Goal: Task Accomplishment & Management: Manage account settings

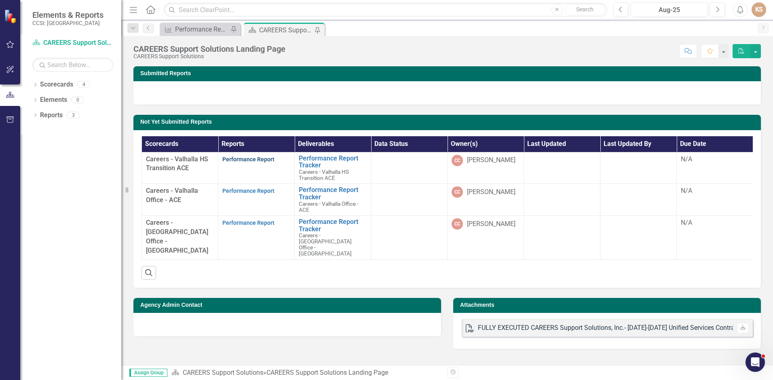
click at [246, 160] on link "Performance Report" at bounding box center [248, 159] width 52 height 6
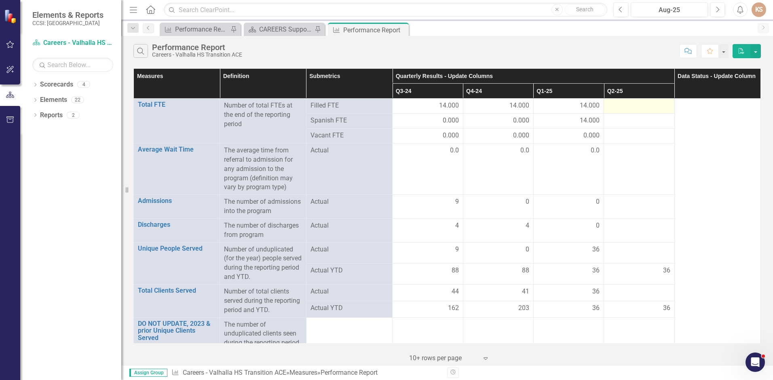
click at [615, 101] on div at bounding box center [639, 106] width 62 height 10
click at [631, 105] on div at bounding box center [639, 106] width 62 height 10
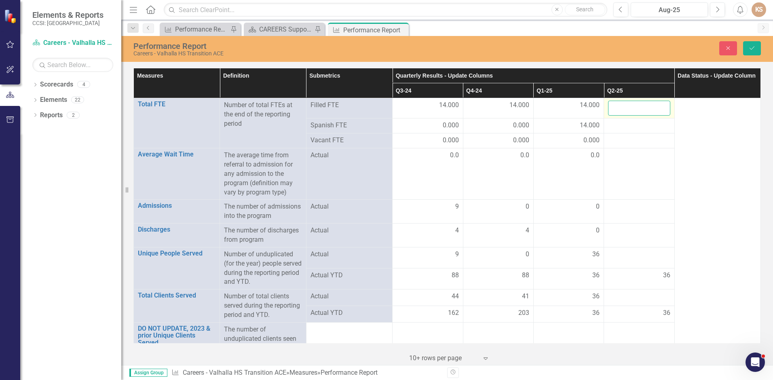
click at [642, 104] on input "number" at bounding box center [639, 108] width 62 height 15
type input "14"
click at [611, 124] on div at bounding box center [639, 126] width 62 height 10
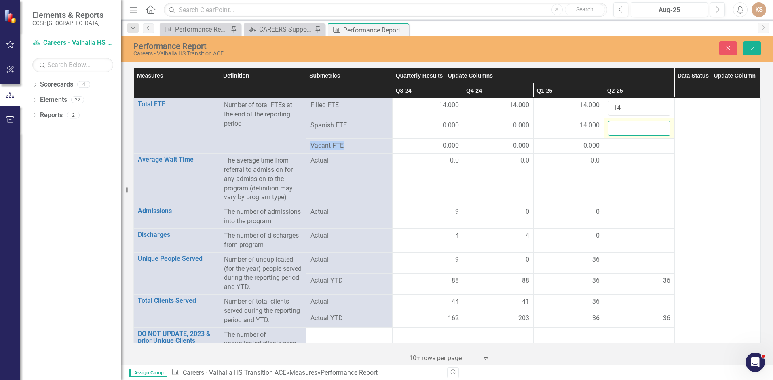
click at [622, 131] on input "number" at bounding box center [639, 128] width 62 height 15
type input "14"
click at [638, 147] on div at bounding box center [639, 146] width 62 height 10
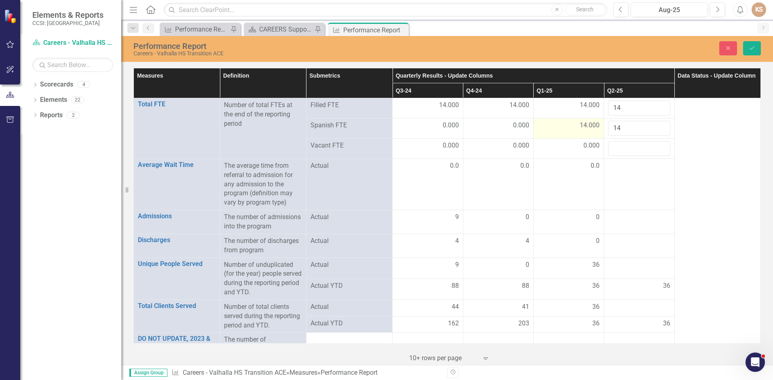
click at [579, 125] on span "14.000" at bounding box center [589, 125] width 20 height 9
click at [579, 125] on input "14" at bounding box center [568, 128] width 62 height 15
click at [588, 130] on input "13" at bounding box center [568, 128] width 62 height 15
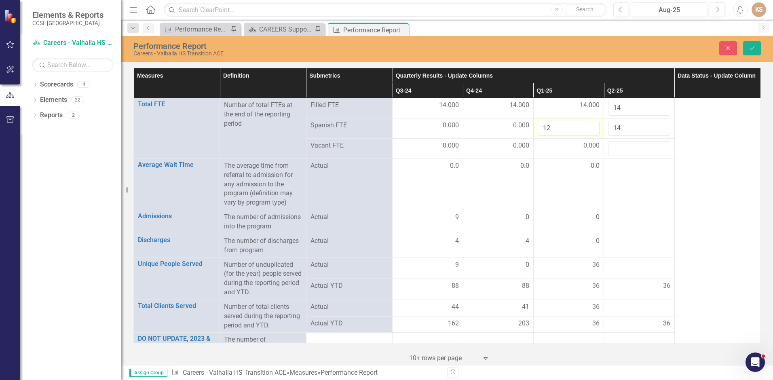
click at [588, 130] on input "12" at bounding box center [568, 128] width 62 height 15
click at [588, 130] on input "11" at bounding box center [568, 128] width 62 height 15
click at [588, 130] on input "10" at bounding box center [568, 128] width 62 height 15
click at [588, 130] on input "9" at bounding box center [568, 128] width 62 height 15
click at [588, 130] on input "8" at bounding box center [568, 128] width 62 height 15
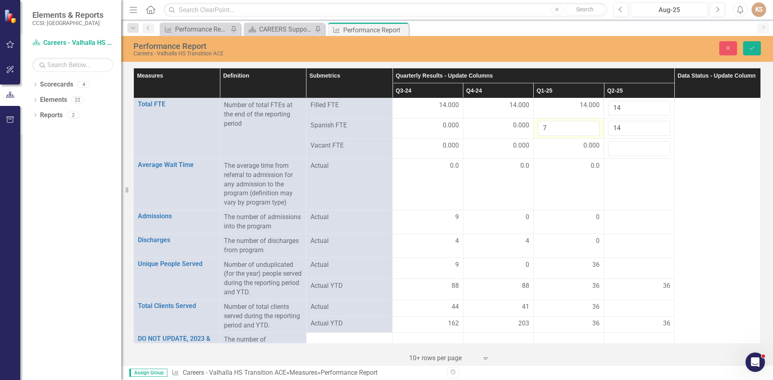
click at [588, 130] on input "7" at bounding box center [568, 128] width 62 height 15
click at [588, 130] on input "6" at bounding box center [568, 128] width 62 height 15
click at [588, 130] on input "5" at bounding box center [568, 128] width 62 height 15
click at [588, 130] on input "4" at bounding box center [568, 128] width 62 height 15
click at [588, 130] on input "3" at bounding box center [568, 128] width 62 height 15
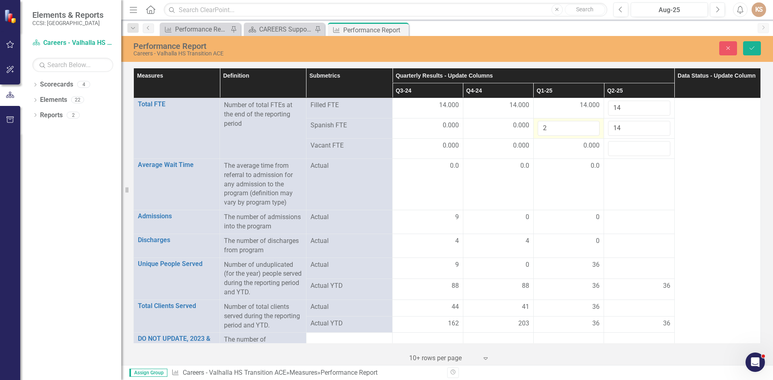
click at [588, 130] on input "2" at bounding box center [568, 128] width 62 height 15
click at [588, 130] on input "1" at bounding box center [568, 128] width 62 height 15
type input "0"
click at [588, 130] on input "0" at bounding box center [568, 128] width 62 height 15
click button "Save" at bounding box center [752, 48] width 18 height 14
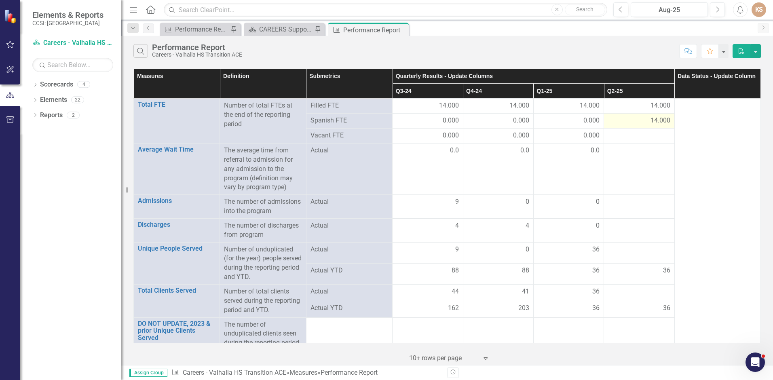
click at [638, 121] on div "14.000" at bounding box center [639, 120] width 62 height 9
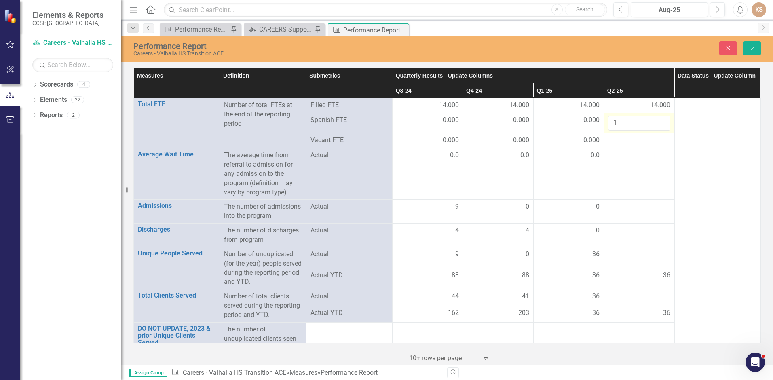
click at [657, 125] on input "1" at bounding box center [639, 123] width 62 height 15
type input "0"
click at [657, 125] on input "0" at bounding box center [639, 123] width 62 height 15
click at [630, 145] on div at bounding box center [639, 141] width 62 height 10
click at [632, 139] on div at bounding box center [639, 141] width 62 height 10
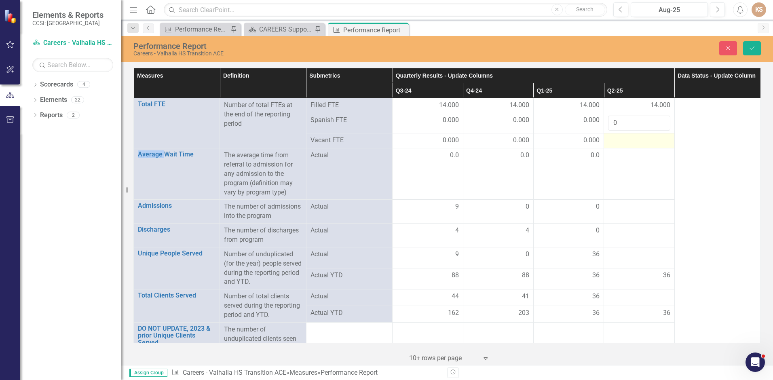
click at [632, 139] on div at bounding box center [639, 141] width 62 height 10
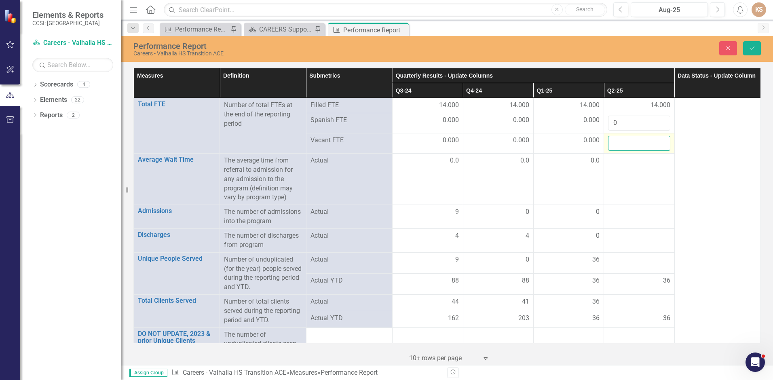
click at [630, 141] on input "number" at bounding box center [639, 143] width 62 height 15
type input "0"
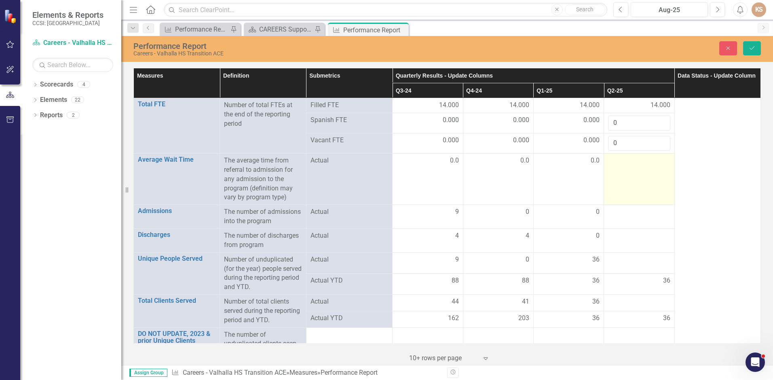
click at [637, 166] on td at bounding box center [639, 179] width 70 height 51
click at [638, 165] on input "number" at bounding box center [639, 163] width 62 height 15
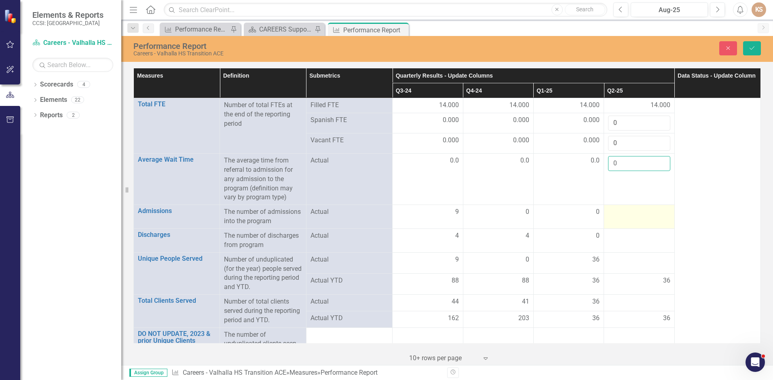
type input "0"
click at [623, 215] on div at bounding box center [639, 212] width 62 height 10
click at [623, 215] on input "number" at bounding box center [639, 214] width 62 height 15
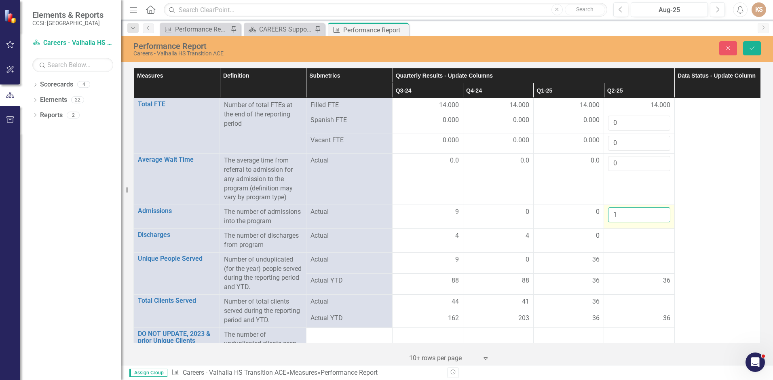
click at [655, 211] on input "1" at bounding box center [639, 214] width 62 height 15
click at [655, 211] on input "2" at bounding box center [639, 214] width 62 height 15
click at [655, 211] on input "3" at bounding box center [639, 214] width 62 height 15
click at [655, 211] on input "4" at bounding box center [639, 214] width 62 height 15
click at [655, 211] on input "5" at bounding box center [639, 214] width 62 height 15
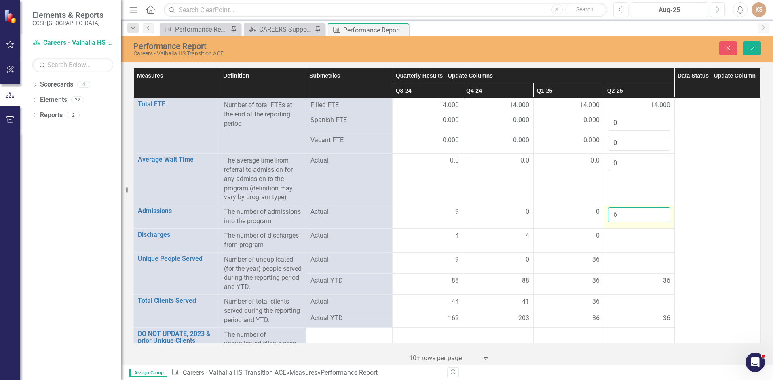
click at [655, 211] on input "6" at bounding box center [639, 214] width 62 height 15
click at [655, 211] on input "7" at bounding box center [639, 214] width 62 height 15
type input "8"
click at [655, 211] on input "8" at bounding box center [639, 214] width 62 height 15
click at [635, 244] on td at bounding box center [639, 240] width 70 height 24
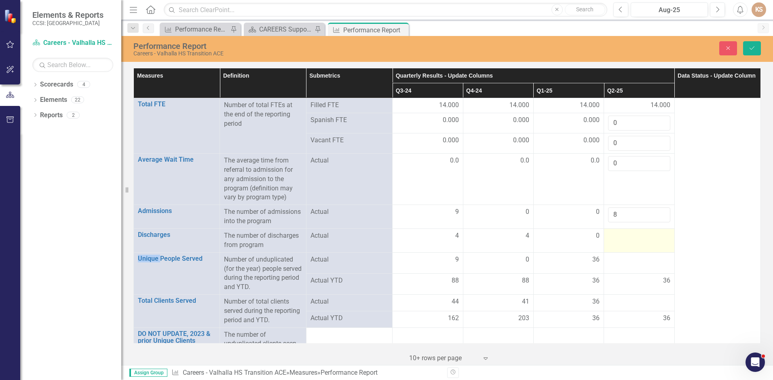
click at [635, 244] on td at bounding box center [639, 240] width 70 height 24
type input "14"
click at [629, 257] on div at bounding box center [639, 260] width 62 height 10
click at [629, 259] on div at bounding box center [639, 260] width 62 height 10
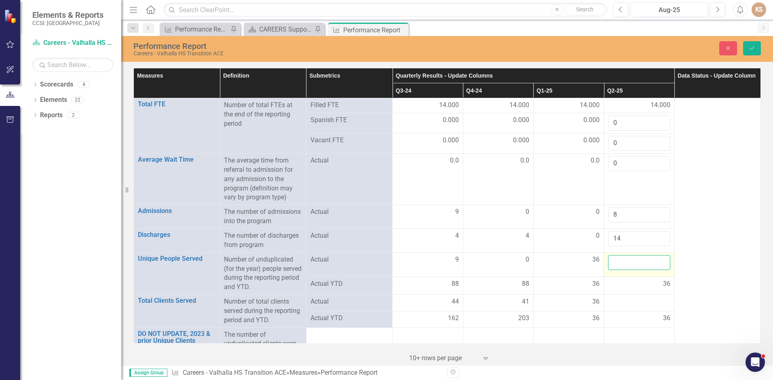
click at [629, 259] on input "number" at bounding box center [639, 262] width 62 height 15
type input "49"
click at [628, 281] on div "36" at bounding box center [639, 283] width 62 height 9
click at [630, 282] on div "36" at bounding box center [639, 283] width 62 height 9
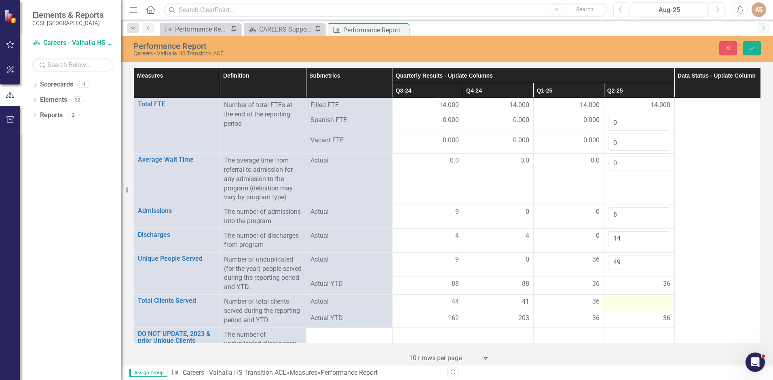
click at [633, 303] on div at bounding box center [639, 302] width 62 height 10
click at [633, 303] on div at bounding box center [639, 304] width 62 height 15
click at [634, 304] on input "number" at bounding box center [639, 304] width 62 height 15
type input "49"
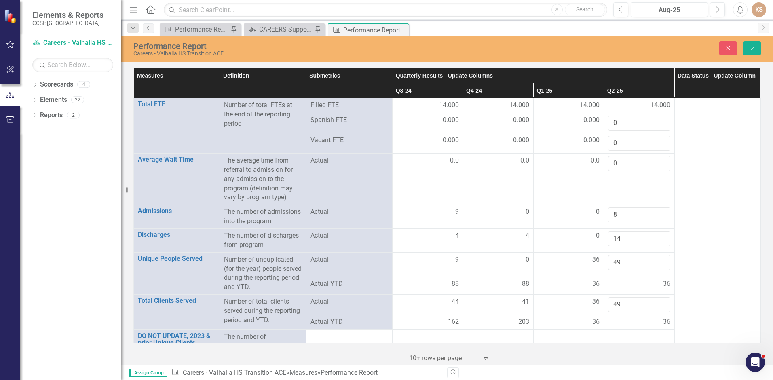
click at [636, 319] on div "36" at bounding box center [639, 321] width 62 height 9
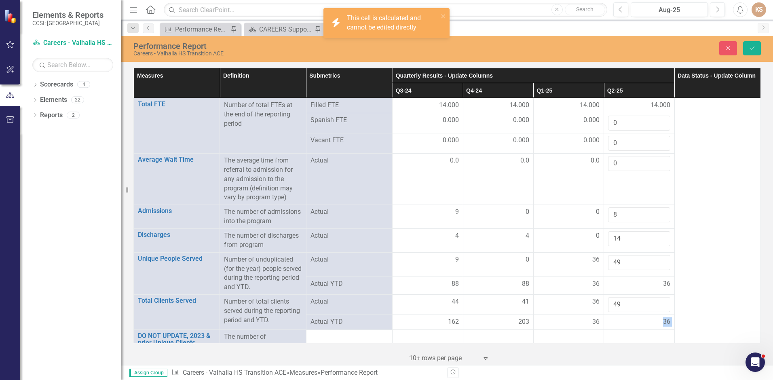
click at [636, 319] on div "36" at bounding box center [639, 321] width 62 height 9
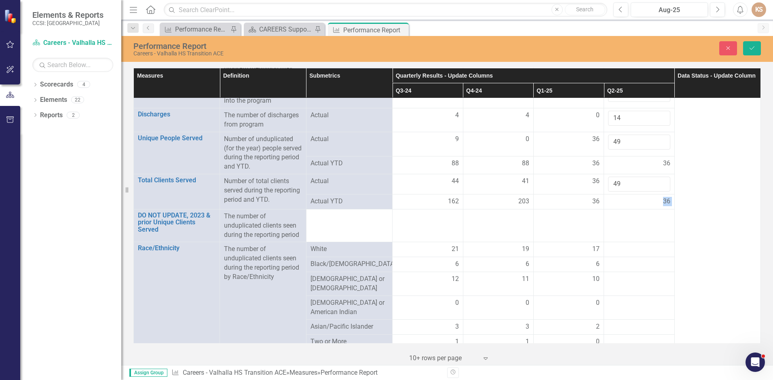
scroll to position [166, 0]
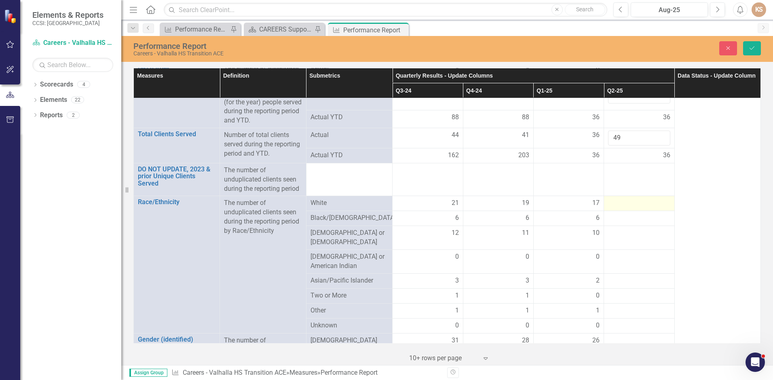
click at [635, 202] on div at bounding box center [639, 203] width 62 height 10
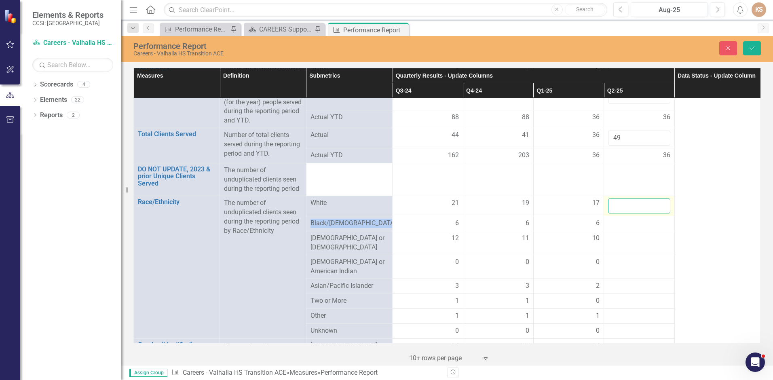
click at [636, 202] on input "number" at bounding box center [639, 205] width 62 height 15
type input "25"
click at [646, 226] on div at bounding box center [639, 224] width 62 height 10
click at [646, 225] on div at bounding box center [639, 224] width 62 height 10
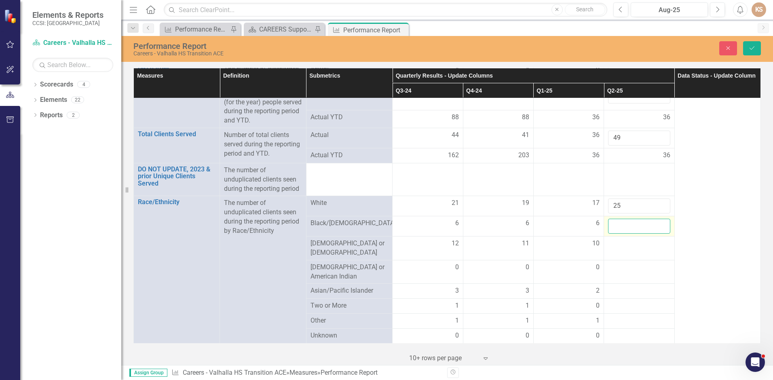
click at [646, 225] on input "number" at bounding box center [639, 226] width 62 height 15
type input "6"
click at [649, 244] on div at bounding box center [639, 244] width 62 height 10
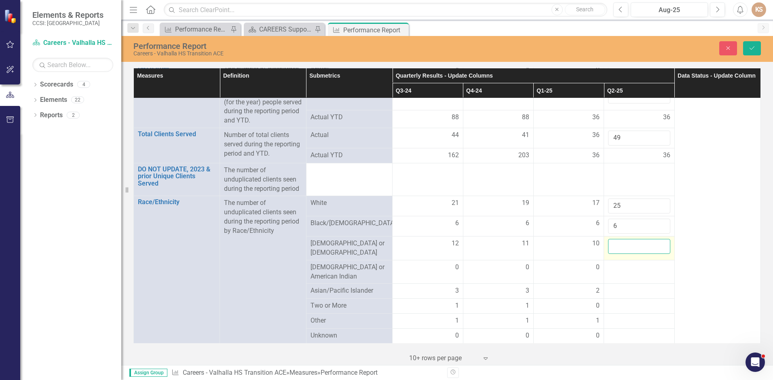
drag, startPoint x: 649, startPoint y: 244, endPoint x: 643, endPoint y: 246, distance: 5.9
click at [643, 246] on input "number" at bounding box center [639, 246] width 62 height 15
type input "8"
click at [647, 263] on div at bounding box center [639, 268] width 62 height 10
click at [647, 268] on div at bounding box center [639, 268] width 62 height 10
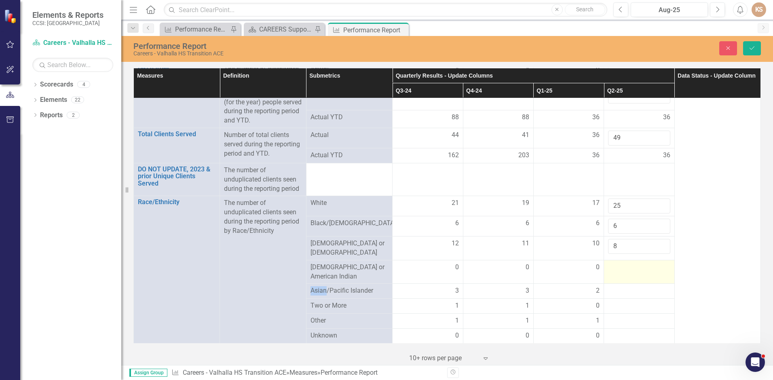
click at [647, 268] on div at bounding box center [639, 268] width 62 height 10
click at [647, 268] on input "number" at bounding box center [639, 270] width 62 height 15
type input "0"
click at [638, 286] on div at bounding box center [639, 291] width 62 height 10
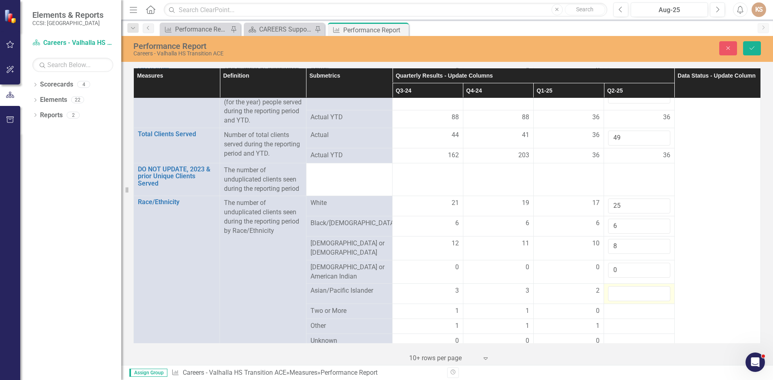
click at [638, 286] on input "number" at bounding box center [639, 293] width 62 height 15
type input "2"
click at [642, 308] on div at bounding box center [639, 311] width 62 height 10
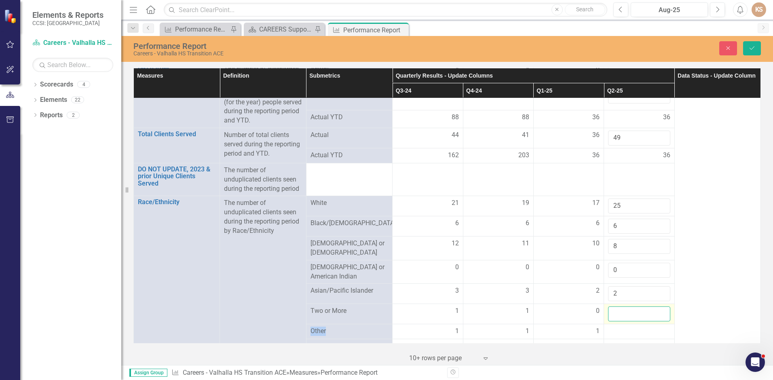
click at [642, 308] on input "number" at bounding box center [639, 313] width 62 height 15
type input "1"
click at [641, 324] on td at bounding box center [639, 331] width 70 height 15
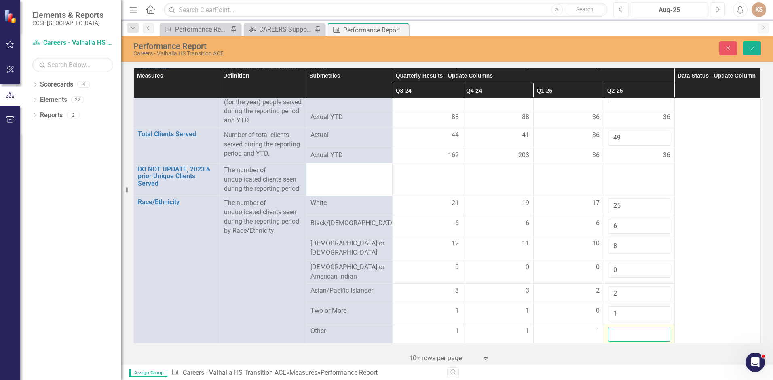
click at [640, 327] on input "number" at bounding box center [639, 334] width 62 height 15
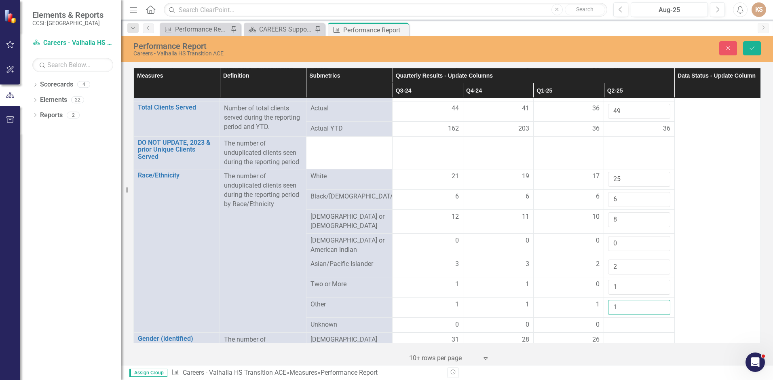
scroll to position [229, 0]
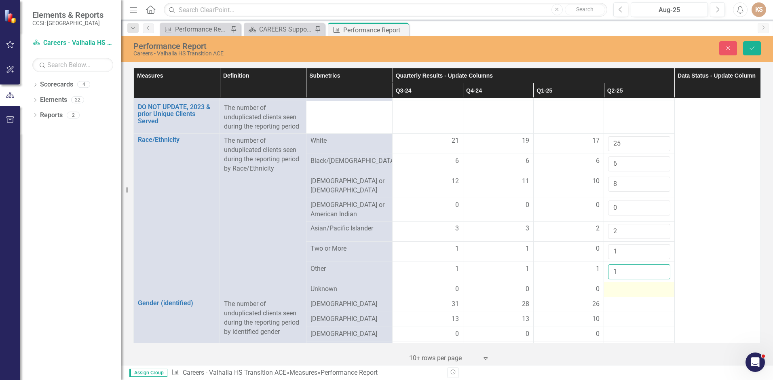
type input "1"
click at [638, 287] on div at bounding box center [639, 289] width 62 height 10
click at [639, 284] on input "number" at bounding box center [639, 291] width 62 height 15
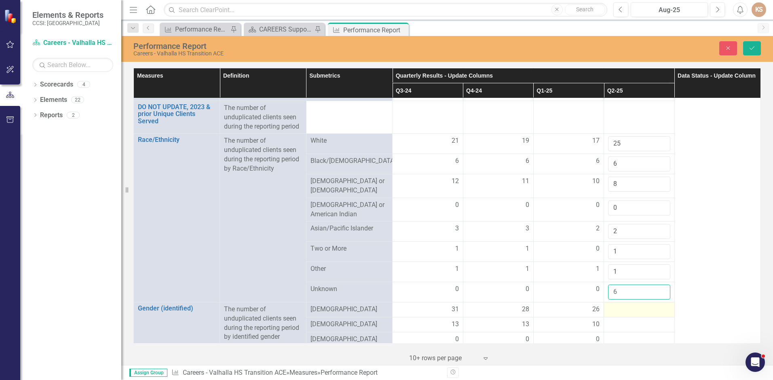
type input "6"
click at [642, 306] on div at bounding box center [639, 310] width 62 height 10
click at [642, 306] on input "number" at bounding box center [639, 312] width 62 height 15
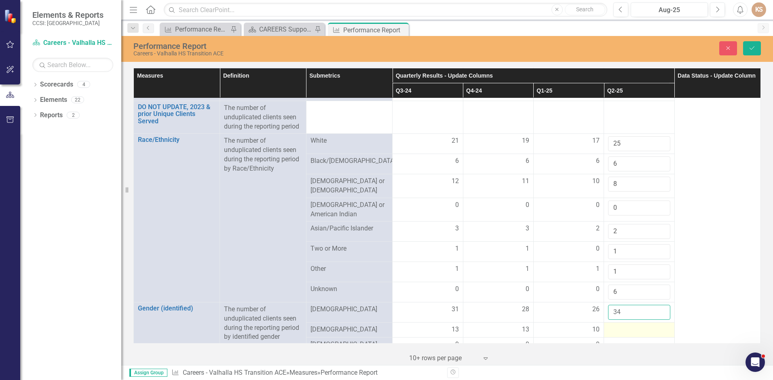
type input "34"
click at [645, 325] on div at bounding box center [639, 330] width 62 height 10
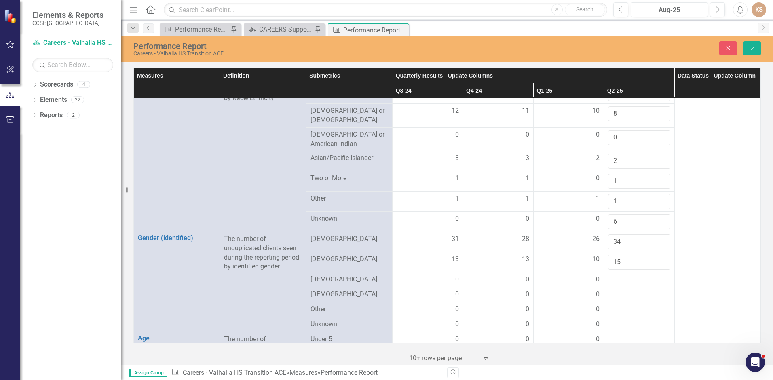
scroll to position [368, 0]
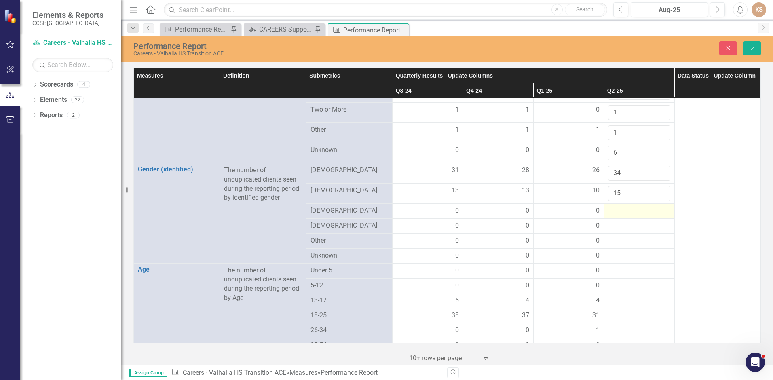
type input "15"
click at [644, 209] on div at bounding box center [639, 211] width 62 height 10
click at [643, 207] on div at bounding box center [639, 211] width 62 height 10
click at [643, 207] on input "number" at bounding box center [639, 213] width 62 height 15
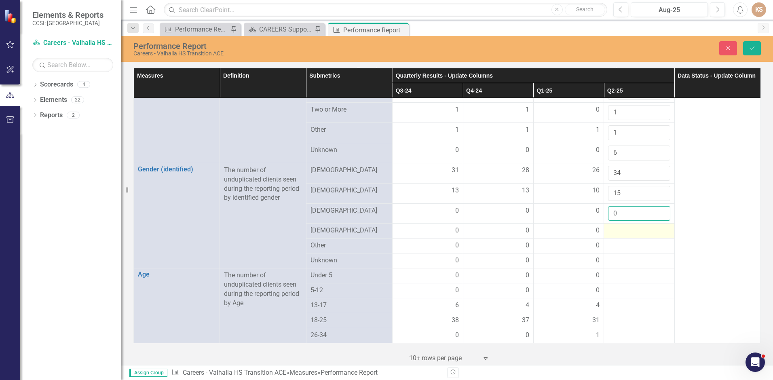
type input "0"
click at [643, 227] on div at bounding box center [639, 231] width 62 height 10
click at [643, 227] on input "number" at bounding box center [639, 233] width 62 height 15
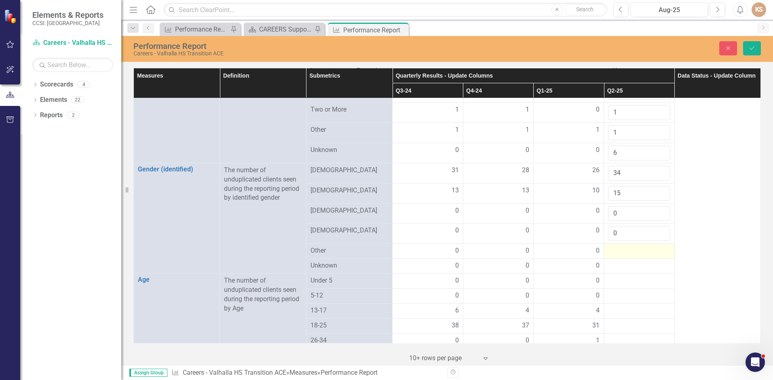
type input "0"
click at [644, 246] on div at bounding box center [639, 251] width 62 height 10
click at [645, 246] on div at bounding box center [639, 251] width 62 height 10
click at [645, 246] on div at bounding box center [639, 253] width 62 height 15
click at [645, 246] on input "number" at bounding box center [639, 253] width 62 height 15
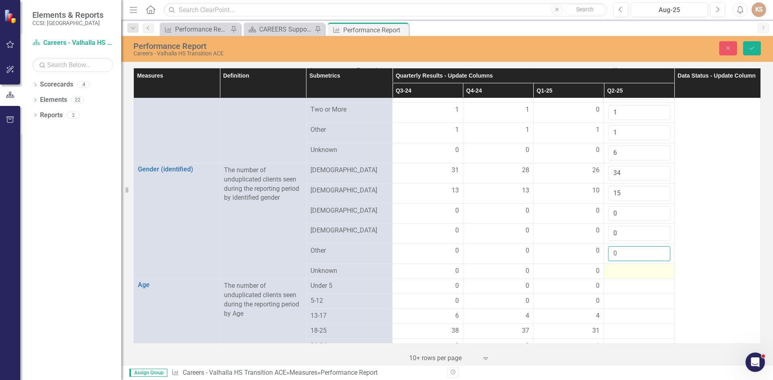
type input "0"
click at [635, 267] on div at bounding box center [639, 271] width 62 height 10
type input "0"
click at [638, 287] on div at bounding box center [639, 292] width 62 height 10
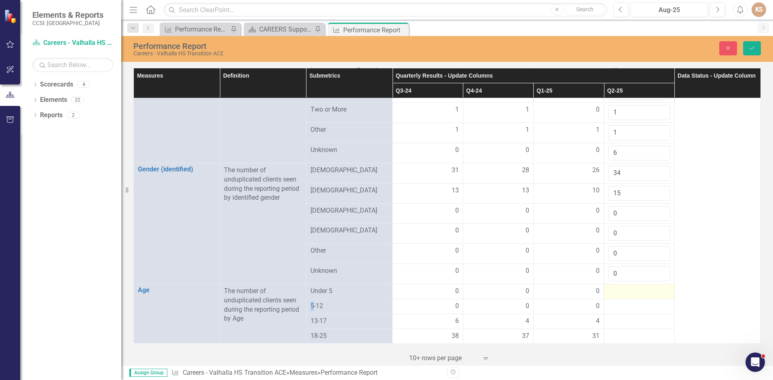
click at [638, 287] on div at bounding box center [639, 292] width 62 height 10
click at [640, 290] on input "number" at bounding box center [639, 294] width 62 height 15
type input "0"
click at [643, 307] on div at bounding box center [639, 312] width 62 height 10
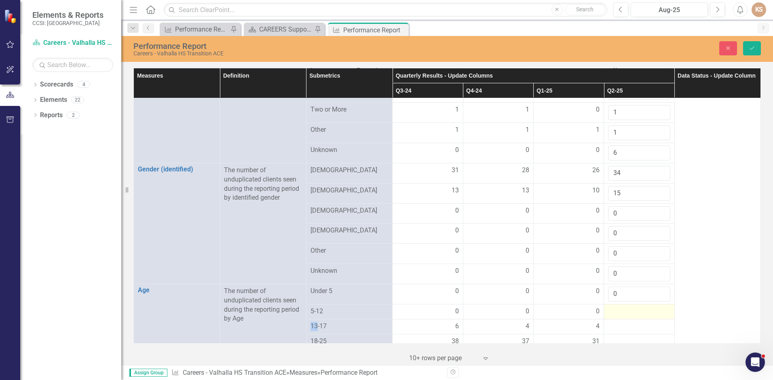
click at [643, 307] on div at bounding box center [639, 312] width 62 height 10
click at [643, 310] on input "number" at bounding box center [639, 314] width 62 height 15
type input "0"
click at [627, 327] on div at bounding box center [639, 332] width 62 height 10
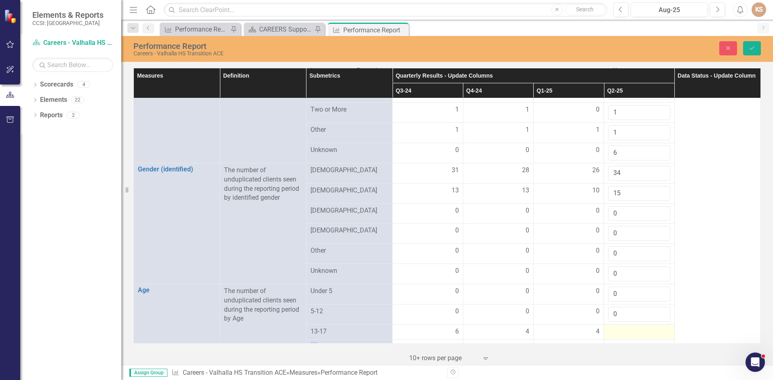
click at [627, 327] on div at bounding box center [639, 332] width 62 height 10
click at [627, 327] on input "number" at bounding box center [639, 334] width 62 height 15
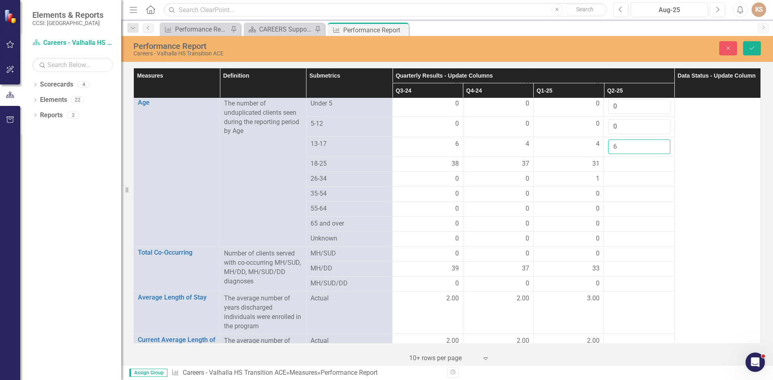
scroll to position [575, 0]
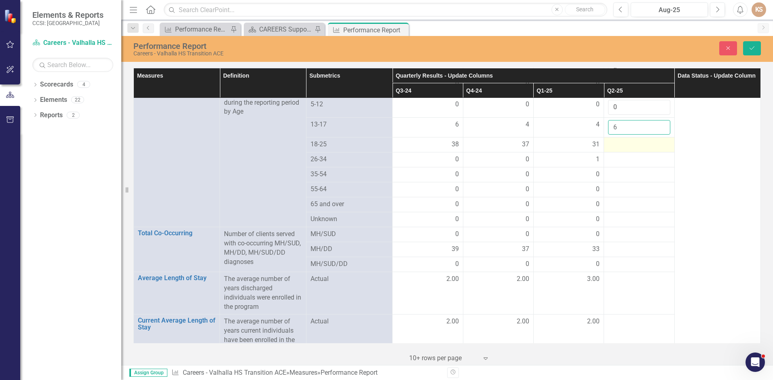
type input "6"
click at [617, 140] on div at bounding box center [639, 145] width 62 height 10
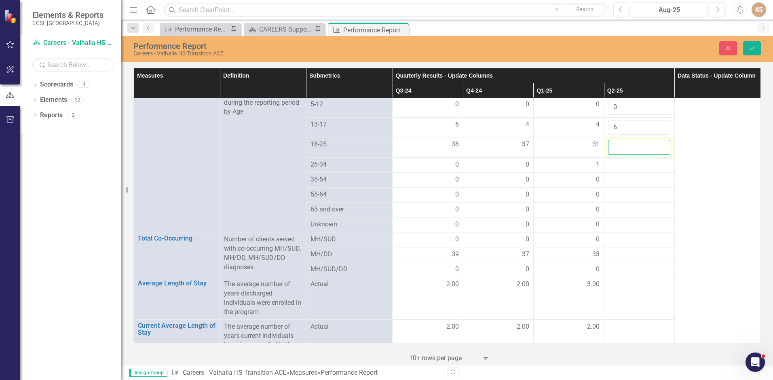
click at [621, 140] on input "number" at bounding box center [639, 147] width 62 height 15
type input "28"
click at [632, 162] on div at bounding box center [639, 165] width 62 height 10
click at [633, 162] on div at bounding box center [639, 165] width 62 height 10
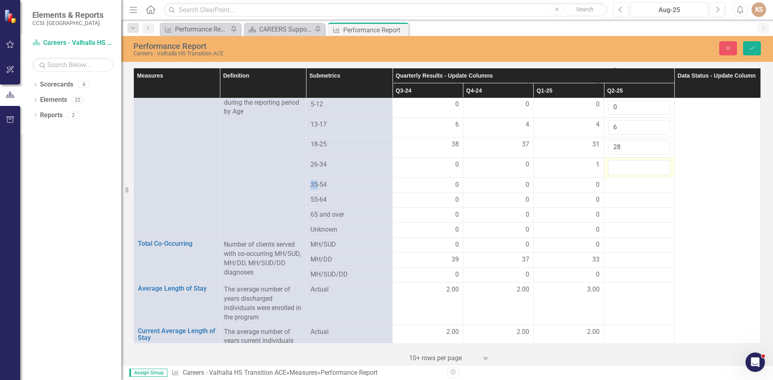
click at [633, 162] on div at bounding box center [639, 167] width 62 height 15
click at [633, 162] on input "number" at bounding box center [639, 167] width 62 height 15
type input "5"
click at [642, 180] on div at bounding box center [639, 185] width 62 height 10
click at [643, 180] on div at bounding box center [639, 185] width 62 height 10
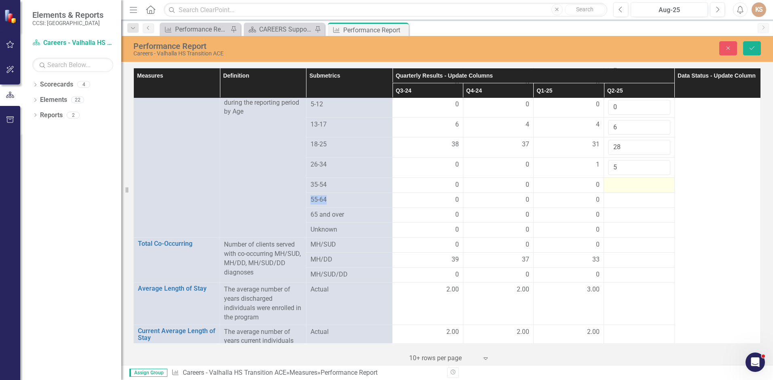
click at [643, 180] on div at bounding box center [639, 185] width 62 height 10
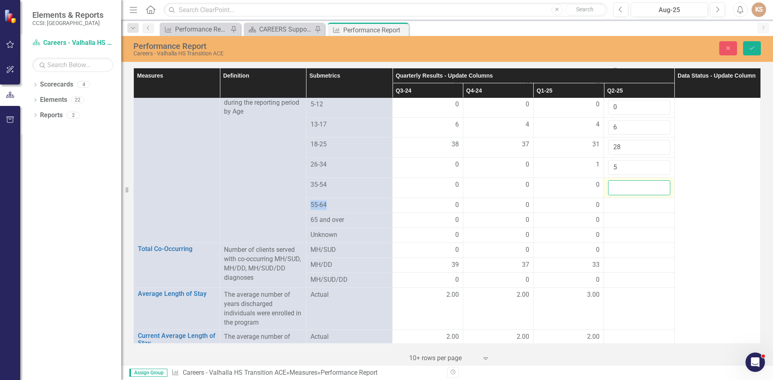
click at [643, 180] on input "number" at bounding box center [639, 187] width 62 height 15
type input "1"
click at [644, 200] on div at bounding box center [639, 205] width 62 height 10
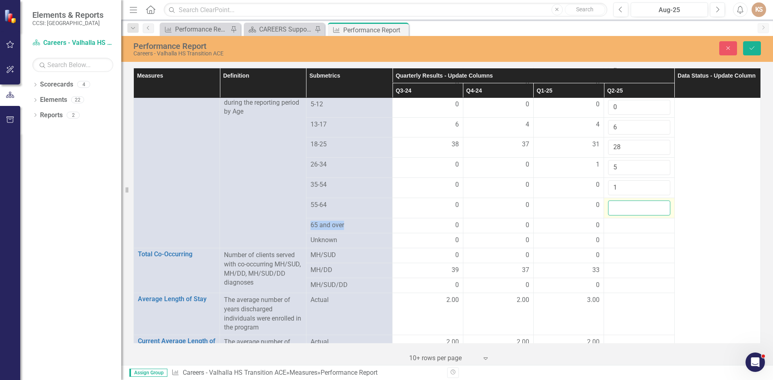
click at [644, 200] on input "number" at bounding box center [639, 207] width 62 height 15
type input "1"
click at [647, 221] on div at bounding box center [639, 226] width 62 height 10
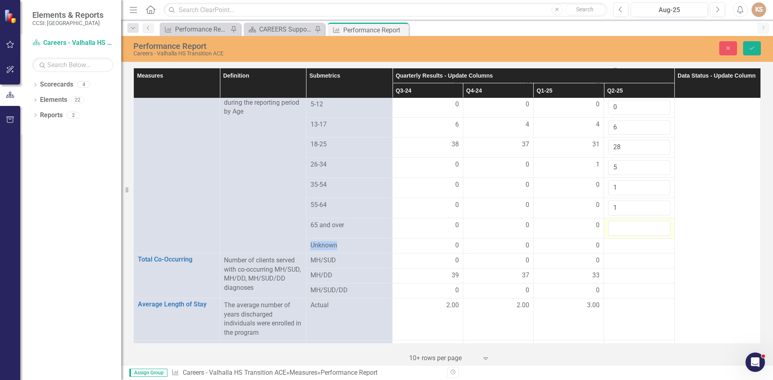
click at [647, 221] on input "number" at bounding box center [639, 228] width 62 height 15
click at [647, 223] on input "number" at bounding box center [639, 228] width 62 height 15
type input "0"
click at [627, 242] on div at bounding box center [639, 246] width 62 height 10
click at [627, 241] on div at bounding box center [639, 246] width 62 height 10
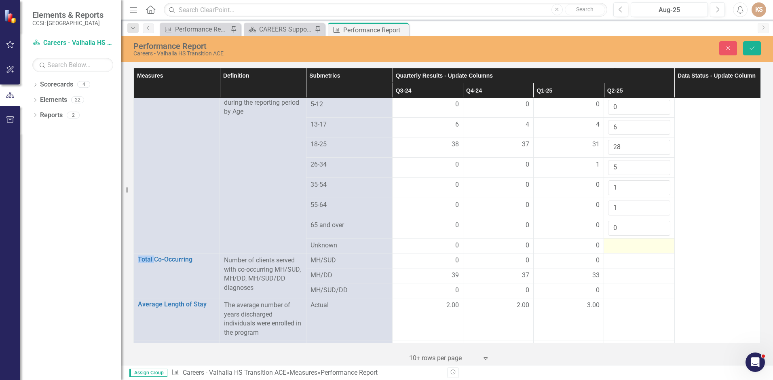
click at [628, 241] on div at bounding box center [639, 246] width 62 height 10
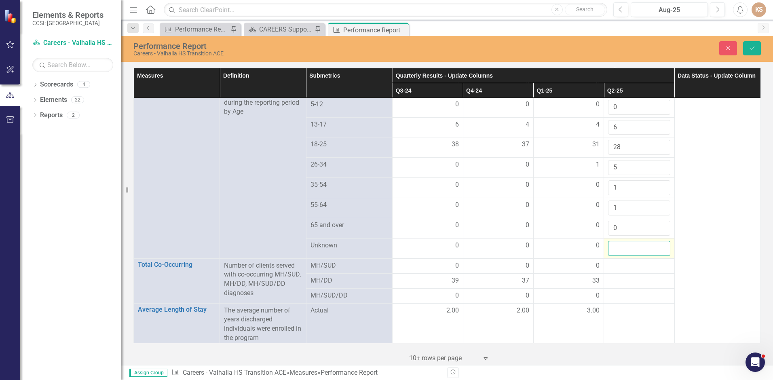
click at [629, 241] on input "number" at bounding box center [639, 248] width 62 height 15
type input "7"
click at [628, 261] on div at bounding box center [639, 266] width 62 height 10
click at [628, 261] on input "number" at bounding box center [639, 268] width 62 height 15
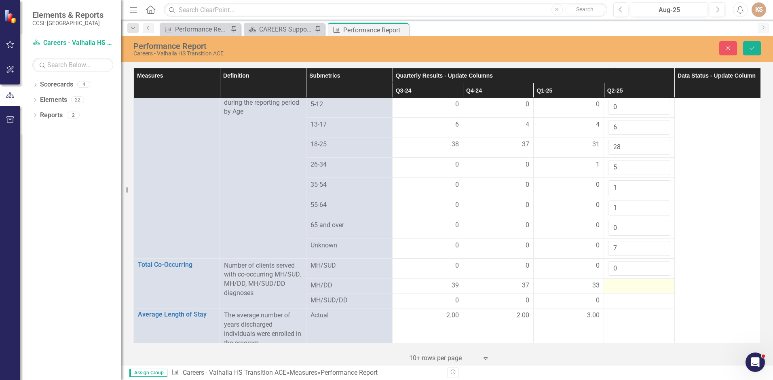
type input "0"
click at [633, 281] on div at bounding box center [639, 286] width 62 height 10
click at [629, 284] on input "number" at bounding box center [639, 288] width 62 height 15
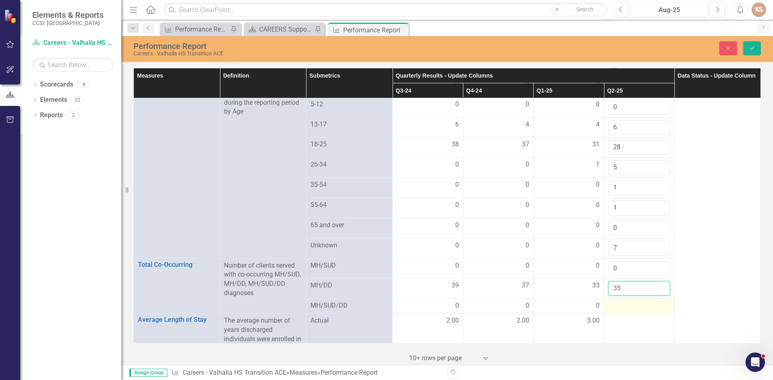
type input "35"
click at [643, 301] on div at bounding box center [639, 306] width 62 height 10
click at [643, 301] on input "number" at bounding box center [639, 308] width 62 height 15
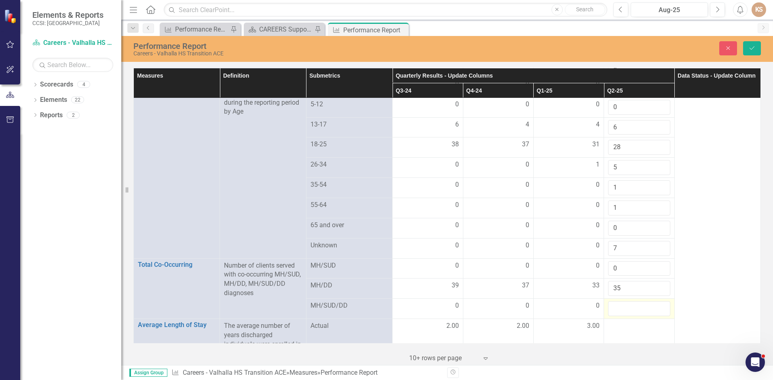
click at [642, 305] on input "number" at bounding box center [639, 308] width 62 height 15
type input "0"
click at [643, 324] on div at bounding box center [639, 326] width 62 height 10
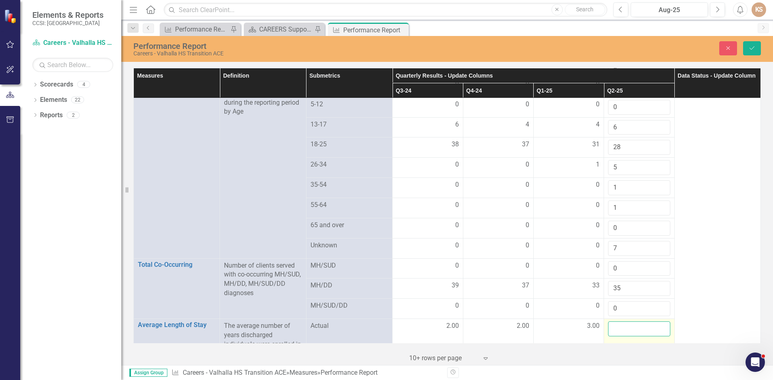
click at [643, 324] on input "number" at bounding box center [639, 328] width 62 height 15
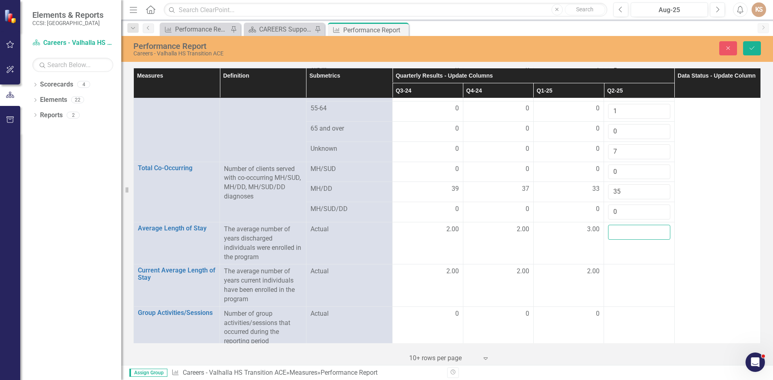
scroll to position [691, 0]
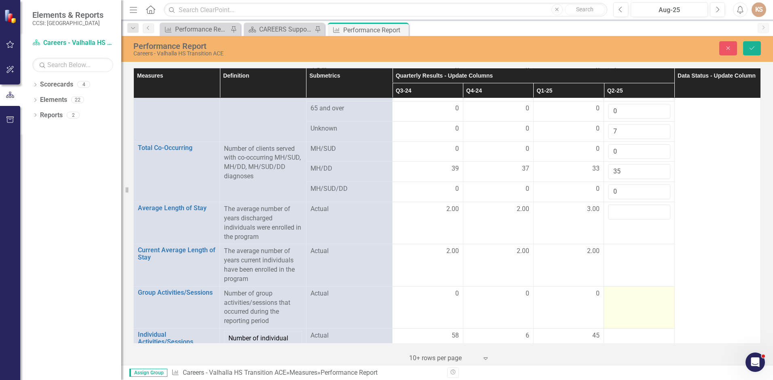
click at [654, 302] on td at bounding box center [639, 307] width 70 height 42
type input "0"
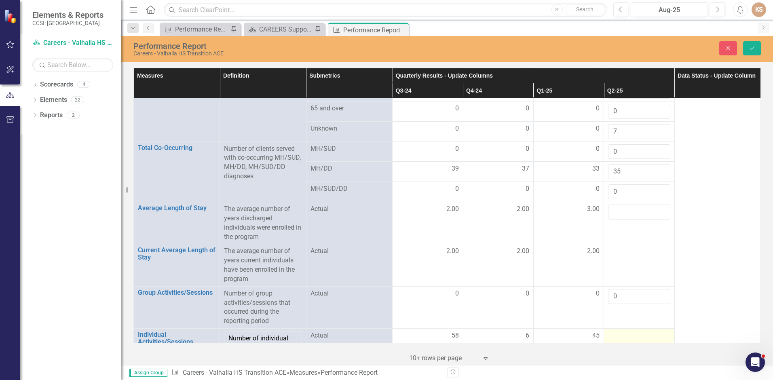
click at [648, 332] on div at bounding box center [639, 336] width 62 height 10
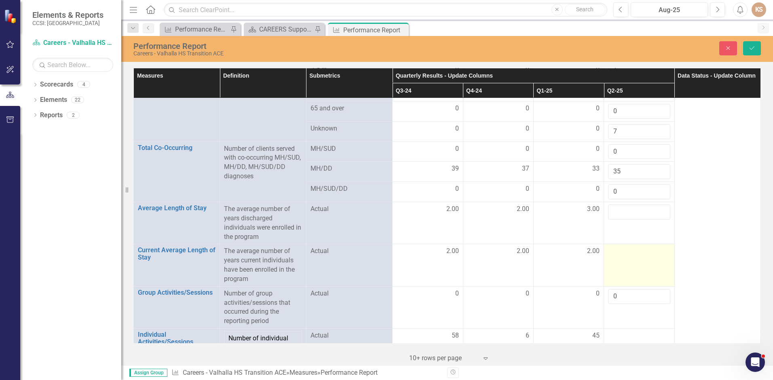
click at [632, 255] on td at bounding box center [639, 265] width 70 height 42
click at [633, 249] on input "number" at bounding box center [639, 253] width 62 height 15
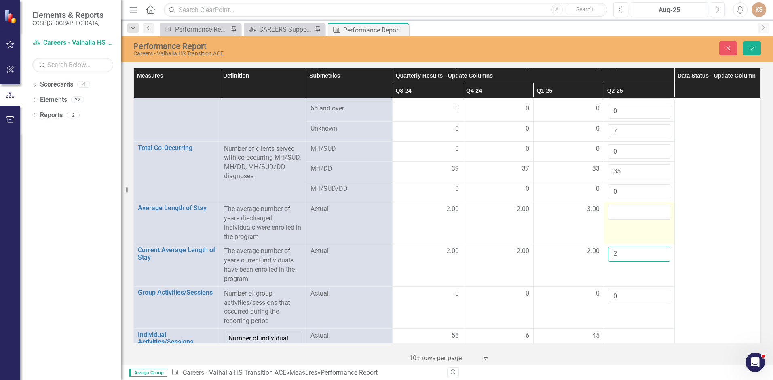
type input "2"
click at [625, 212] on input "number" at bounding box center [639, 211] width 62 height 15
click at [625, 211] on input "number" at bounding box center [639, 211] width 62 height 15
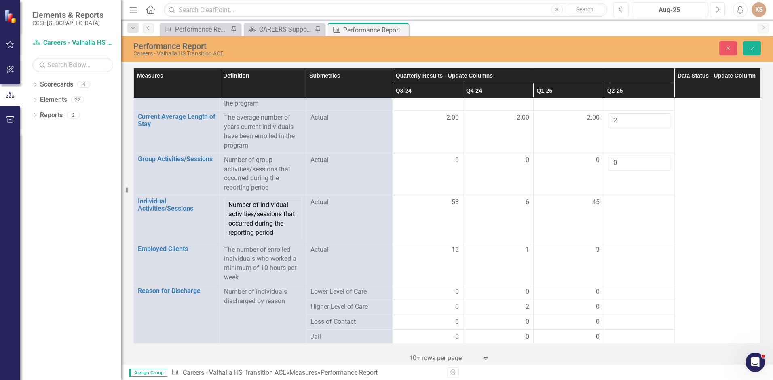
scroll to position [853, 0]
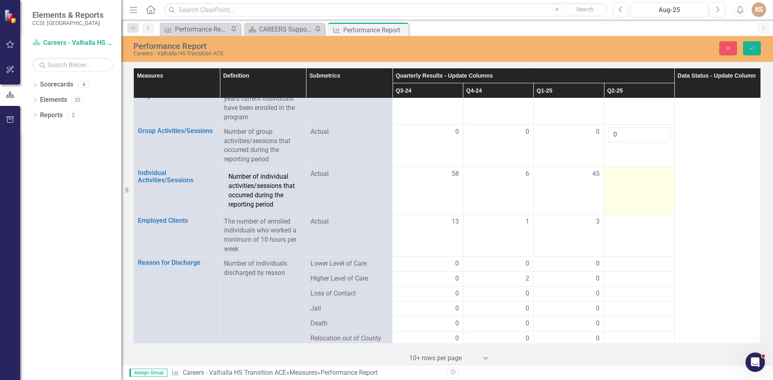
type input "2"
click at [632, 190] on td at bounding box center [639, 190] width 70 height 47
drag, startPoint x: 632, startPoint y: 190, endPoint x: 624, endPoint y: 167, distance: 24.5
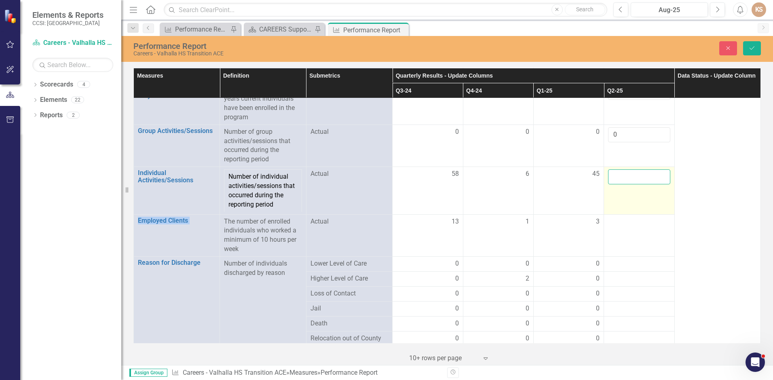
click at [624, 169] on input "number" at bounding box center [639, 176] width 62 height 15
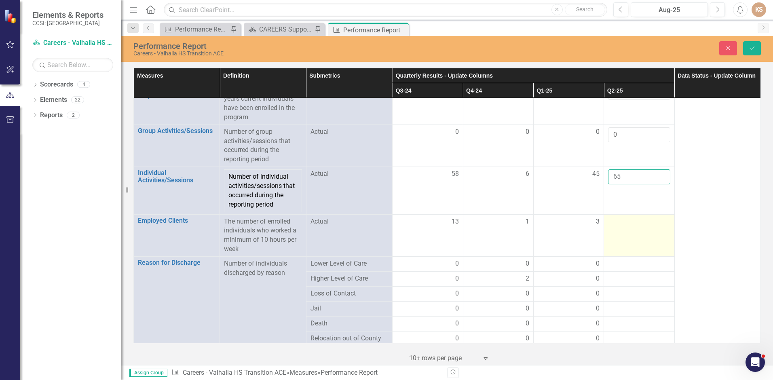
type input "65"
click at [627, 225] on td at bounding box center [639, 235] width 70 height 42
click at [628, 225] on td at bounding box center [639, 235] width 70 height 42
click at [626, 221] on input "number" at bounding box center [639, 224] width 62 height 15
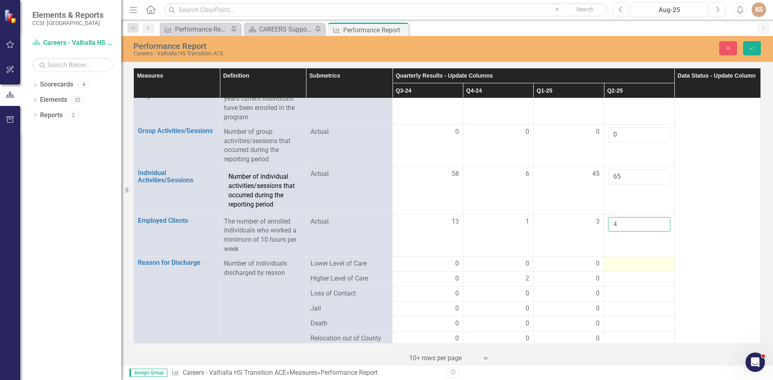
type input "4"
click at [634, 256] on td at bounding box center [639, 263] width 70 height 15
click at [638, 261] on div at bounding box center [639, 264] width 62 height 10
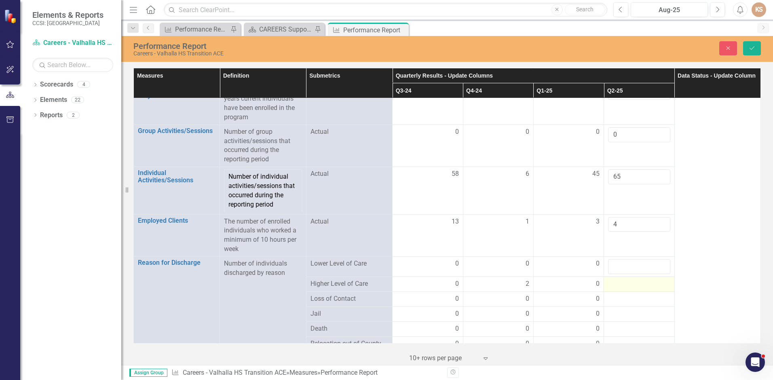
click at [630, 279] on div at bounding box center [639, 284] width 62 height 10
click at [632, 279] on div at bounding box center [639, 284] width 62 height 10
click at [633, 280] on input "number" at bounding box center [639, 286] width 62 height 15
type input "0"
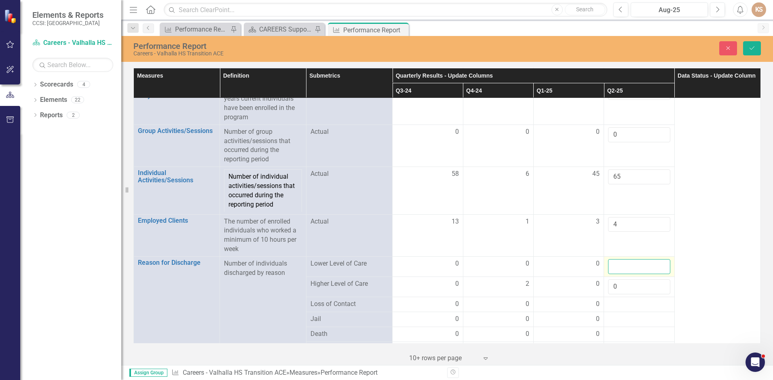
click at [621, 263] on input "number" at bounding box center [639, 266] width 62 height 15
type input "2"
click at [629, 299] on div at bounding box center [639, 304] width 62 height 10
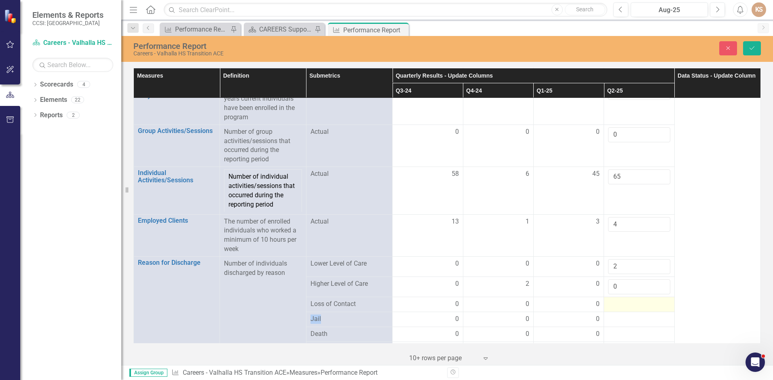
click at [629, 299] on div at bounding box center [639, 304] width 62 height 10
click at [628, 303] on input "number" at bounding box center [639, 306] width 62 height 15
type input "1"
click at [628, 319] on div at bounding box center [639, 324] width 62 height 10
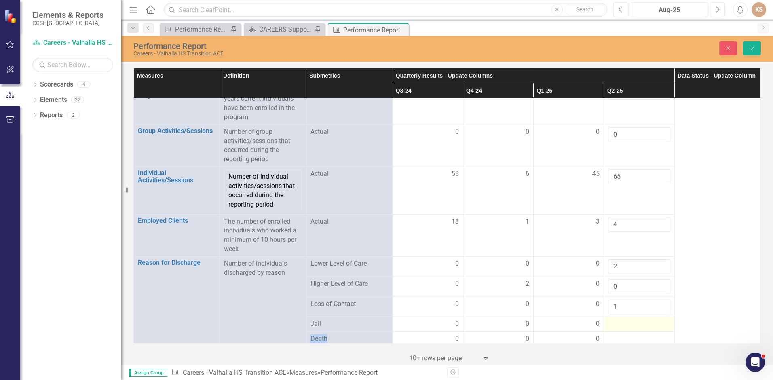
click at [628, 319] on div at bounding box center [639, 324] width 62 height 10
click at [628, 319] on input "number" at bounding box center [639, 326] width 62 height 15
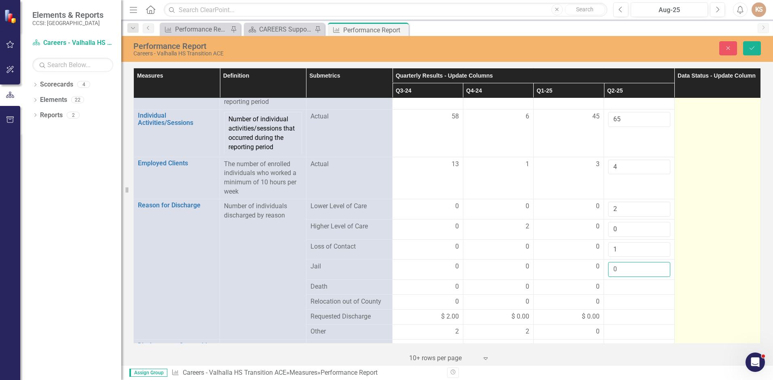
scroll to position [923, 0]
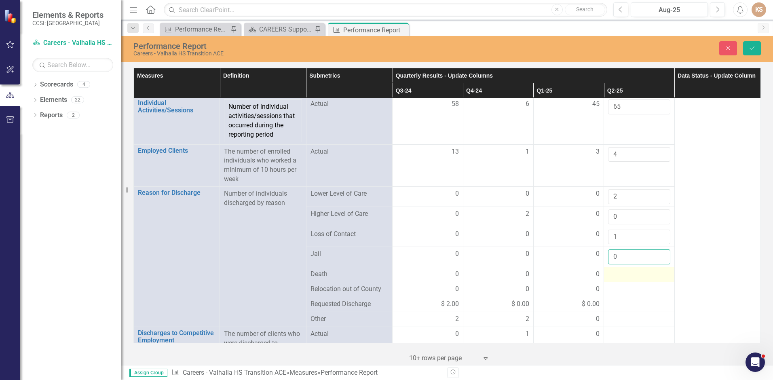
type input "0"
click at [628, 270] on div at bounding box center [639, 275] width 62 height 10
click at [630, 270] on div at bounding box center [639, 275] width 62 height 10
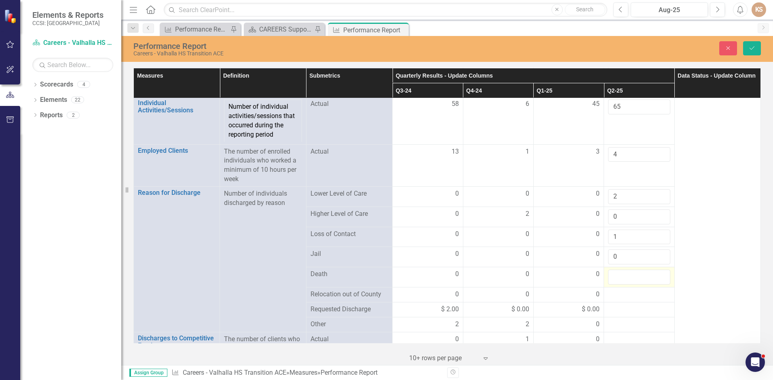
click at [631, 270] on input "number" at bounding box center [639, 277] width 62 height 15
type input "0"
click at [636, 293] on div at bounding box center [639, 295] width 62 height 10
click at [635, 293] on div at bounding box center [639, 295] width 62 height 10
click at [635, 293] on input "number" at bounding box center [639, 297] width 62 height 15
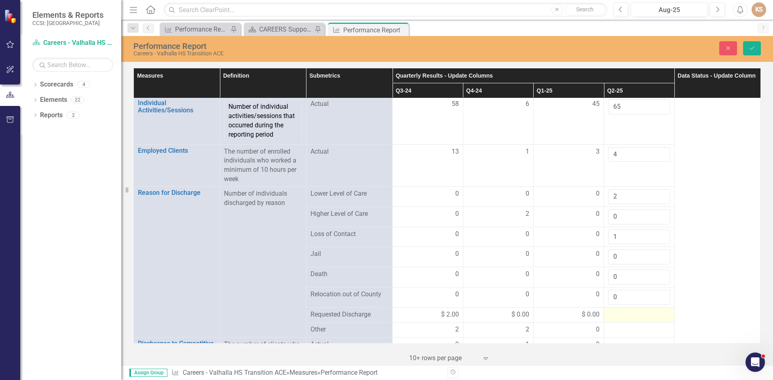
type input "0"
click at [633, 311] on div at bounding box center [639, 315] width 62 height 10
click at [632, 310] on div at bounding box center [639, 315] width 62 height 10
drag, startPoint x: 632, startPoint y: 310, endPoint x: 624, endPoint y: 314, distance: 9.1
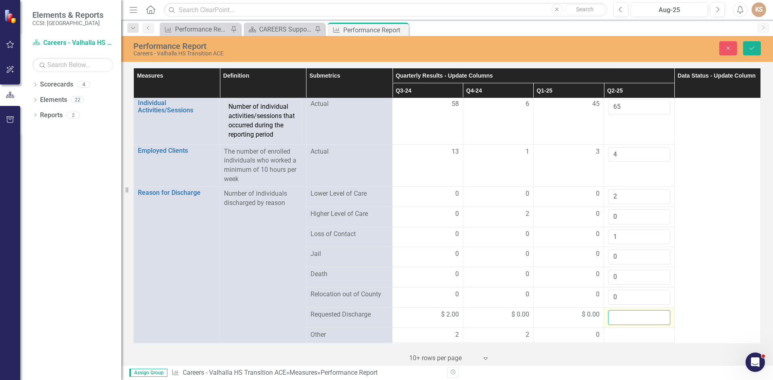
click at [624, 314] on input "number" at bounding box center [639, 317] width 62 height 15
type input "0"
type input "1"
click at [637, 331] on div at bounding box center [639, 335] width 62 height 10
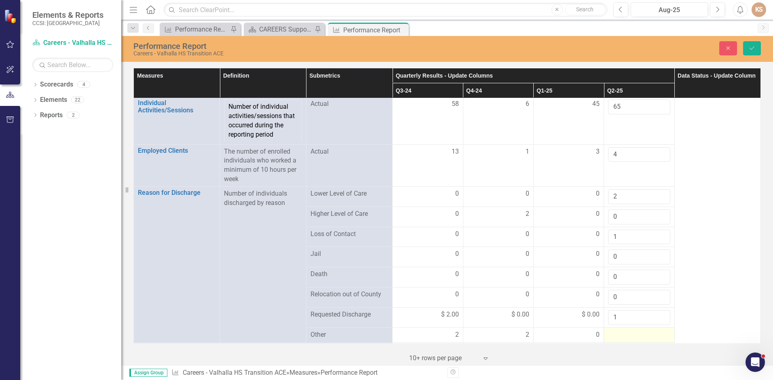
click at [634, 330] on div at bounding box center [639, 335] width 62 height 10
click at [633, 330] on div at bounding box center [639, 335] width 62 height 10
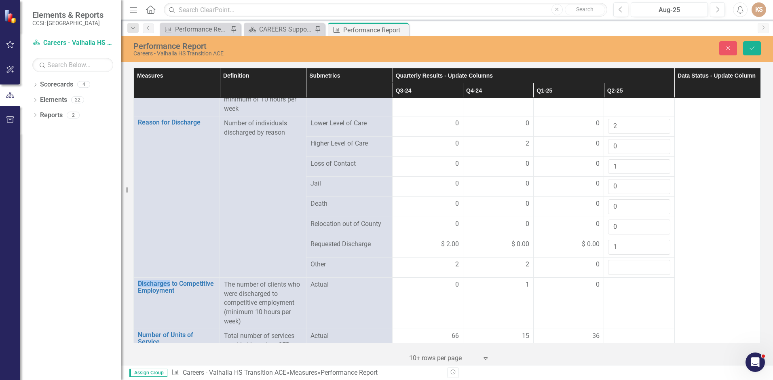
scroll to position [999, 0]
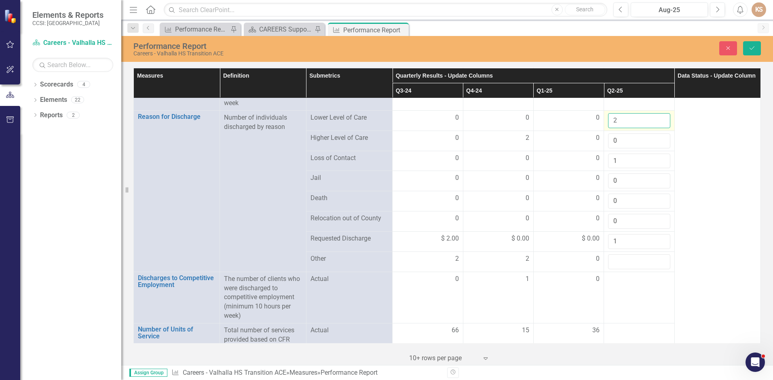
click at [628, 117] on input "2" at bounding box center [639, 120] width 62 height 15
type input "1"
click at [625, 139] on input "0" at bounding box center [639, 140] width 62 height 15
click at [627, 138] on input "0" at bounding box center [639, 140] width 62 height 15
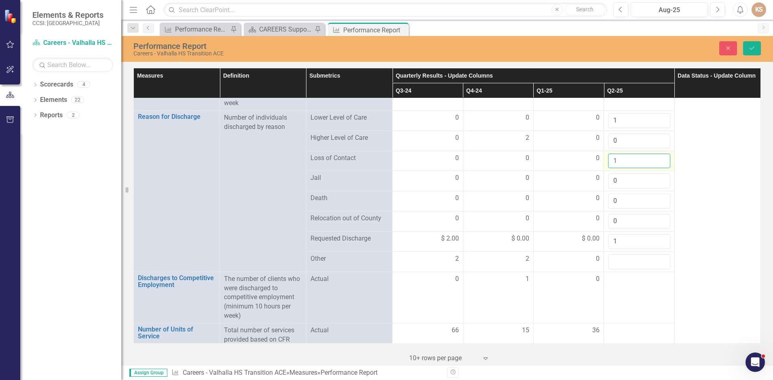
click at [626, 157] on input "1" at bounding box center [639, 161] width 62 height 15
click at [626, 182] on input "0" at bounding box center [639, 180] width 62 height 15
click at [637, 263] on input "number" at bounding box center [639, 261] width 62 height 15
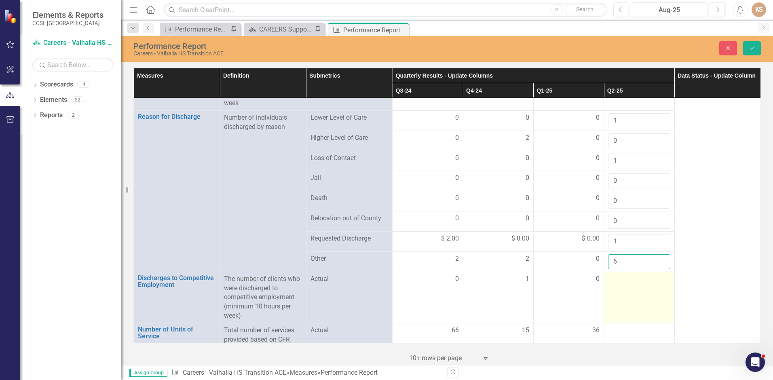
type input "6"
click at [624, 291] on td at bounding box center [639, 297] width 70 height 51
drag, startPoint x: 624, startPoint y: 291, endPoint x: 618, endPoint y: 290, distance: 6.5
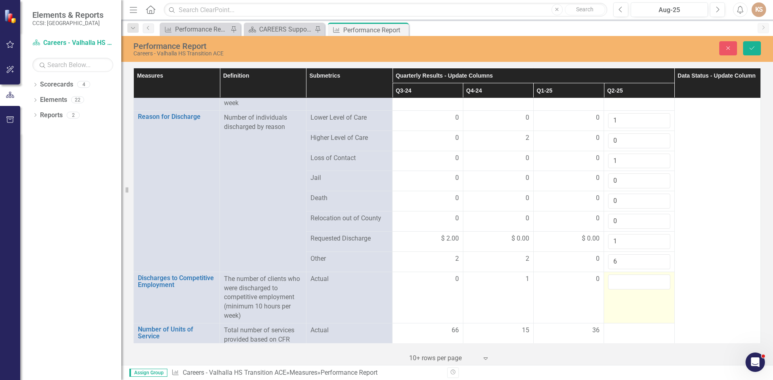
click at [618, 290] on td at bounding box center [639, 297] width 70 height 51
click at [623, 277] on input "number" at bounding box center [639, 281] width 62 height 15
click at [636, 114] on input "1" at bounding box center [639, 120] width 62 height 15
type input "1"
click at [636, 140] on input "0" at bounding box center [639, 140] width 62 height 15
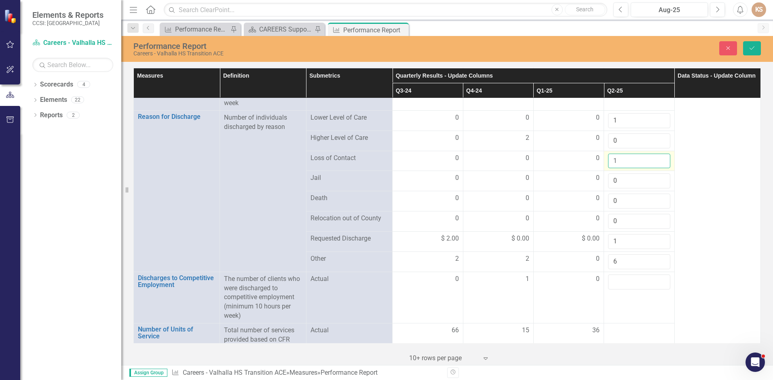
click at [642, 159] on input "1" at bounding box center [639, 161] width 62 height 15
type input "2"
click at [628, 176] on input "0" at bounding box center [639, 180] width 62 height 15
click at [627, 257] on input "6" at bounding box center [639, 261] width 62 height 15
type input "11"
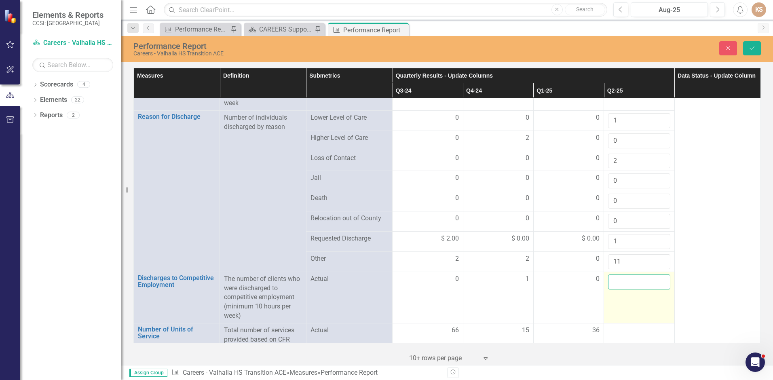
click at [639, 279] on input "number" at bounding box center [639, 281] width 62 height 15
type input "0"
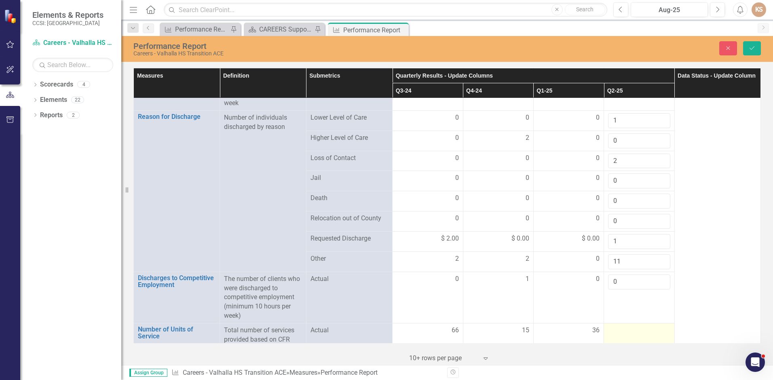
click at [622, 328] on div at bounding box center [639, 331] width 62 height 10
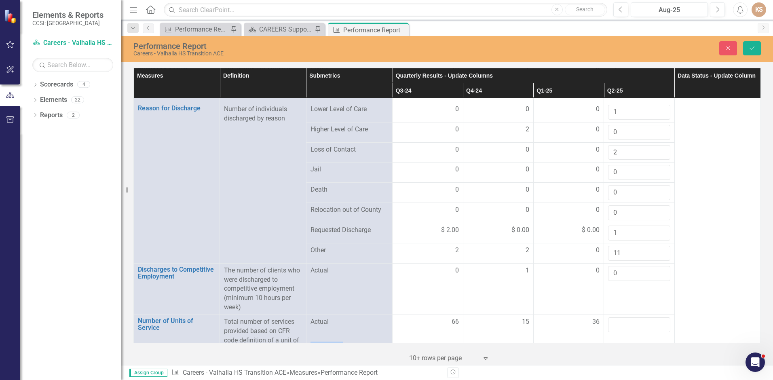
scroll to position [980, 0]
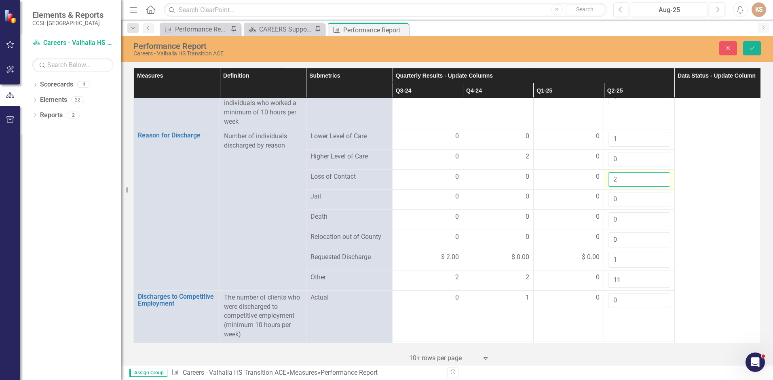
click at [617, 176] on input "2" at bounding box center [639, 179] width 62 height 15
type input "1"
click at [656, 179] on input "1" at bounding box center [639, 179] width 62 height 15
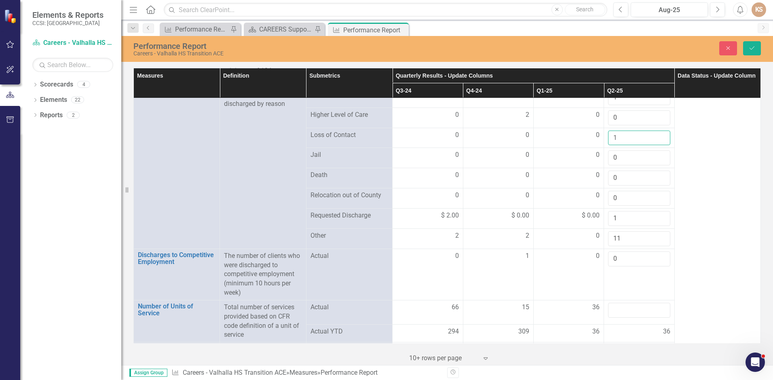
scroll to position [1068, 0]
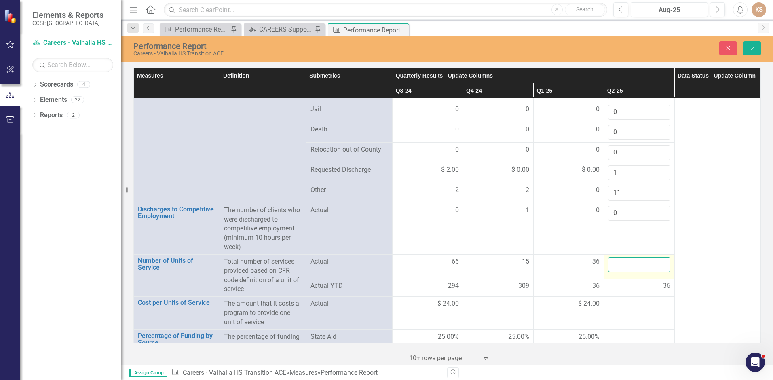
click at [630, 260] on input "number" at bounding box center [639, 264] width 62 height 15
type input "44"
click at [640, 284] on div "36" at bounding box center [639, 285] width 62 height 9
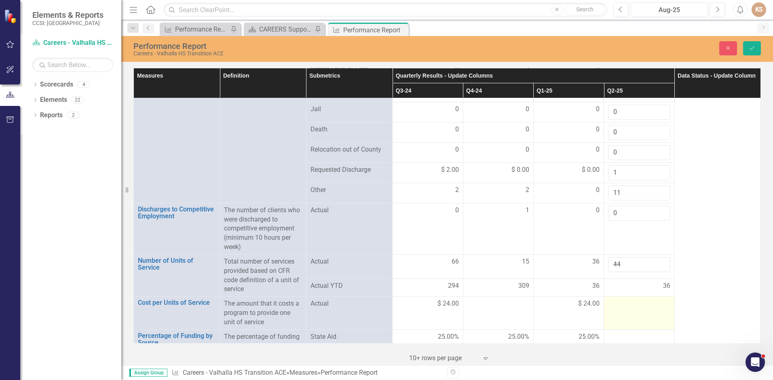
click at [643, 313] on td at bounding box center [639, 313] width 70 height 33
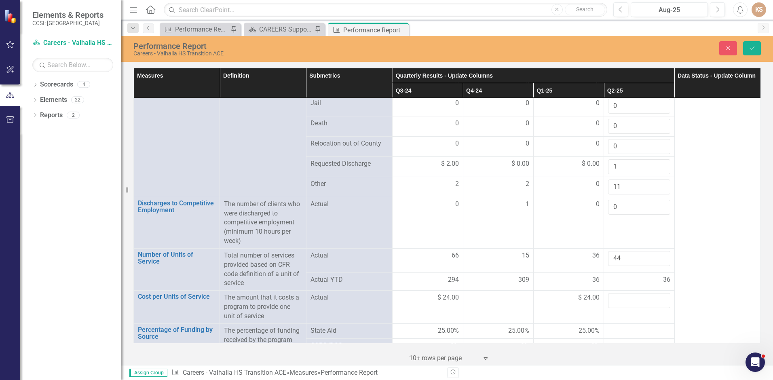
scroll to position [1105, 0]
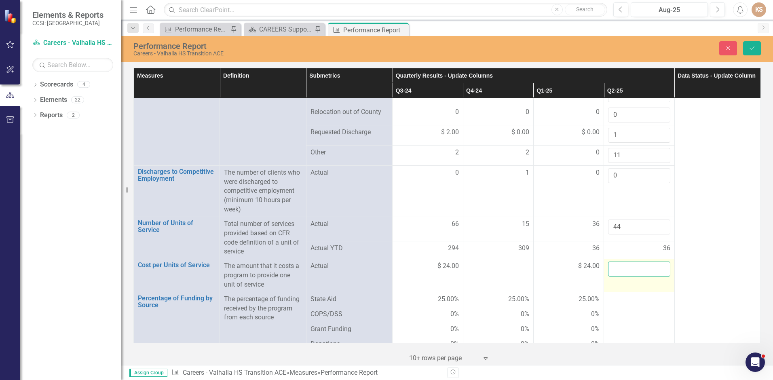
click at [643, 268] on input "number" at bounding box center [639, 268] width 62 height 15
type input "24"
click at [638, 295] on div at bounding box center [639, 300] width 62 height 10
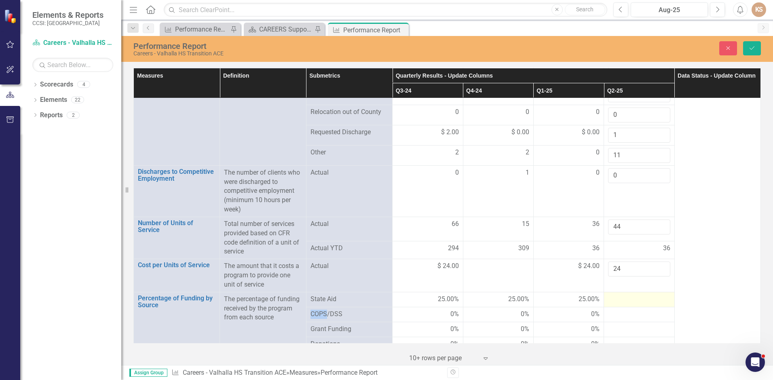
click at [638, 295] on div at bounding box center [639, 300] width 62 height 10
click at [638, 295] on input "number" at bounding box center [639, 302] width 62 height 15
type input "25"
click at [638, 315] on div at bounding box center [639, 320] width 62 height 10
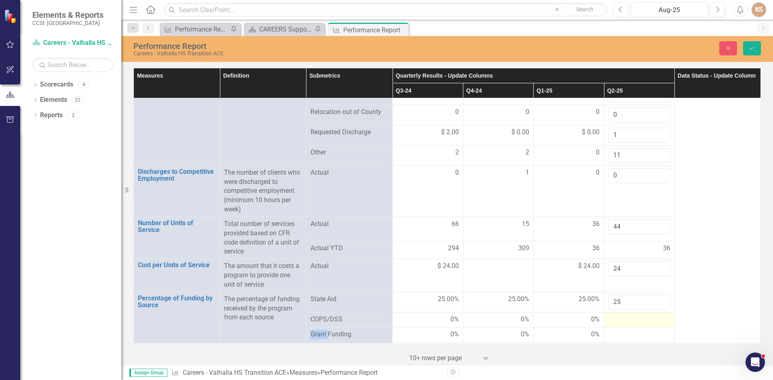
click at [637, 315] on div at bounding box center [639, 320] width 62 height 10
click at [637, 315] on input "number" at bounding box center [639, 322] width 62 height 15
type input "0"
click at [651, 335] on div at bounding box center [639, 340] width 62 height 10
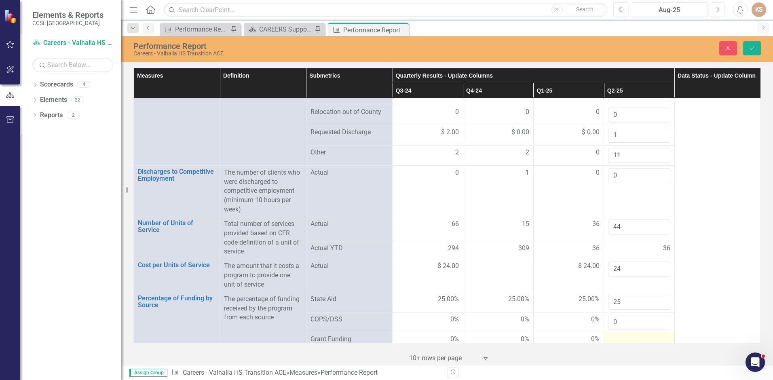
click at [651, 335] on div at bounding box center [639, 340] width 62 height 10
click at [645, 336] on input "number" at bounding box center [639, 342] width 62 height 15
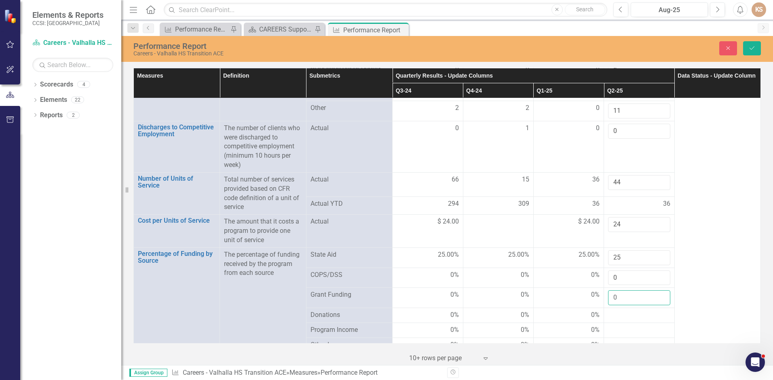
scroll to position [1156, 0]
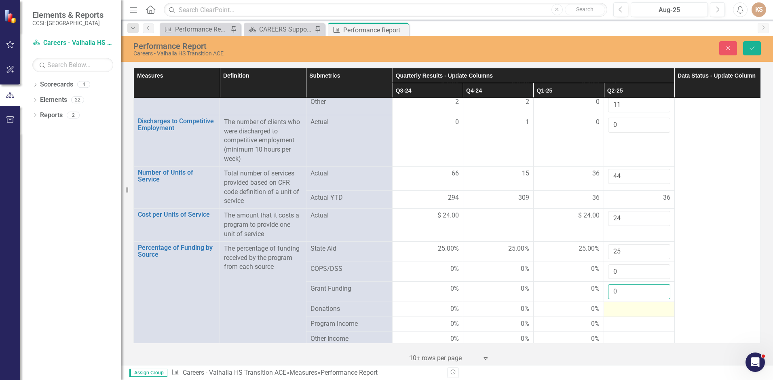
type input "0"
click at [651, 307] on div at bounding box center [639, 309] width 62 height 10
click at [651, 306] on div at bounding box center [639, 309] width 62 height 10
click at [651, 306] on div at bounding box center [639, 311] width 62 height 15
click at [651, 306] on input "number" at bounding box center [639, 311] width 62 height 15
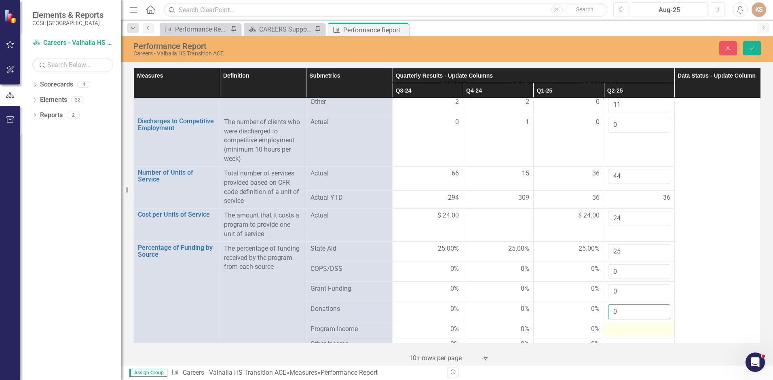
type input "0"
click at [651, 324] on div at bounding box center [639, 329] width 62 height 10
click at [650, 324] on input "number" at bounding box center [639, 331] width 62 height 15
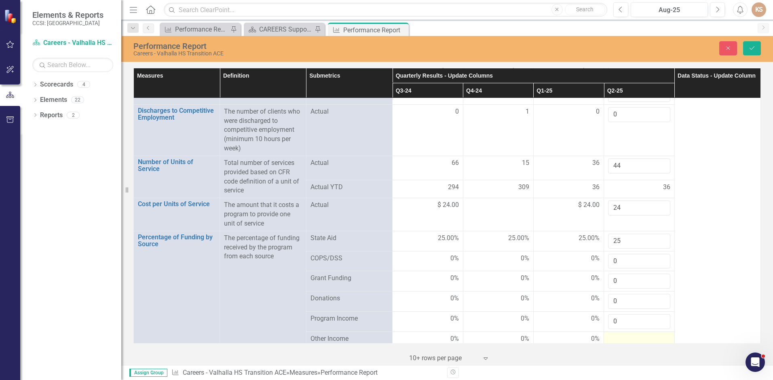
type input "0"
click at [638, 336] on div at bounding box center [639, 339] width 62 height 10
click at [636, 334] on div at bounding box center [639, 339] width 62 height 10
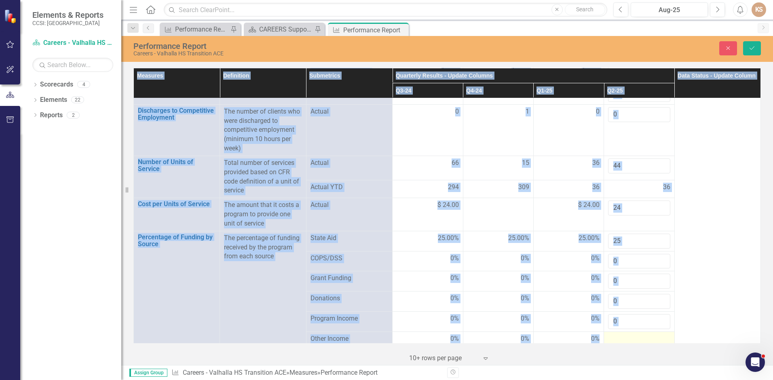
click at [636, 334] on div at bounding box center [639, 339] width 62 height 10
click at [635, 336] on input "number" at bounding box center [639, 341] width 62 height 15
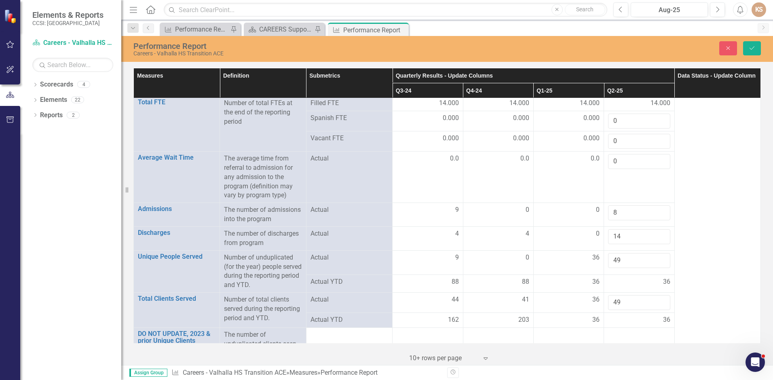
scroll to position [6, 0]
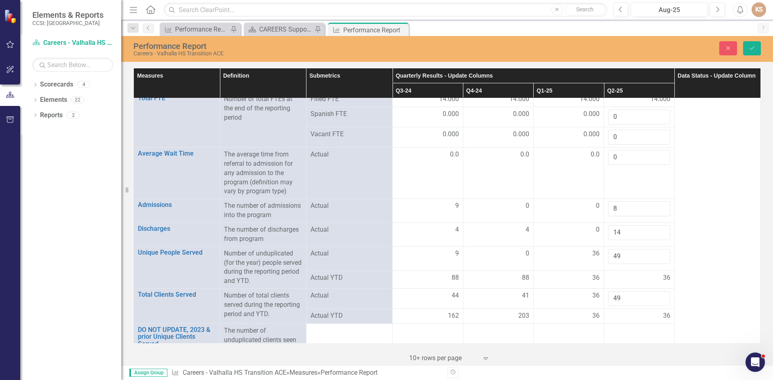
type input "0"
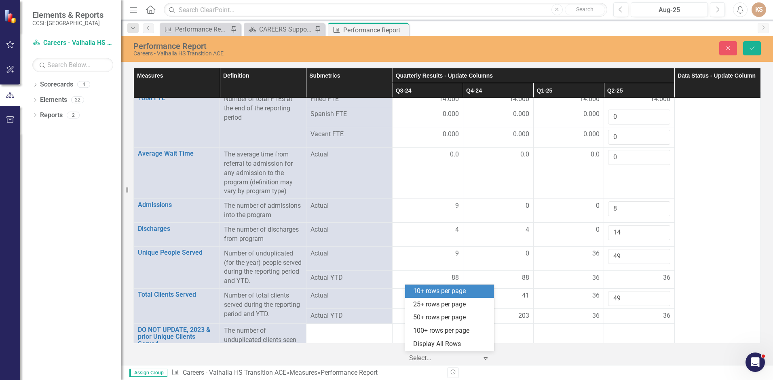
click at [482, 357] on icon "Expand" at bounding box center [485, 358] width 8 height 6
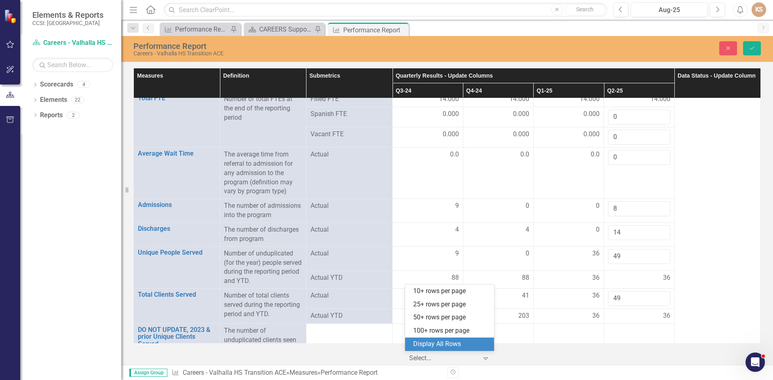
click at [451, 345] on div "Display All Rows" at bounding box center [451, 343] width 76 height 9
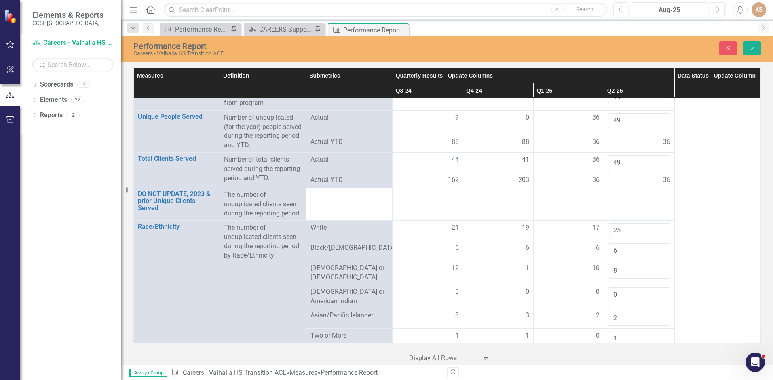
type input "14"
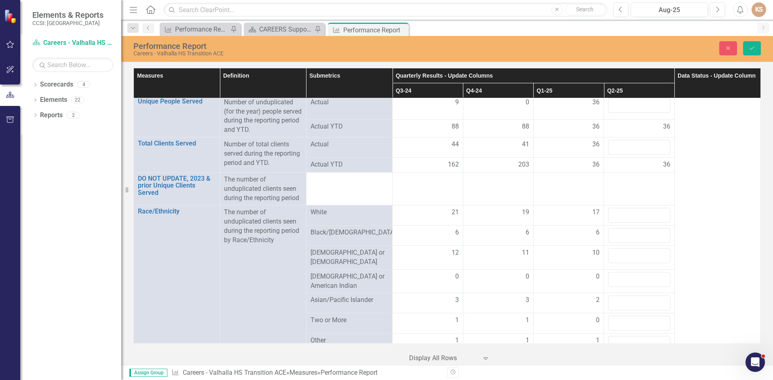
scroll to position [0, 0]
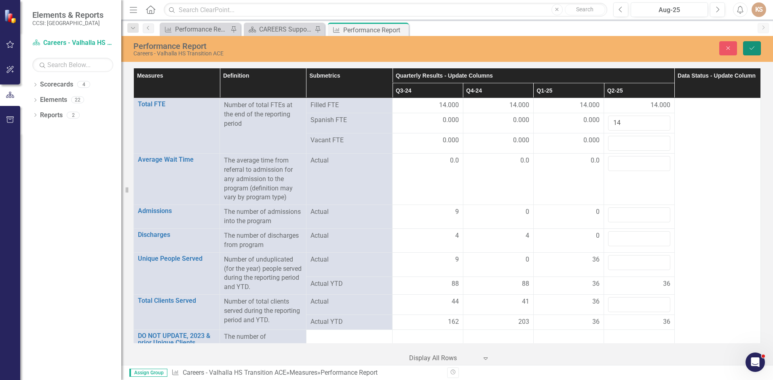
click at [745, 44] on button "Save" at bounding box center [752, 48] width 18 height 14
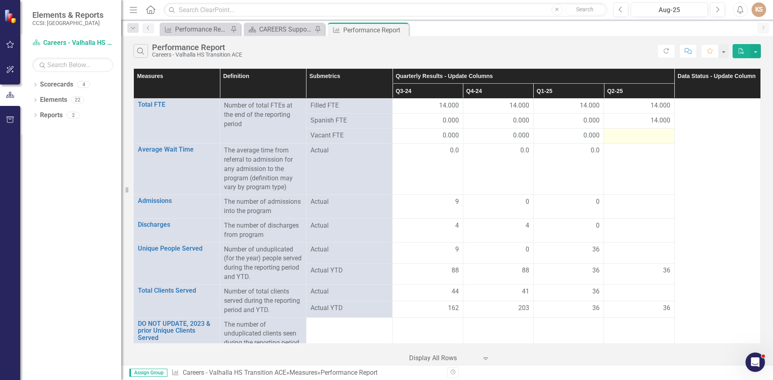
click at [629, 135] on div at bounding box center [639, 136] width 62 height 10
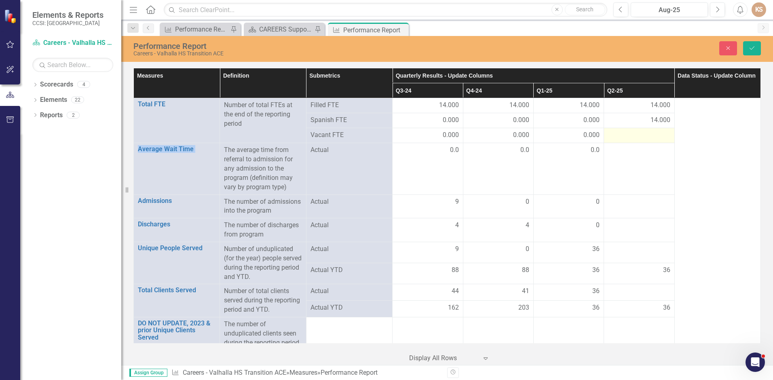
click at [629, 135] on div at bounding box center [639, 136] width 62 height 10
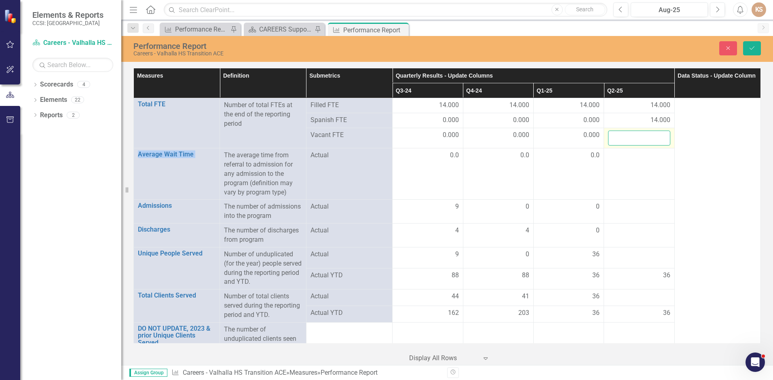
click at [629, 135] on input "number" at bounding box center [639, 138] width 62 height 15
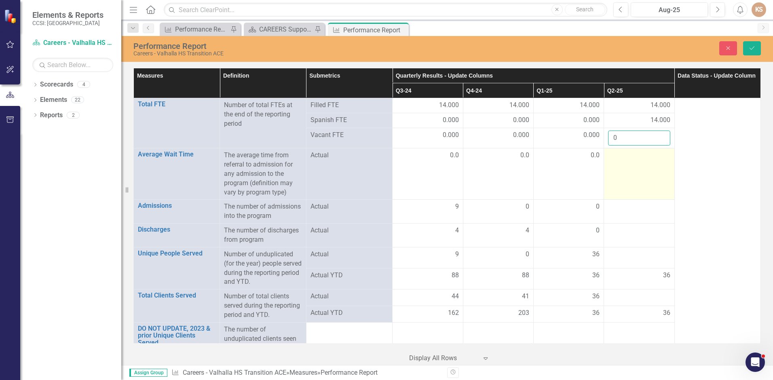
type input "0"
click at [647, 173] on td at bounding box center [639, 173] width 70 height 51
click at [646, 173] on td at bounding box center [639, 173] width 70 height 51
click at [646, 175] on td at bounding box center [639, 173] width 70 height 51
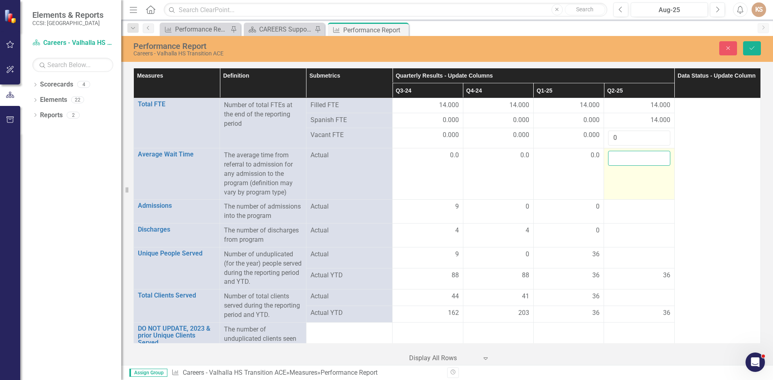
click at [635, 158] on input "number" at bounding box center [639, 158] width 62 height 15
type input "0"
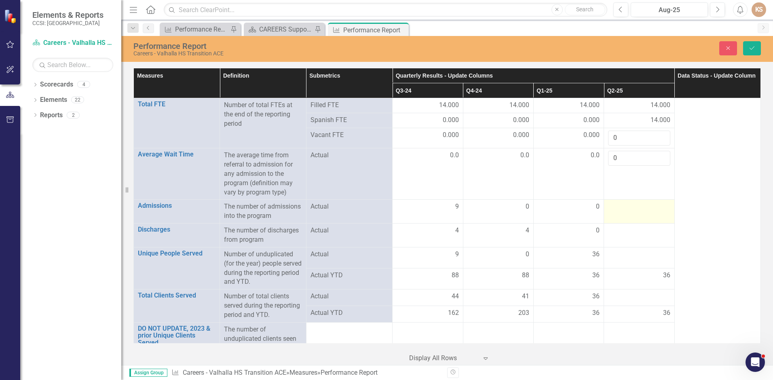
click at [615, 206] on div at bounding box center [639, 207] width 62 height 10
click at [642, 117] on div "14.000" at bounding box center [639, 120] width 62 height 9
click at [642, 119] on div "14.000" at bounding box center [639, 120] width 62 height 9
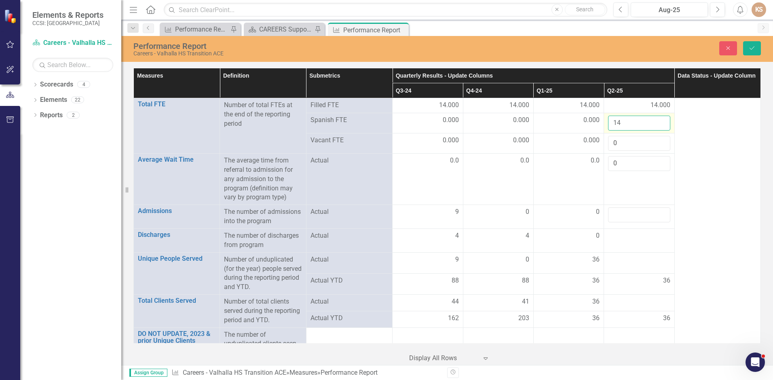
drag, startPoint x: 642, startPoint y: 119, endPoint x: 625, endPoint y: 120, distance: 17.0
click at [625, 120] on input "14" at bounding box center [639, 123] width 62 height 15
type input "1"
type input "0"
click at [636, 217] on input "number" at bounding box center [639, 214] width 62 height 15
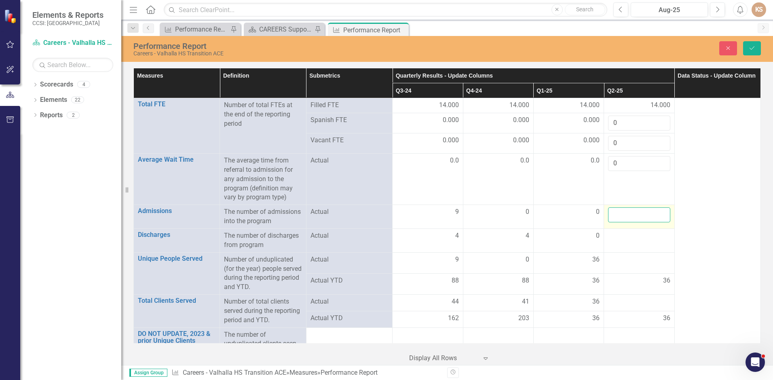
click at [636, 217] on input "number" at bounding box center [639, 214] width 62 height 15
type input "8"
click at [635, 239] on div at bounding box center [639, 236] width 62 height 10
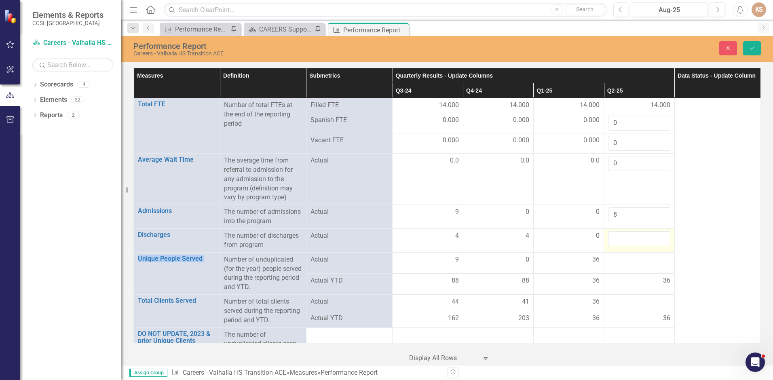
click at [635, 239] on div at bounding box center [639, 238] width 62 height 15
click at [635, 239] on input "number" at bounding box center [639, 238] width 62 height 15
type input "14"
click at [626, 265] on td at bounding box center [639, 262] width 70 height 21
click at [628, 262] on div at bounding box center [639, 260] width 62 height 10
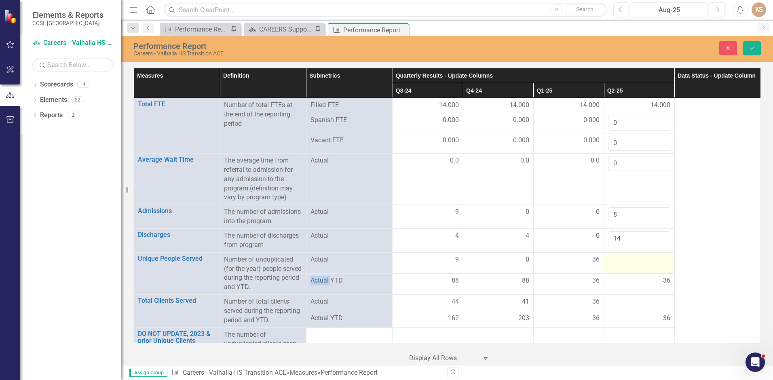
click at [628, 262] on div at bounding box center [639, 260] width 62 height 10
click at [637, 303] on div at bounding box center [639, 302] width 62 height 10
click at [637, 303] on input "number" at bounding box center [639, 304] width 62 height 15
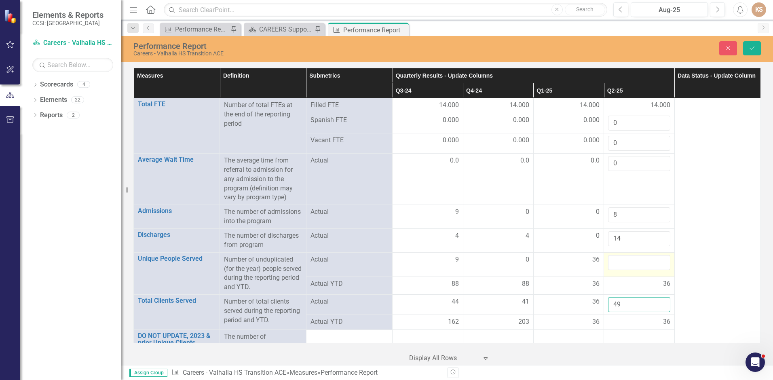
type input "49"
click at [649, 264] on input "number" at bounding box center [639, 262] width 62 height 15
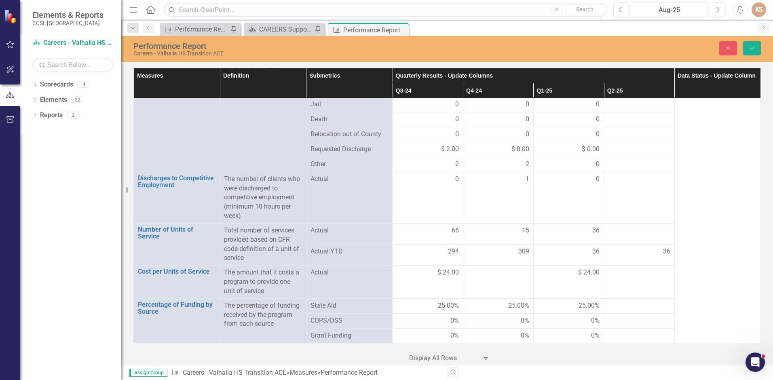
scroll to position [969, 0]
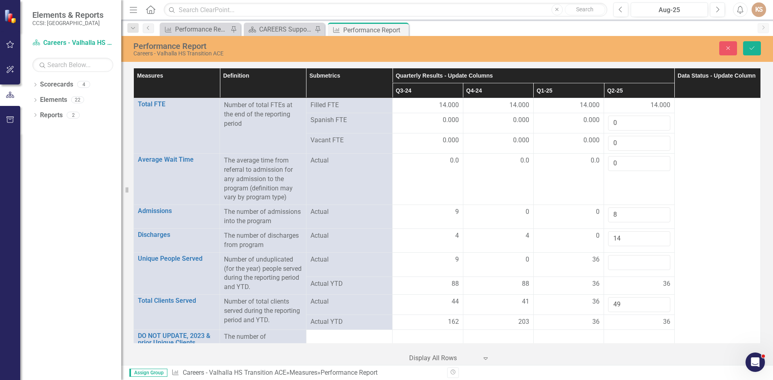
scroll to position [2, 0]
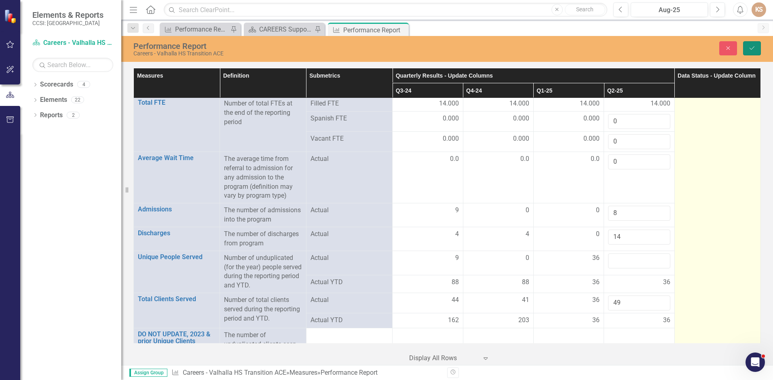
drag, startPoint x: 752, startPoint y: 44, endPoint x: 754, endPoint y: 143, distance: 98.6
click at [752, 44] on button "Save" at bounding box center [752, 48] width 18 height 14
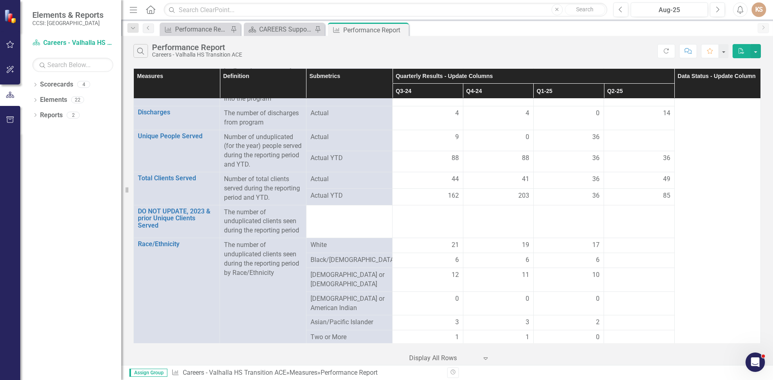
scroll to position [116, 0]
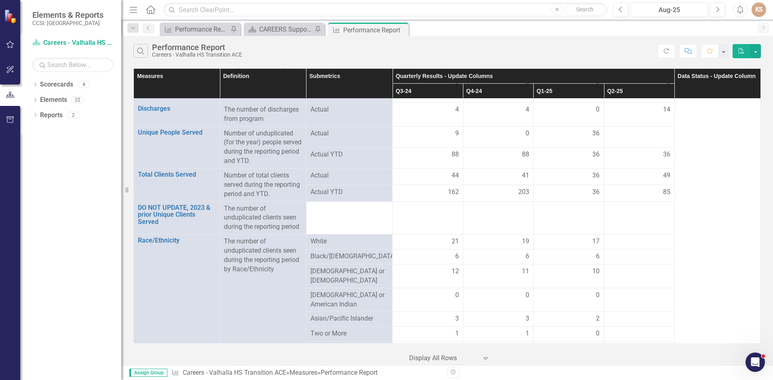
click at [632, 219] on td at bounding box center [639, 217] width 70 height 33
click at [634, 216] on td at bounding box center [639, 217] width 70 height 33
click at [637, 137] on div at bounding box center [639, 134] width 62 height 10
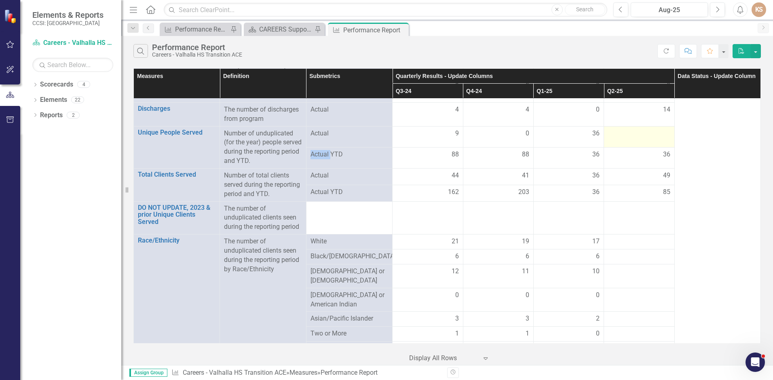
click at [637, 137] on div at bounding box center [639, 134] width 62 height 10
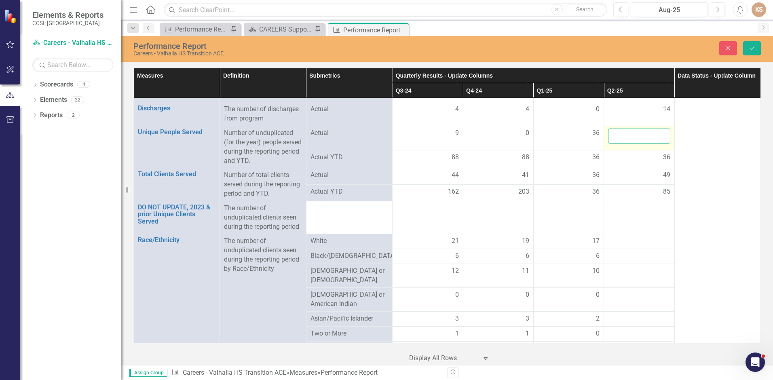
click at [637, 137] on input "number" at bounding box center [639, 136] width 62 height 15
click at [639, 160] on div "36" at bounding box center [639, 157] width 62 height 9
click at [637, 163] on td "36" at bounding box center [639, 159] width 70 height 18
click at [637, 162] on div "36" at bounding box center [639, 158] width 62 height 10
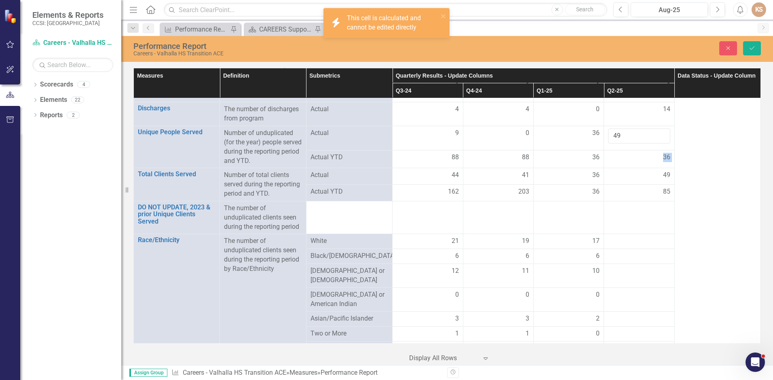
click at [637, 162] on div "36" at bounding box center [639, 158] width 62 height 10
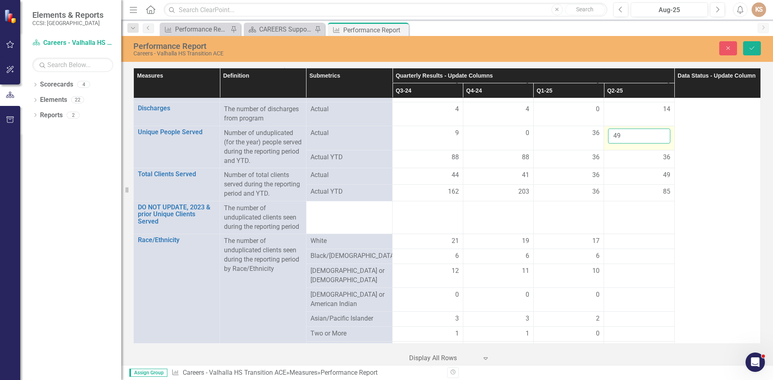
click at [651, 134] on input "49" at bounding box center [639, 136] width 62 height 15
type input "4"
type input "13"
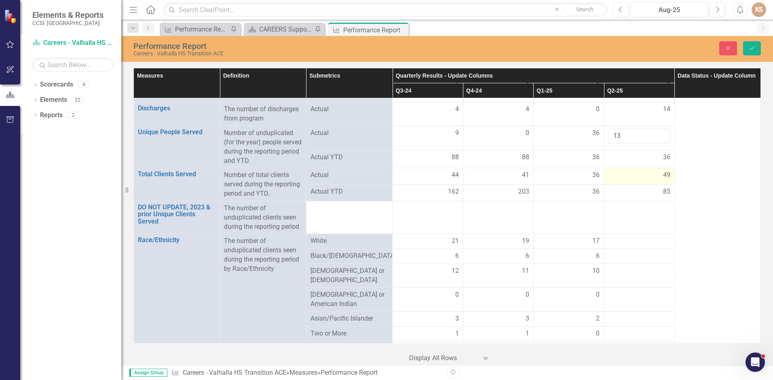
click at [644, 174] on div "49" at bounding box center [639, 175] width 62 height 9
drag, startPoint x: 644, startPoint y: 174, endPoint x: 644, endPoint y: 199, distance: 24.6
click at [644, 199] on div "85" at bounding box center [639, 195] width 62 height 9
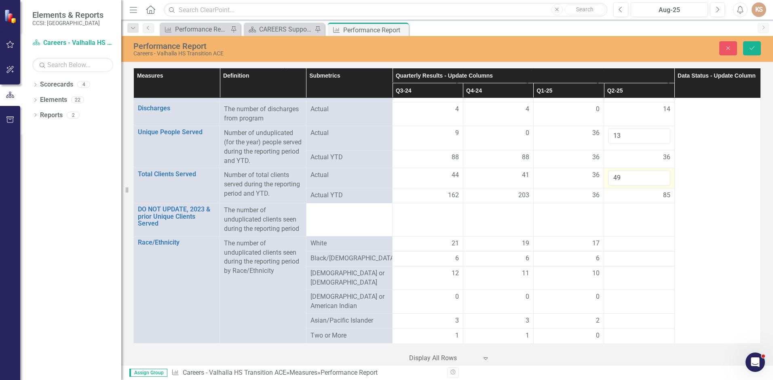
click at [638, 214] on td at bounding box center [639, 219] width 70 height 33
click at [639, 214] on td at bounding box center [639, 219] width 70 height 33
click at [369, 212] on td at bounding box center [349, 219] width 86 height 33
click at [637, 213] on td at bounding box center [639, 219] width 70 height 33
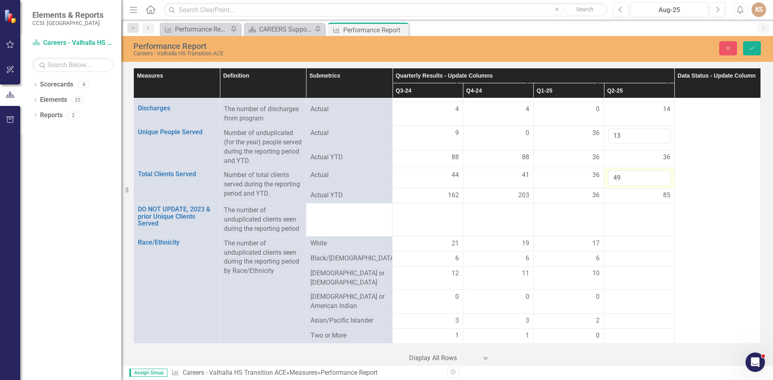
click at [334, 223] on td at bounding box center [349, 219] width 86 height 33
click at [638, 244] on div at bounding box center [639, 244] width 62 height 10
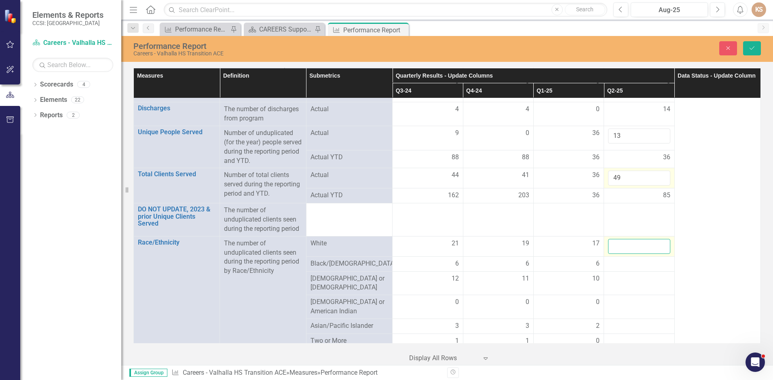
click at [637, 244] on input "number" at bounding box center [639, 246] width 62 height 15
type input "25"
click at [634, 263] on div at bounding box center [639, 264] width 62 height 10
type input "6"
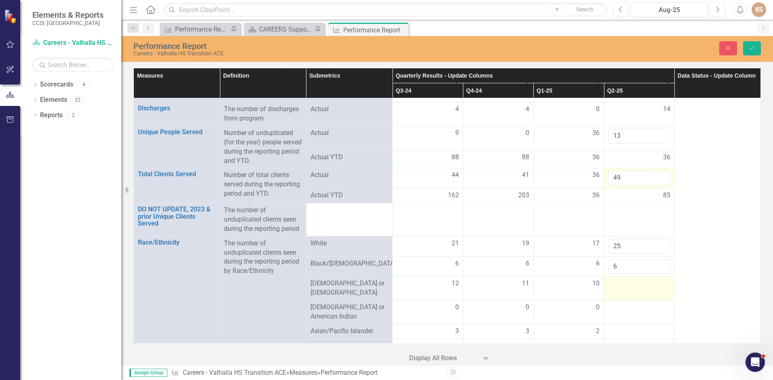
click at [637, 285] on div at bounding box center [639, 284] width 62 height 10
click at [636, 284] on div at bounding box center [639, 284] width 62 height 10
click at [636, 284] on input "number" at bounding box center [639, 286] width 62 height 15
type input "8"
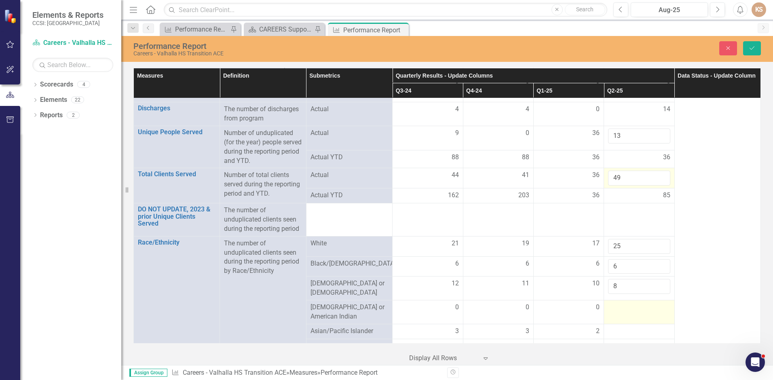
click at [640, 306] on div at bounding box center [639, 308] width 62 height 10
click at [640, 306] on input "number" at bounding box center [639, 310] width 62 height 15
type input "0"
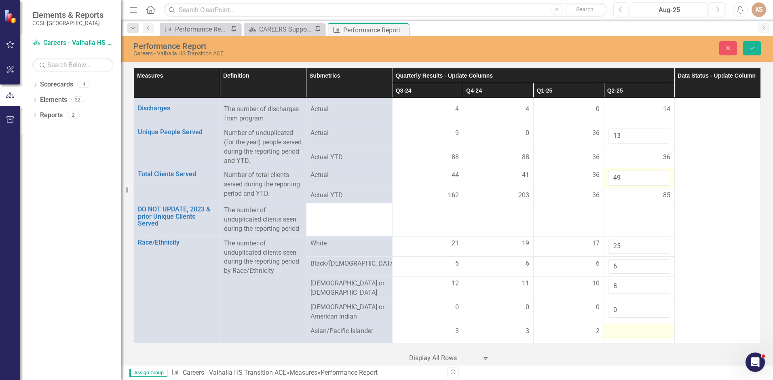
click at [654, 327] on div at bounding box center [639, 332] width 62 height 10
click at [653, 327] on input "number" at bounding box center [639, 334] width 62 height 15
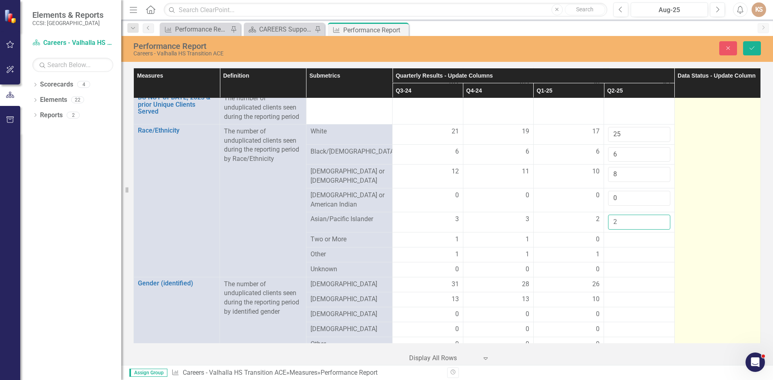
scroll to position [230, 0]
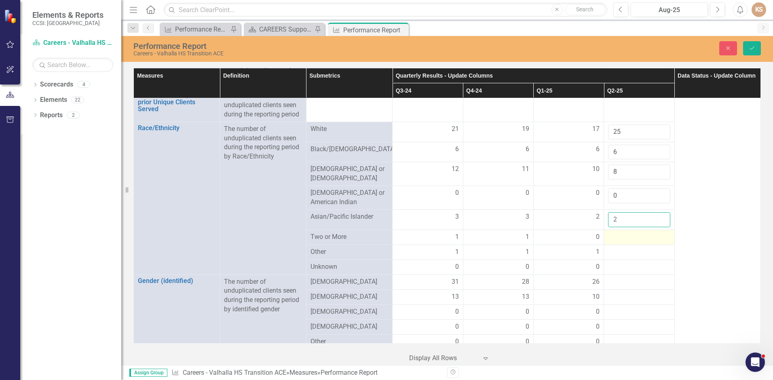
type input "2"
click at [633, 232] on div at bounding box center [639, 237] width 62 height 10
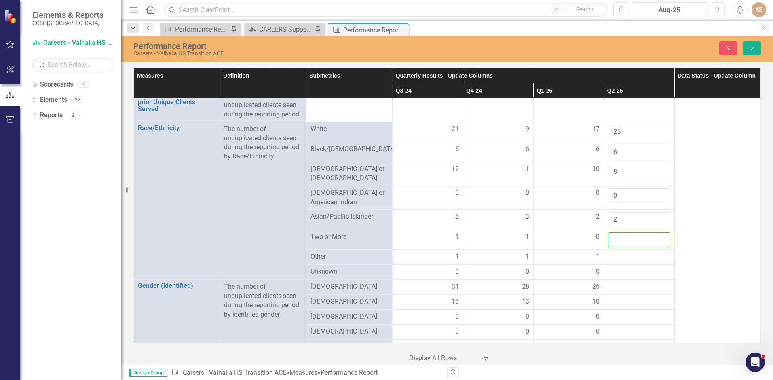
click at [633, 232] on input "number" at bounding box center [639, 239] width 62 height 15
type input "1"
click at [637, 259] on td at bounding box center [639, 257] width 70 height 15
click at [636, 255] on div at bounding box center [639, 257] width 62 height 10
click at [635, 255] on div at bounding box center [639, 257] width 62 height 10
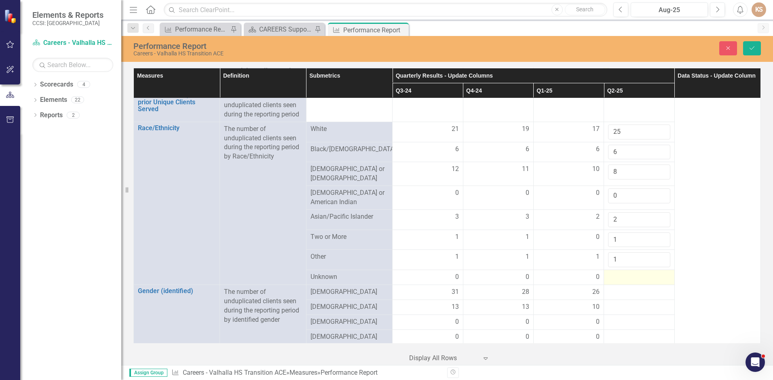
type input "1"
click at [632, 276] on div at bounding box center [639, 277] width 62 height 10
click at [632, 275] on div at bounding box center [639, 277] width 62 height 10
click at [632, 274] on div at bounding box center [639, 277] width 62 height 10
click at [632, 274] on input "number" at bounding box center [639, 279] width 62 height 15
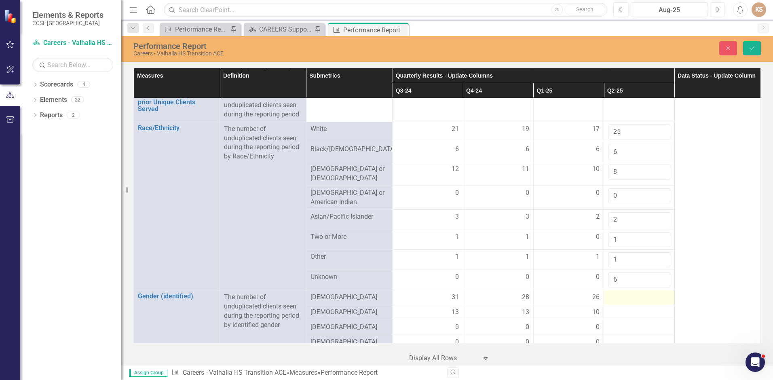
type input "6"
click at [629, 290] on td at bounding box center [639, 297] width 70 height 15
click at [629, 290] on td at bounding box center [639, 300] width 70 height 20
click at [646, 299] on input "number" at bounding box center [639, 300] width 62 height 15
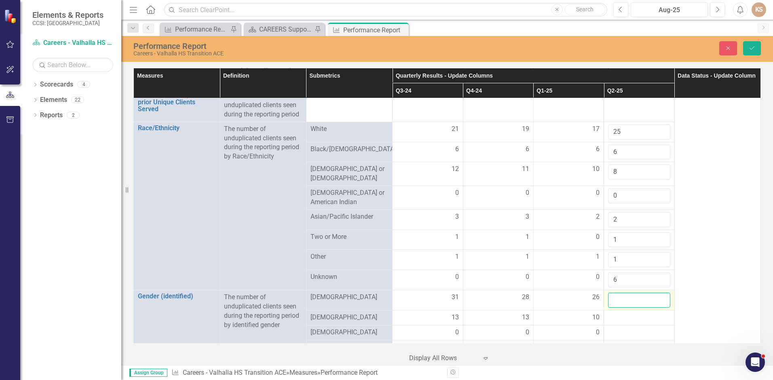
click at [646, 299] on input "number" at bounding box center [639, 300] width 62 height 15
type input "34"
click at [648, 314] on div at bounding box center [639, 318] width 62 height 10
click at [647, 314] on div at bounding box center [639, 318] width 62 height 10
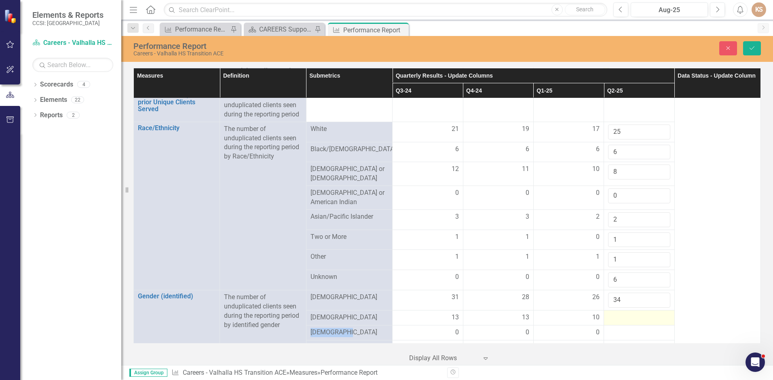
click at [647, 314] on div at bounding box center [639, 318] width 62 height 10
click at [646, 314] on input "number" at bounding box center [639, 320] width 62 height 15
type input "15"
click at [648, 333] on div at bounding box center [639, 338] width 62 height 10
click at [750, 48] on icon "Save" at bounding box center [751, 48] width 7 height 6
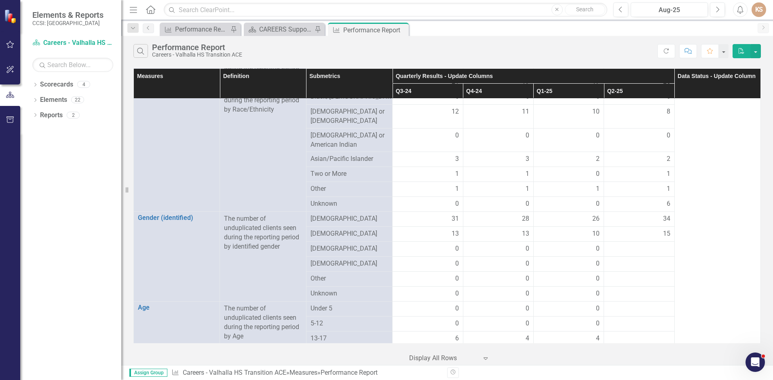
scroll to position [277, 0]
click at [660, 242] on div at bounding box center [639, 247] width 62 height 10
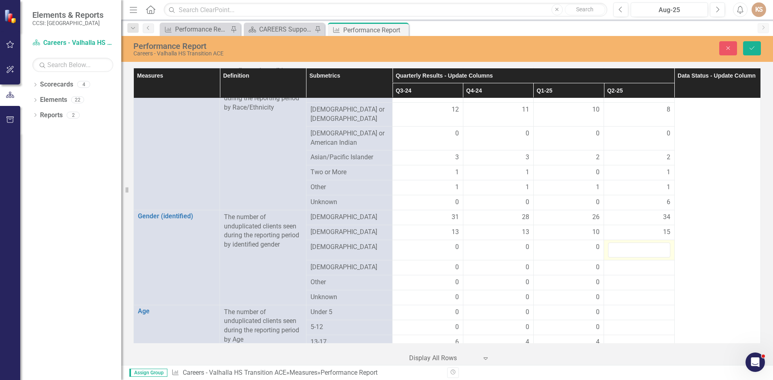
click at [660, 242] on input "number" at bounding box center [639, 249] width 62 height 15
click at [644, 242] on input "number" at bounding box center [639, 249] width 62 height 15
type input "0"
click at [638, 263] on div at bounding box center [639, 268] width 62 height 10
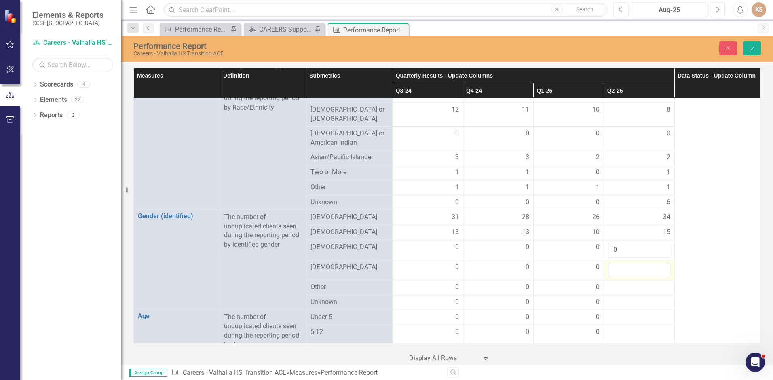
click at [638, 263] on input "number" at bounding box center [639, 270] width 62 height 15
type input "0"
click at [637, 282] on div at bounding box center [639, 287] width 62 height 10
click at [637, 282] on input "number" at bounding box center [639, 289] width 62 height 15
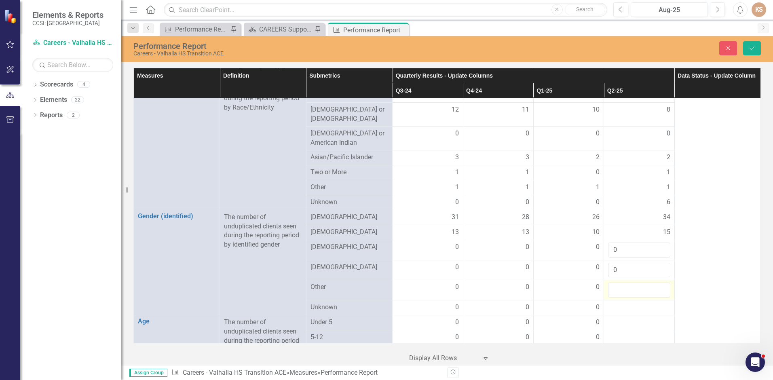
click at [637, 282] on input "number" at bounding box center [639, 289] width 62 height 15
type input "0"
click at [638, 303] on div at bounding box center [639, 308] width 62 height 10
click at [638, 303] on input "number" at bounding box center [639, 310] width 62 height 15
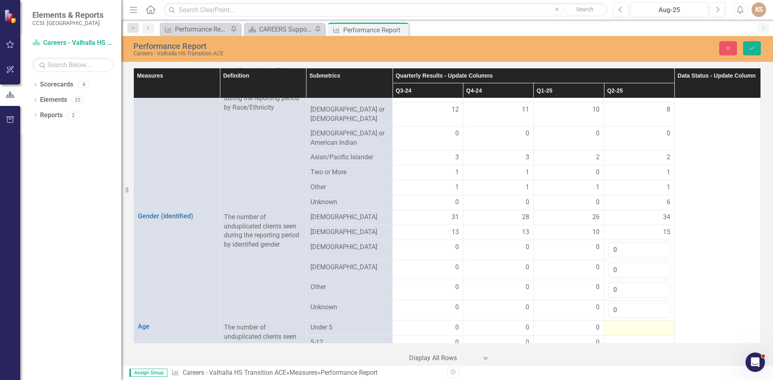
type input "0"
click at [632, 323] on div at bounding box center [639, 328] width 62 height 10
click at [632, 323] on div at bounding box center [639, 330] width 62 height 15
click at [632, 323] on input "number" at bounding box center [639, 330] width 62 height 15
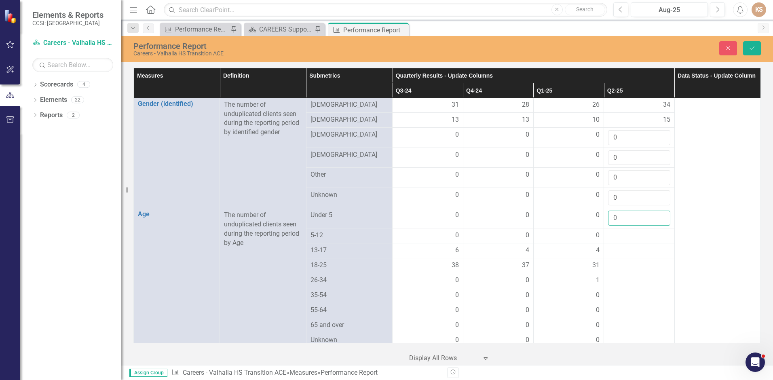
scroll to position [393, 0]
type input "0"
click at [631, 227] on div at bounding box center [639, 232] width 62 height 10
click at [630, 227] on div at bounding box center [639, 232] width 62 height 10
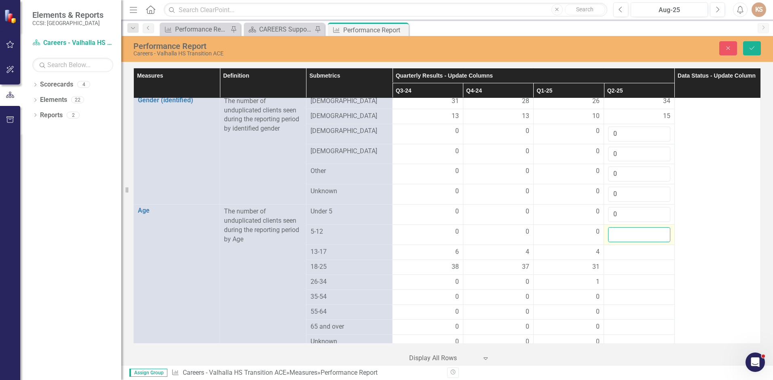
click at [630, 227] on input "number" at bounding box center [639, 234] width 62 height 15
type input "0"
click at [631, 247] on div at bounding box center [639, 252] width 62 height 10
type input "6"
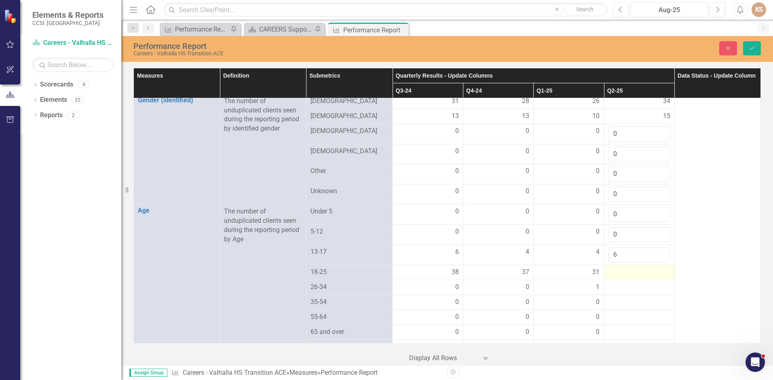
click at [645, 268] on div at bounding box center [639, 273] width 62 height 10
type input "28"
click at [632, 288] on div at bounding box center [639, 293] width 62 height 10
click at [630, 288] on div at bounding box center [639, 293] width 62 height 10
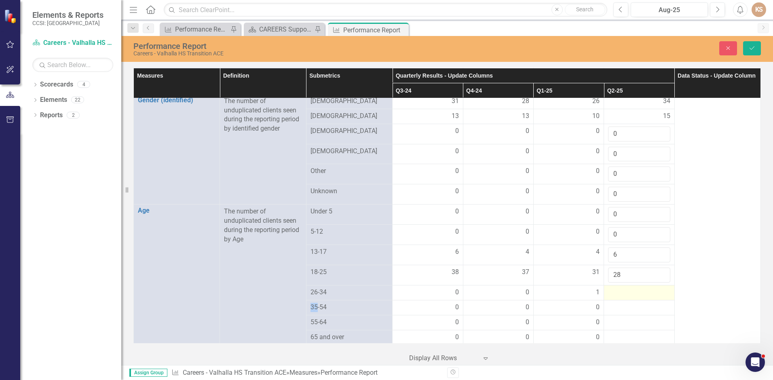
click at [630, 288] on div at bounding box center [639, 293] width 62 height 10
click at [629, 288] on input "number" at bounding box center [639, 295] width 62 height 15
type input "5"
click at [631, 308] on div at bounding box center [639, 313] width 62 height 10
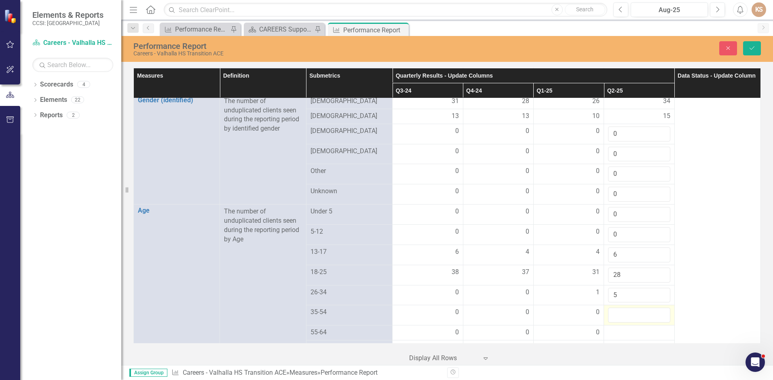
click at [631, 308] on input "number" at bounding box center [639, 315] width 62 height 15
type input "1"
click at [632, 328] on div at bounding box center [639, 333] width 62 height 10
click at [632, 328] on input "number" at bounding box center [639, 335] width 62 height 15
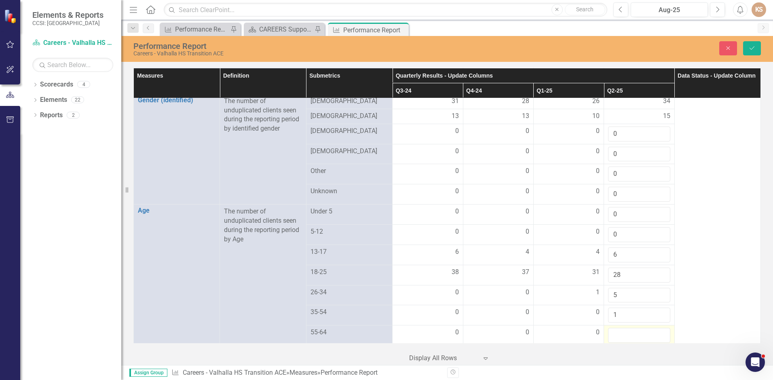
click at [632, 328] on input "number" at bounding box center [639, 335] width 62 height 15
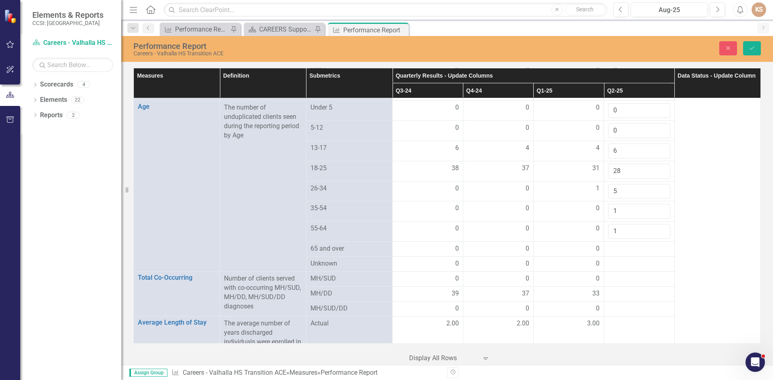
scroll to position [509, 0]
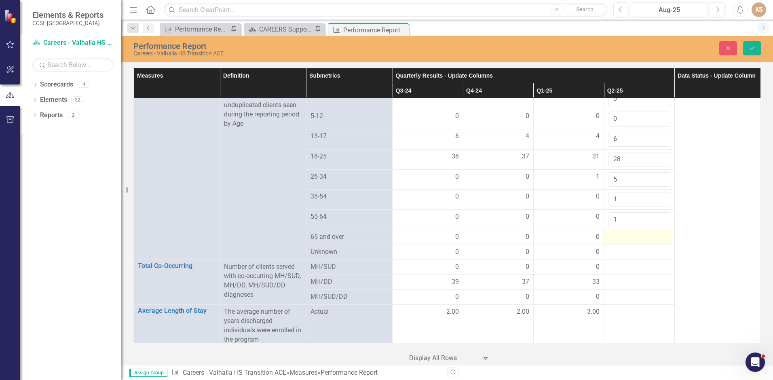
type input "1"
click at [627, 232] on div at bounding box center [639, 237] width 62 height 10
click at [626, 232] on div at bounding box center [639, 237] width 62 height 10
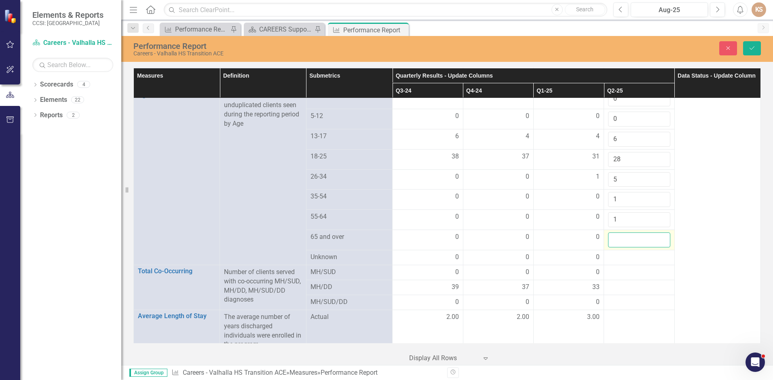
click at [626, 232] on input "number" at bounding box center [639, 239] width 62 height 15
type input "0"
click at [629, 253] on div at bounding box center [639, 258] width 62 height 10
click at [630, 253] on div at bounding box center [639, 258] width 62 height 10
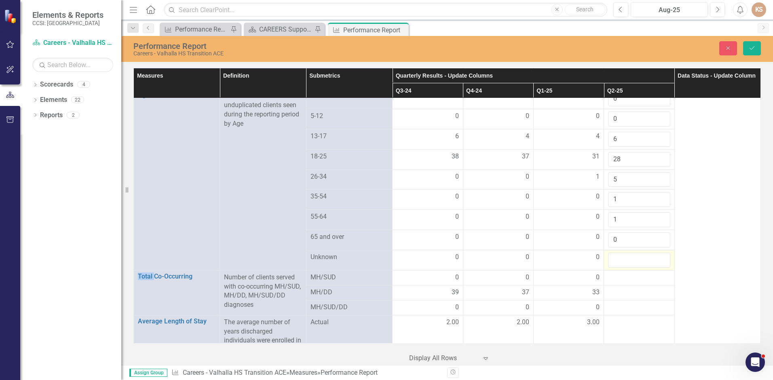
click at [630, 253] on input "number" at bounding box center [639, 260] width 62 height 15
type input "7"
click at [634, 273] on div at bounding box center [639, 278] width 62 height 10
click at [634, 273] on input "number" at bounding box center [639, 280] width 62 height 15
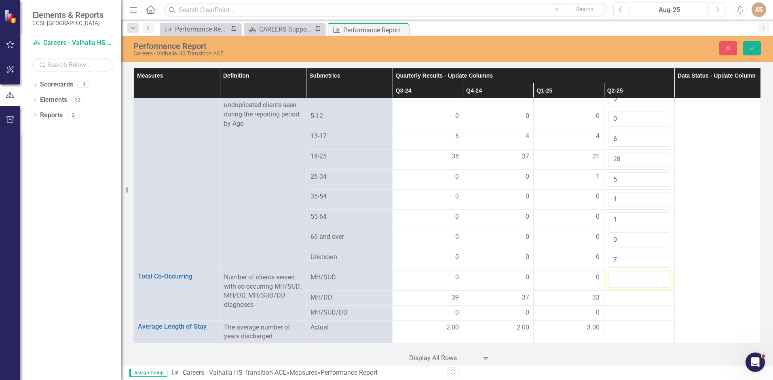
type input "7"
type input "0"
click at [631, 293] on div at bounding box center [639, 298] width 62 height 10
click at [630, 293] on input "number" at bounding box center [639, 300] width 62 height 15
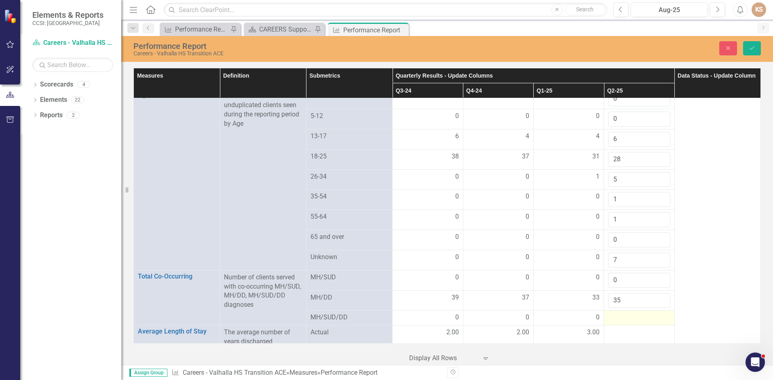
type input "35"
click at [631, 313] on div at bounding box center [639, 318] width 62 height 10
click at [630, 313] on div at bounding box center [639, 318] width 62 height 10
click at [630, 313] on input "number" at bounding box center [639, 320] width 62 height 15
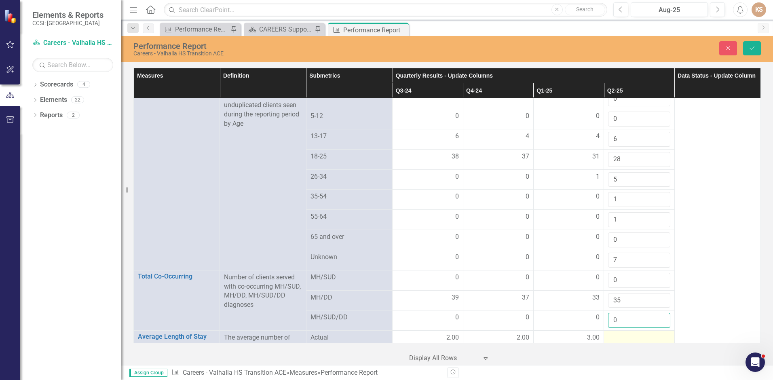
type input "0"
click at [638, 333] on div at bounding box center [639, 338] width 62 height 10
click at [638, 333] on div at bounding box center [639, 340] width 62 height 15
click at [638, 333] on input "number" at bounding box center [639, 340] width 62 height 15
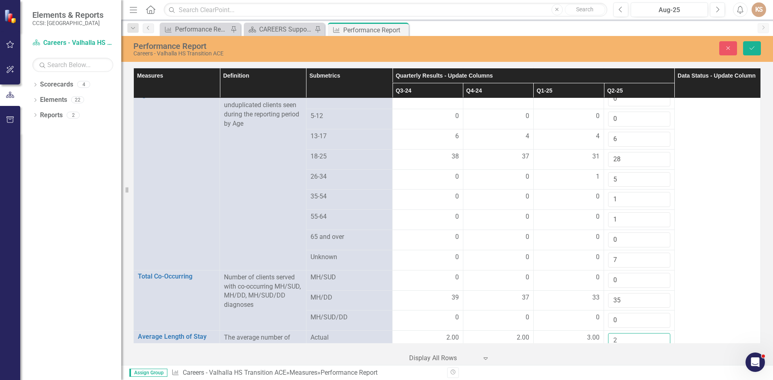
scroll to position [666, 0]
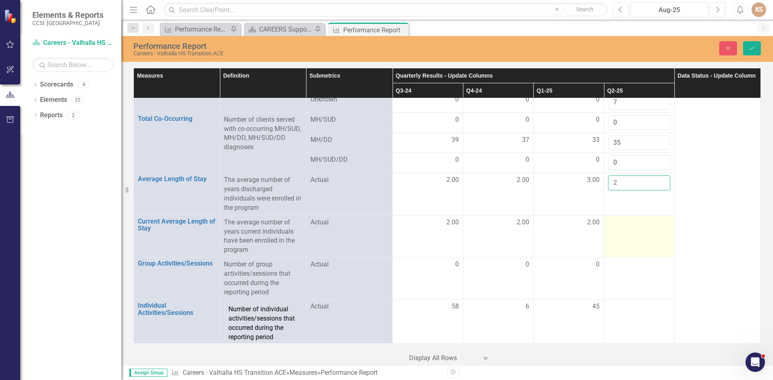
type input "2"
click at [633, 224] on td at bounding box center [639, 236] width 70 height 42
drag, startPoint x: 633, startPoint y: 224, endPoint x: 628, endPoint y: 215, distance: 9.6
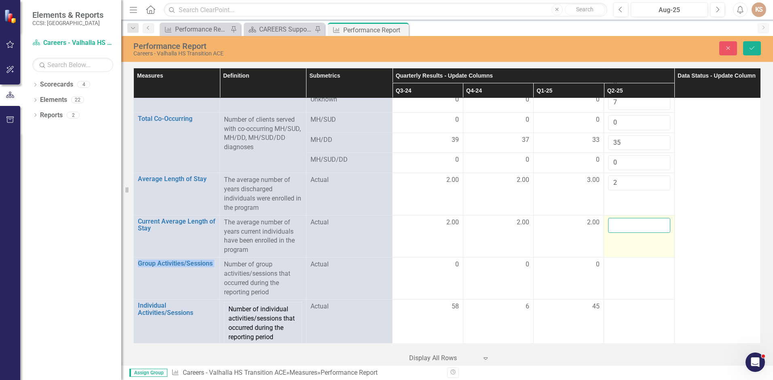
click at [628, 218] on input "number" at bounding box center [639, 225] width 62 height 15
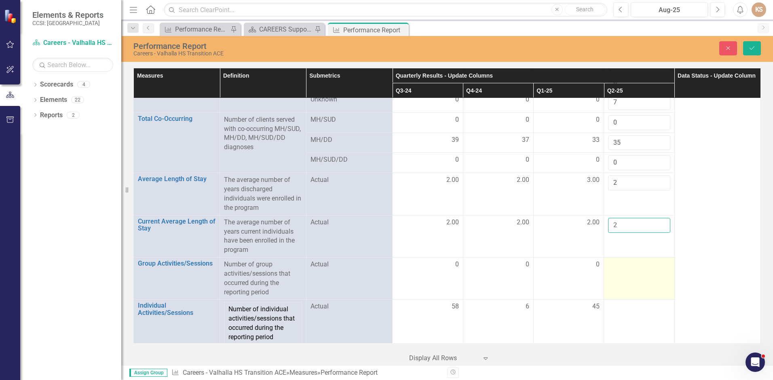
type input "2"
click at [630, 269] on td at bounding box center [639, 278] width 70 height 42
drag, startPoint x: 630, startPoint y: 269, endPoint x: 624, endPoint y: 252, distance: 18.0
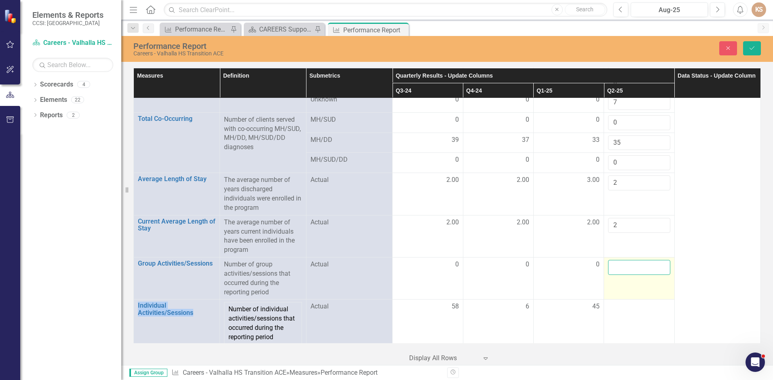
click at [624, 260] on input "number" at bounding box center [639, 267] width 62 height 15
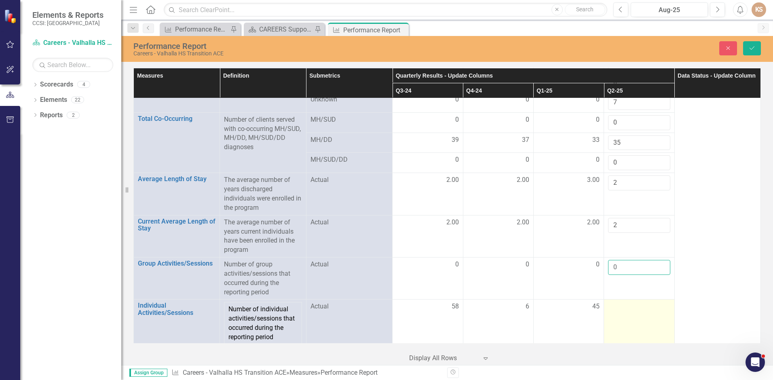
type input "0"
click at [631, 302] on div at bounding box center [639, 307] width 62 height 10
click at [631, 302] on input "number" at bounding box center [639, 309] width 62 height 15
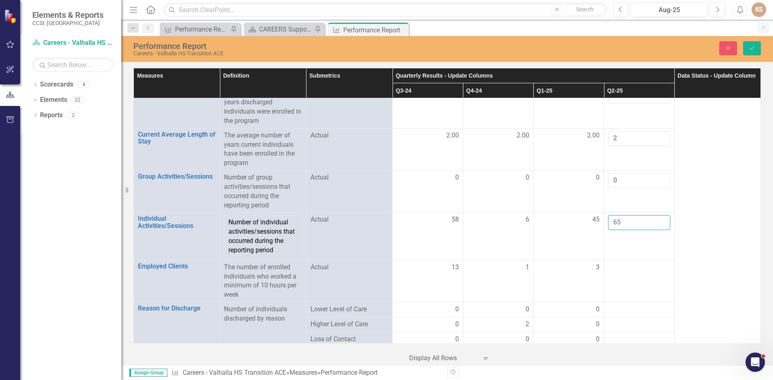
scroll to position [765, 0]
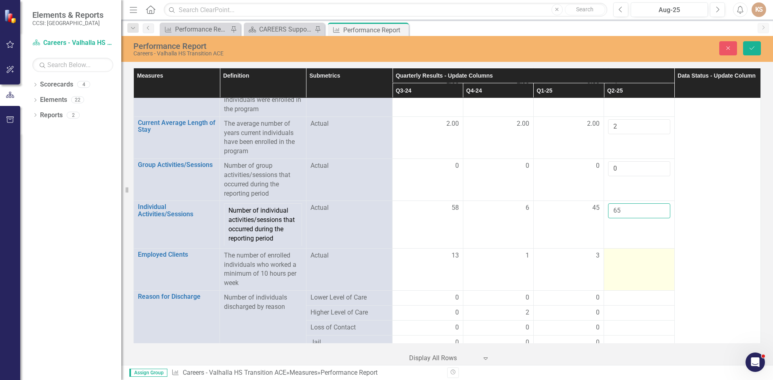
type input "65"
click at [642, 259] on td at bounding box center [639, 269] width 70 height 42
drag, startPoint x: 642, startPoint y: 259, endPoint x: 633, endPoint y: 243, distance: 18.3
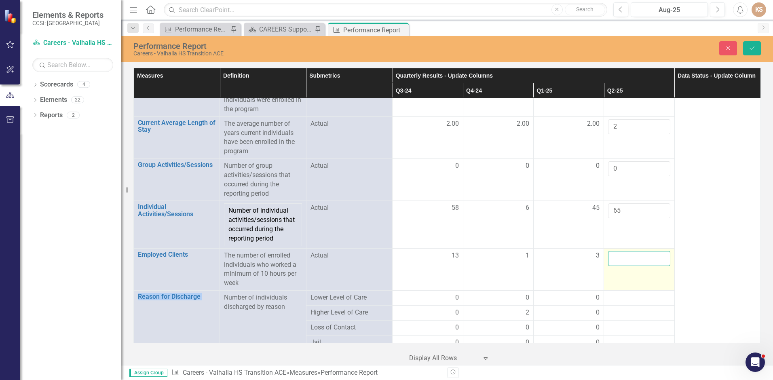
click at [633, 251] on input "number" at bounding box center [639, 258] width 62 height 15
click at [629, 251] on input "number" at bounding box center [639, 258] width 62 height 15
drag, startPoint x: 750, startPoint y: 48, endPoint x: 767, endPoint y: 173, distance: 126.1
click at [750, 47] on icon "Save" at bounding box center [751, 48] width 7 height 6
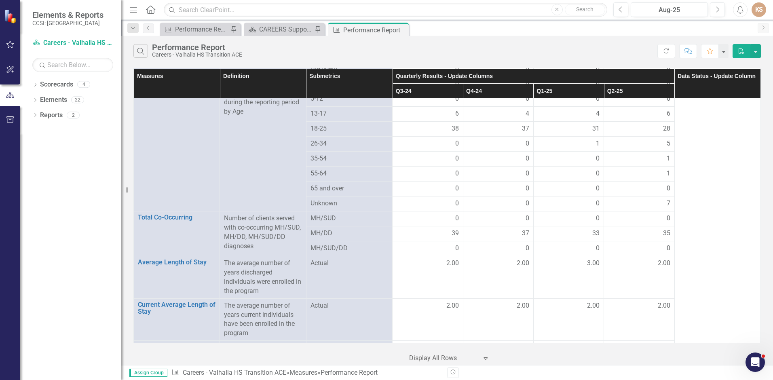
scroll to position [678, 0]
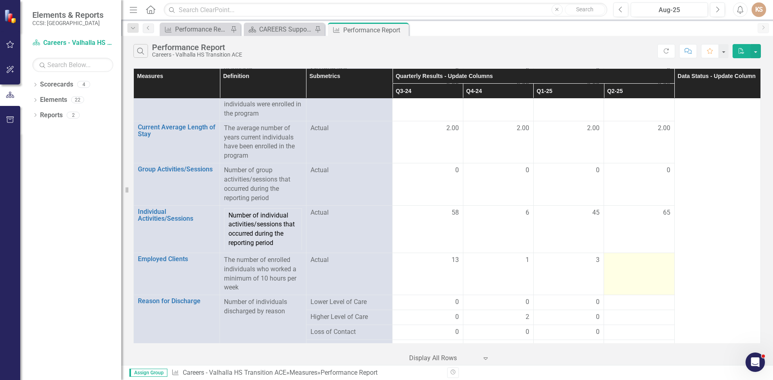
click at [657, 255] on div at bounding box center [639, 260] width 62 height 10
click at [656, 255] on div at bounding box center [639, 260] width 62 height 10
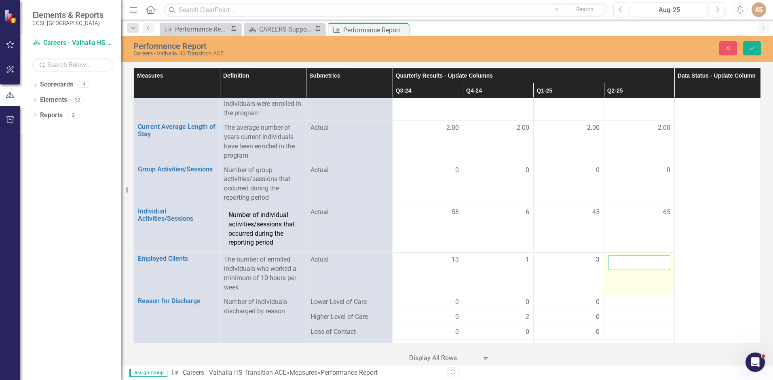
click at [655, 255] on input "number" at bounding box center [639, 262] width 62 height 15
type input "3"
type input "4"
click at [629, 297] on div at bounding box center [639, 302] width 62 height 10
click at [626, 297] on div at bounding box center [639, 302] width 62 height 10
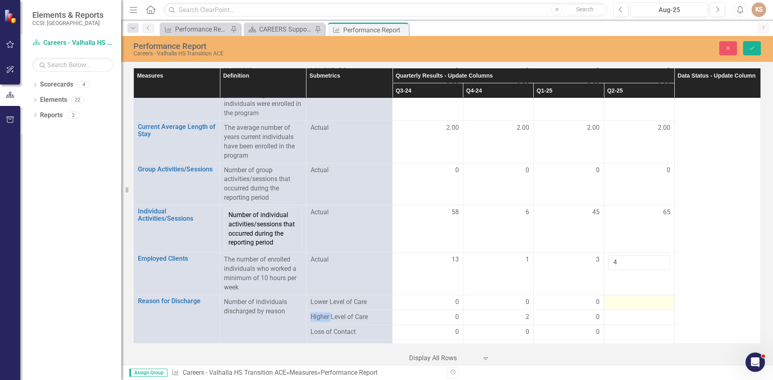
click at [626, 297] on div at bounding box center [639, 302] width 62 height 10
click at [626, 297] on input "number" at bounding box center [639, 304] width 62 height 15
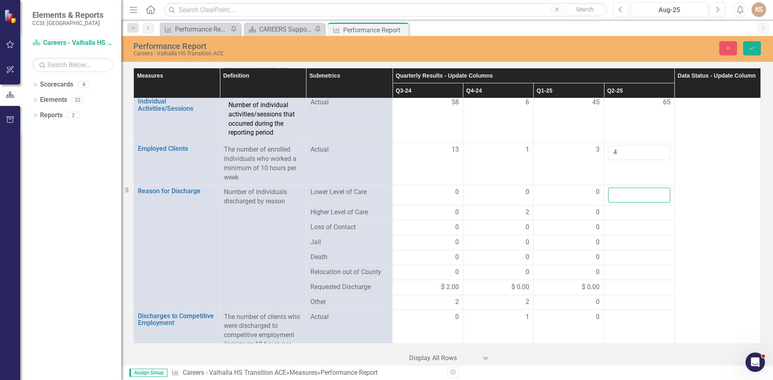
scroll to position [791, 0]
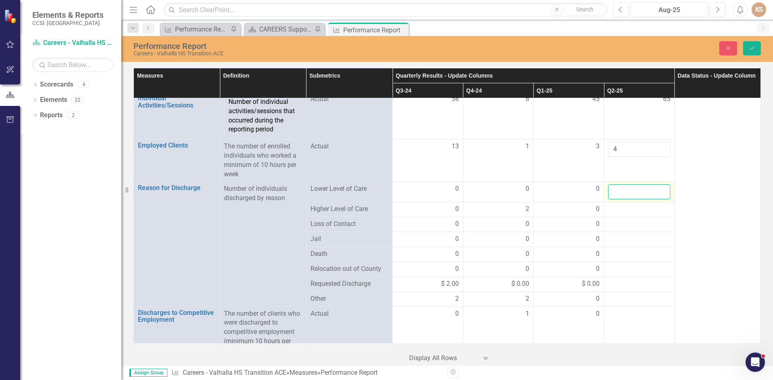
click at [638, 184] on input "number" at bounding box center [639, 191] width 62 height 15
type input "2"
type input "1"
click at [632, 204] on div at bounding box center [639, 209] width 62 height 10
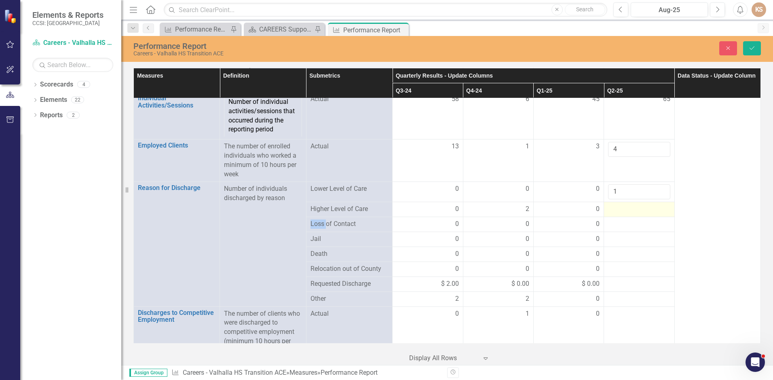
click at [632, 204] on div at bounding box center [639, 209] width 62 height 10
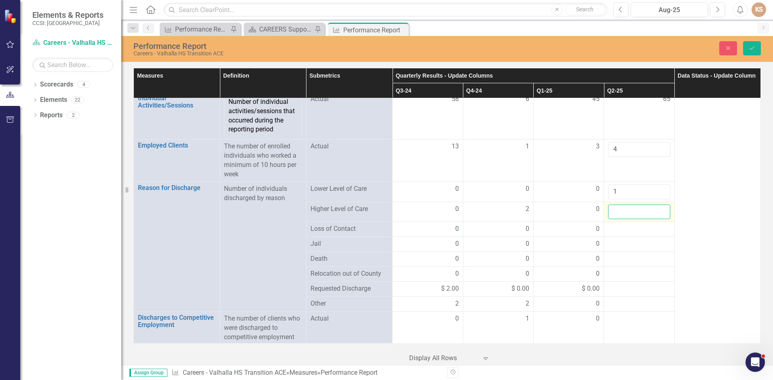
click at [632, 204] on input "number" at bounding box center [639, 211] width 62 height 15
type input "0"
click at [638, 224] on div at bounding box center [639, 229] width 62 height 10
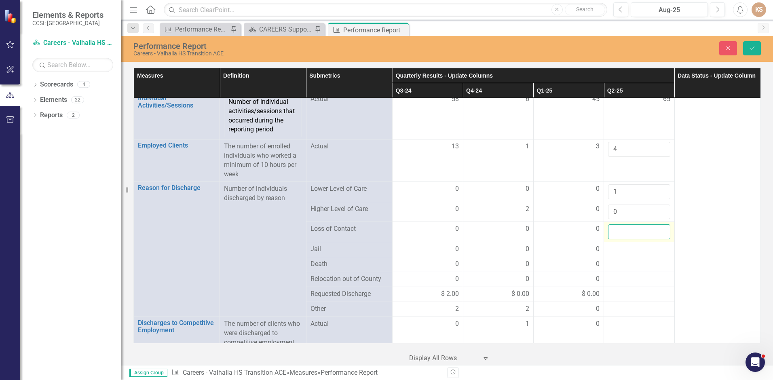
click at [638, 224] on input "number" at bounding box center [639, 231] width 62 height 15
type input "1"
click at [636, 244] on div at bounding box center [639, 249] width 62 height 10
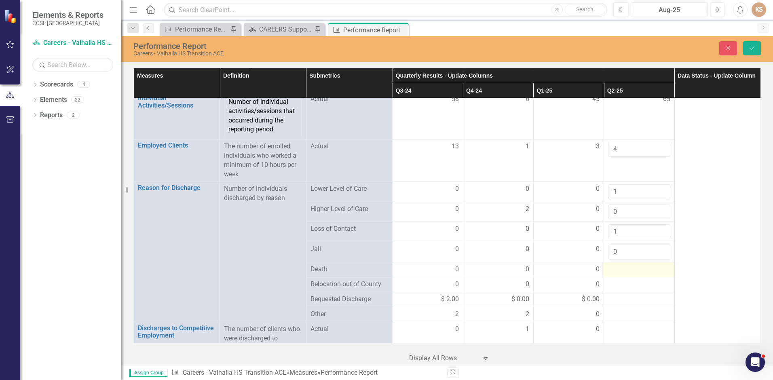
type input "0"
click at [638, 265] on div at bounding box center [639, 270] width 62 height 10
click at [638, 265] on input "number" at bounding box center [639, 272] width 62 height 15
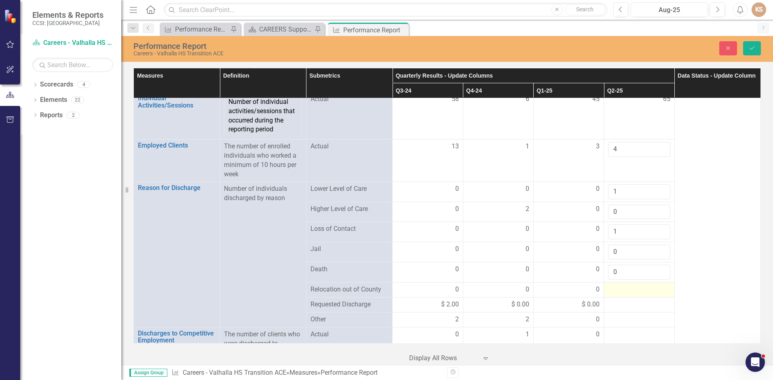
type input "0"
click at [638, 282] on td at bounding box center [639, 289] width 70 height 15
click at [638, 282] on td at bounding box center [639, 292] width 70 height 20
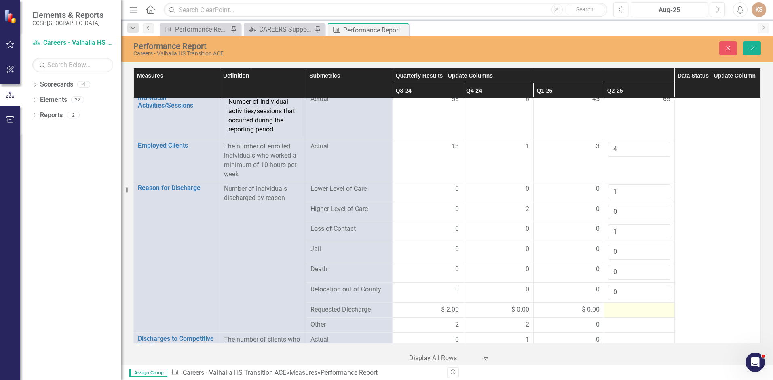
type input "0"
click at [635, 305] on div at bounding box center [639, 310] width 62 height 10
click at [635, 305] on input "number" at bounding box center [639, 312] width 62 height 15
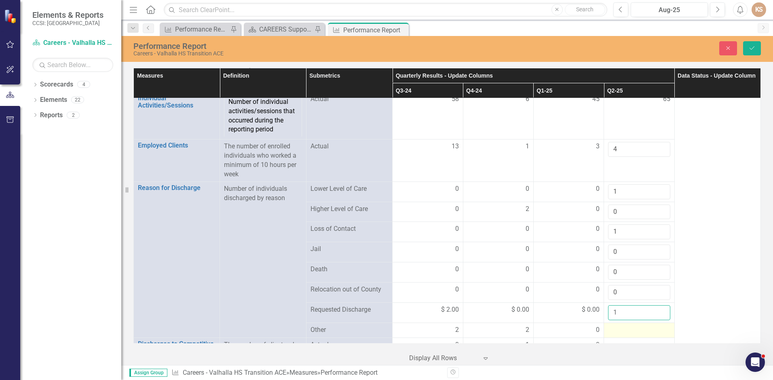
type input "1"
click at [635, 325] on div at bounding box center [639, 330] width 62 height 10
click at [635, 325] on input "number" at bounding box center [639, 332] width 62 height 15
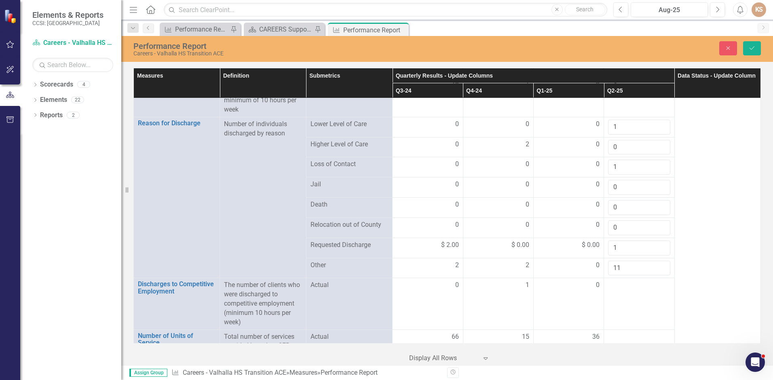
scroll to position [878, 0]
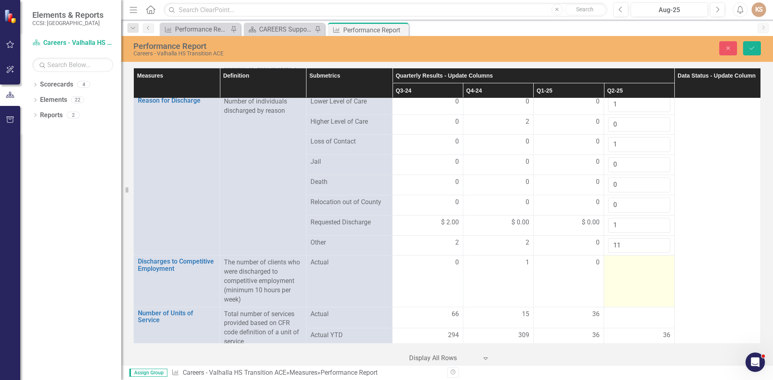
type input "11"
click at [640, 270] on td at bounding box center [639, 280] width 70 height 51
click at [639, 270] on td at bounding box center [639, 280] width 70 height 51
drag, startPoint x: 639, startPoint y: 270, endPoint x: 619, endPoint y: 258, distance: 23.7
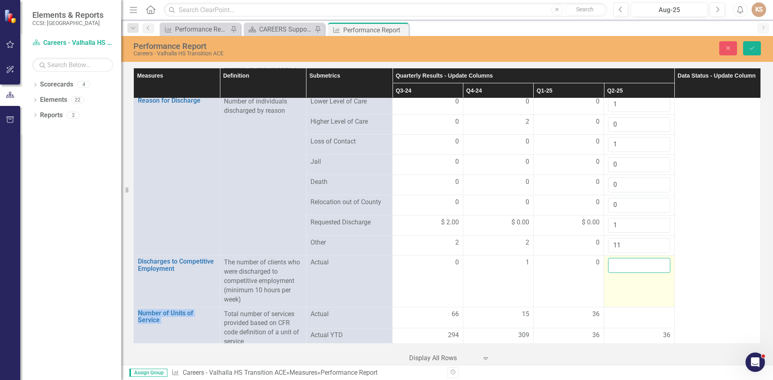
click at [619, 258] on input "number" at bounding box center [639, 265] width 62 height 15
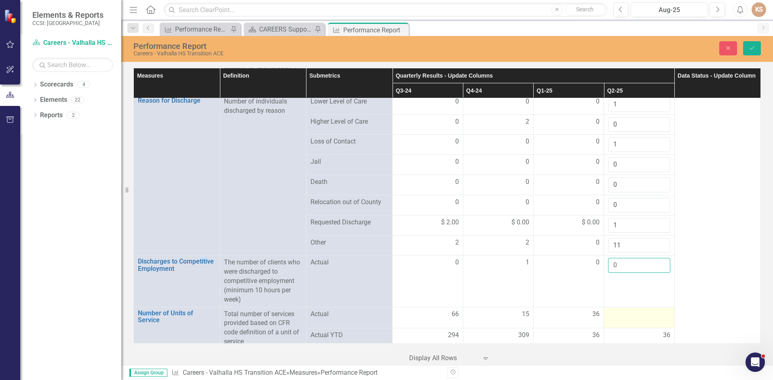
type input "0"
click at [630, 310] on div at bounding box center [639, 315] width 62 height 10
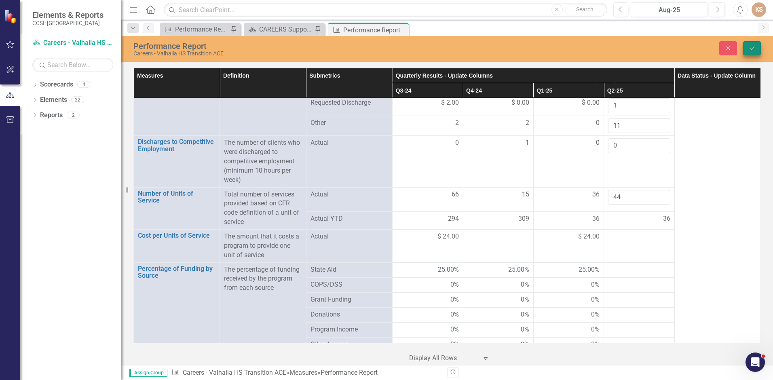
type input "44"
click at [750, 41] on button "Save" at bounding box center [752, 48] width 18 height 14
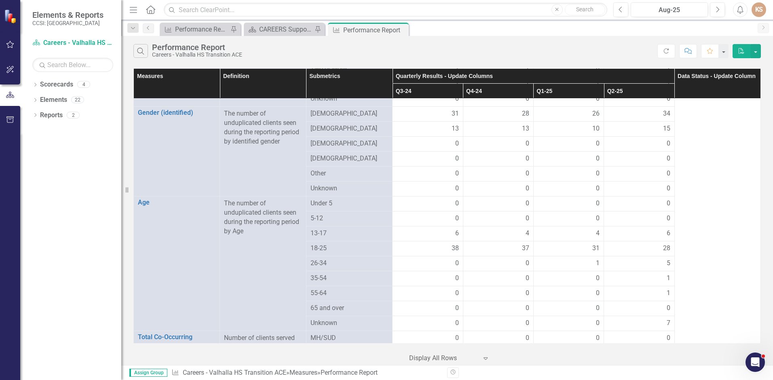
scroll to position [395, 0]
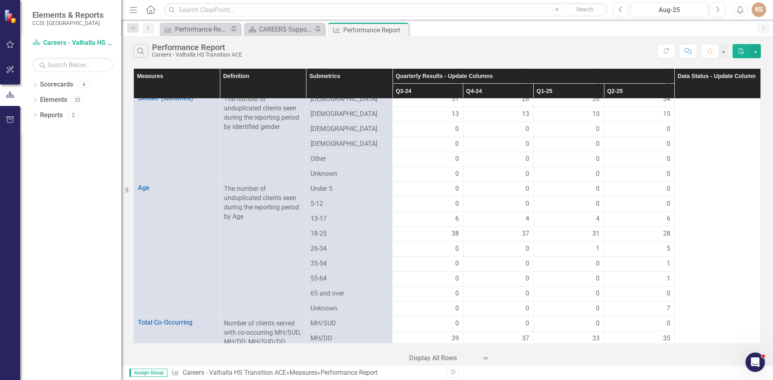
drag, startPoint x: 764, startPoint y: 214, endPoint x: 759, endPoint y: 244, distance: 30.4
click at [759, 244] on div "Measures Definition Submetrics Quarterly Results - Update Columns Data Status -…" at bounding box center [446, 215] width 651 height 299
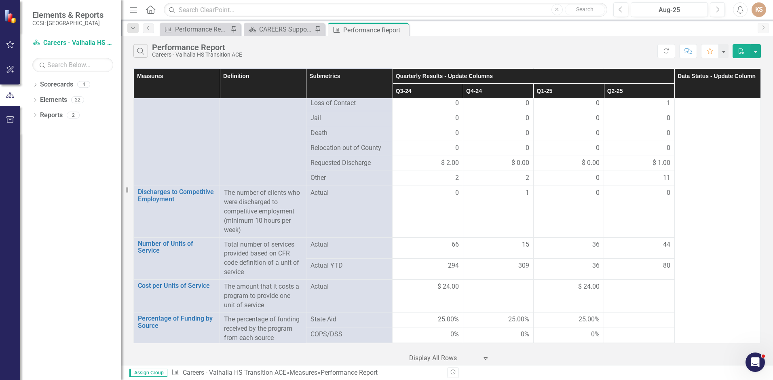
scroll to position [932, 0]
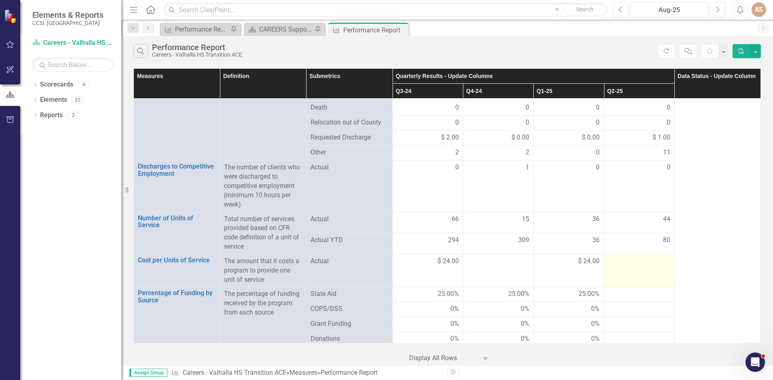
click at [634, 257] on div at bounding box center [639, 262] width 62 height 10
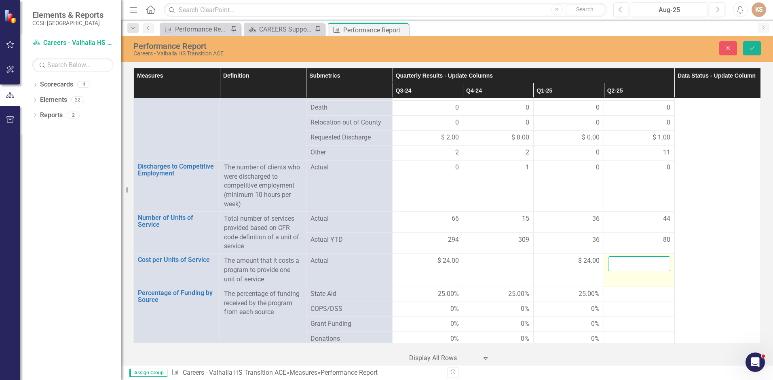
click at [634, 256] on input "number" at bounding box center [639, 263] width 62 height 15
type input "24"
click at [631, 289] on div at bounding box center [639, 294] width 62 height 10
click at [631, 289] on input "number" at bounding box center [639, 296] width 62 height 15
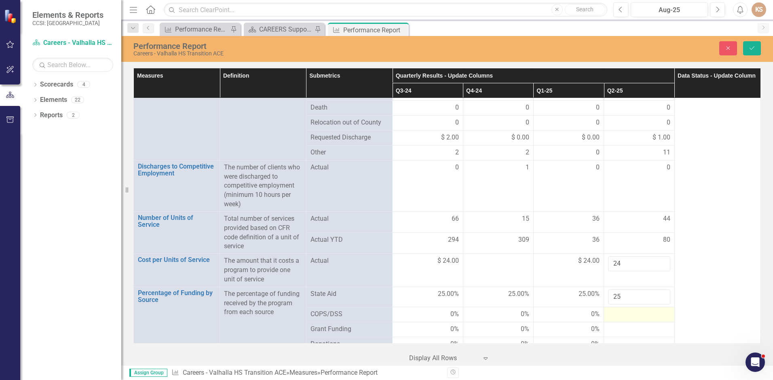
type input "25"
click at [632, 310] on div at bounding box center [639, 315] width 62 height 10
click at [632, 310] on input "number" at bounding box center [639, 317] width 62 height 15
type input "0"
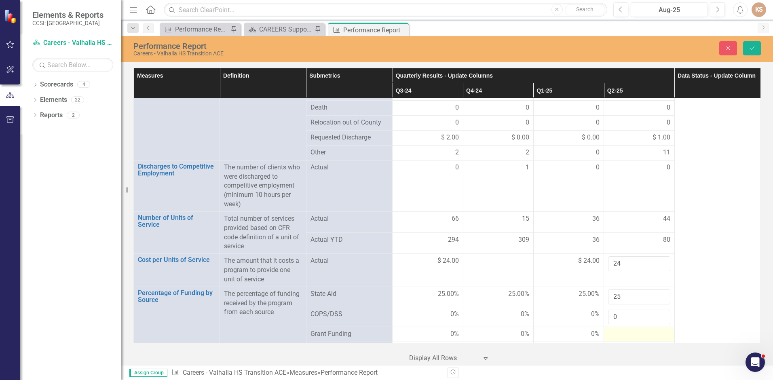
click at [643, 329] on div at bounding box center [639, 334] width 62 height 10
click at [643, 329] on input "number" at bounding box center [639, 336] width 62 height 15
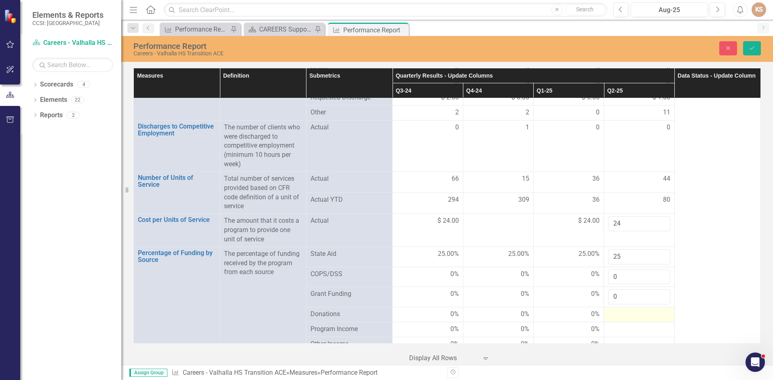
type input "0"
click at [632, 310] on div at bounding box center [639, 315] width 62 height 10
type input "0"
click at [632, 330] on div at bounding box center [639, 335] width 62 height 10
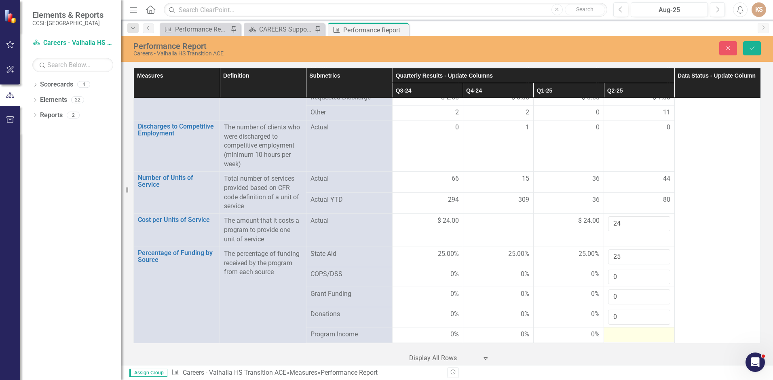
click at [632, 330] on div at bounding box center [639, 335] width 62 height 10
click at [634, 330] on input "number" at bounding box center [639, 337] width 62 height 15
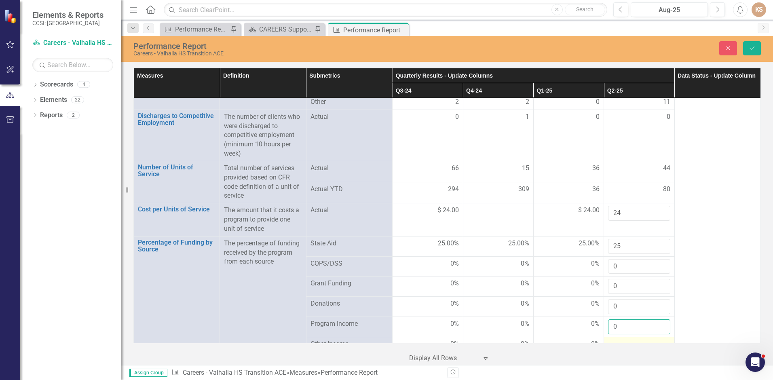
type input "0"
drag, startPoint x: 634, startPoint y: 336, endPoint x: 632, endPoint y: 331, distance: 5.4
click at [634, 339] on div at bounding box center [639, 344] width 62 height 10
click at [632, 339] on div at bounding box center [639, 344] width 62 height 10
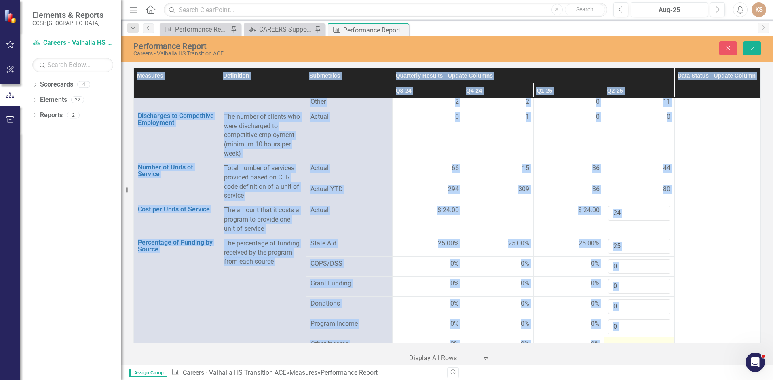
click at [632, 339] on div at bounding box center [639, 344] width 62 height 10
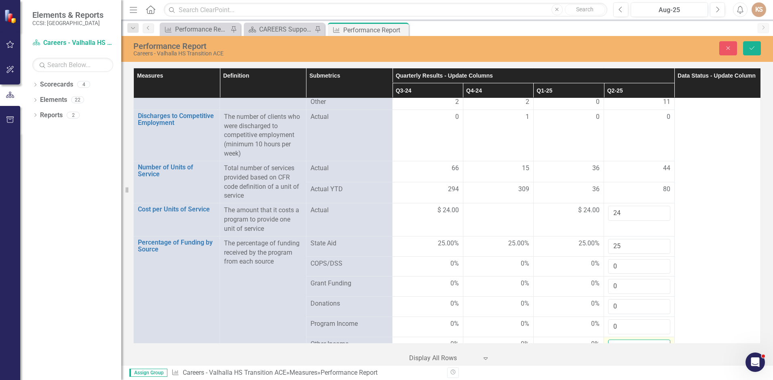
click at [632, 339] on input "number" at bounding box center [639, 346] width 62 height 15
type input "0"
click at [754, 46] on icon "Save" at bounding box center [751, 48] width 7 height 6
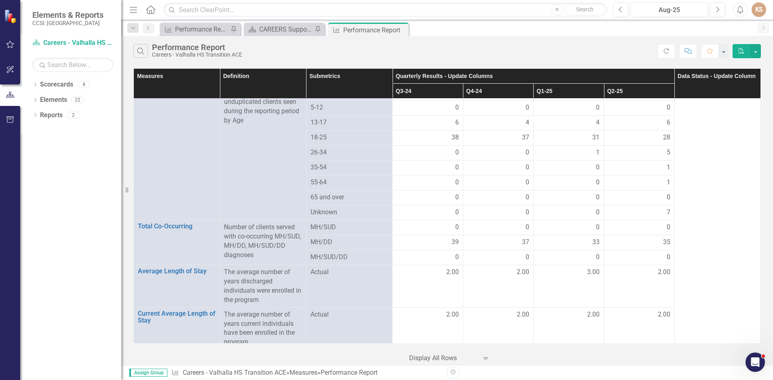
scroll to position [497, 0]
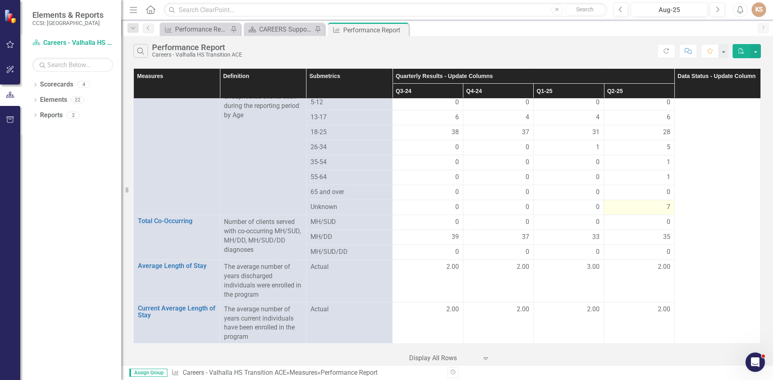
click at [666, 202] on span "7" at bounding box center [668, 206] width 4 height 9
click at [655, 202] on div "7" at bounding box center [639, 206] width 62 height 9
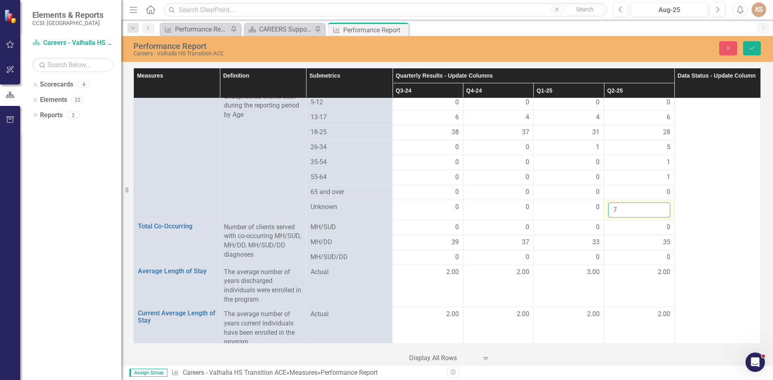
drag, startPoint x: 650, startPoint y: 199, endPoint x: 618, endPoint y: 199, distance: 31.5
click at [613, 202] on input "7" at bounding box center [639, 209] width 62 height 15
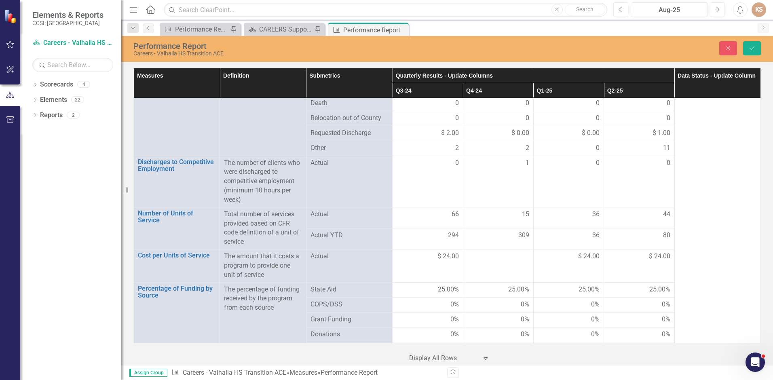
scroll to position [962, 0]
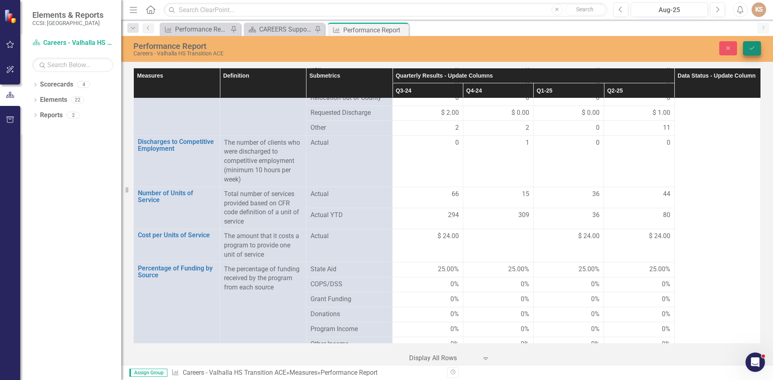
type input "8"
click at [757, 47] on button "Save" at bounding box center [752, 48] width 18 height 14
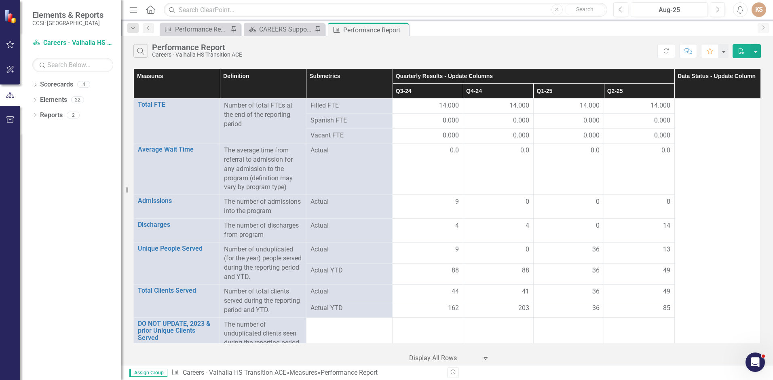
click at [733, 80] on th "Data Status - Update Column" at bounding box center [717, 84] width 86 height 30
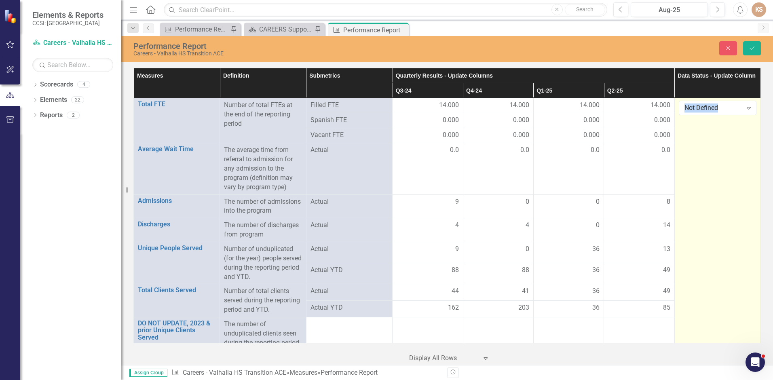
click at [702, 101] on div "Not Defined Expand" at bounding box center [717, 108] width 78 height 15
click at [721, 108] on div "Not Defined" at bounding box center [713, 107] width 58 height 9
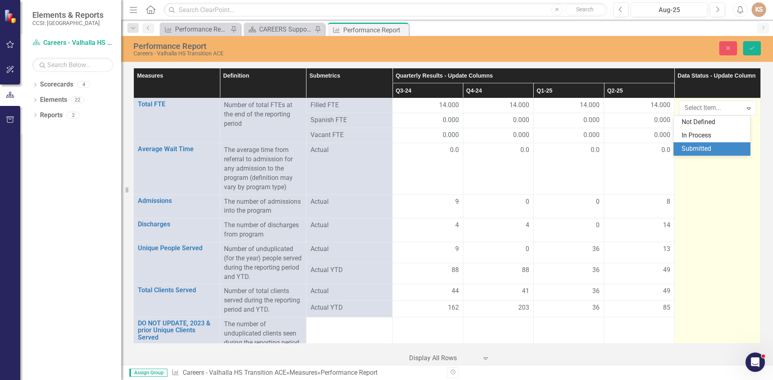
click at [712, 148] on div "Submitted" at bounding box center [713, 148] width 64 height 9
click at [744, 107] on icon "Expand" at bounding box center [748, 108] width 8 height 6
click at [707, 147] on div "Submitted" at bounding box center [713, 148] width 64 height 9
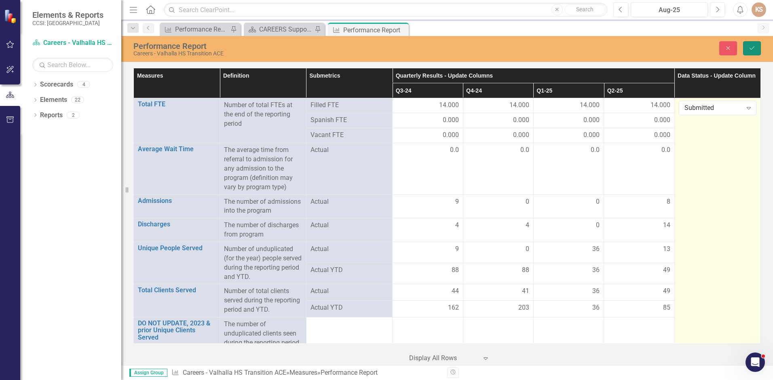
click at [753, 50] on icon "Save" at bounding box center [751, 48] width 7 height 6
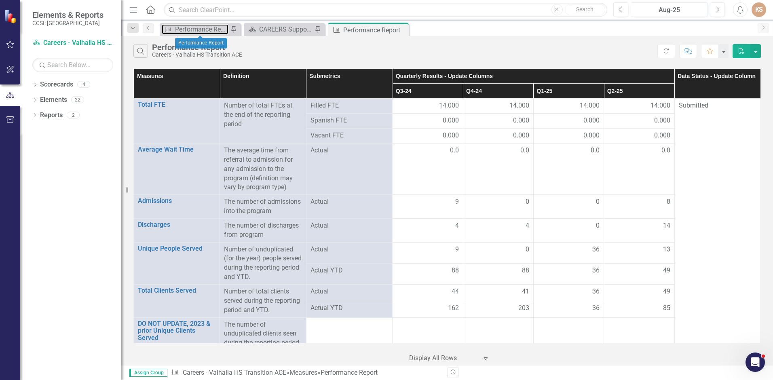
drag, startPoint x: 202, startPoint y: 29, endPoint x: 0, endPoint y: 194, distance: 260.5
click at [202, 29] on div "Performance Report" at bounding box center [201, 29] width 53 height 10
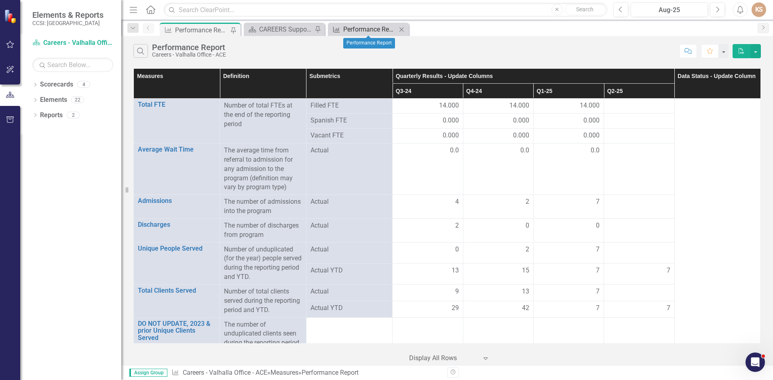
click at [355, 29] on div "Performance Report" at bounding box center [369, 29] width 53 height 10
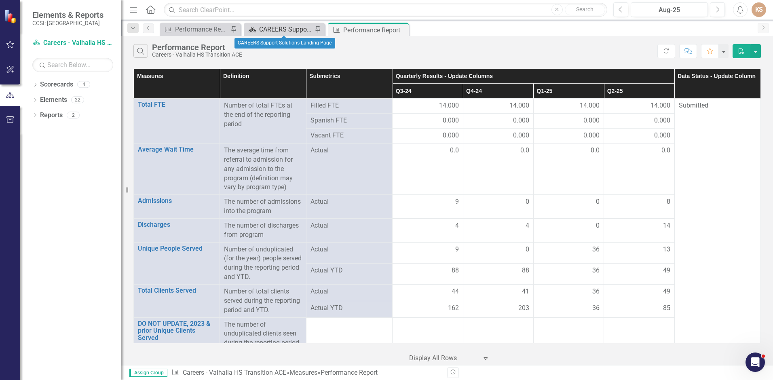
click at [297, 25] on div "CAREERS Support Solutions Landing Page" at bounding box center [285, 29] width 53 height 10
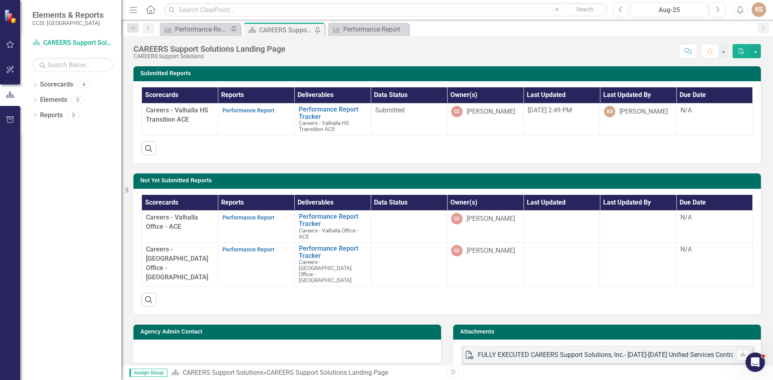
drag, startPoint x: 170, startPoint y: 188, endPoint x: 121, endPoint y: 220, distance: 58.5
drag, startPoint x: 121, startPoint y: 220, endPoint x: 106, endPoint y: 232, distance: 19.5
drag, startPoint x: 106, startPoint y: 232, endPoint x: 56, endPoint y: 202, distance: 58.4
click at [56, 202] on div "Dropdown Scorecards 4 Dropdown CAREERS Support Solutions Careers - Valhalla HS …" at bounding box center [70, 229] width 101 height 302
click at [253, 217] on link "Performance Report" at bounding box center [248, 217] width 52 height 6
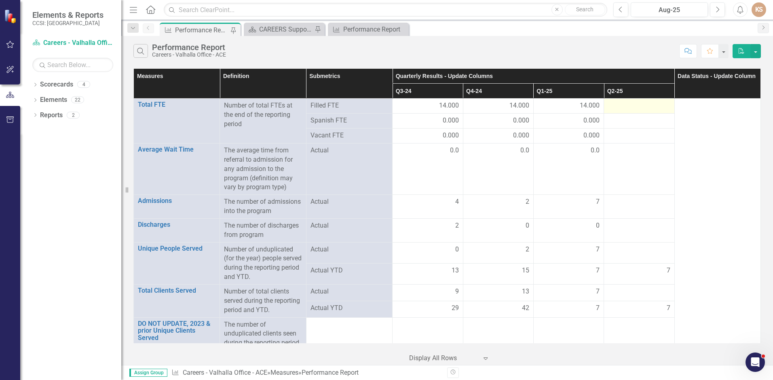
click at [632, 103] on div at bounding box center [639, 106] width 62 height 10
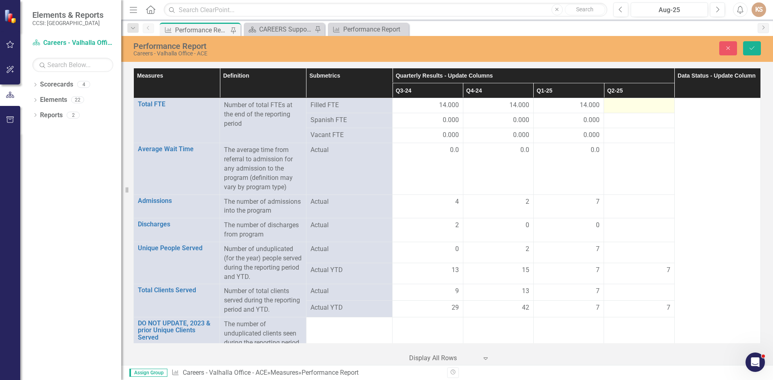
click at [632, 103] on div at bounding box center [639, 106] width 62 height 10
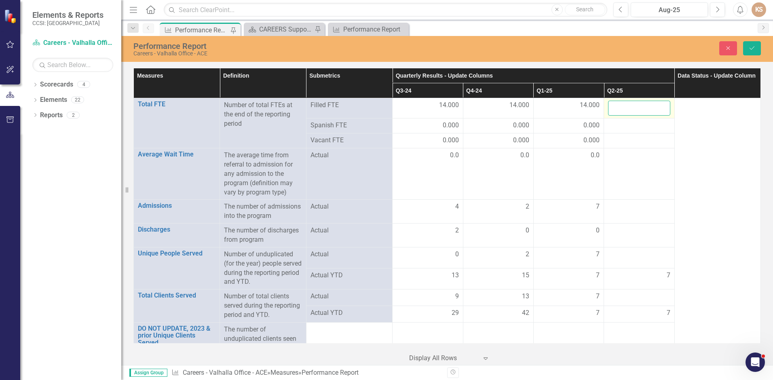
click at [631, 107] on input "number" at bounding box center [639, 108] width 62 height 15
type input "14"
click at [629, 127] on div at bounding box center [639, 126] width 62 height 10
click at [628, 124] on div at bounding box center [639, 126] width 62 height 10
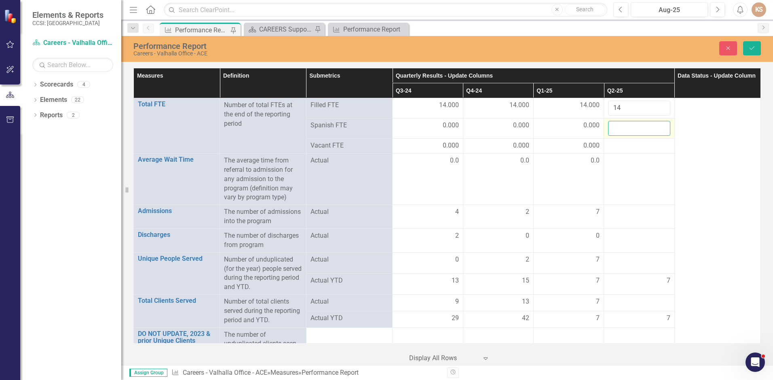
click at [628, 124] on input "number" at bounding box center [639, 128] width 62 height 15
type input "0"
click at [638, 145] on div at bounding box center [639, 146] width 62 height 10
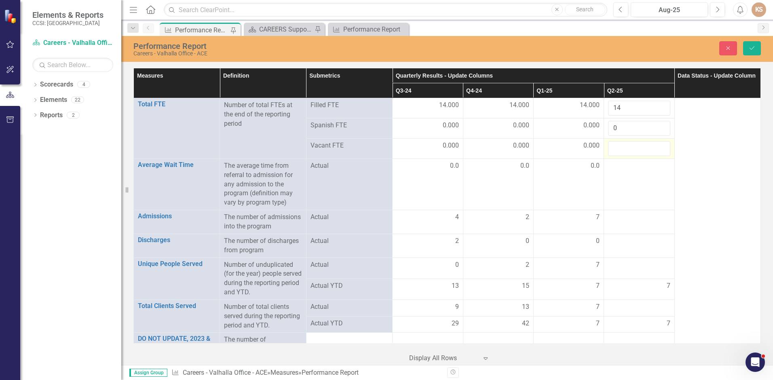
click at [638, 145] on input "number" at bounding box center [639, 148] width 62 height 15
type input "0"
click at [640, 176] on td at bounding box center [639, 183] width 70 height 51
click at [640, 177] on td at bounding box center [639, 183] width 70 height 51
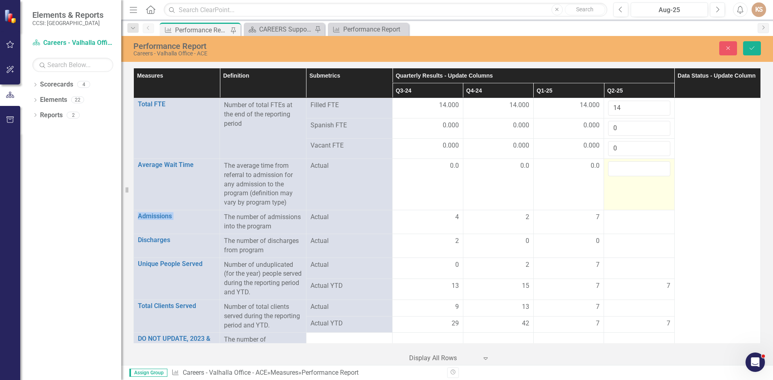
click at [639, 177] on td at bounding box center [639, 183] width 70 height 51
click at [633, 167] on input "number" at bounding box center [639, 168] width 62 height 15
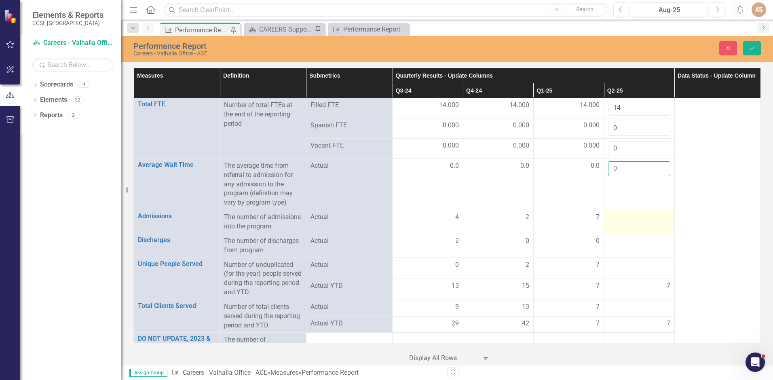
type input "0"
click at [634, 223] on td at bounding box center [639, 222] width 70 height 24
type input "7"
click at [626, 240] on div at bounding box center [639, 241] width 62 height 10
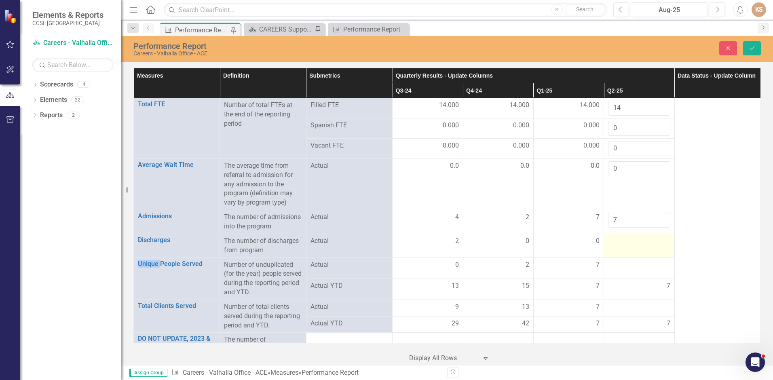
click at [626, 240] on div at bounding box center [639, 241] width 62 height 10
click at [626, 240] on input "number" at bounding box center [639, 243] width 62 height 15
click at [626, 241] on input "number" at bounding box center [639, 243] width 62 height 15
type input "0"
click at [623, 268] on div at bounding box center [639, 265] width 62 height 10
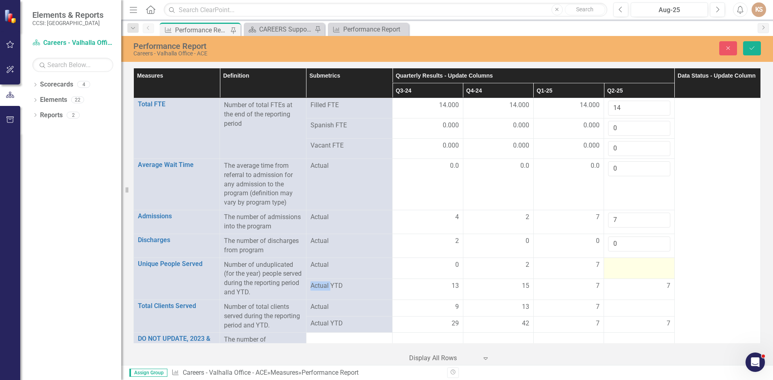
click at [623, 268] on div at bounding box center [639, 265] width 62 height 10
click at [623, 268] on input "number" at bounding box center [639, 267] width 62 height 15
click at [636, 265] on input "0" at bounding box center [639, 267] width 62 height 15
type input "0"
click at [638, 286] on div "7" at bounding box center [639, 288] width 62 height 9
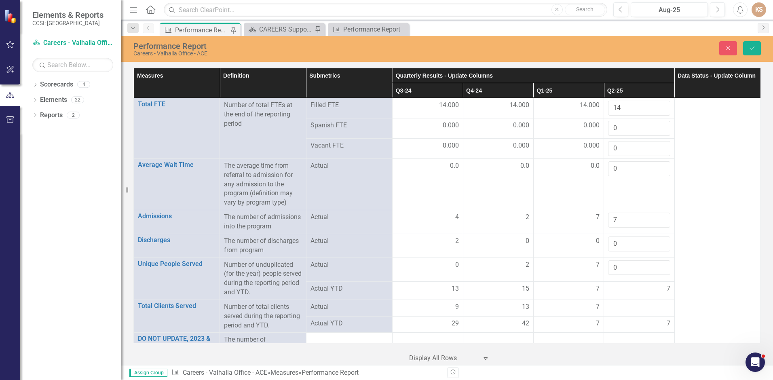
click at [638, 287] on div "7" at bounding box center [639, 288] width 62 height 9
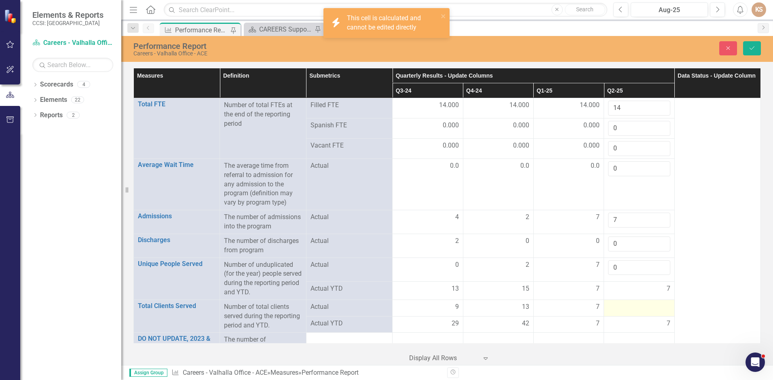
drag, startPoint x: 638, startPoint y: 287, endPoint x: 625, endPoint y: 310, distance: 26.8
click at [625, 310] on div at bounding box center [639, 307] width 62 height 10
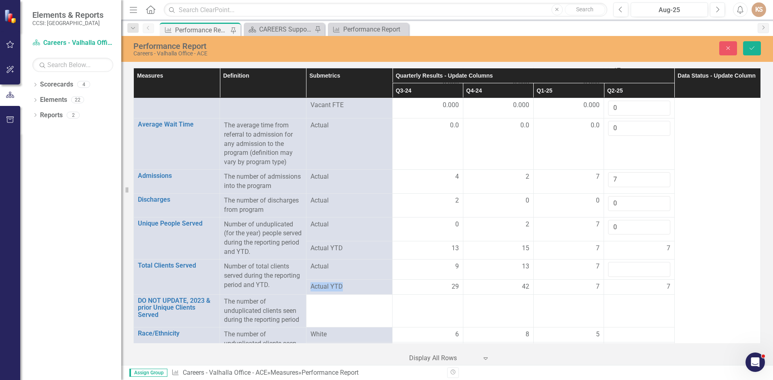
scroll to position [36, 0]
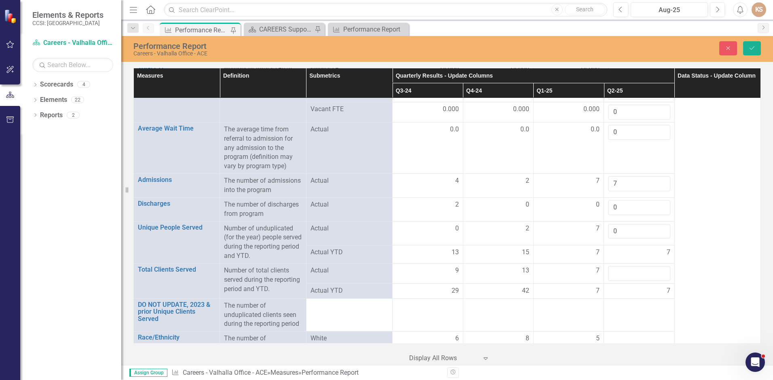
click at [613, 314] on td at bounding box center [639, 314] width 70 height 33
click at [630, 339] on div at bounding box center [639, 339] width 62 height 10
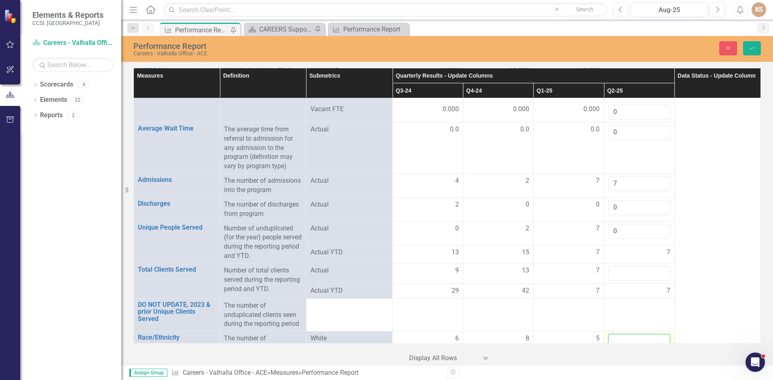
click at [630, 339] on input "number" at bounding box center [639, 341] width 62 height 15
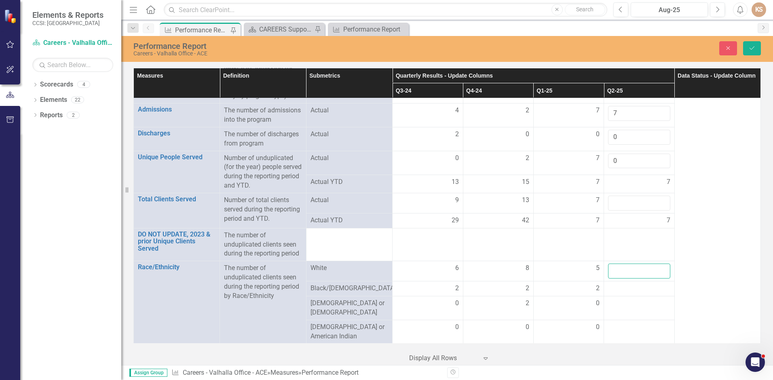
scroll to position [109, 0]
type input "5"
click at [631, 287] on div at bounding box center [639, 287] width 62 height 10
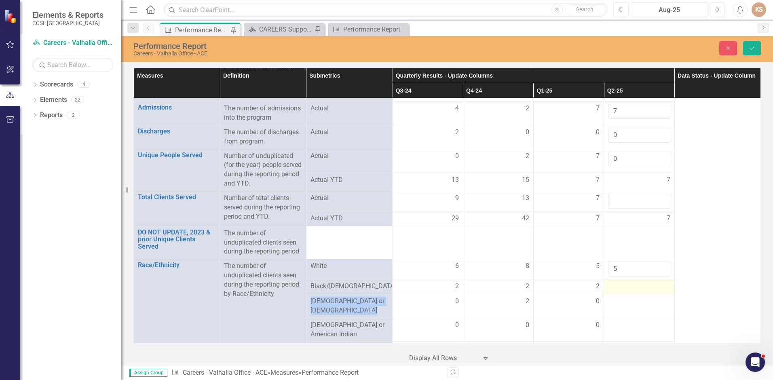
click at [631, 287] on div at bounding box center [639, 287] width 62 height 10
click at [631, 287] on input "number" at bounding box center [639, 289] width 62 height 15
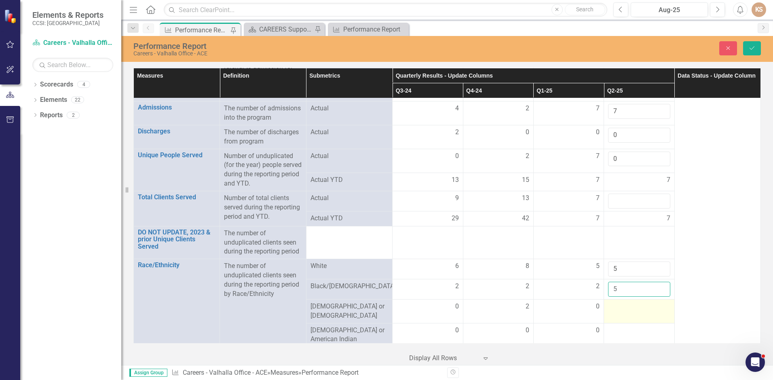
type input "5"
click at [636, 305] on div at bounding box center [639, 307] width 62 height 10
click at [752, 46] on icon "Save" at bounding box center [751, 48] width 7 height 6
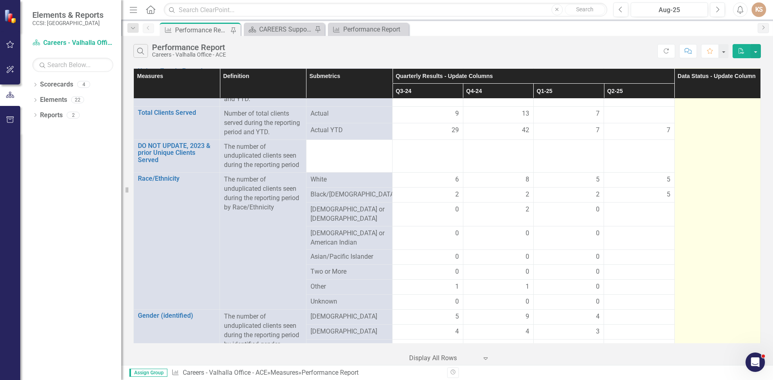
scroll to position [194, 0]
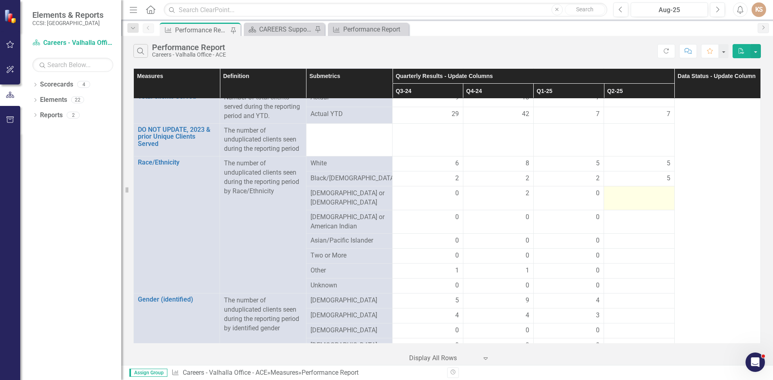
click at [646, 191] on div at bounding box center [639, 194] width 62 height 10
click at [643, 194] on div at bounding box center [639, 194] width 62 height 10
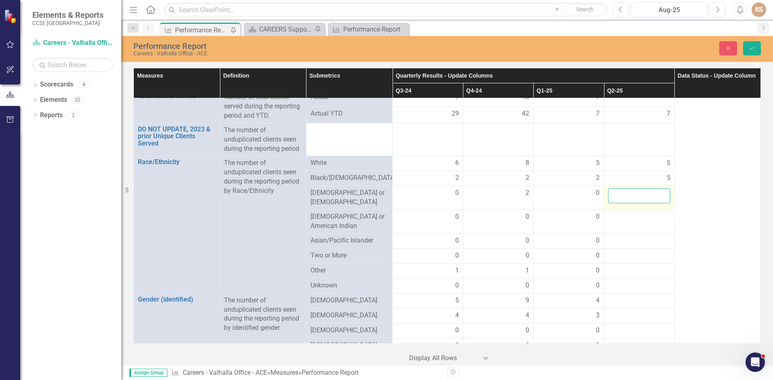
click at [643, 194] on input "number" at bounding box center [639, 195] width 62 height 15
type input "0"
click at [647, 215] on div at bounding box center [639, 217] width 62 height 10
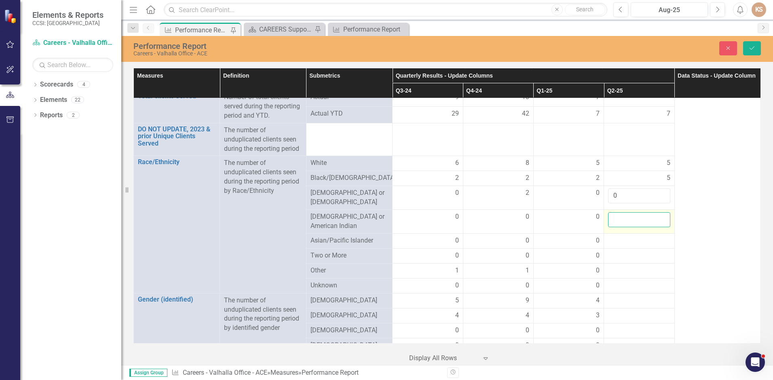
click at [647, 215] on input "number" at bounding box center [639, 219] width 62 height 15
type input "0"
click at [647, 237] on div at bounding box center [639, 241] width 62 height 10
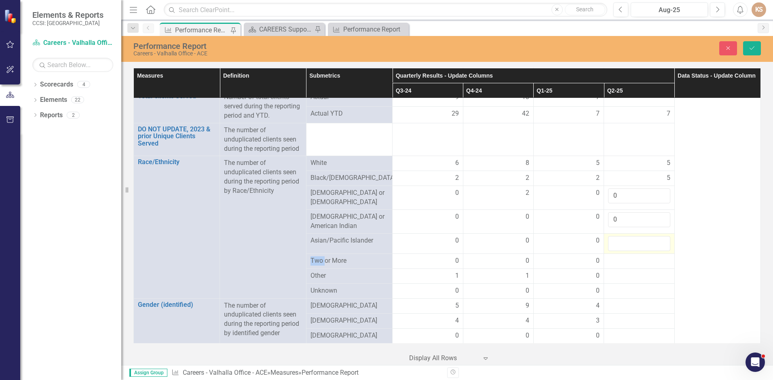
click at [647, 237] on input "number" at bounding box center [639, 243] width 62 height 15
type input "0"
click at [647, 256] on div at bounding box center [639, 261] width 62 height 10
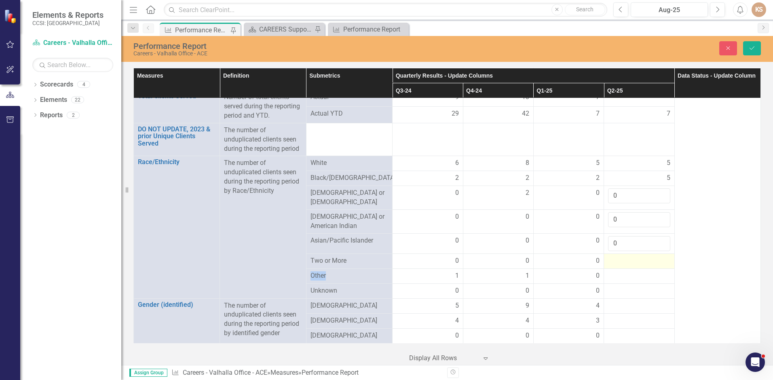
click at [647, 256] on div at bounding box center [639, 261] width 62 height 10
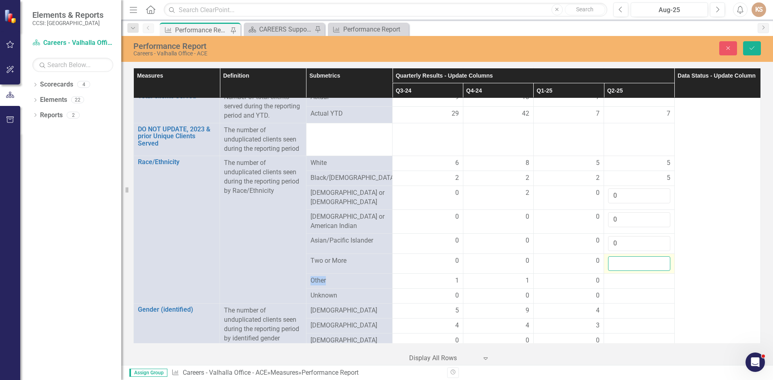
click at [647, 256] on input "number" at bounding box center [639, 263] width 62 height 15
type input "0"
click at [645, 279] on div at bounding box center [639, 281] width 62 height 10
click at [645, 278] on div at bounding box center [639, 281] width 62 height 10
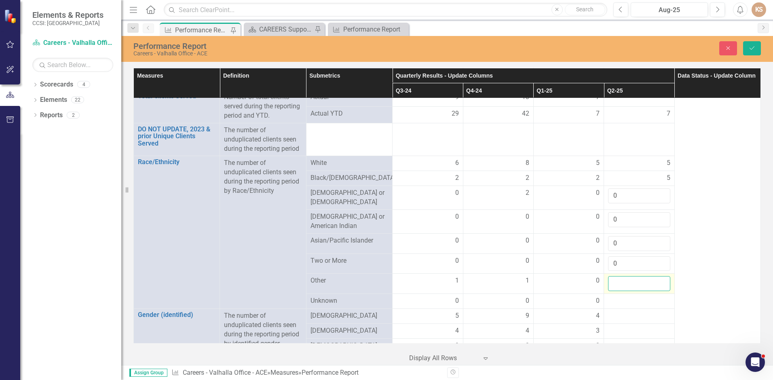
click at [645, 278] on input "number" at bounding box center [639, 283] width 62 height 15
type input "0"
click at [643, 298] on div at bounding box center [639, 301] width 62 height 10
click at [643, 298] on input "number" at bounding box center [639, 303] width 62 height 15
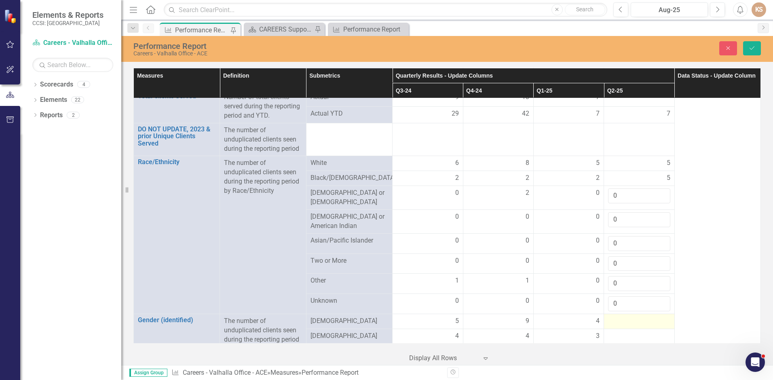
type input "0"
click at [641, 317] on div at bounding box center [639, 321] width 62 height 10
click at [641, 317] on input "number" at bounding box center [639, 323] width 62 height 15
type input "4"
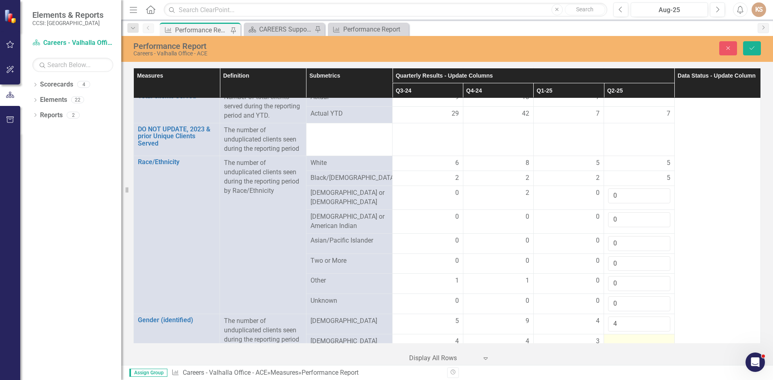
click at [647, 337] on div at bounding box center [639, 342] width 62 height 10
click at [647, 337] on input "number" at bounding box center [639, 344] width 62 height 15
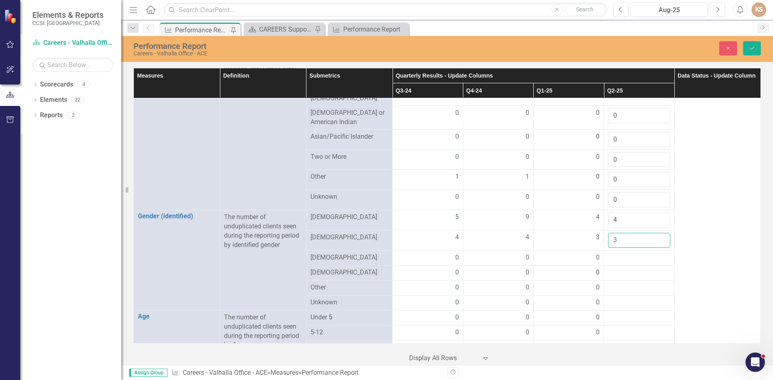
scroll to position [348, 0]
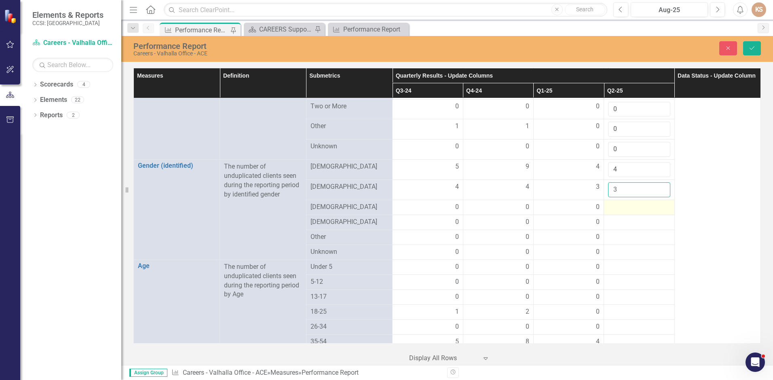
type input "3"
click at [656, 202] on div at bounding box center [639, 207] width 62 height 10
click at [655, 202] on div at bounding box center [639, 207] width 62 height 10
click at [655, 202] on input "number" at bounding box center [639, 209] width 62 height 15
type input "0"
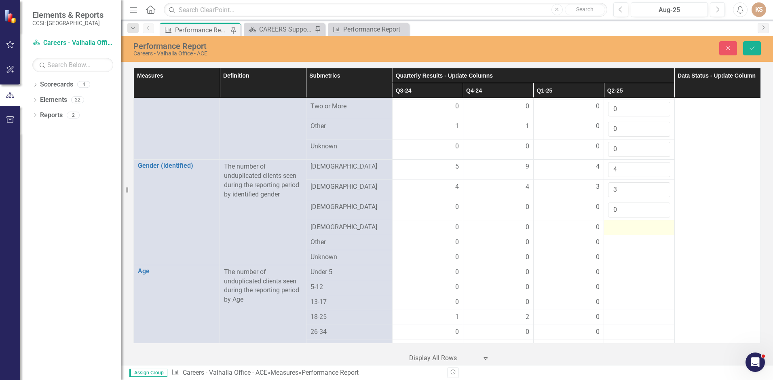
click at [648, 223] on div at bounding box center [639, 228] width 62 height 10
type input "0"
click at [642, 243] on div at bounding box center [639, 248] width 62 height 10
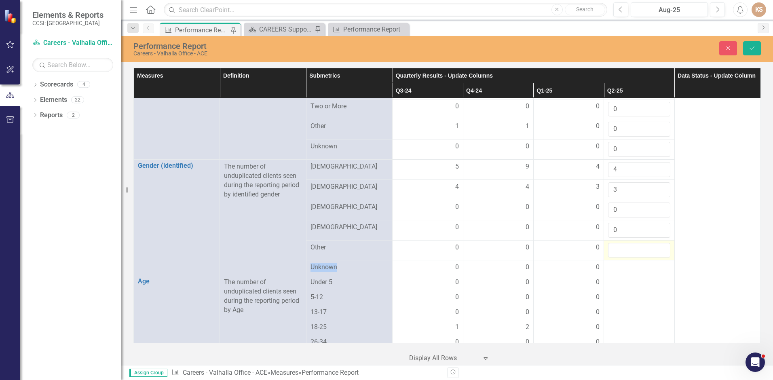
click at [642, 243] on input "number" at bounding box center [639, 250] width 62 height 15
type input "0"
click at [637, 263] on div at bounding box center [639, 268] width 62 height 10
click at [637, 263] on div at bounding box center [639, 270] width 62 height 15
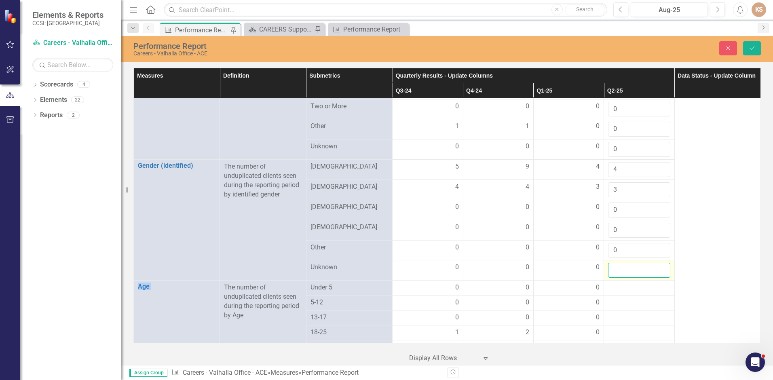
click at [638, 267] on input "number" at bounding box center [639, 270] width 62 height 15
type input "0"
click at [639, 285] on div at bounding box center [639, 288] width 62 height 10
type input "0"
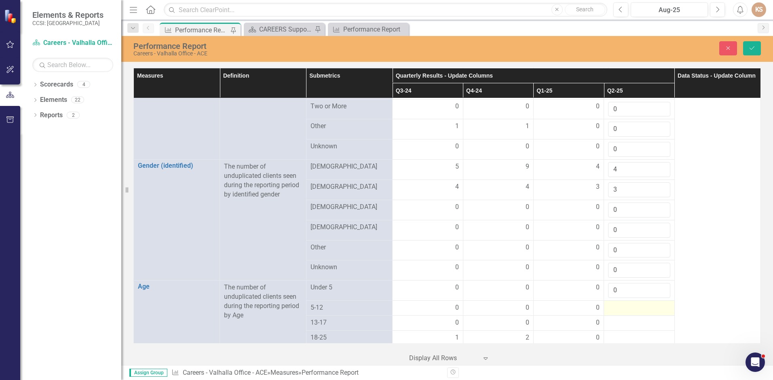
click at [642, 303] on div at bounding box center [639, 308] width 62 height 10
click at [642, 303] on input "number" at bounding box center [639, 310] width 62 height 15
type input "0"
click at [641, 323] on div at bounding box center [639, 328] width 62 height 10
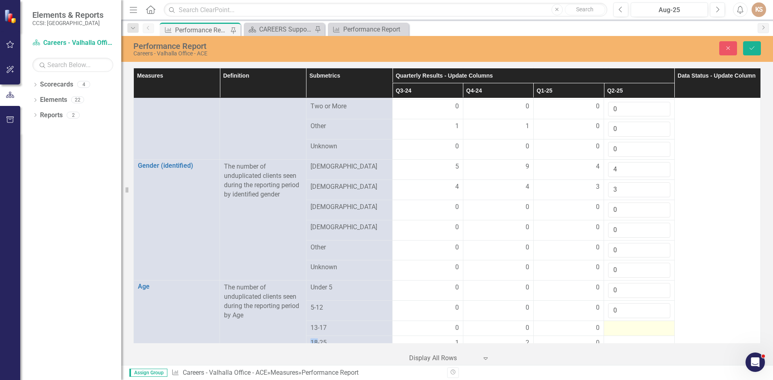
click at [641, 323] on div at bounding box center [639, 328] width 62 height 10
click at [641, 323] on input "number" at bounding box center [639, 330] width 62 height 15
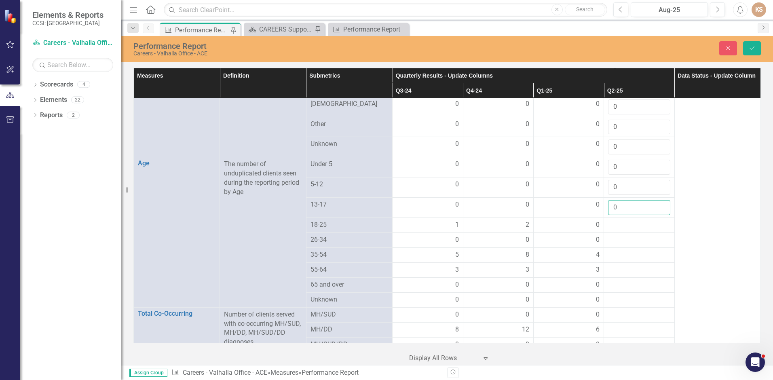
scroll to position [489, 0]
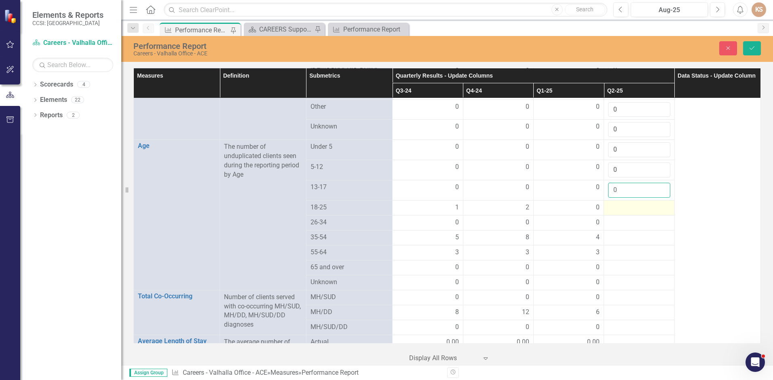
type input "0"
click at [618, 200] on td at bounding box center [639, 207] width 70 height 15
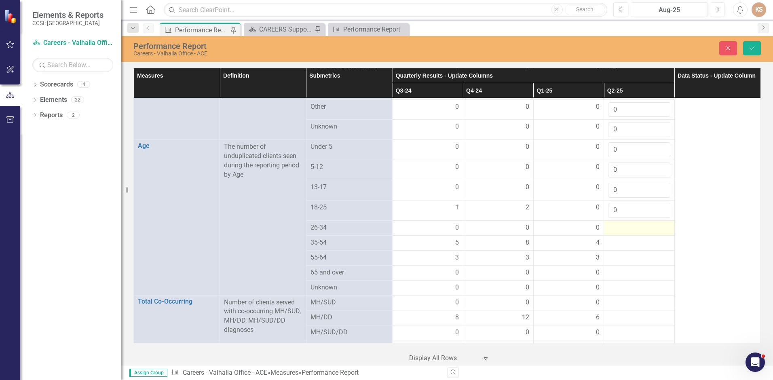
type input "0"
click at [642, 226] on div at bounding box center [639, 228] width 62 height 10
click at [642, 224] on div at bounding box center [639, 228] width 62 height 10
click at [640, 228] on input "number" at bounding box center [639, 230] width 62 height 15
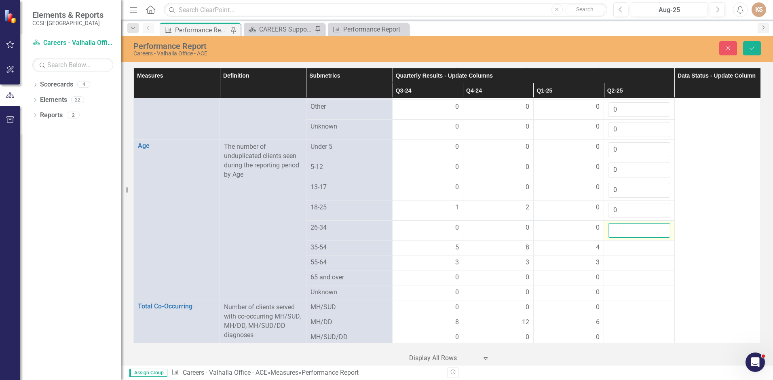
click at [640, 228] on input "number" at bounding box center [639, 230] width 62 height 15
type input "0"
click at [633, 243] on div at bounding box center [639, 248] width 62 height 10
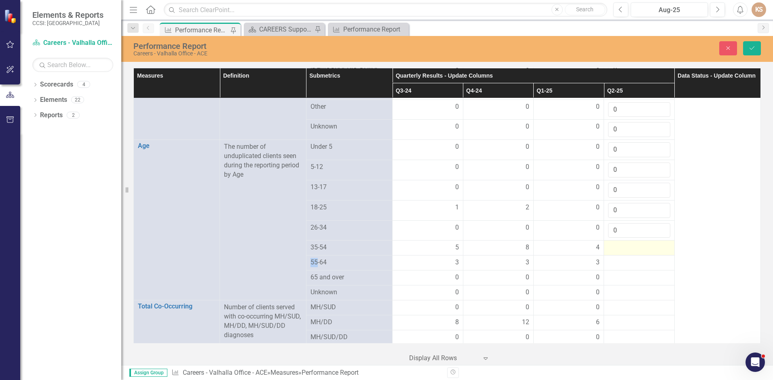
click at [633, 243] on div at bounding box center [639, 248] width 62 height 10
click at [634, 248] on input "number" at bounding box center [639, 250] width 62 height 15
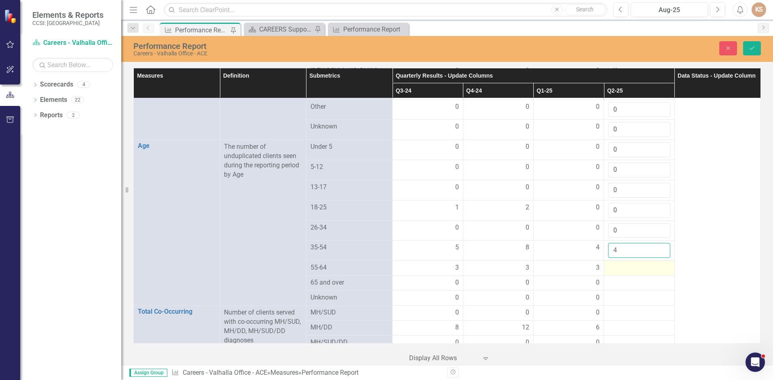
type input "4"
click at [635, 263] on div at bounding box center [639, 268] width 62 height 10
click at [635, 265] on div at bounding box center [639, 268] width 62 height 10
click at [635, 265] on input "number" at bounding box center [639, 270] width 62 height 15
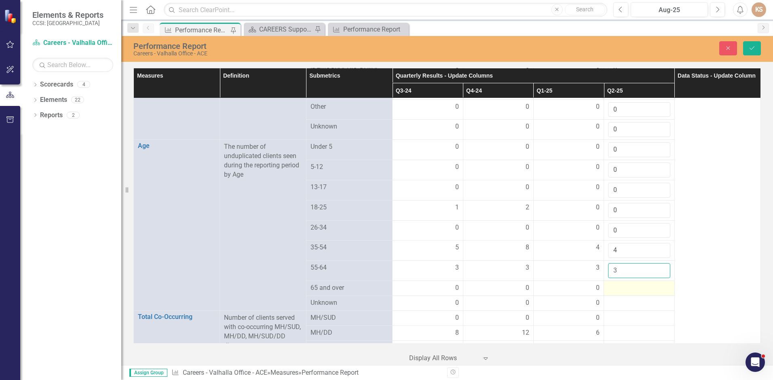
type input "3"
click at [639, 283] on div at bounding box center [639, 288] width 62 height 10
type input "0"
click at [646, 303] on div at bounding box center [639, 308] width 62 height 10
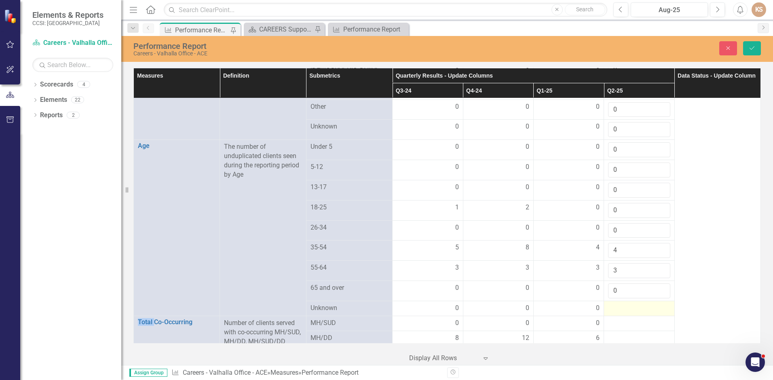
click at [646, 303] on div at bounding box center [639, 308] width 62 height 10
click at [646, 303] on div at bounding box center [639, 310] width 62 height 15
click at [647, 306] on input "number" at bounding box center [639, 310] width 62 height 15
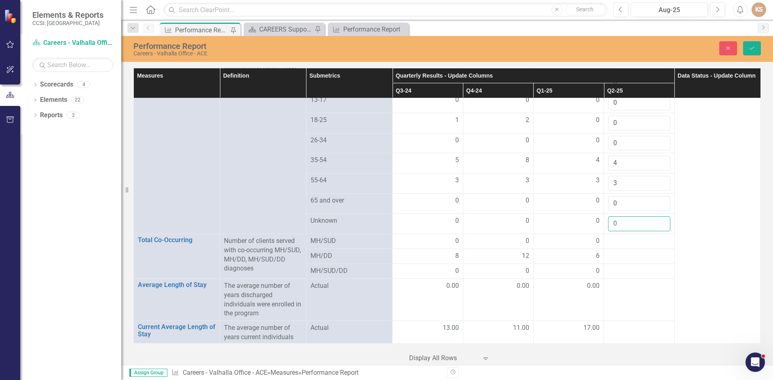
scroll to position [586, 0]
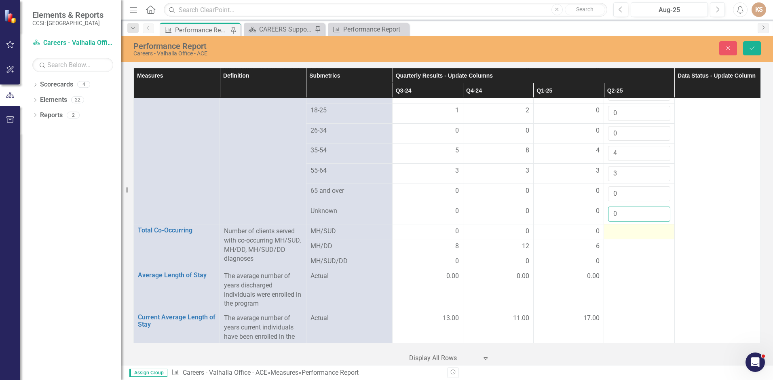
type input "0"
click at [635, 227] on div at bounding box center [639, 232] width 62 height 10
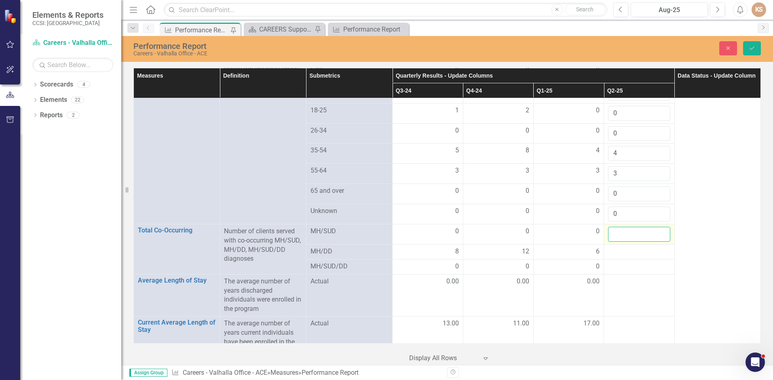
click at [635, 227] on input "number" at bounding box center [639, 234] width 62 height 15
type input "0"
click at [630, 247] on div at bounding box center [639, 252] width 62 height 10
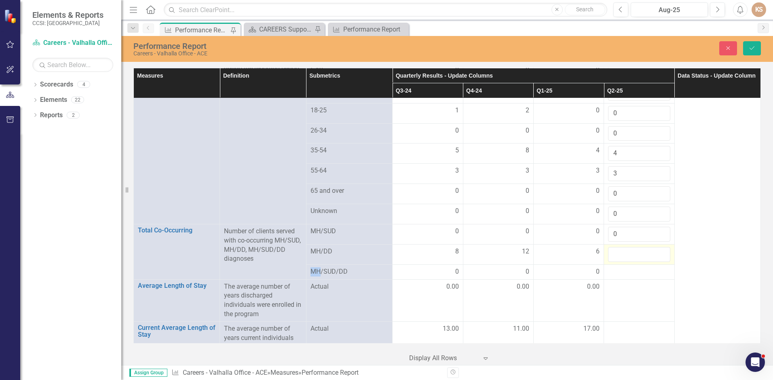
click at [630, 247] on input "number" at bounding box center [639, 254] width 62 height 15
type input "6"
click at [634, 268] on div at bounding box center [639, 272] width 62 height 10
click at [634, 267] on div at bounding box center [639, 272] width 62 height 10
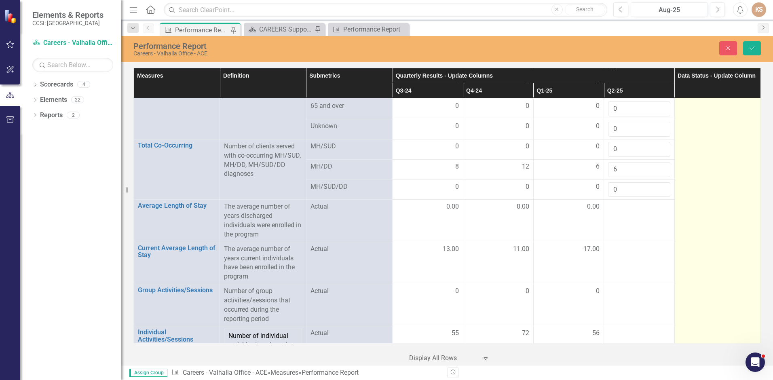
scroll to position [673, 0]
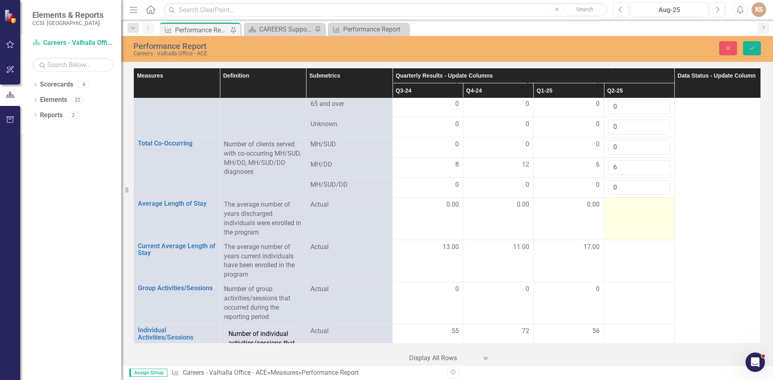
type input "0"
click at [644, 213] on td at bounding box center [639, 219] width 70 height 42
click at [644, 200] on input "number" at bounding box center [639, 207] width 62 height 15
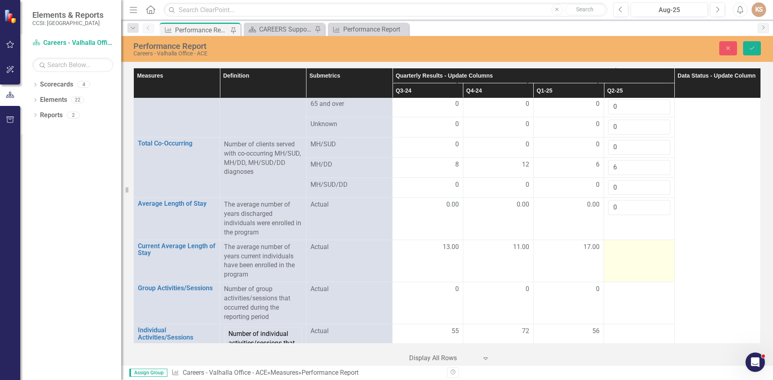
type input "0"
click at [628, 245] on div at bounding box center [639, 247] width 62 height 10
click at [628, 245] on div at bounding box center [639, 249] width 62 height 15
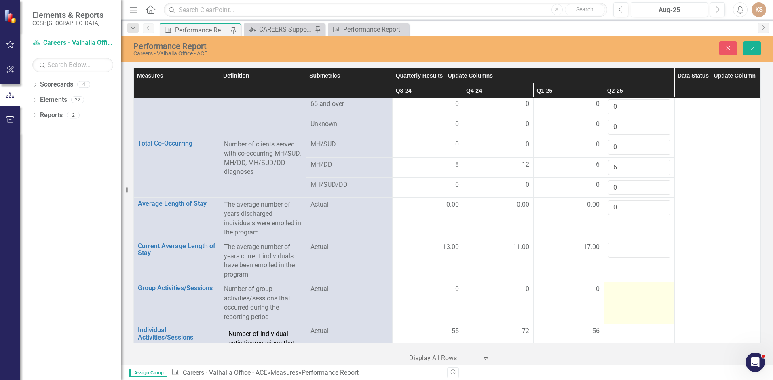
click at [636, 287] on div at bounding box center [639, 289] width 62 height 10
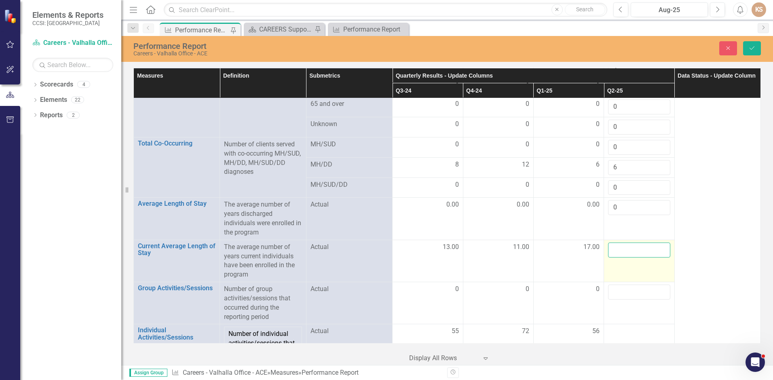
click at [647, 246] on input "number" at bounding box center [639, 249] width 62 height 15
type input "4"
click at [753, 43] on button "Save" at bounding box center [752, 48] width 18 height 14
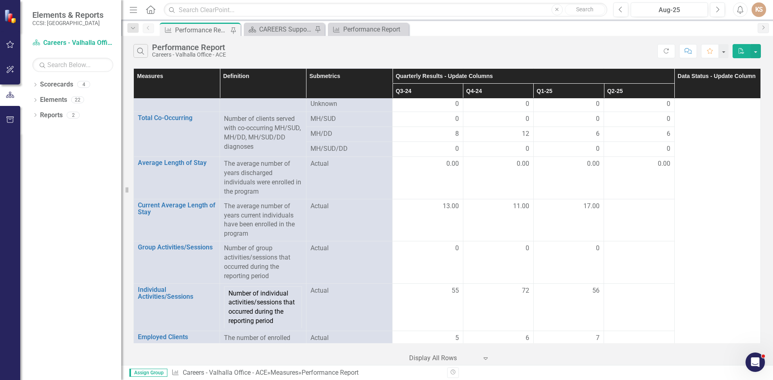
scroll to position [604, 0]
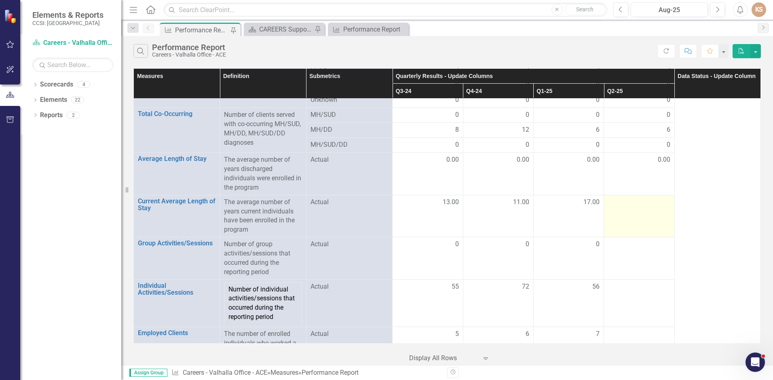
click at [632, 211] on td at bounding box center [639, 216] width 70 height 42
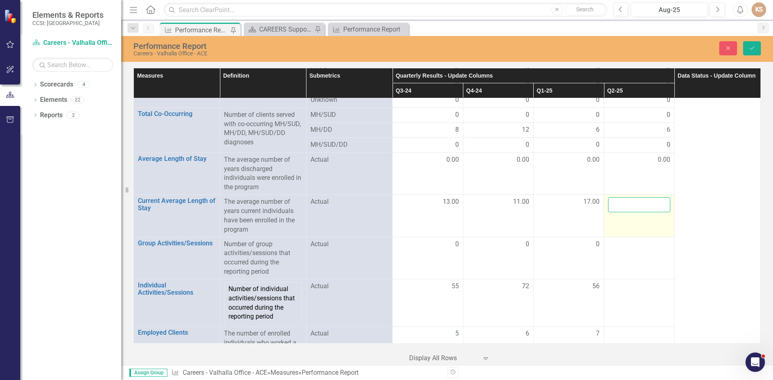
drag, startPoint x: 632, startPoint y: 211, endPoint x: 621, endPoint y: 193, distance: 21.2
click at [621, 197] on input "number" at bounding box center [639, 204] width 62 height 15
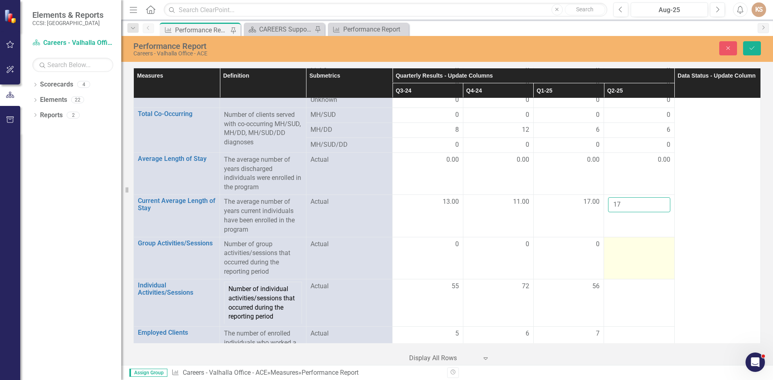
type input "17"
click at [631, 240] on div at bounding box center [639, 245] width 62 height 10
click at [631, 240] on input "number" at bounding box center [639, 247] width 62 height 15
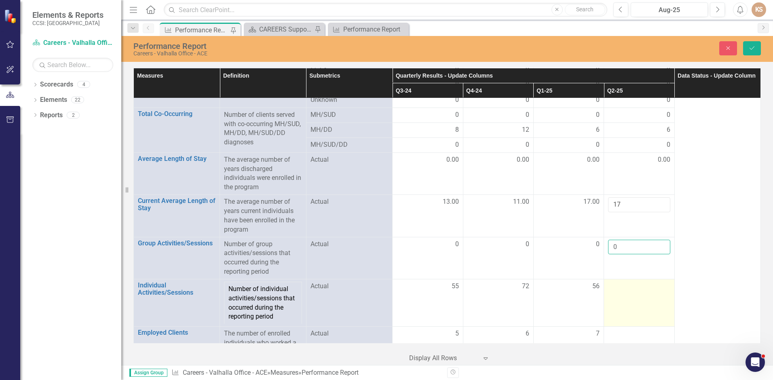
type input "0"
click at [646, 282] on div at bounding box center [639, 287] width 62 height 10
click at [646, 282] on input "number" at bounding box center [639, 289] width 62 height 15
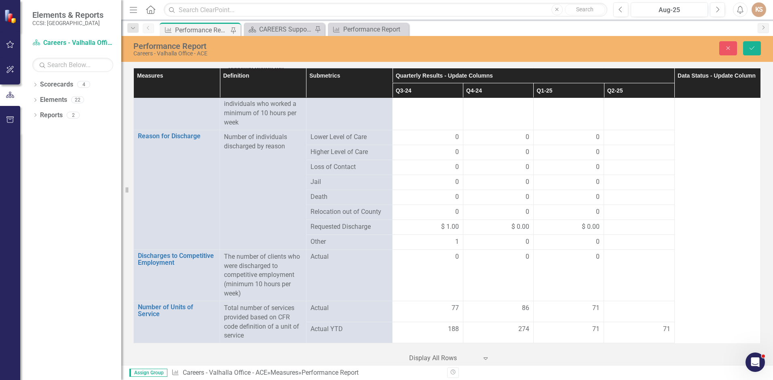
scroll to position [893, 0]
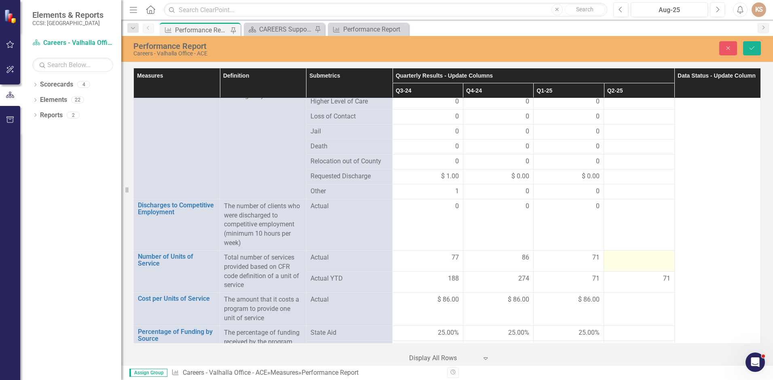
type input "48"
click at [621, 253] on div at bounding box center [639, 258] width 62 height 10
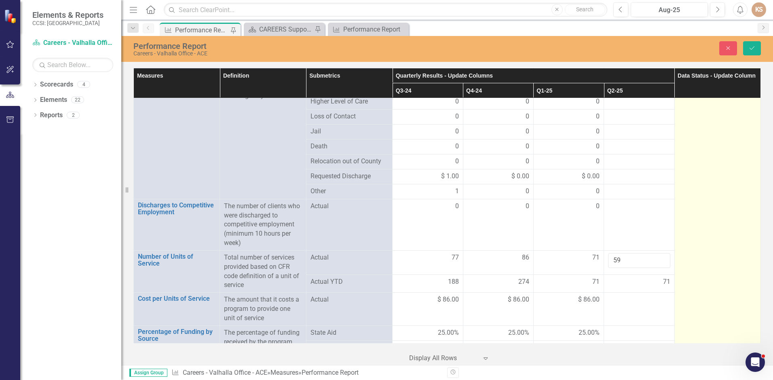
type input "59"
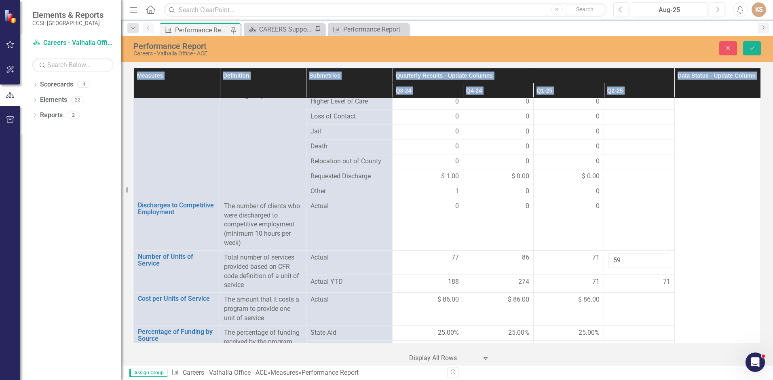
drag, startPoint x: 754, startPoint y: 290, endPoint x: 759, endPoint y: 249, distance: 40.7
click at [759, 249] on div "Measures Definition Submetrics Quarterly Results - Update Columns Data Status -…" at bounding box center [446, 205] width 627 height 275
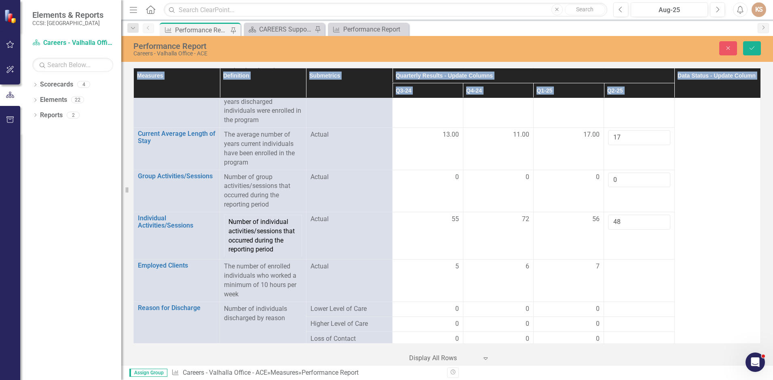
scroll to position [651, 0]
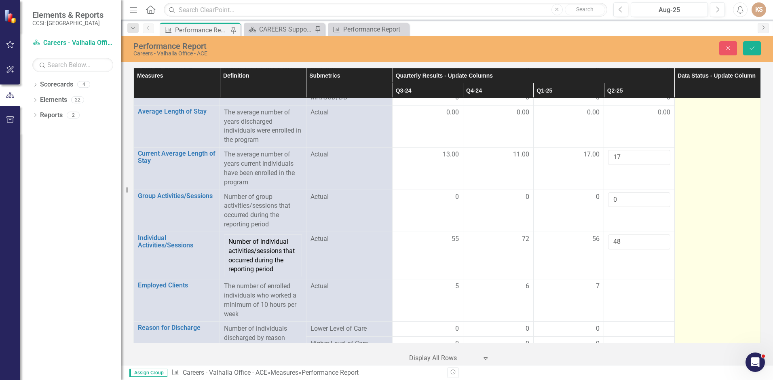
click at [694, 251] on td at bounding box center [717, 52] width 86 height 1210
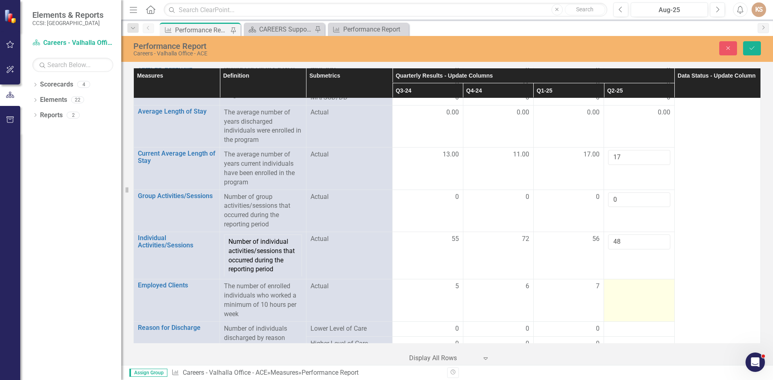
click at [626, 285] on td at bounding box center [639, 300] width 70 height 42
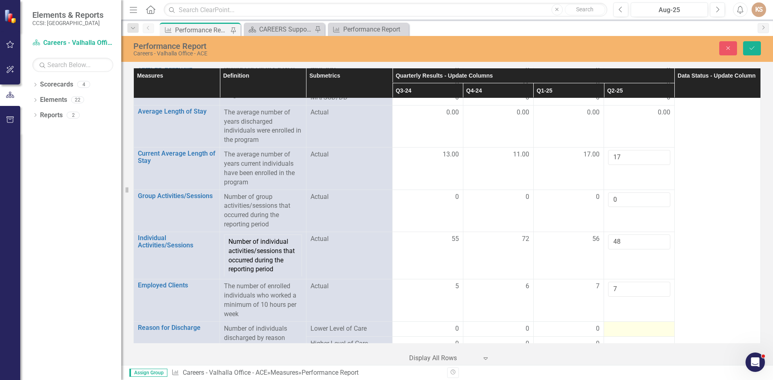
type input "7"
click at [643, 324] on div at bounding box center [639, 329] width 62 height 10
click at [643, 324] on input "number" at bounding box center [639, 331] width 62 height 15
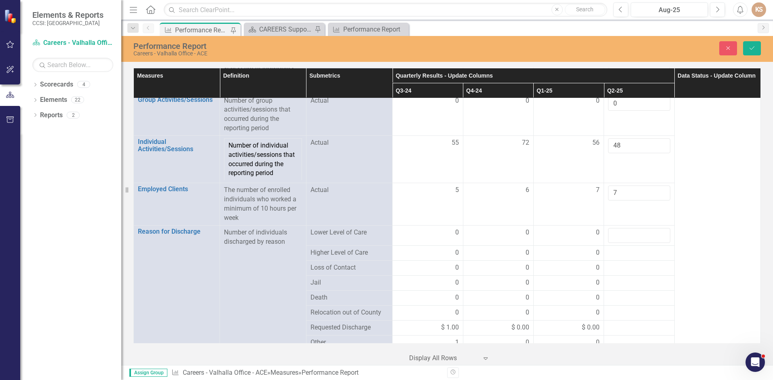
scroll to position [778, 0]
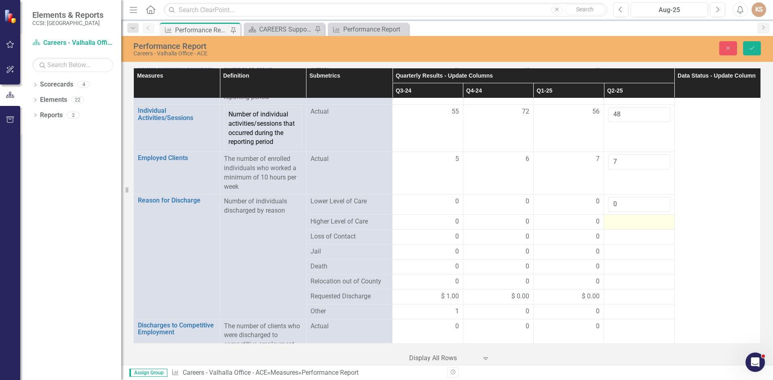
type input "0"
click at [622, 217] on div at bounding box center [639, 222] width 62 height 10
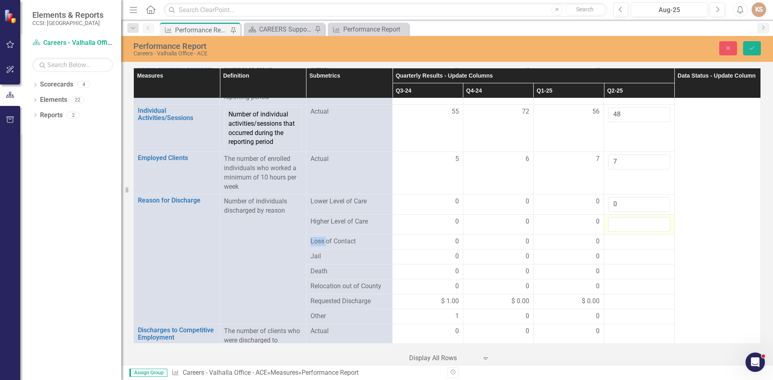
click at [622, 217] on input "number" at bounding box center [639, 224] width 62 height 15
type input "0"
click at [626, 237] on div at bounding box center [639, 242] width 62 height 10
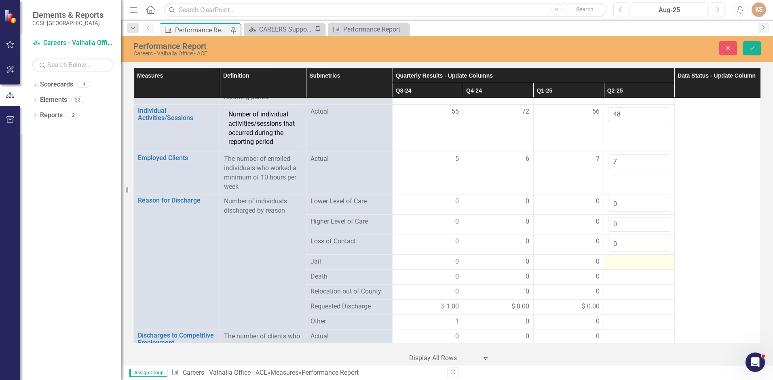
type input "0"
click at [630, 257] on div at bounding box center [639, 262] width 62 height 10
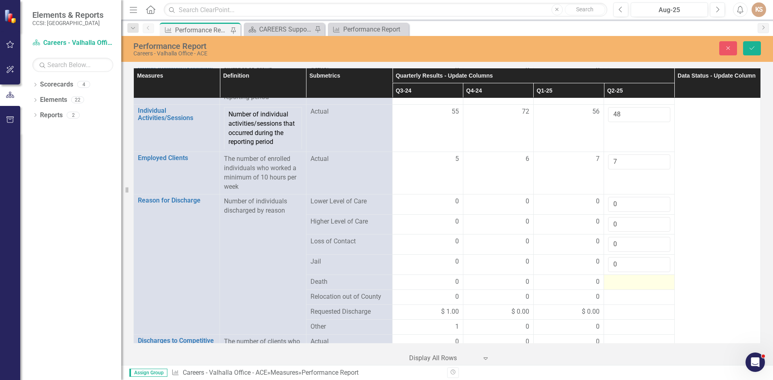
type input "0"
click at [635, 277] on div at bounding box center [639, 282] width 62 height 10
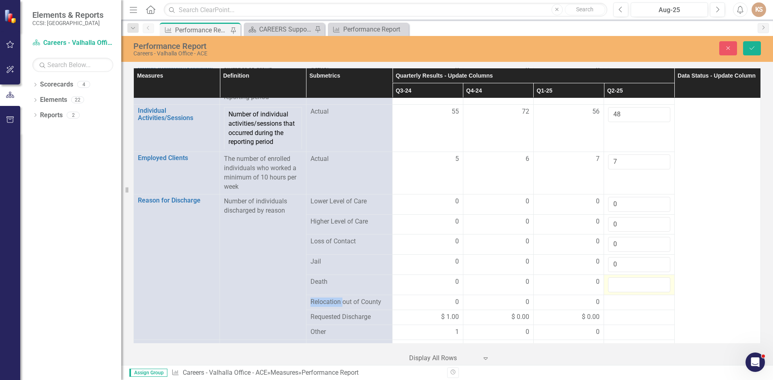
click at [635, 277] on input "number" at bounding box center [639, 284] width 62 height 15
type input "0"
click at [641, 297] on div at bounding box center [639, 302] width 62 height 10
click at [641, 297] on input "number" at bounding box center [639, 304] width 62 height 15
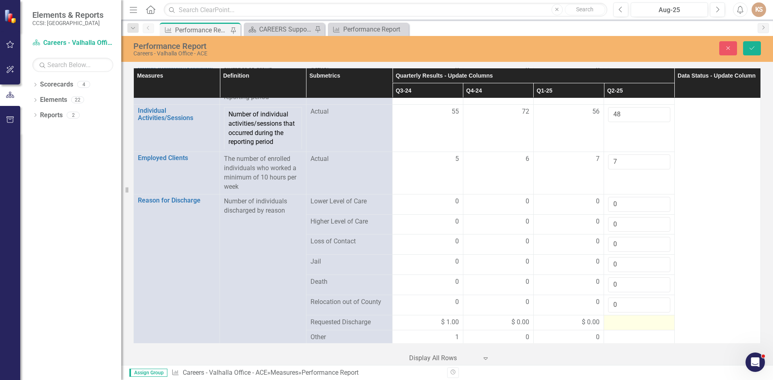
type input "0"
click at [636, 318] on div at bounding box center [639, 323] width 62 height 10
click at [635, 318] on div at bounding box center [639, 323] width 62 height 10
click at [635, 318] on input "number" at bounding box center [639, 325] width 62 height 15
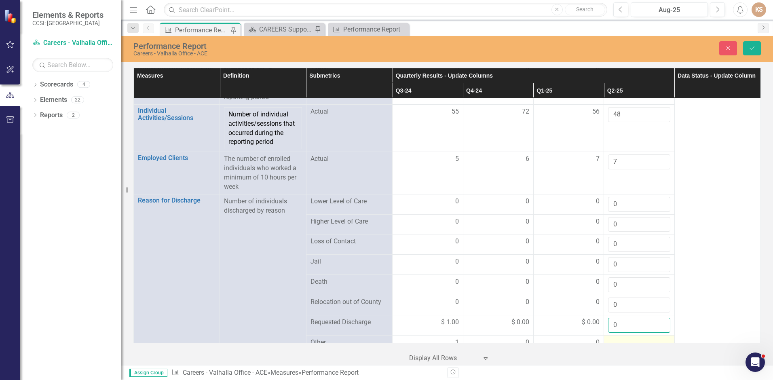
type input "0"
click at [636, 338] on div at bounding box center [639, 343] width 62 height 10
click at [636, 338] on input "number" at bounding box center [639, 345] width 62 height 15
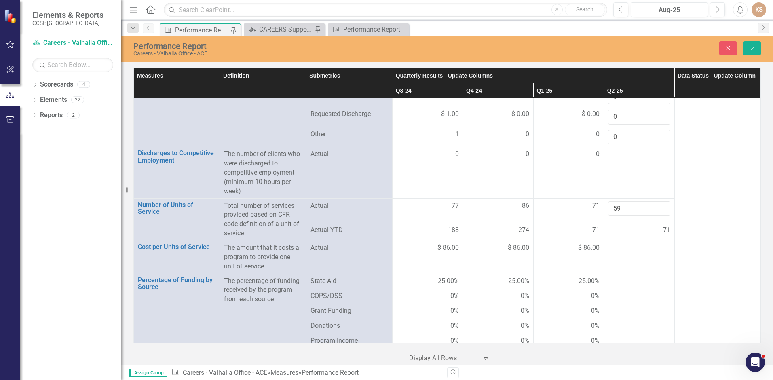
scroll to position [998, 0]
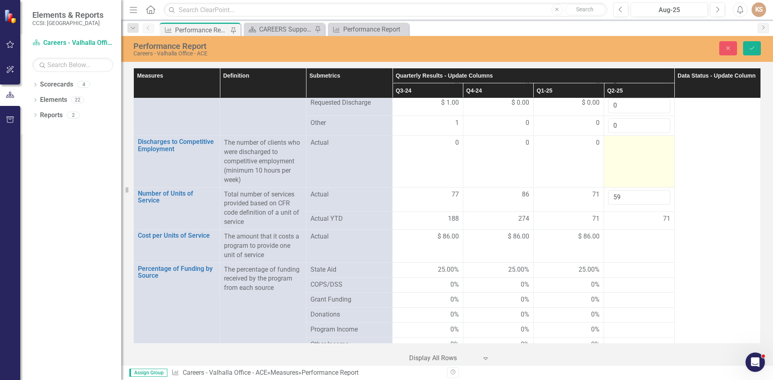
type input "0"
click at [621, 159] on td at bounding box center [639, 161] width 70 height 51
click at [622, 159] on td at bounding box center [639, 161] width 70 height 51
click at [624, 138] on input "number" at bounding box center [639, 145] width 62 height 15
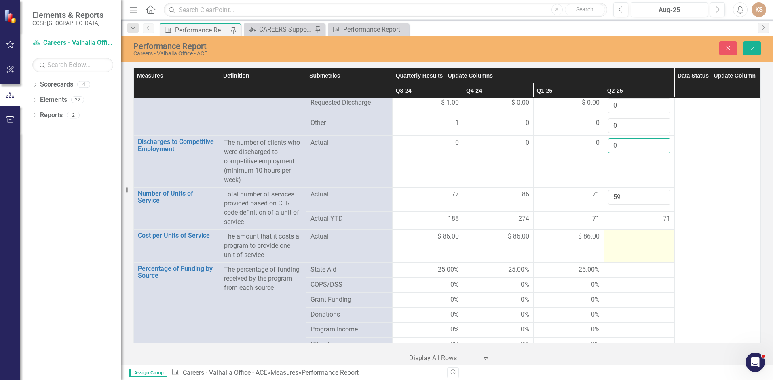
type input "0"
click at [625, 232] on div at bounding box center [639, 237] width 62 height 10
type input "86"
click at [628, 265] on div at bounding box center [639, 270] width 62 height 10
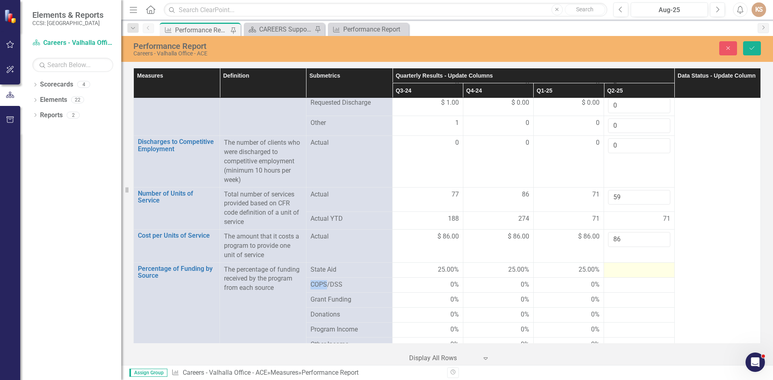
click at [628, 265] on div at bounding box center [639, 270] width 62 height 10
type input "25"
click at [630, 285] on div at bounding box center [639, 290] width 62 height 10
type input "0"
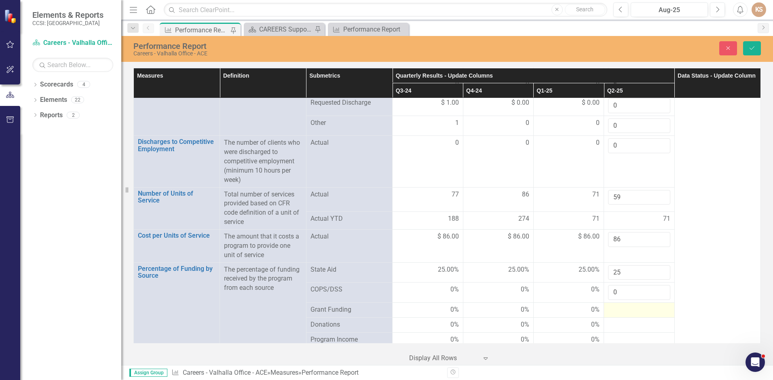
click at [635, 305] on div at bounding box center [639, 310] width 62 height 10
click at [635, 306] on input "number" at bounding box center [639, 312] width 62 height 15
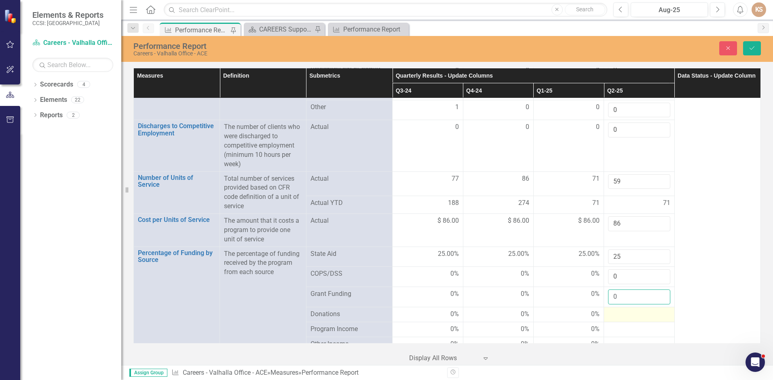
type input "0"
click at [608, 310] on div at bounding box center [639, 315] width 62 height 10
click at [609, 310] on div at bounding box center [639, 315] width 62 height 10
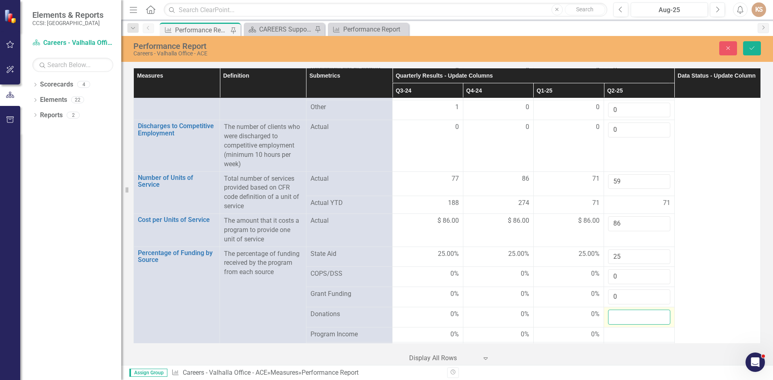
drag, startPoint x: 609, startPoint y: 304, endPoint x: 613, endPoint y: 305, distance: 4.4
click at [613, 310] on input "number" at bounding box center [639, 317] width 62 height 15
type input "0"
click at [632, 330] on div at bounding box center [639, 335] width 62 height 10
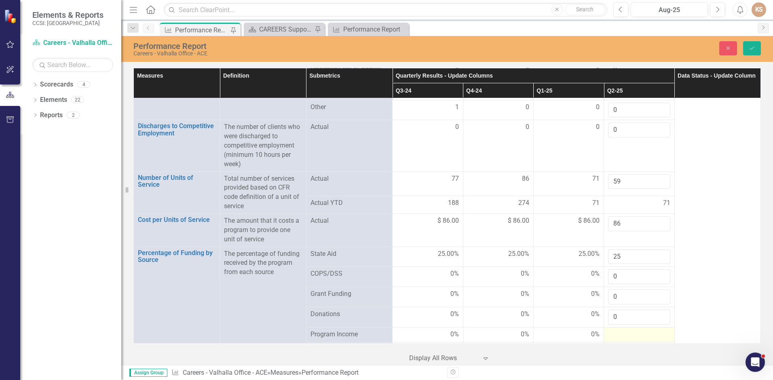
click at [632, 330] on div at bounding box center [639, 335] width 62 height 10
click at [631, 330] on input "number" at bounding box center [639, 337] width 62 height 15
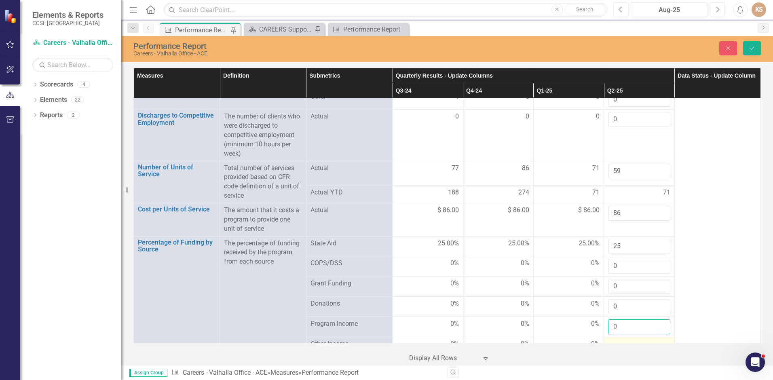
type input "0"
click at [617, 339] on div at bounding box center [639, 344] width 62 height 10
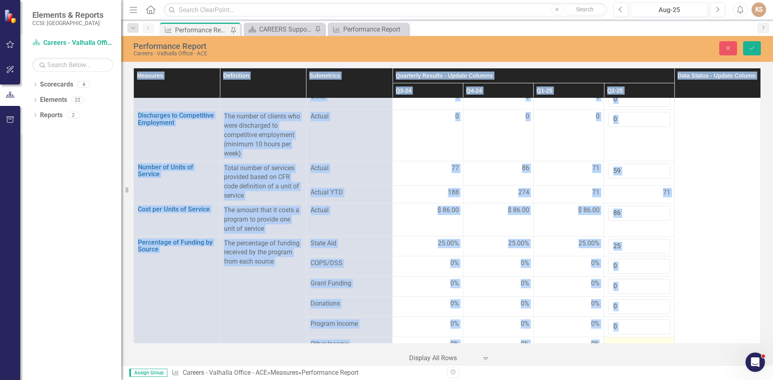
click at [617, 339] on div at bounding box center [639, 344] width 62 height 10
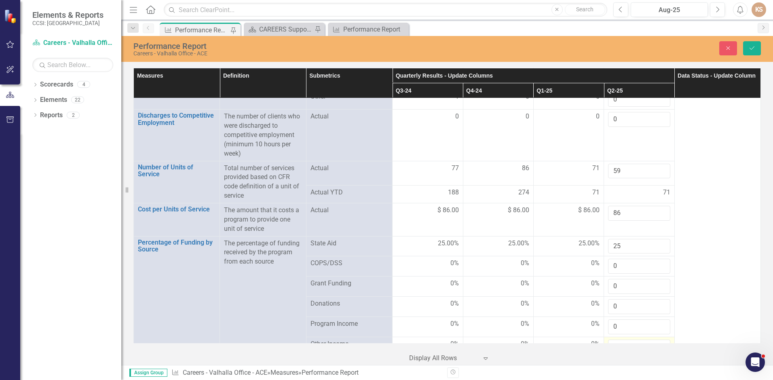
click at [617, 339] on input "number" at bounding box center [639, 346] width 62 height 15
type input "0"
drag, startPoint x: 757, startPoint y: 49, endPoint x: 772, endPoint y: 64, distance: 21.4
click at [757, 49] on button "Save" at bounding box center [752, 48] width 18 height 14
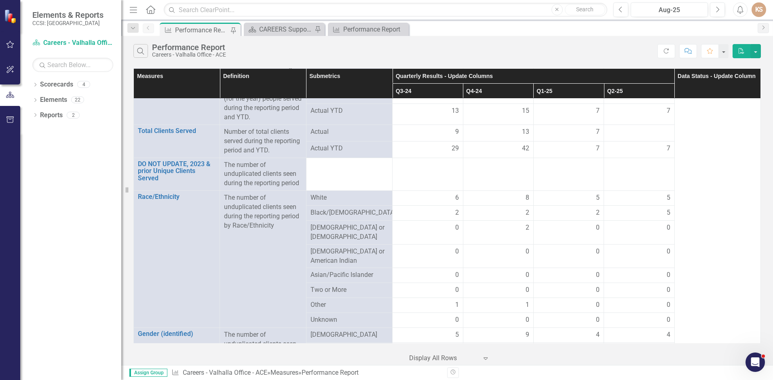
scroll to position [161, 0]
click at [653, 209] on div "5" at bounding box center [639, 210] width 62 height 9
click at [653, 210] on div "5" at bounding box center [639, 210] width 62 height 9
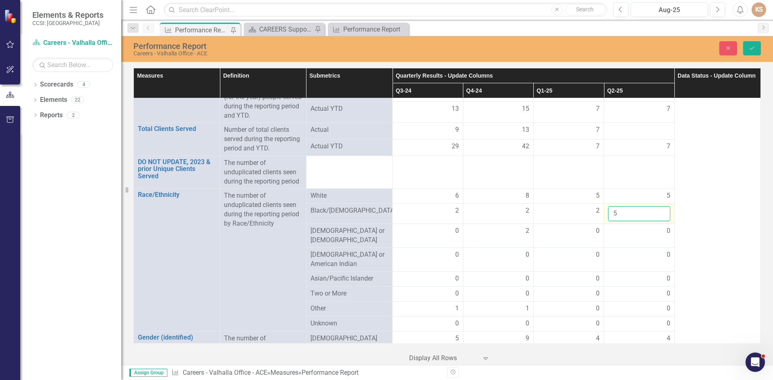
drag, startPoint x: 653, startPoint y: 210, endPoint x: 643, endPoint y: 210, distance: 10.1
click at [643, 210] on input "5" at bounding box center [639, 213] width 62 height 15
type input "2"
click at [639, 236] on div "0" at bounding box center [639, 230] width 62 height 9
click at [747, 48] on button "Save" at bounding box center [752, 48] width 18 height 14
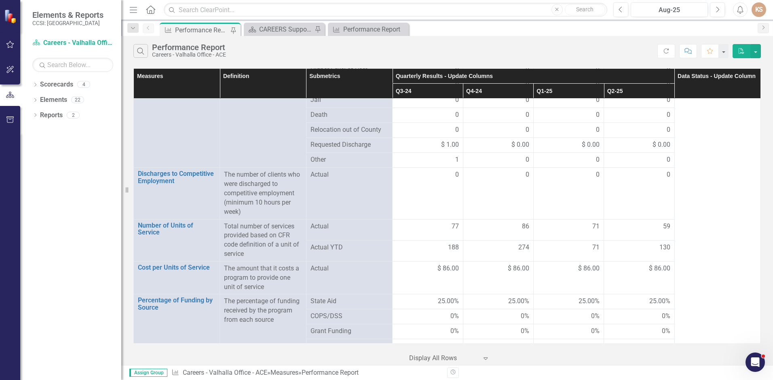
scroll to position [957, 0]
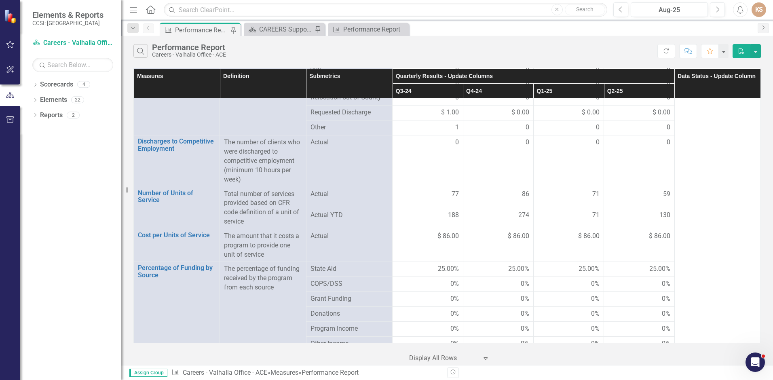
drag, startPoint x: 731, startPoint y: 86, endPoint x: 725, endPoint y: 101, distance: 16.4
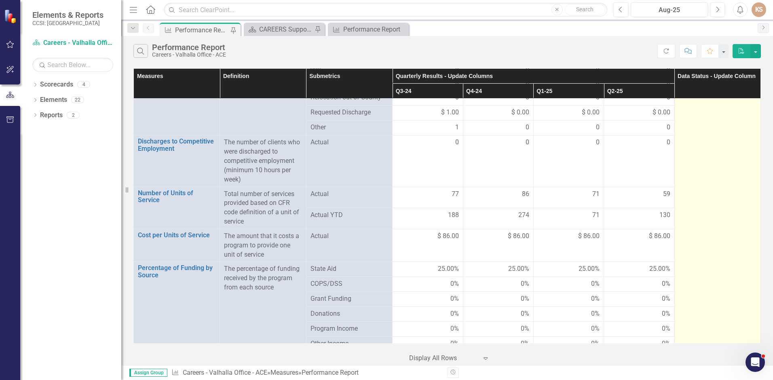
click at [731, 87] on th "Data Status - Update Column" at bounding box center [717, 83] width 86 height 30
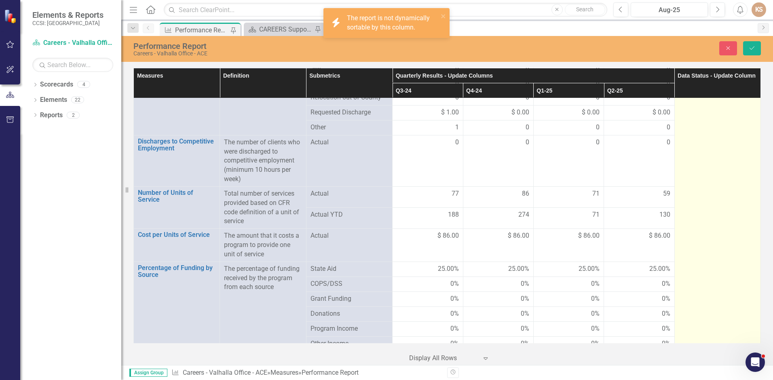
scroll to position [956, 0]
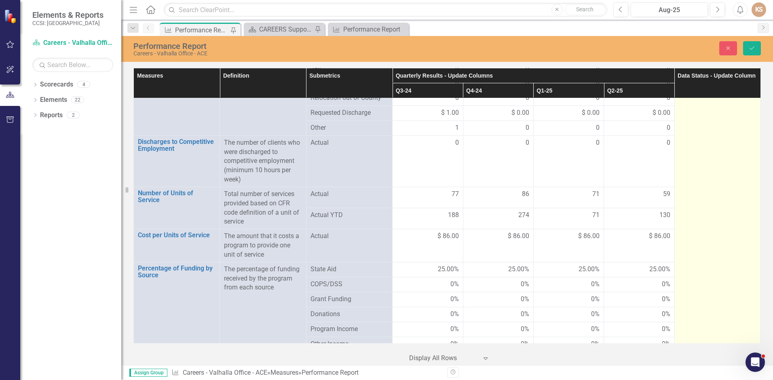
drag, startPoint x: 721, startPoint y: 116, endPoint x: 697, endPoint y: 116, distance: 23.8
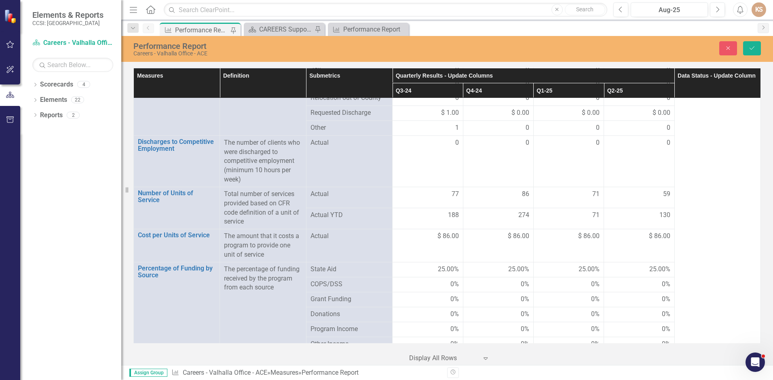
click at [726, 87] on th "Data Status - Update Column" at bounding box center [717, 83] width 86 height 30
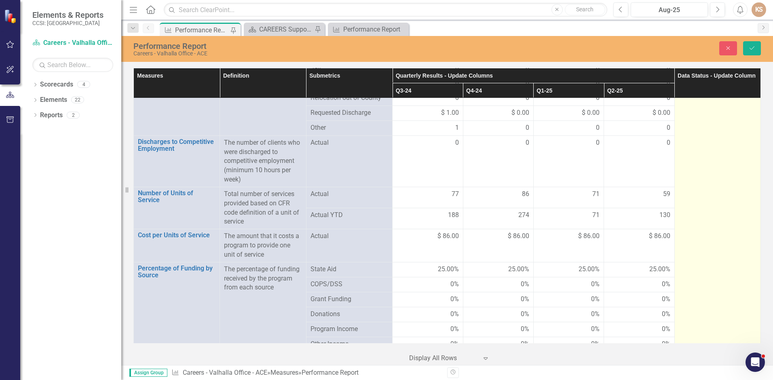
drag, startPoint x: 721, startPoint y: 117, endPoint x: 712, endPoint y: 145, distance: 29.9
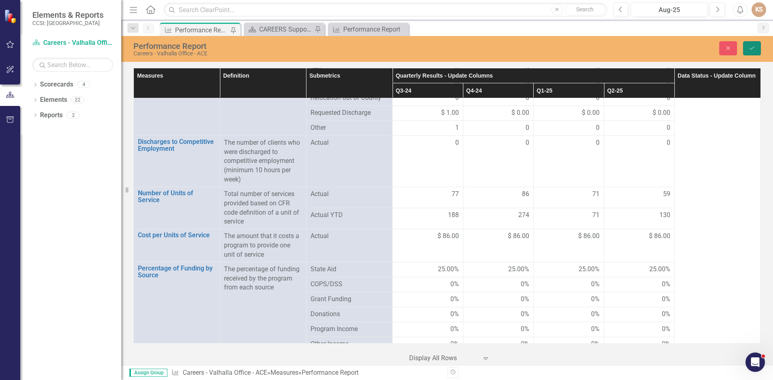
drag, startPoint x: 739, startPoint y: 127, endPoint x: 751, endPoint y: 47, distance: 80.9
click at [751, 47] on icon "Save" at bounding box center [751, 48] width 7 height 6
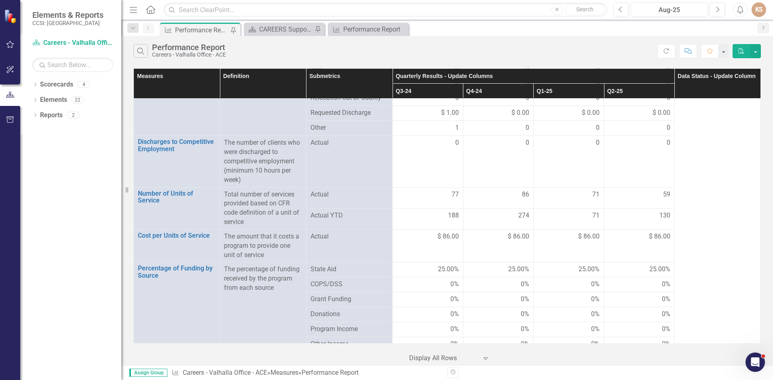
scroll to position [957, 0]
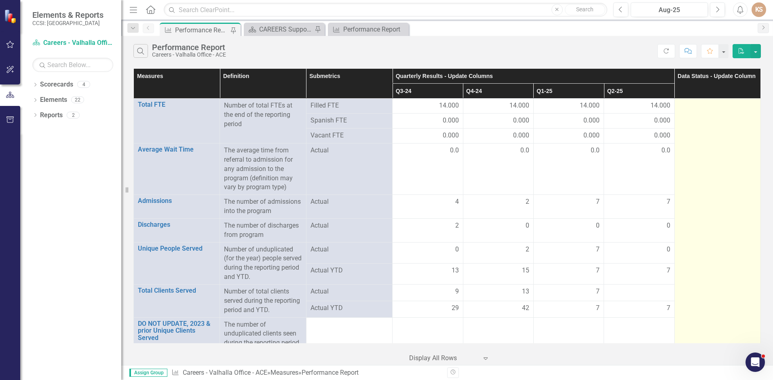
drag, startPoint x: 751, startPoint y: 47, endPoint x: 712, endPoint y: 124, distance: 86.7
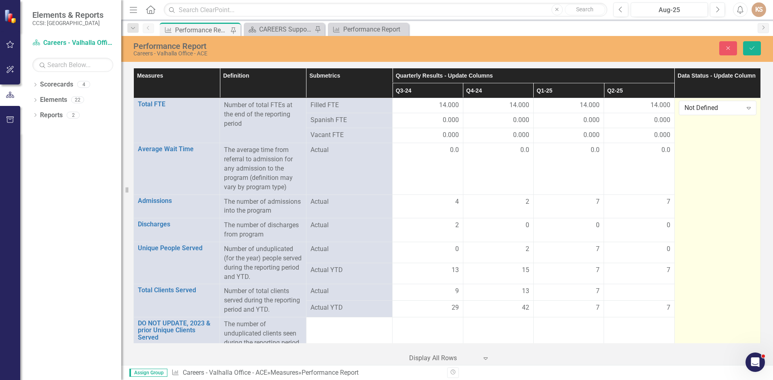
drag, startPoint x: 712, startPoint y: 124, endPoint x: 690, endPoint y: 146, distance: 30.9
click at [723, 110] on div "Not Defined" at bounding box center [713, 107] width 58 height 9
drag, startPoint x: 699, startPoint y: 146, endPoint x: 708, endPoint y: 120, distance: 27.6
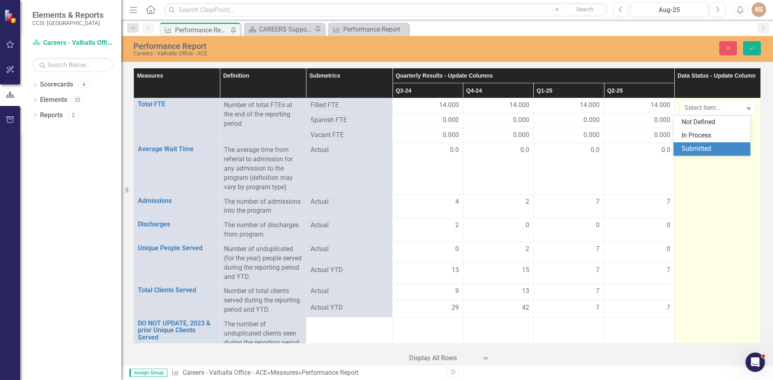
click at [699, 145] on div "Submitted" at bounding box center [713, 148] width 64 height 9
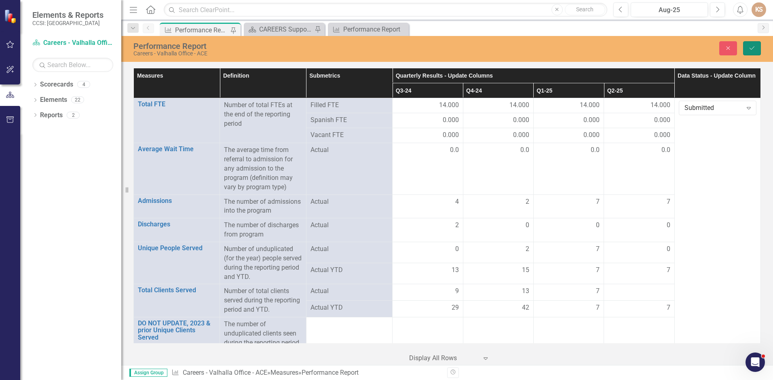
click at [752, 46] on icon "Save" at bounding box center [751, 48] width 7 height 6
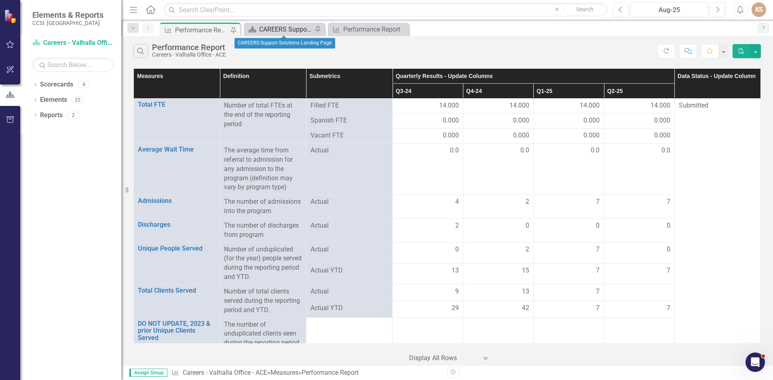
click at [307, 27] on div "CAREERS Support Solutions Landing Page" at bounding box center [285, 29] width 53 height 10
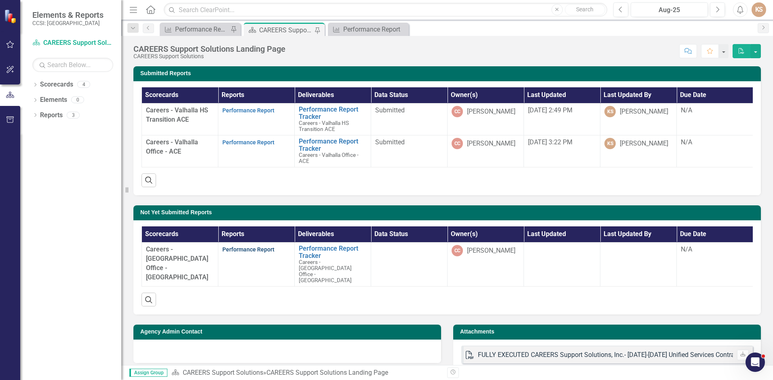
click at [233, 253] on link "Performance Report" at bounding box center [248, 249] width 52 height 6
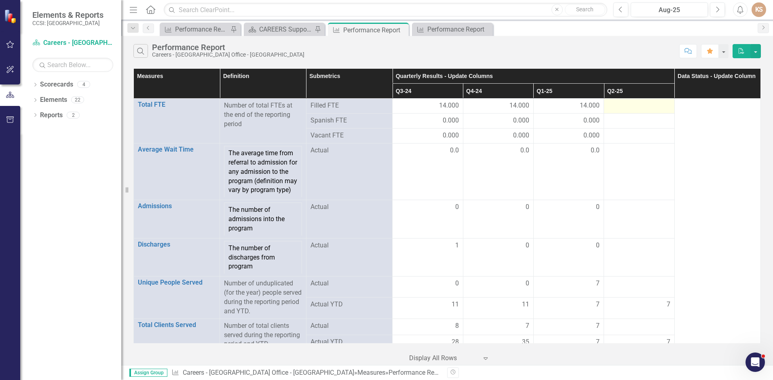
click at [632, 104] on div at bounding box center [639, 106] width 62 height 10
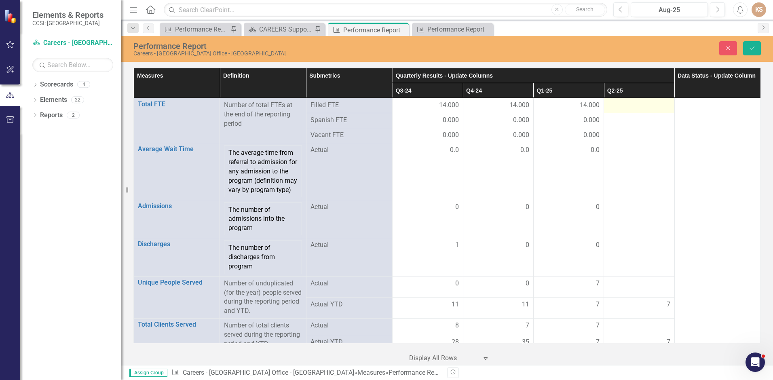
click at [632, 104] on div at bounding box center [639, 106] width 62 height 10
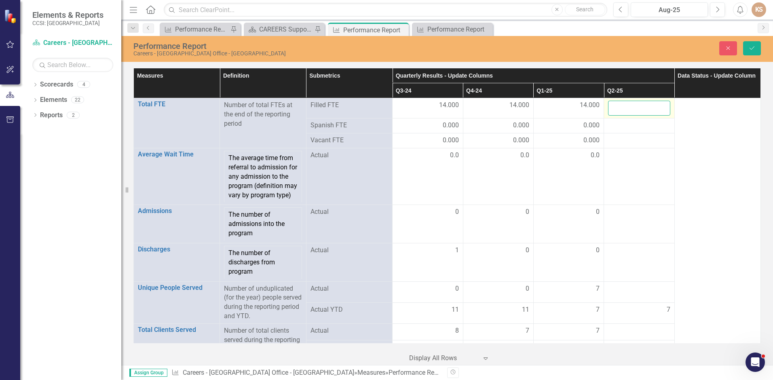
click at [632, 104] on input "number" at bounding box center [639, 108] width 62 height 15
type input "14"
click at [638, 127] on div at bounding box center [639, 126] width 62 height 10
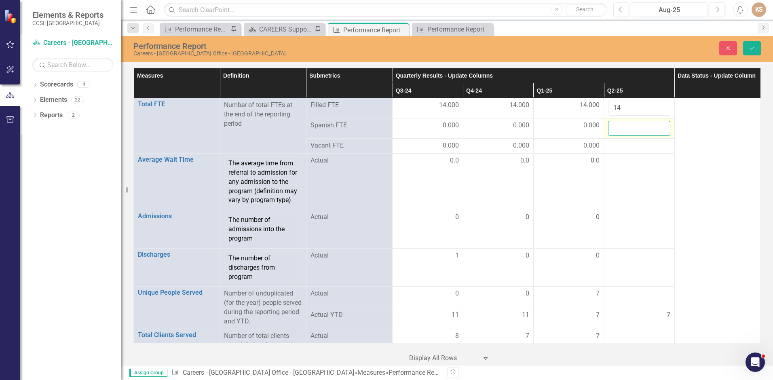
click at [638, 127] on input "number" at bounding box center [639, 128] width 62 height 15
type input "0"
click at [644, 148] on div at bounding box center [639, 146] width 62 height 10
click at [645, 147] on div at bounding box center [639, 146] width 62 height 10
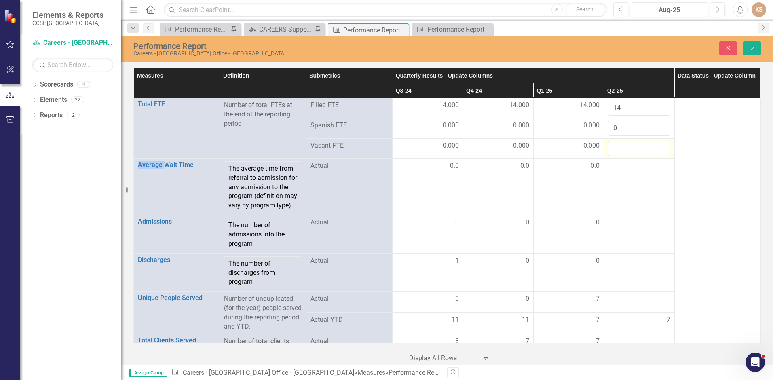
click at [645, 147] on input "number" at bounding box center [639, 148] width 62 height 15
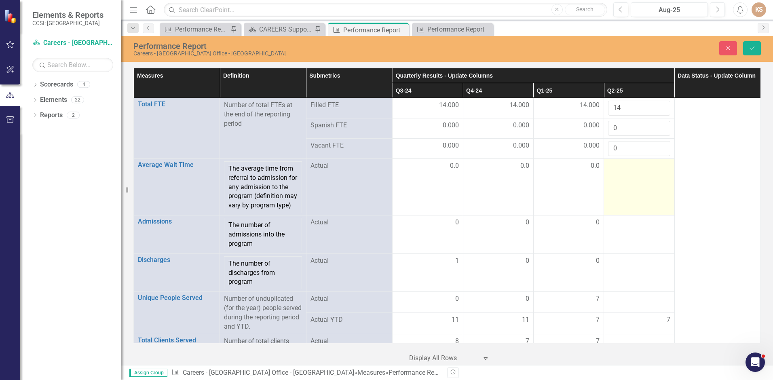
type input "0"
click at [644, 169] on div at bounding box center [639, 166] width 62 height 10
click at [644, 168] on input "number" at bounding box center [639, 168] width 62 height 15
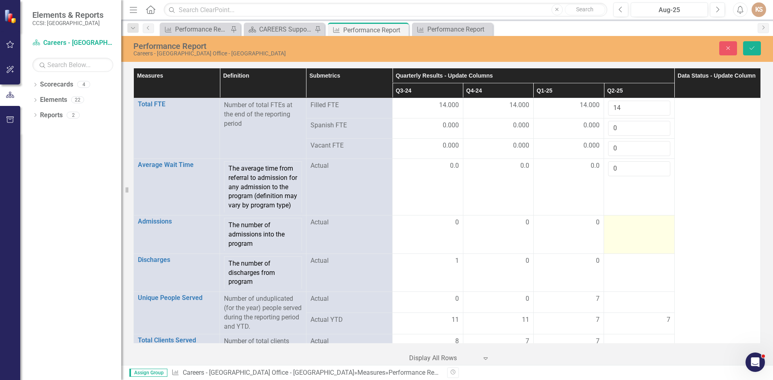
type input "0"
click at [624, 228] on div at bounding box center [639, 223] width 62 height 10
click at [624, 231] on input "number" at bounding box center [639, 225] width 62 height 15
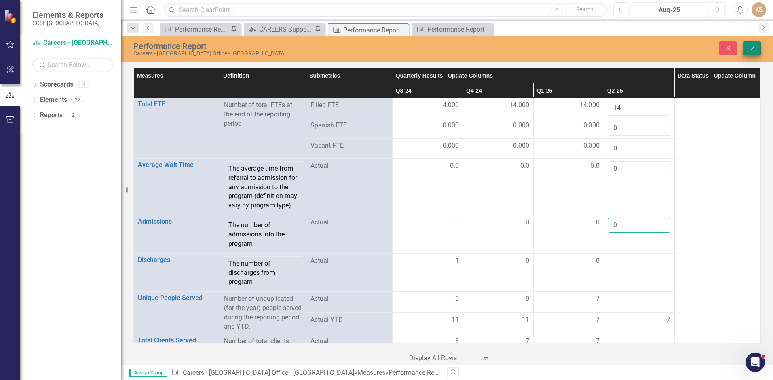
type input "0"
click at [750, 44] on button "Save" at bounding box center [752, 48] width 18 height 14
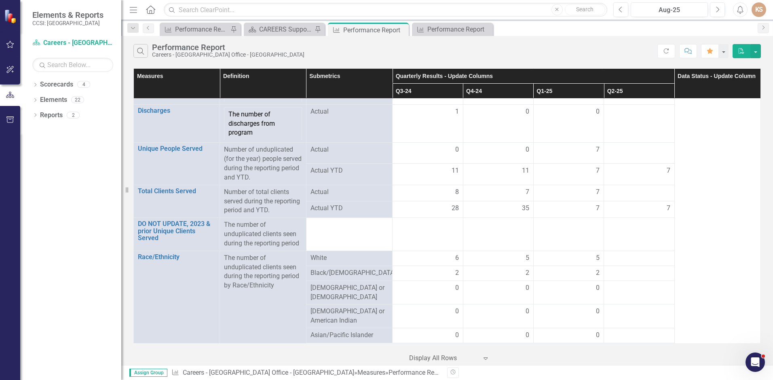
scroll to position [140, 0]
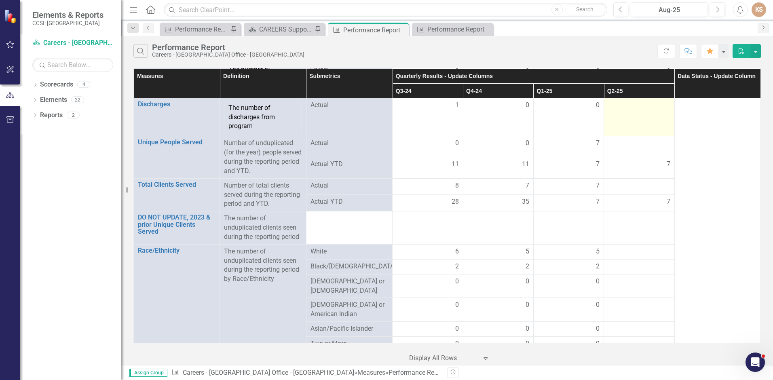
click at [655, 110] on div at bounding box center [639, 106] width 62 height 10
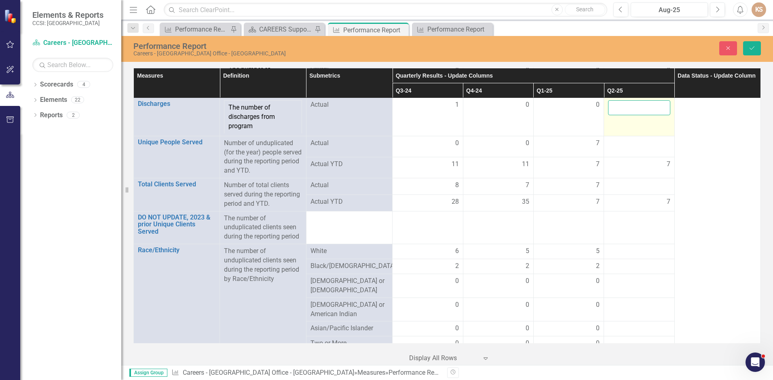
drag, startPoint x: 655, startPoint y: 119, endPoint x: 639, endPoint y: 114, distance: 16.4
click at [639, 114] on input "number" at bounding box center [639, 107] width 62 height 15
type input "0"
click at [631, 148] on div at bounding box center [639, 144] width 62 height 10
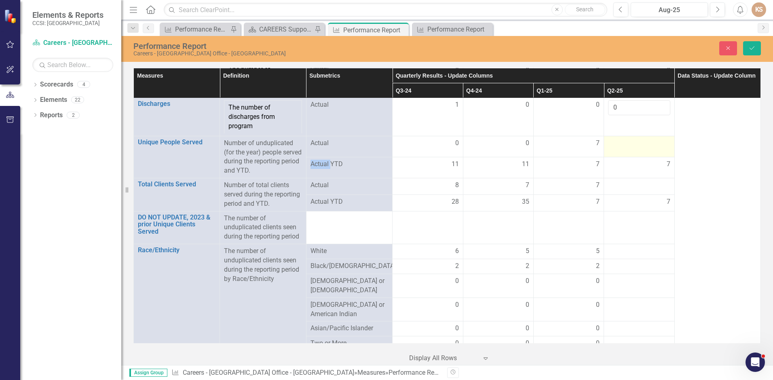
click at [631, 148] on div at bounding box center [639, 144] width 62 height 10
click at [642, 152] on input "number" at bounding box center [639, 146] width 62 height 15
type input "0"
click at [626, 172] on div "7" at bounding box center [639, 167] width 62 height 9
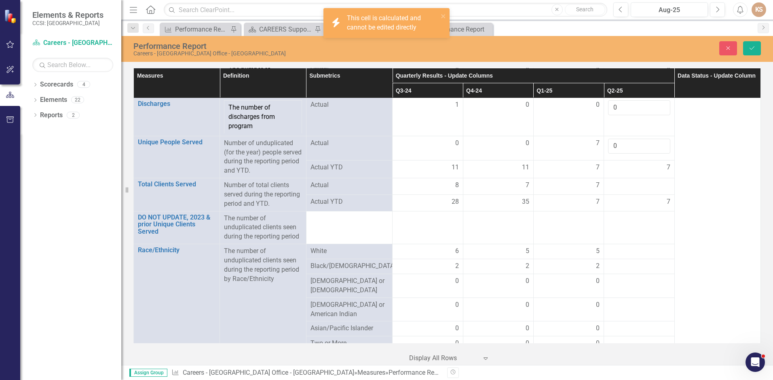
click at [626, 172] on div "7" at bounding box center [639, 167] width 62 height 9
click at [627, 190] on div at bounding box center [639, 186] width 62 height 10
click at [627, 192] on input "number" at bounding box center [639, 188] width 62 height 15
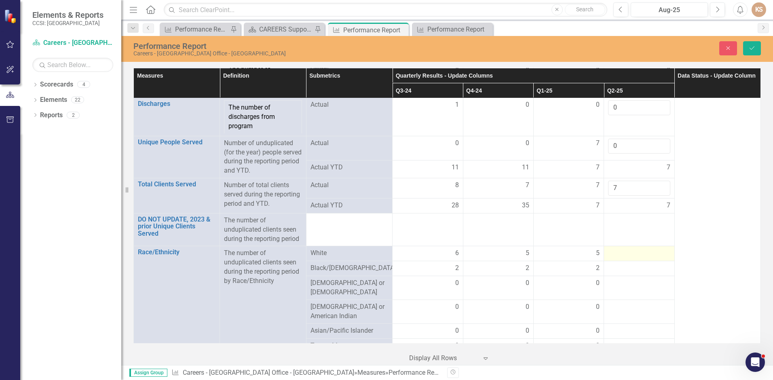
type input "7"
click at [628, 258] on div at bounding box center [639, 254] width 62 height 10
click at [624, 263] on input "number" at bounding box center [639, 256] width 62 height 15
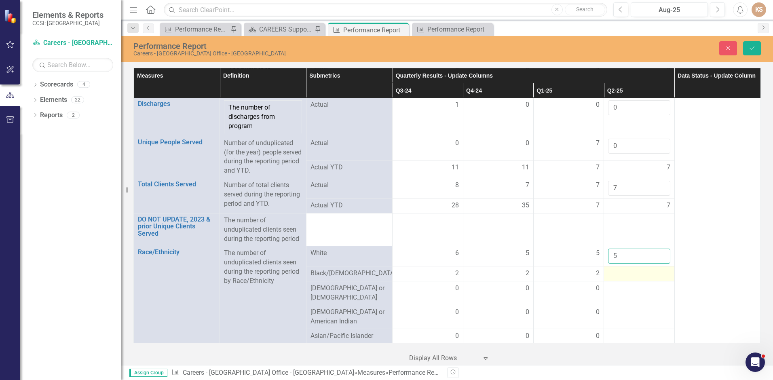
type input "5"
click at [625, 278] on div at bounding box center [639, 274] width 62 height 10
click at [626, 278] on div at bounding box center [639, 274] width 62 height 10
click at [626, 284] on input "number" at bounding box center [639, 276] width 62 height 15
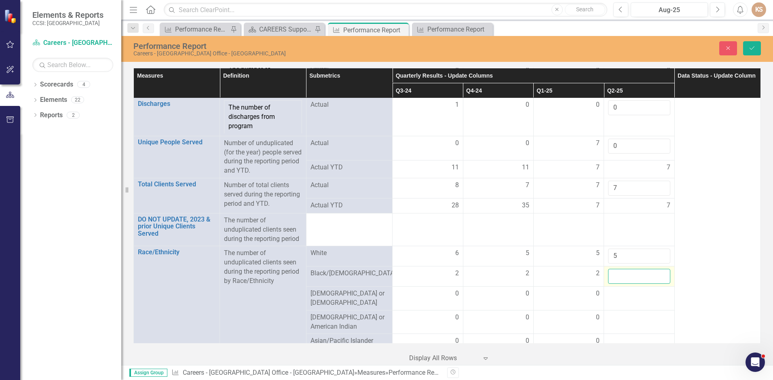
type input "5"
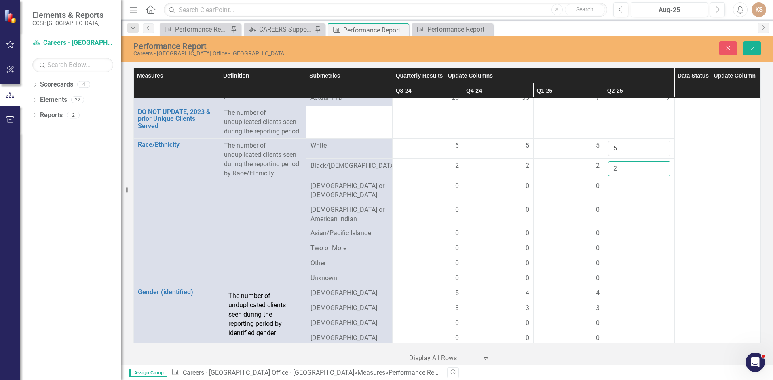
scroll to position [260, 0]
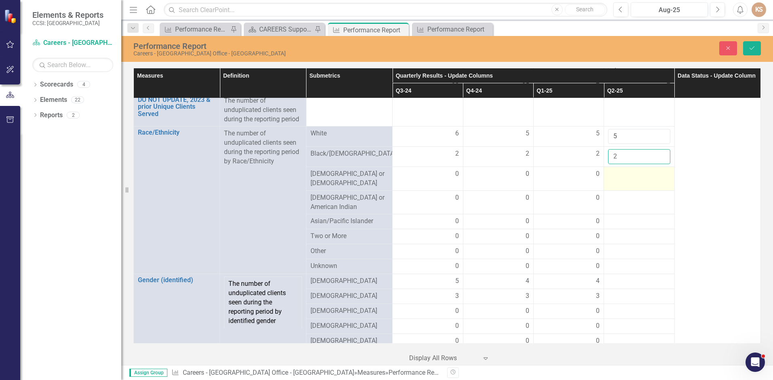
type input "2"
click at [637, 179] on div at bounding box center [639, 174] width 62 height 10
click at [636, 179] on div at bounding box center [639, 174] width 62 height 10
type input "0"
click at [637, 203] on div at bounding box center [639, 198] width 62 height 10
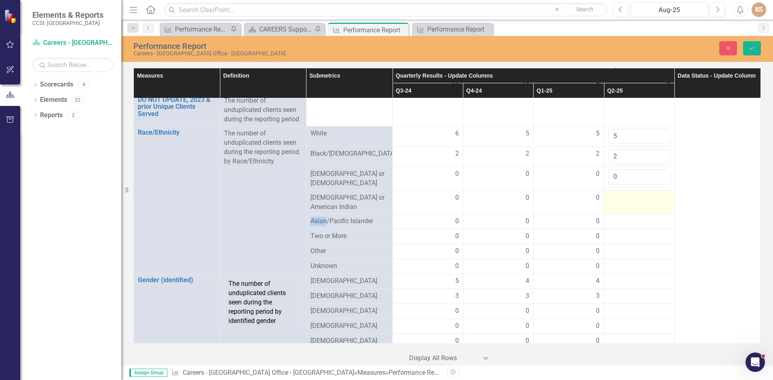
click at [637, 203] on div at bounding box center [639, 198] width 62 height 10
click at [637, 206] on input "number" at bounding box center [639, 200] width 62 height 15
type input "0"
click at [635, 223] on div at bounding box center [639, 222] width 62 height 10
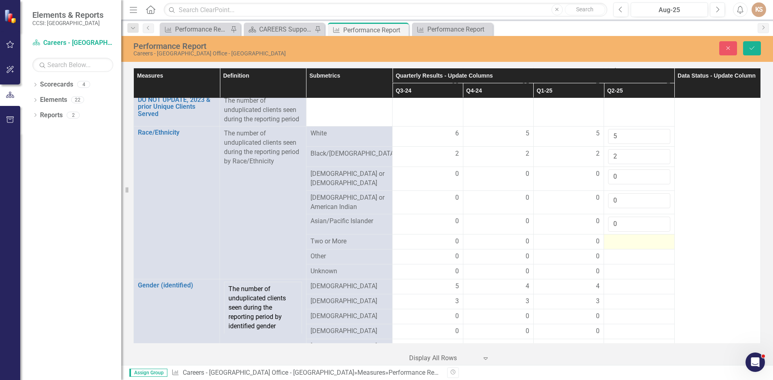
type input "0"
click at [633, 246] on div at bounding box center [639, 242] width 62 height 10
click at [633, 249] on input "number" at bounding box center [639, 244] width 62 height 15
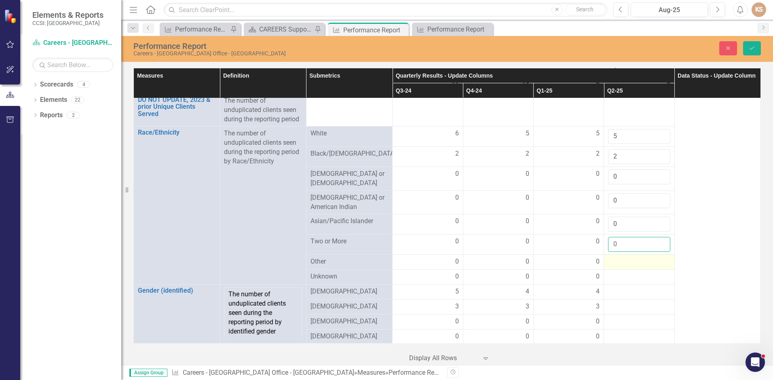
type input "0"
click at [622, 267] on div at bounding box center [639, 262] width 62 height 10
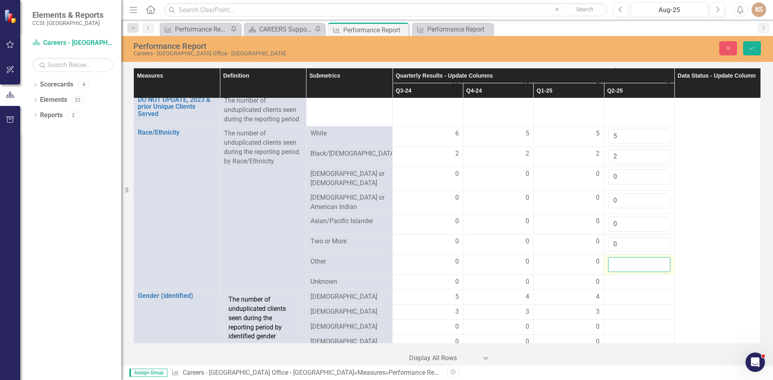
click at [622, 271] on input "number" at bounding box center [639, 264] width 62 height 15
type input "0"
click at [634, 287] on div at bounding box center [639, 282] width 62 height 10
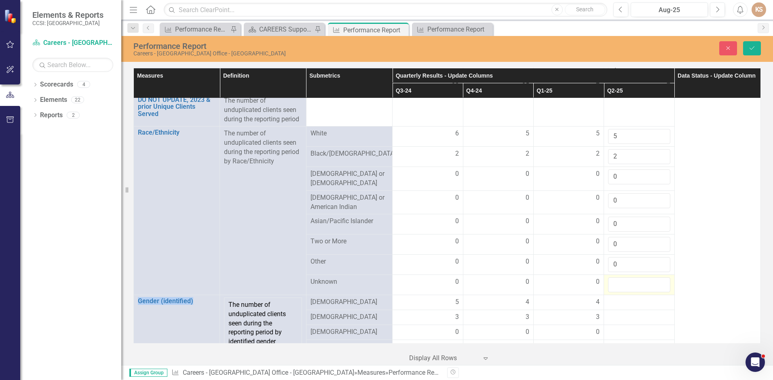
click at [634, 289] on div at bounding box center [639, 284] width 62 height 15
drag, startPoint x: 635, startPoint y: 291, endPoint x: 638, endPoint y: 294, distance: 4.9
click at [636, 291] on input "number" at bounding box center [639, 284] width 62 height 15
click at [643, 290] on input "number" at bounding box center [639, 284] width 62 height 15
type input "0"
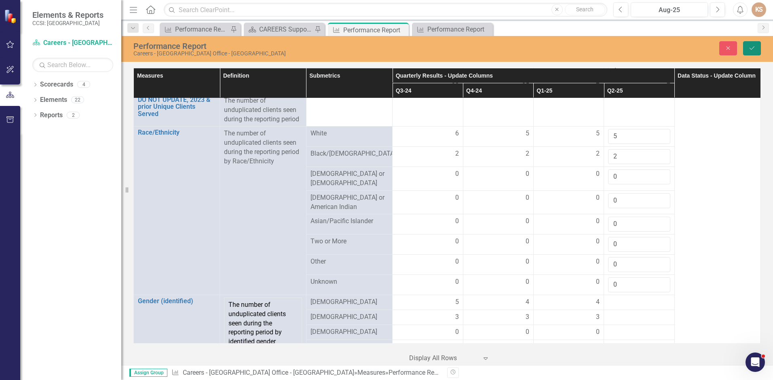
click at [752, 49] on icon "Save" at bounding box center [751, 48] width 7 height 6
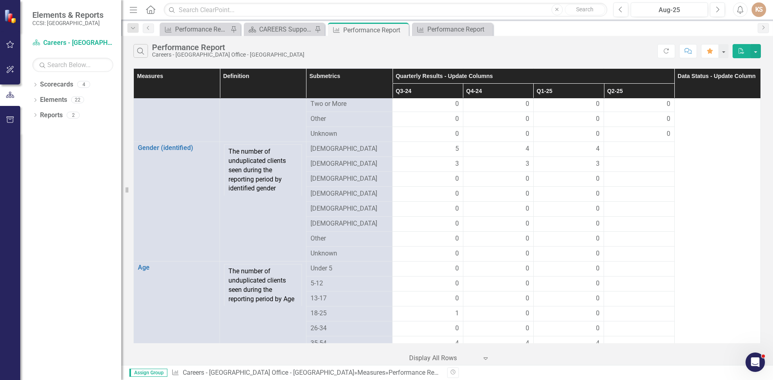
scroll to position [335, 0]
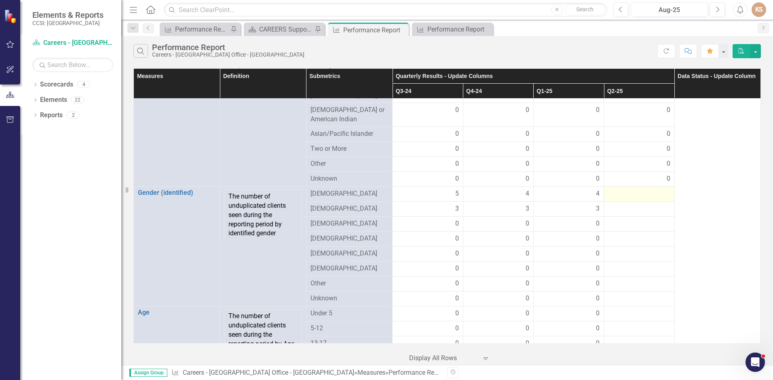
click at [631, 194] on div at bounding box center [639, 194] width 62 height 10
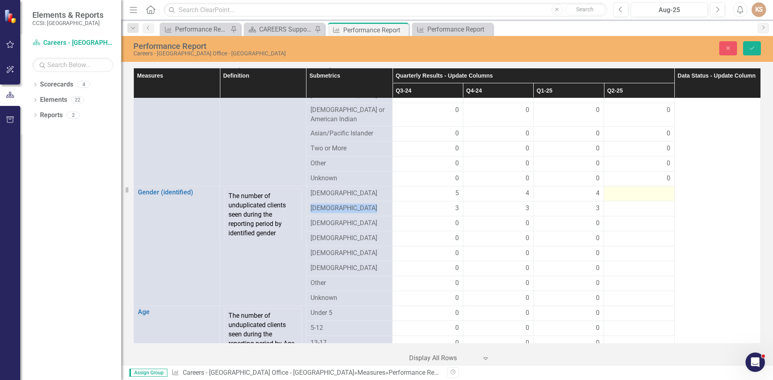
click at [631, 194] on div at bounding box center [639, 194] width 62 height 10
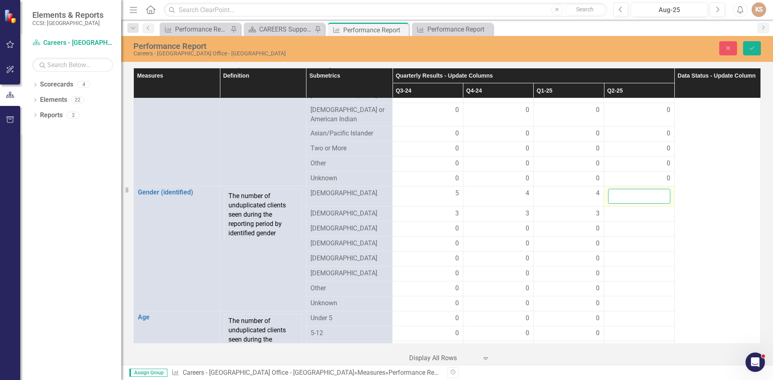
click at [631, 194] on input "number" at bounding box center [639, 196] width 62 height 15
type input "4"
click at [641, 215] on div at bounding box center [639, 214] width 62 height 10
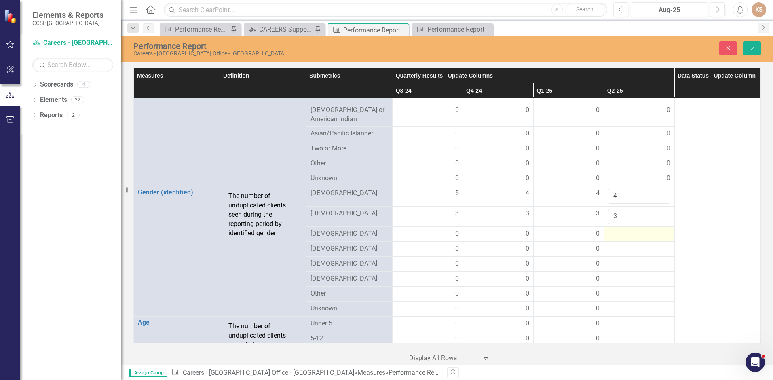
type input "3"
click at [647, 234] on div at bounding box center [639, 234] width 62 height 10
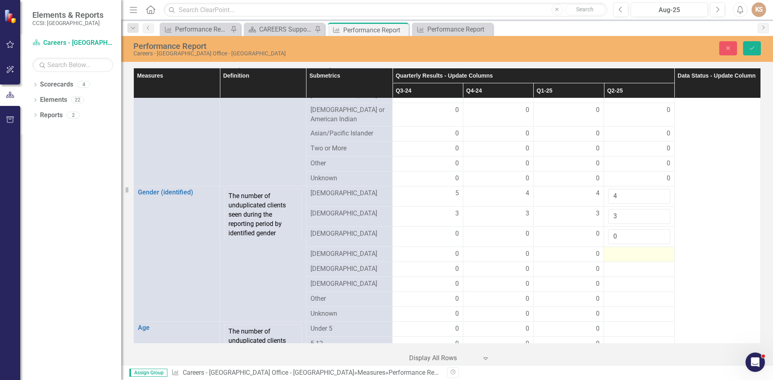
type input "0"
click at [651, 249] on td at bounding box center [639, 254] width 70 height 15
click at [651, 250] on div at bounding box center [639, 254] width 62 height 10
click at [651, 250] on input "number" at bounding box center [639, 256] width 62 height 15
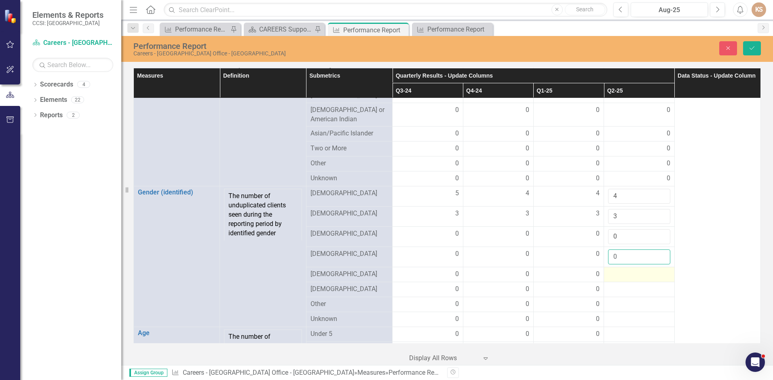
type input "0"
click at [649, 276] on div at bounding box center [639, 275] width 62 height 10
click at [649, 276] on input "number" at bounding box center [639, 277] width 62 height 15
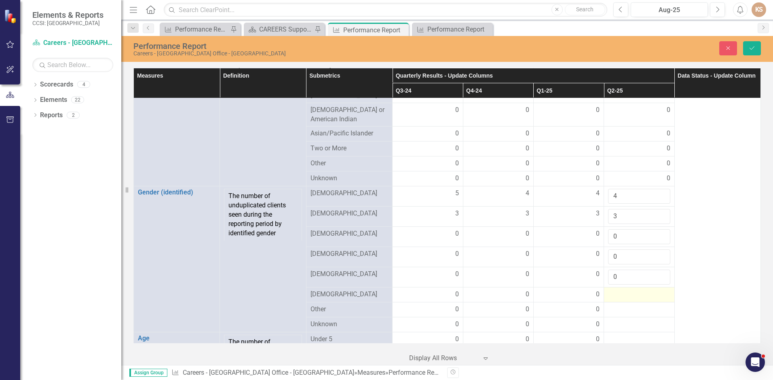
type input "0"
click at [644, 294] on div at bounding box center [639, 295] width 62 height 10
click at [644, 294] on div at bounding box center [639, 297] width 62 height 15
click at [643, 298] on input "number" at bounding box center [639, 297] width 62 height 15
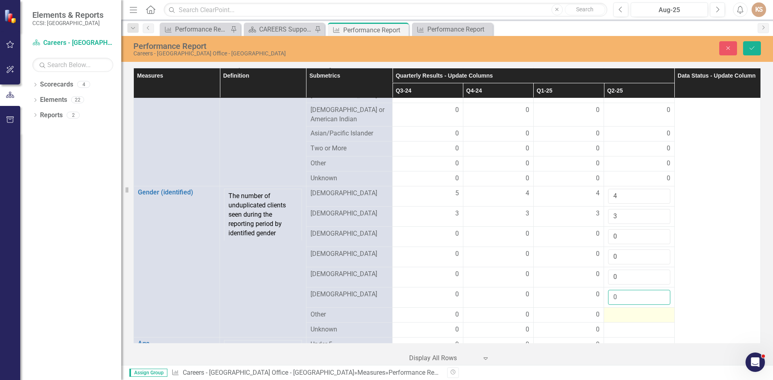
type input "0"
click at [640, 314] on div at bounding box center [639, 315] width 62 height 10
click at [640, 314] on input "number" at bounding box center [639, 317] width 62 height 15
type input "0"
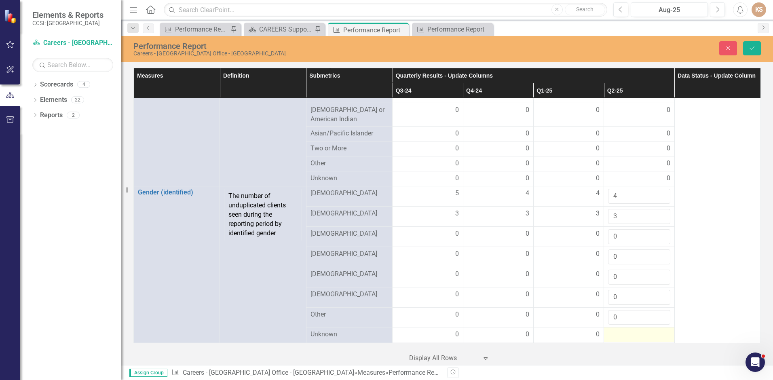
click at [640, 334] on div at bounding box center [639, 335] width 62 height 10
click at [640, 334] on input "number" at bounding box center [639, 337] width 62 height 15
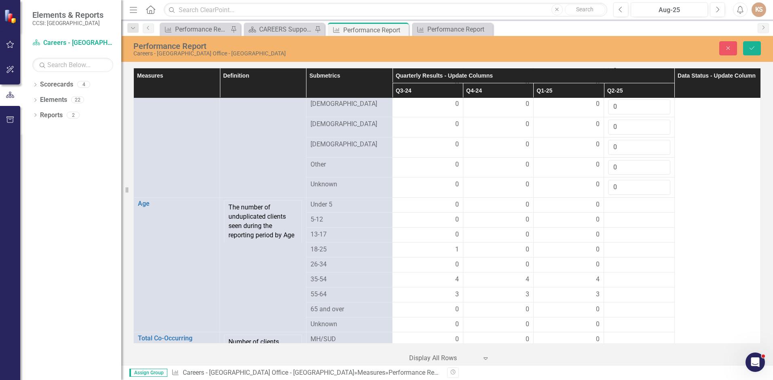
scroll to position [496, 0]
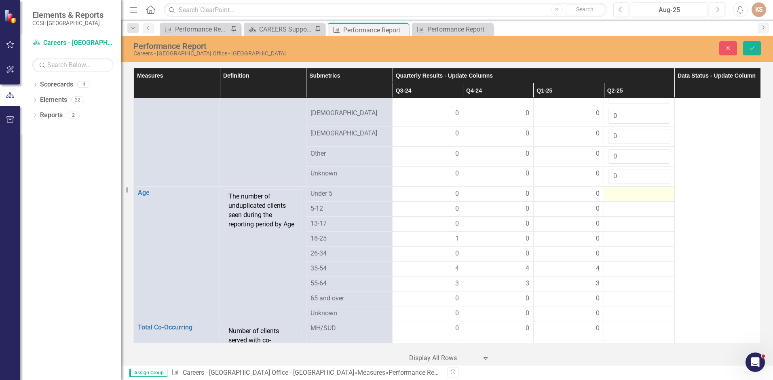
type input "0"
click at [612, 194] on div at bounding box center [639, 194] width 62 height 10
click at [612, 194] on input "number" at bounding box center [639, 196] width 62 height 15
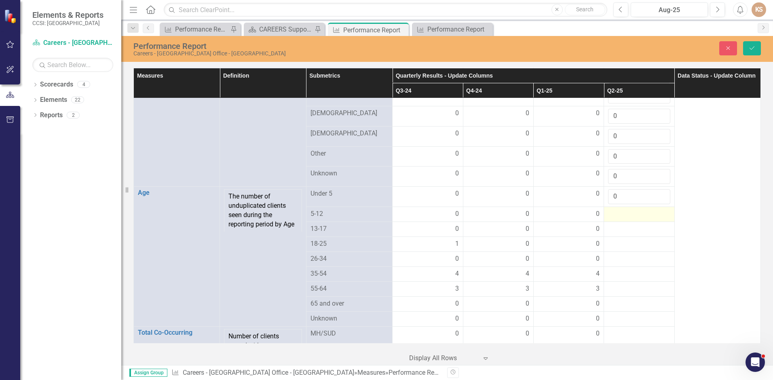
type input "0"
click at [618, 211] on div at bounding box center [639, 214] width 62 height 10
click at [618, 211] on div at bounding box center [639, 216] width 62 height 15
click at [618, 216] on input "number" at bounding box center [639, 216] width 62 height 15
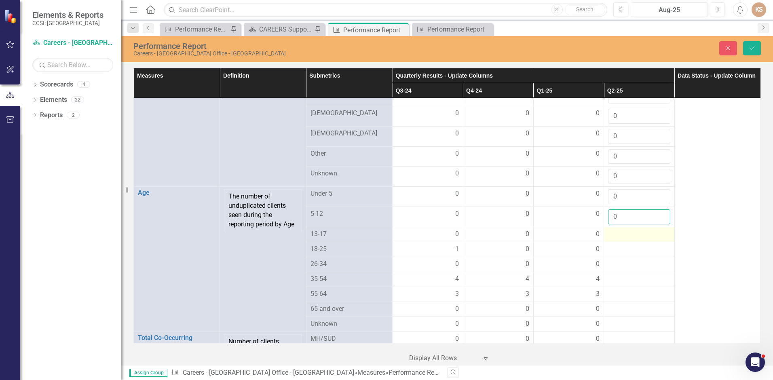
type input "0"
click at [622, 236] on div at bounding box center [639, 235] width 62 height 10
type input "0"
click at [626, 251] on div at bounding box center [639, 255] width 62 height 10
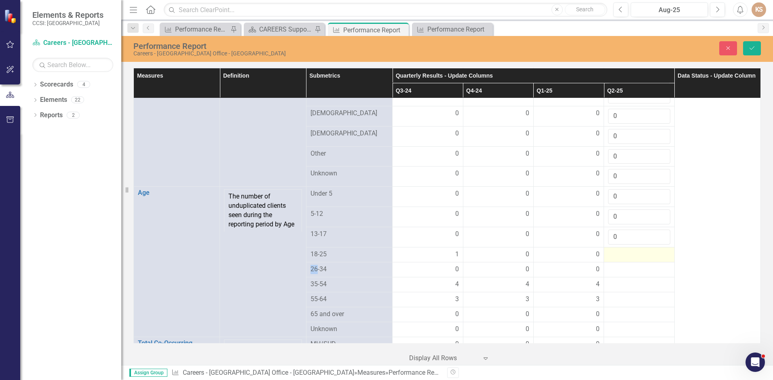
click at [626, 251] on div at bounding box center [639, 255] width 62 height 10
click at [627, 257] on input "number" at bounding box center [639, 257] width 62 height 15
type input "0"
click at [624, 274] on div at bounding box center [639, 275] width 62 height 10
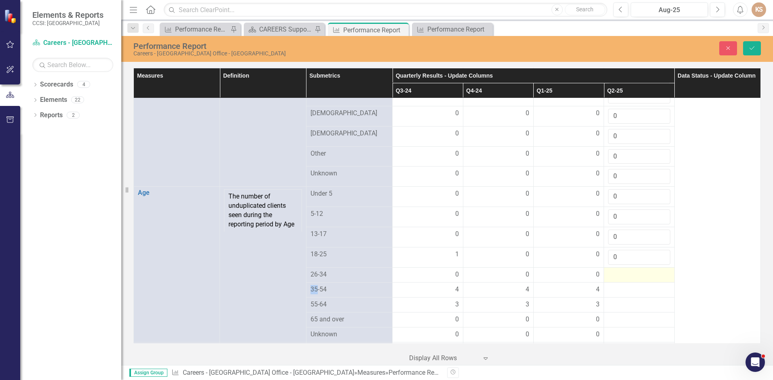
click at [624, 274] on div at bounding box center [639, 275] width 62 height 10
click at [624, 274] on input "number" at bounding box center [639, 277] width 62 height 15
type input "0"
click at [632, 292] on div at bounding box center [639, 295] width 62 height 10
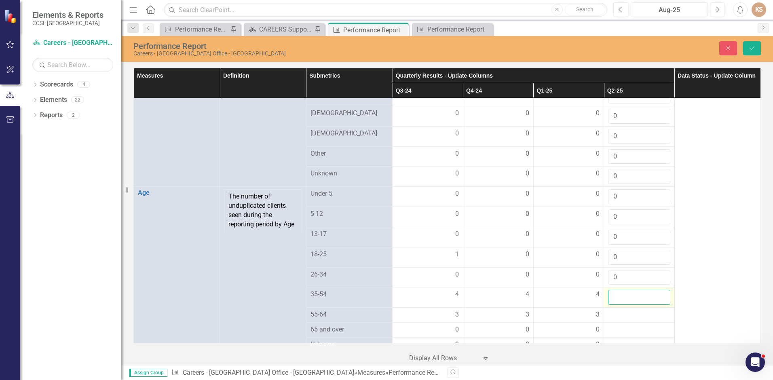
click at [632, 292] on input "number" at bounding box center [639, 297] width 62 height 15
type input "4"
click at [640, 312] on div at bounding box center [639, 315] width 62 height 10
type input "3"
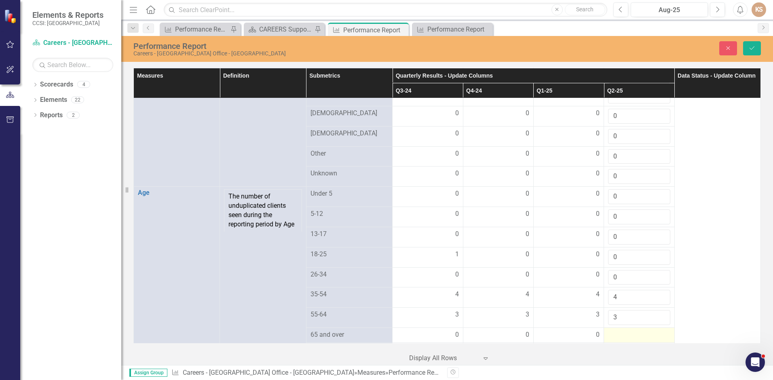
click at [628, 335] on div at bounding box center [639, 335] width 62 height 10
click at [628, 335] on div at bounding box center [639, 337] width 62 height 15
click at [628, 335] on input "number" at bounding box center [639, 337] width 62 height 15
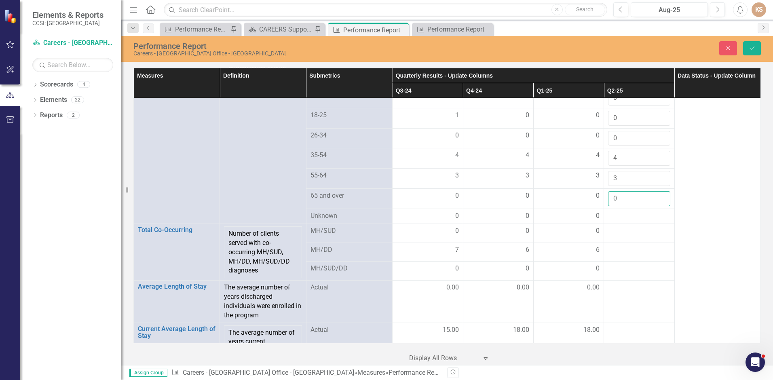
scroll to position [641, 0]
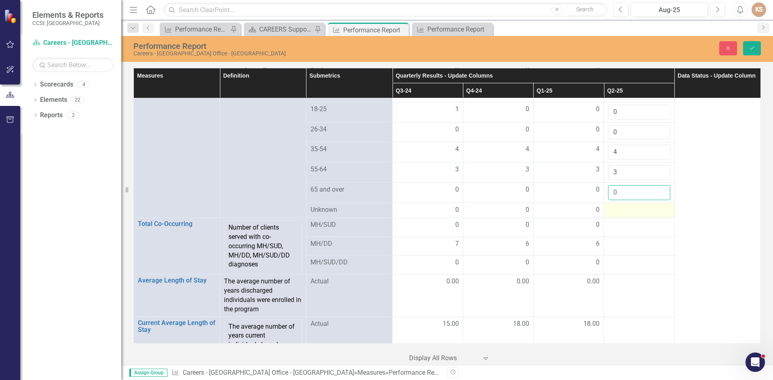
type input "0"
click at [643, 210] on div at bounding box center [639, 210] width 62 height 10
click at [642, 210] on div at bounding box center [639, 210] width 62 height 10
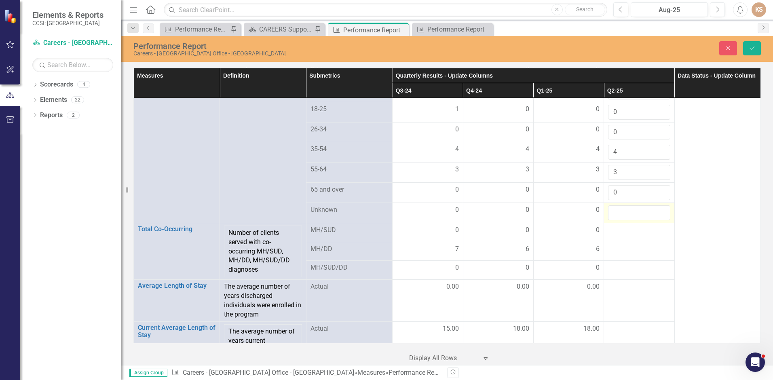
click at [642, 210] on input "number" at bounding box center [639, 212] width 62 height 15
type input "0"
click at [636, 233] on div at bounding box center [639, 230] width 62 height 10
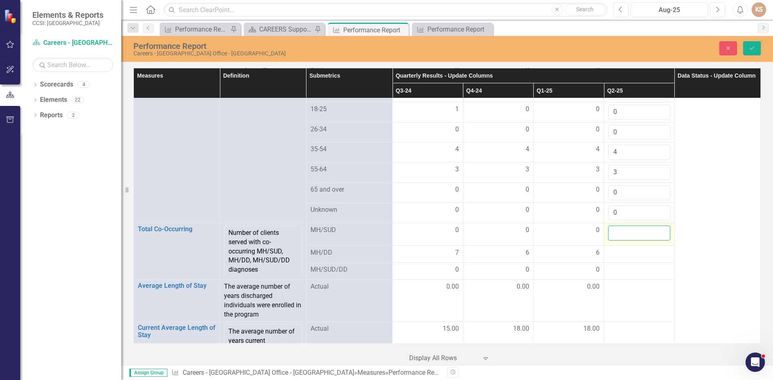
click at [636, 233] on input "number" at bounding box center [639, 232] width 62 height 15
type input "0"
click at [633, 249] on div at bounding box center [639, 253] width 62 height 10
click at [633, 250] on input "number" at bounding box center [639, 253] width 62 height 15
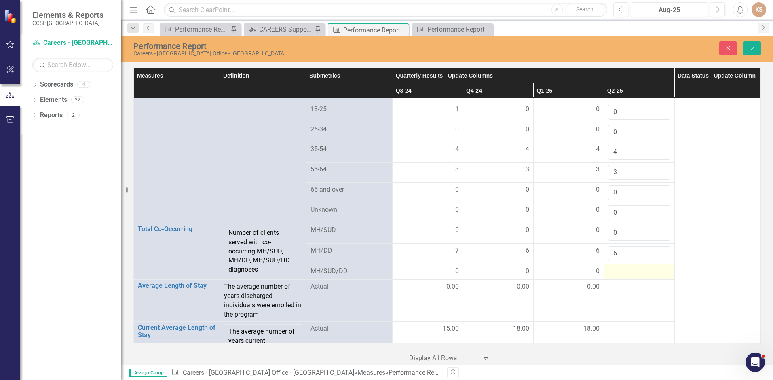
type input "6"
click at [613, 272] on div at bounding box center [639, 272] width 62 height 10
click at [613, 273] on div at bounding box center [639, 272] width 62 height 10
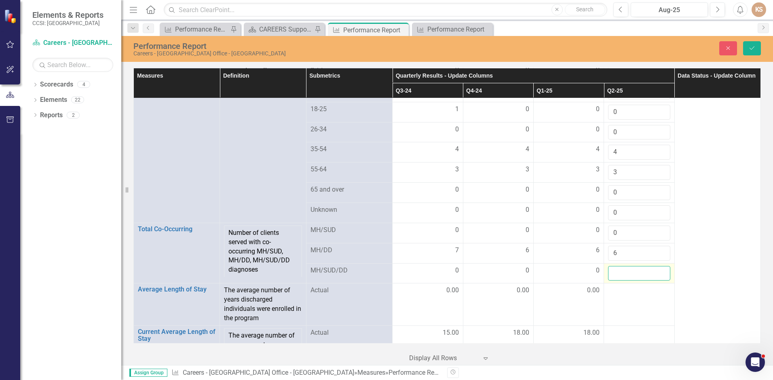
drag, startPoint x: 613, startPoint y: 273, endPoint x: 621, endPoint y: 275, distance: 8.2
click at [621, 275] on input "number" at bounding box center [639, 273] width 62 height 15
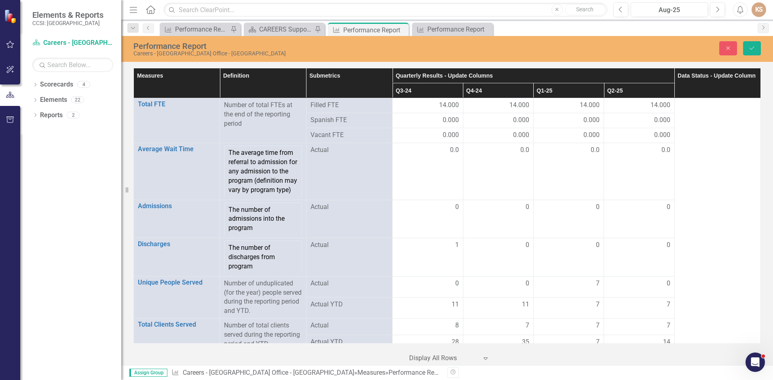
scroll to position [641, 0]
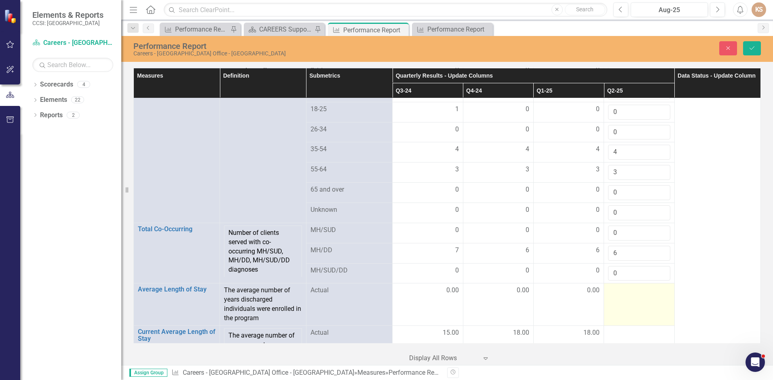
type input "0"
click at [639, 303] on td at bounding box center [639, 304] width 70 height 42
click at [641, 290] on input "number" at bounding box center [639, 293] width 62 height 15
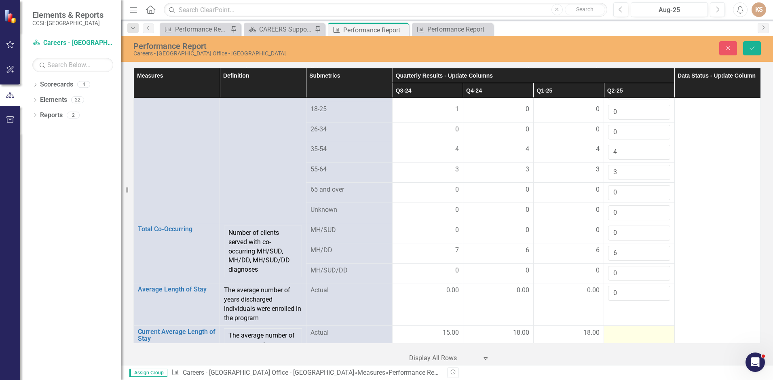
type input "0"
click at [644, 327] on td at bounding box center [639, 348] width 70 height 47
click at [644, 331] on div at bounding box center [639, 333] width 62 height 10
drag, startPoint x: 644, startPoint y: 331, endPoint x: 642, endPoint y: 335, distance: 4.2
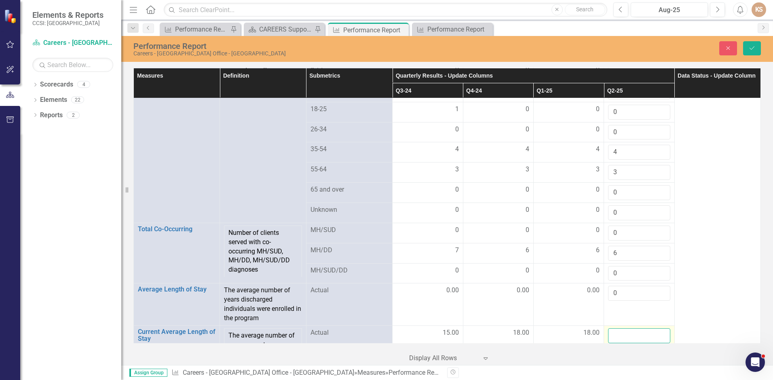
click at [642, 335] on input "number" at bounding box center [639, 335] width 62 height 15
type input "18"
click at [754, 48] on icon "Save" at bounding box center [751, 48] width 7 height 6
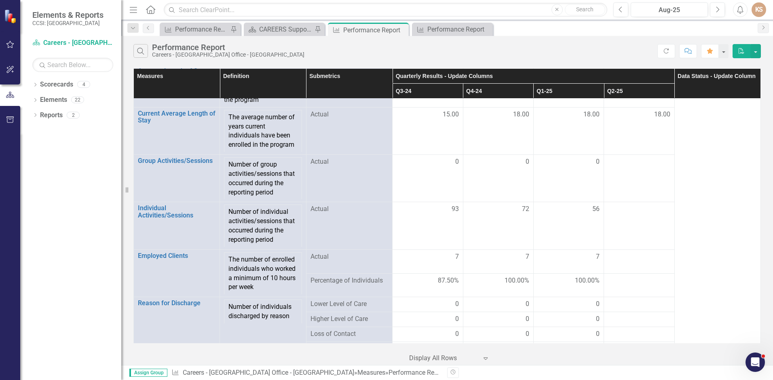
scroll to position [739, 0]
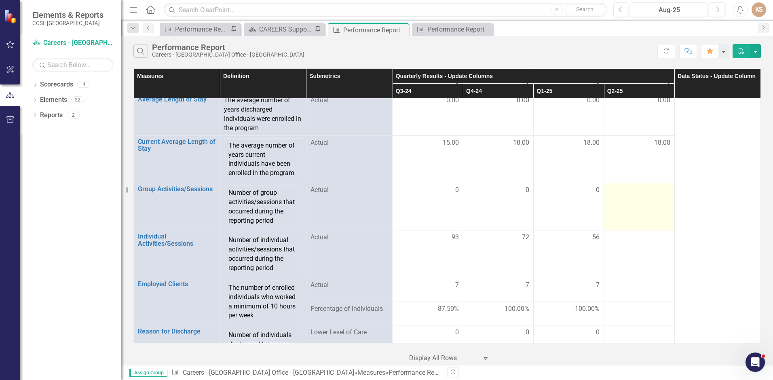
click at [634, 201] on td at bounding box center [639, 206] width 70 height 47
click at [633, 201] on td at bounding box center [639, 206] width 70 height 47
click at [632, 202] on td at bounding box center [639, 206] width 70 height 47
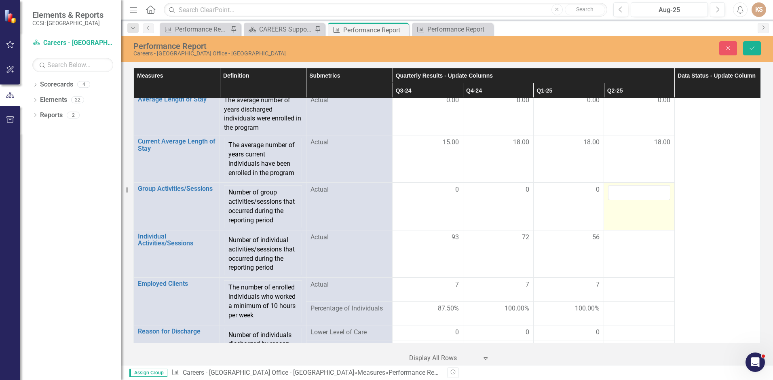
drag, startPoint x: 632, startPoint y: 202, endPoint x: 626, endPoint y: 214, distance: 13.4
click at [628, 214] on td at bounding box center [639, 206] width 70 height 47
click at [628, 194] on input "number" at bounding box center [639, 192] width 62 height 15
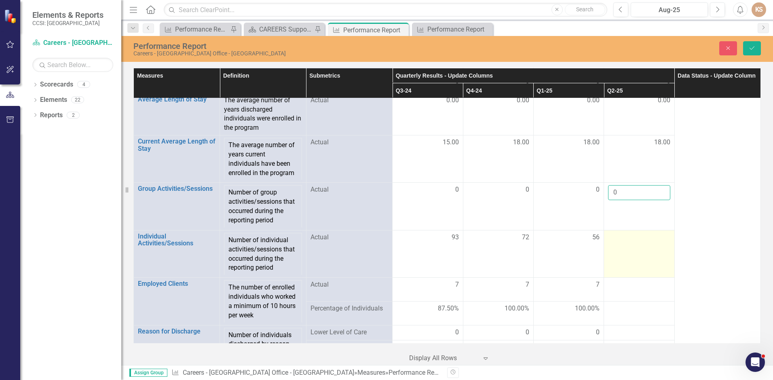
type input "0"
click at [636, 245] on td at bounding box center [639, 253] width 70 height 47
click at [636, 244] on input "number" at bounding box center [639, 240] width 62 height 15
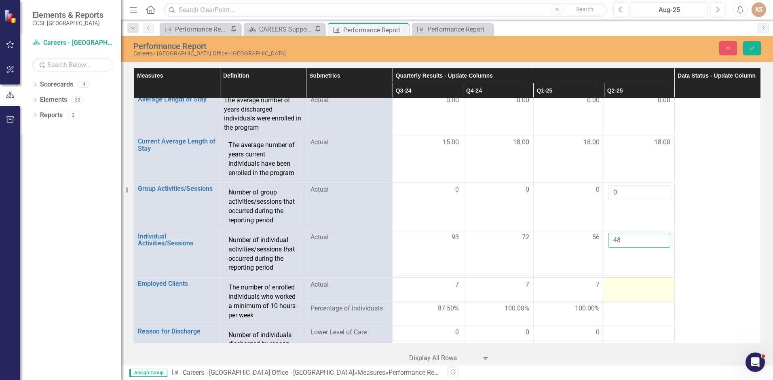
type input "48"
click at [641, 284] on div at bounding box center [639, 285] width 62 height 10
click at [641, 284] on input "number" at bounding box center [639, 287] width 62 height 15
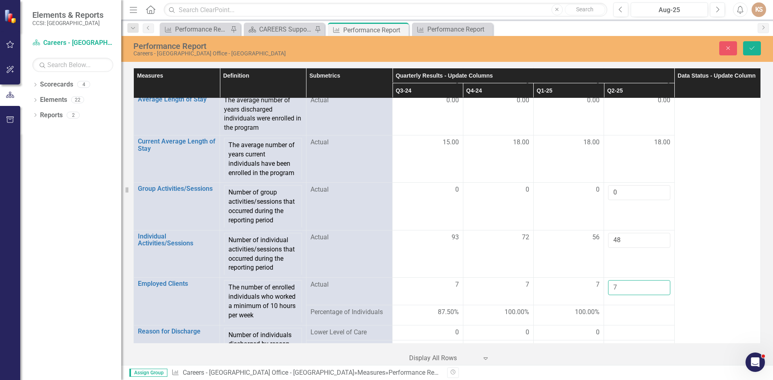
type input "7"
click at [649, 312] on div at bounding box center [639, 313] width 62 height 10
click at [638, 333] on div at bounding box center [639, 333] width 62 height 10
click at [637, 333] on div at bounding box center [639, 333] width 62 height 10
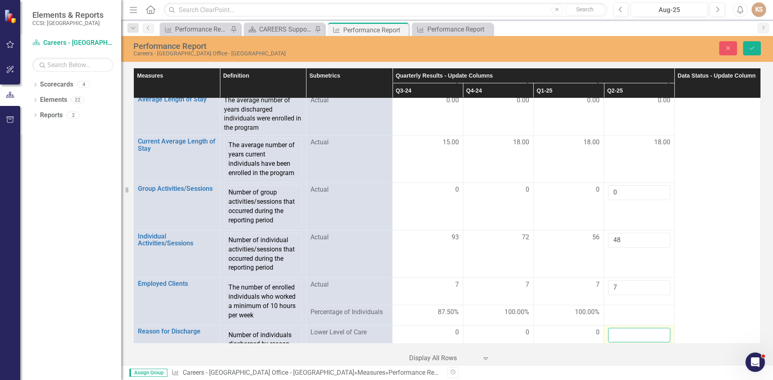
click at [637, 333] on input "number" at bounding box center [639, 335] width 62 height 15
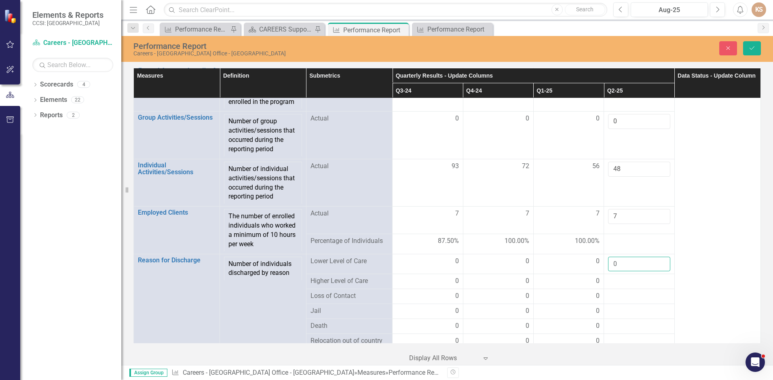
scroll to position [816, 0]
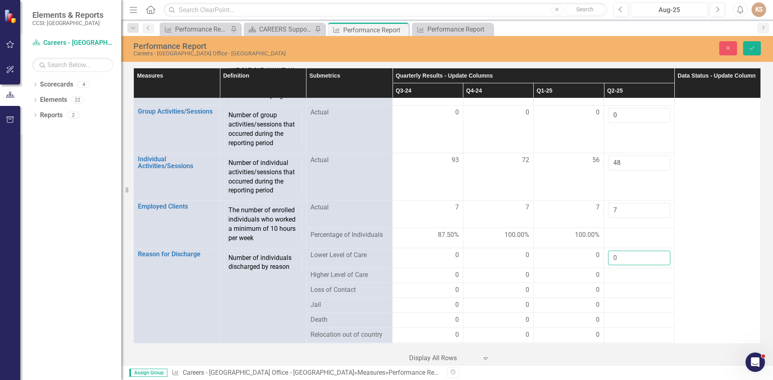
type input "0"
click at [654, 238] on div at bounding box center [639, 235] width 62 height 10
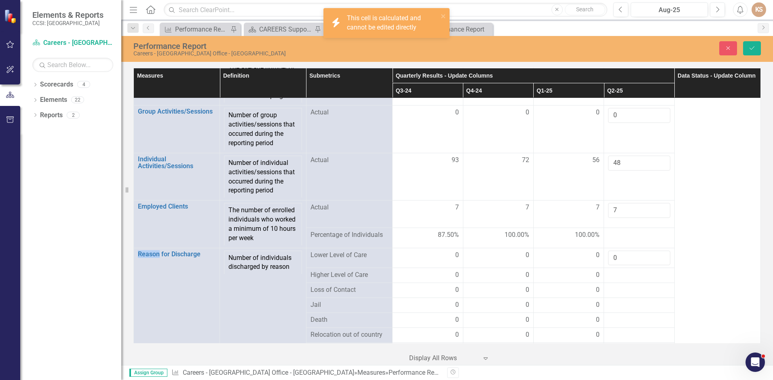
click at [654, 238] on div at bounding box center [639, 235] width 62 height 10
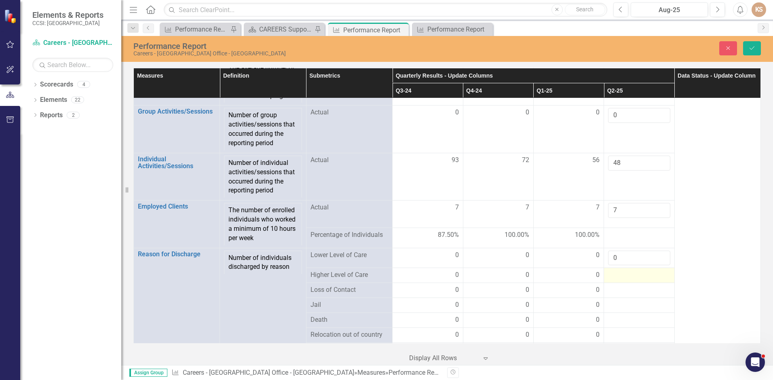
drag, startPoint x: 654, startPoint y: 238, endPoint x: 634, endPoint y: 276, distance: 42.7
click at [634, 276] on div at bounding box center [639, 275] width 62 height 10
click at [634, 276] on input "number" at bounding box center [639, 277] width 62 height 15
type input "0"
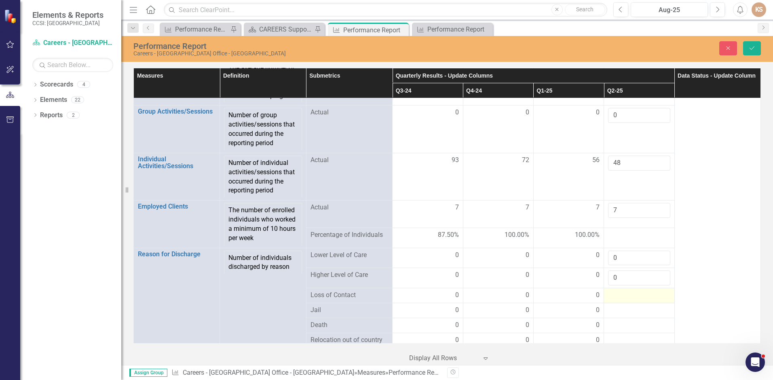
click at [640, 297] on div at bounding box center [639, 296] width 62 height 10
click at [640, 296] on div at bounding box center [639, 296] width 62 height 10
type input "0"
click at [638, 314] on div at bounding box center [639, 316] width 62 height 10
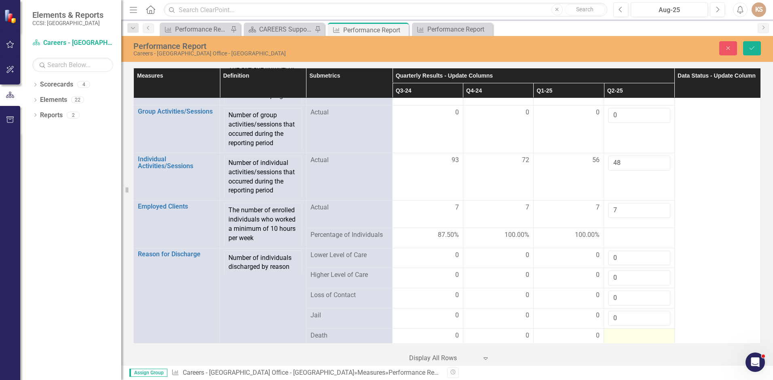
type input "0"
click at [642, 332] on div at bounding box center [639, 336] width 62 height 10
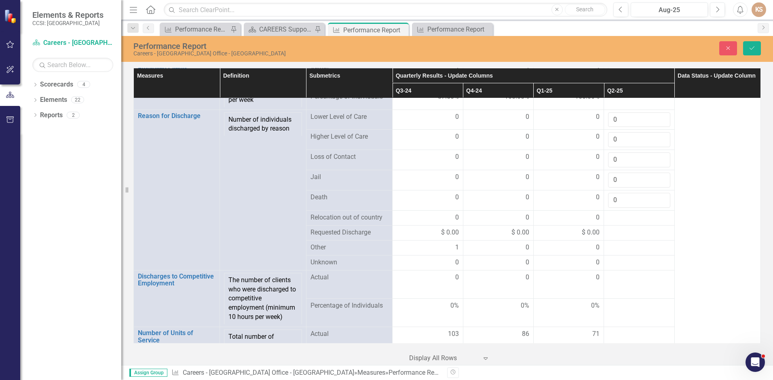
scroll to position [969, 0]
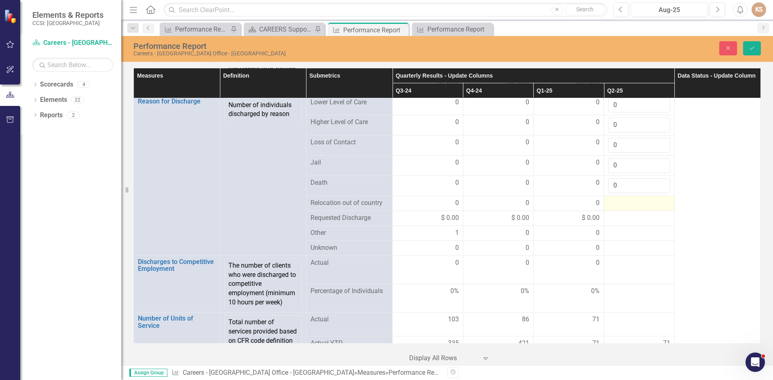
type input "0"
click at [633, 205] on div at bounding box center [639, 203] width 62 height 10
click at [632, 203] on div at bounding box center [639, 203] width 62 height 10
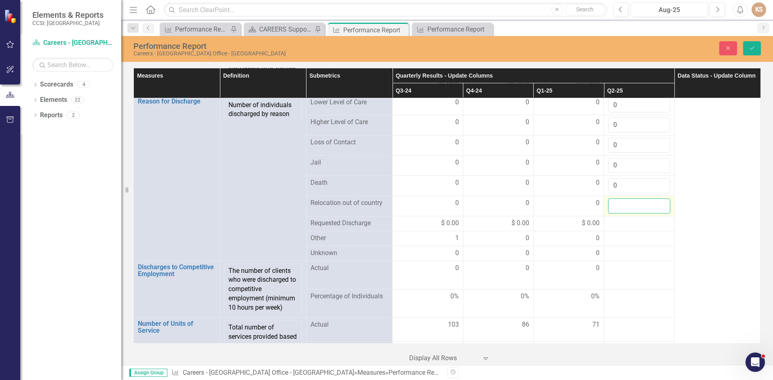
click at [632, 203] on input "number" at bounding box center [639, 205] width 62 height 15
type input "0"
click at [633, 221] on div at bounding box center [639, 224] width 62 height 10
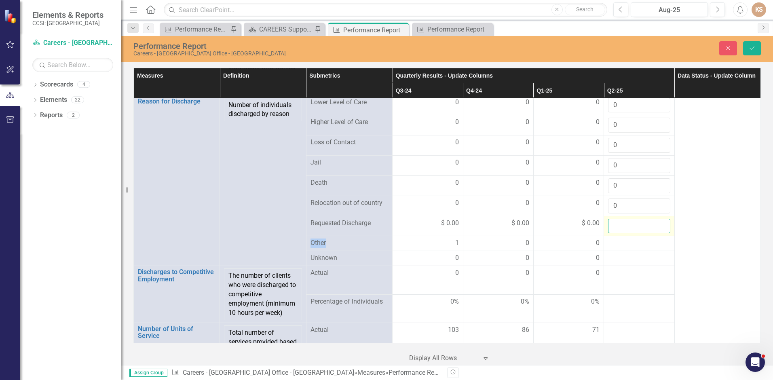
click at [634, 225] on input "number" at bounding box center [639, 226] width 62 height 15
type input "0"
click at [638, 242] on div at bounding box center [639, 243] width 62 height 10
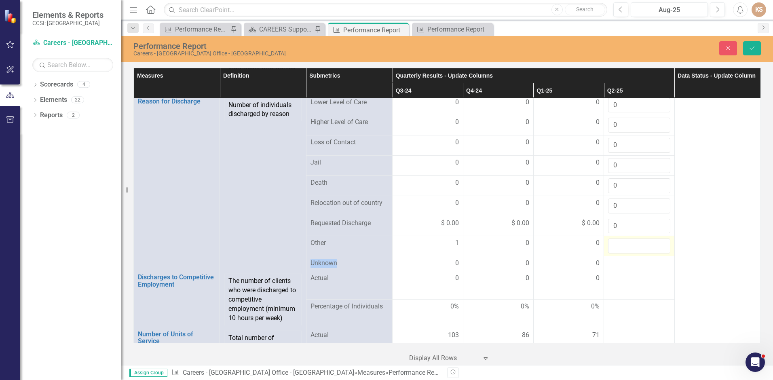
click at [638, 242] on div at bounding box center [639, 245] width 62 height 15
click at [638, 243] on input "number" at bounding box center [639, 245] width 62 height 15
type input "0"
click at [638, 263] on div at bounding box center [639, 264] width 62 height 10
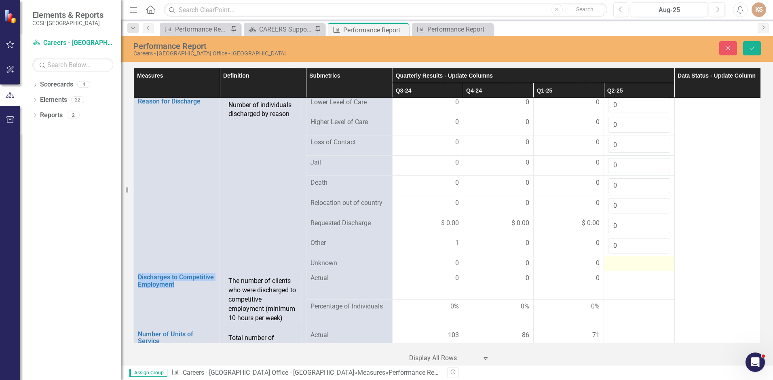
click at [638, 263] on div at bounding box center [639, 264] width 62 height 10
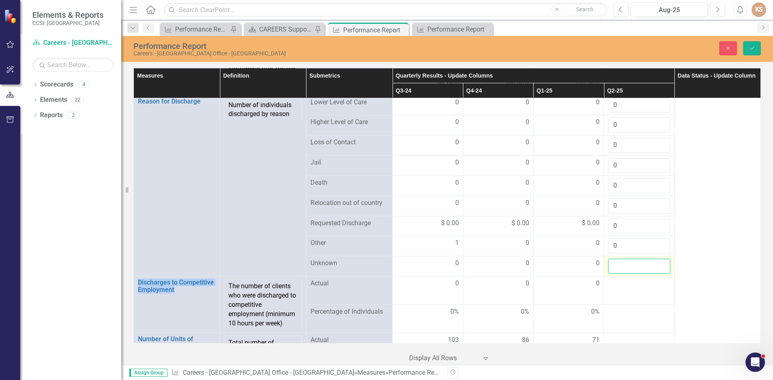
click at [638, 264] on input "number" at bounding box center [639, 266] width 62 height 15
type input "0"
click at [640, 290] on td at bounding box center [639, 290] width 70 height 28
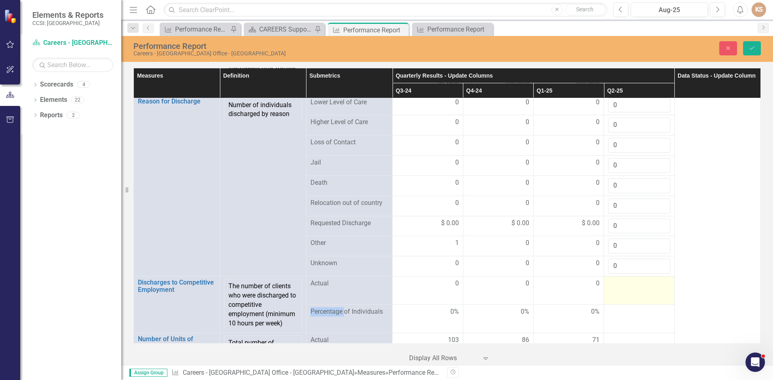
click at [640, 290] on td at bounding box center [639, 290] width 70 height 28
click at [640, 287] on input "number" at bounding box center [639, 286] width 62 height 15
type input "0"
click at [633, 319] on div at bounding box center [639, 317] width 62 height 10
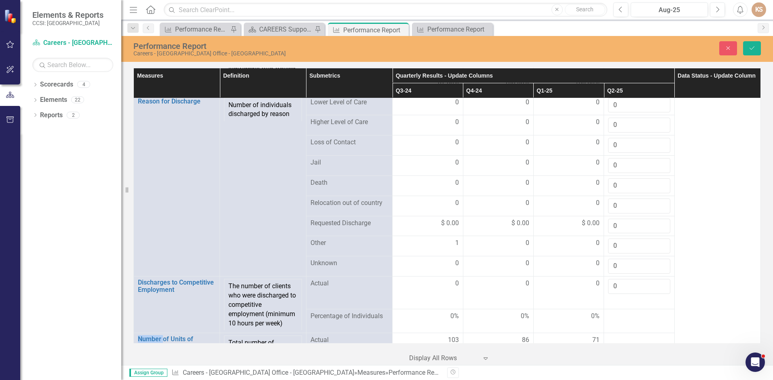
click at [633, 319] on div at bounding box center [639, 317] width 62 height 10
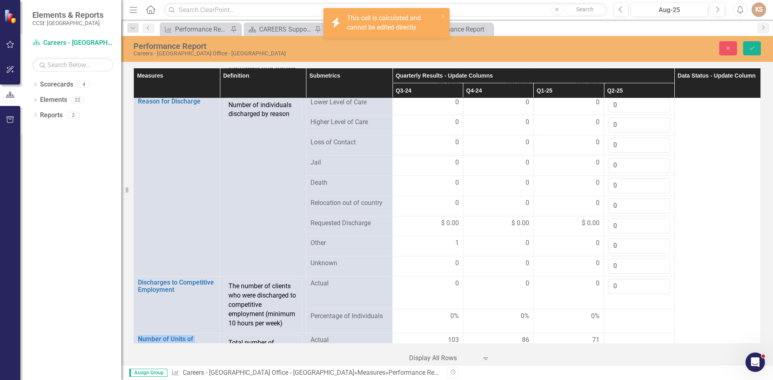
click at [633, 319] on div at bounding box center [639, 317] width 62 height 10
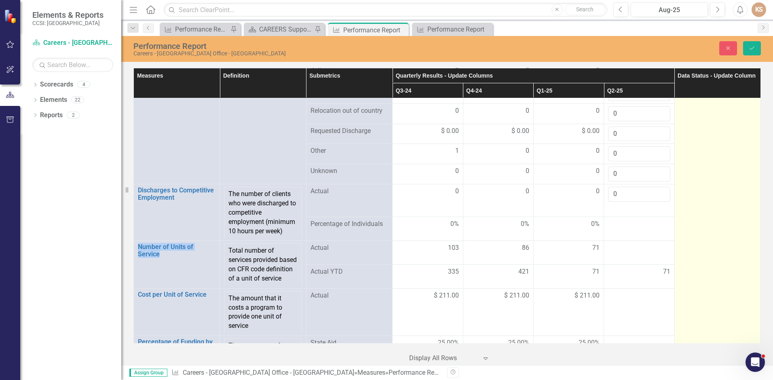
scroll to position [1063, 0]
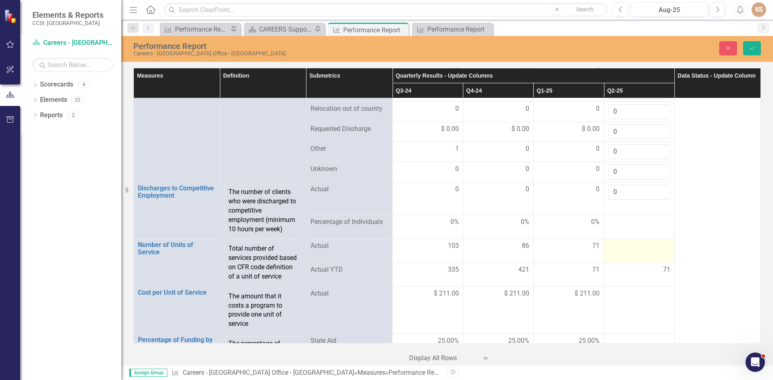
click at [622, 250] on div at bounding box center [639, 246] width 62 height 10
click at [623, 250] on div at bounding box center [639, 246] width 62 height 10
type input "59"
click at [636, 277] on div "71" at bounding box center [639, 273] width 62 height 9
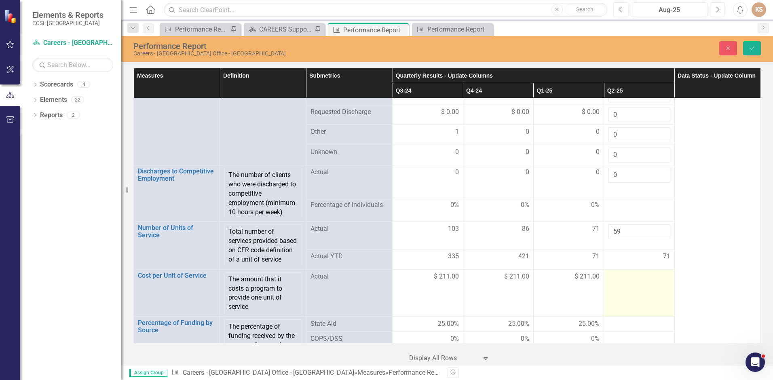
click at [611, 282] on div at bounding box center [639, 277] width 62 height 10
click at [611, 287] on input "number" at bounding box center [639, 279] width 62 height 15
type input "211"
drag, startPoint x: 761, startPoint y: 296, endPoint x: 768, endPoint y: 316, distance: 20.4
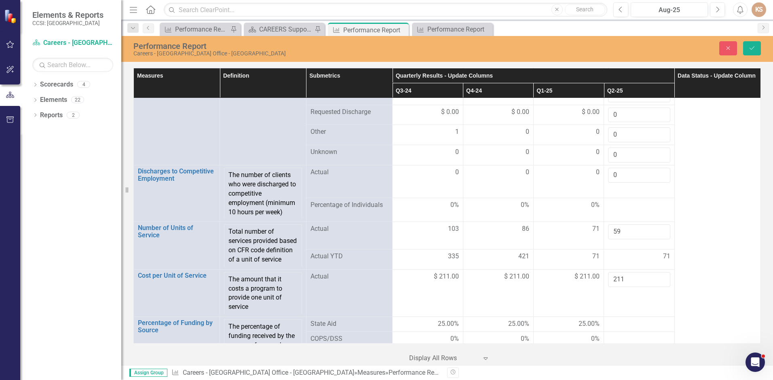
click at [768, 316] on div "Measures Definition Submetrics Quarterly Results - Update Columns Data Status -…" at bounding box center [446, 215] width 651 height 299
click at [624, 329] on div at bounding box center [639, 324] width 62 height 10
click at [624, 333] on input "number" at bounding box center [639, 326] width 62 height 15
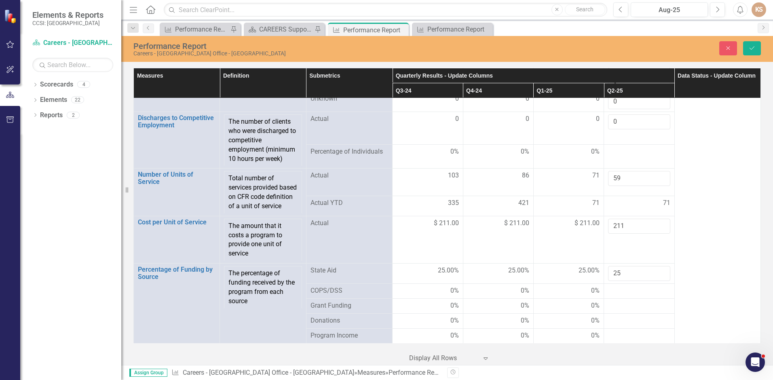
scroll to position [1159, 0]
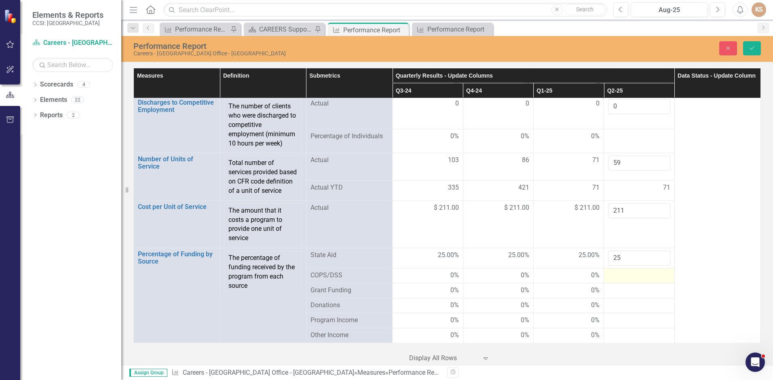
type input "25"
click at [643, 273] on div at bounding box center [639, 276] width 62 height 10
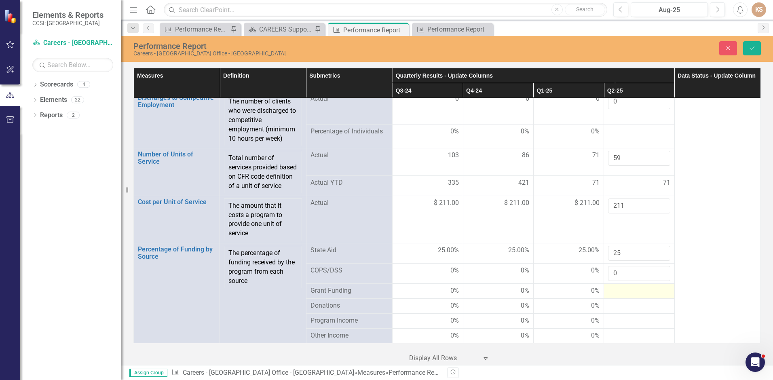
type input "0"
click at [645, 291] on div at bounding box center [639, 291] width 62 height 10
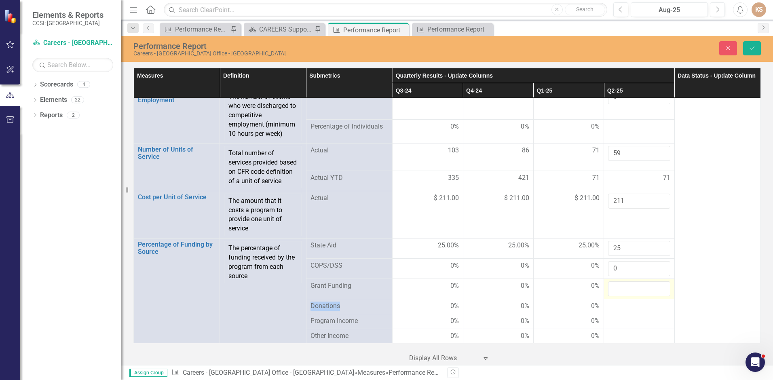
click at [645, 291] on input "number" at bounding box center [639, 288] width 62 height 15
type input "0"
click at [641, 311] on div at bounding box center [639, 306] width 62 height 10
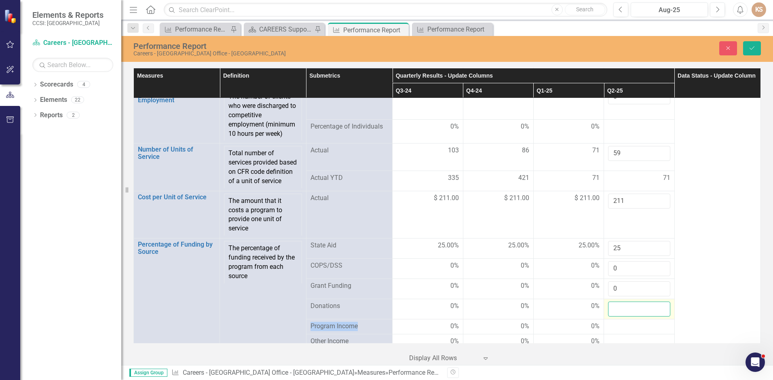
click at [641, 316] on input "number" at bounding box center [639, 308] width 62 height 15
type input "0"
click at [636, 331] on td at bounding box center [639, 326] width 70 height 15
click at [636, 331] on div at bounding box center [639, 327] width 62 height 10
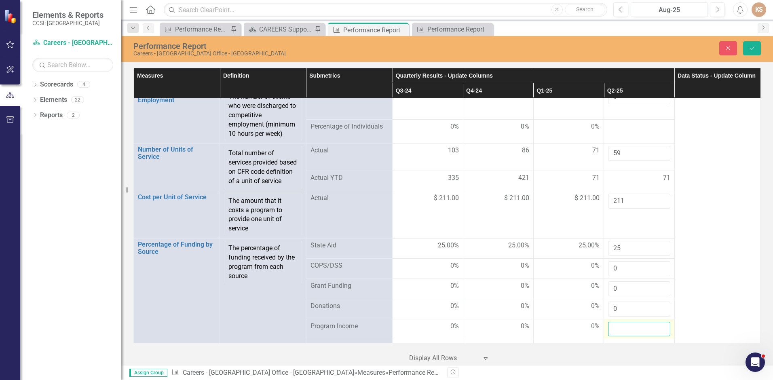
click at [636, 334] on input "number" at bounding box center [639, 329] width 62 height 15
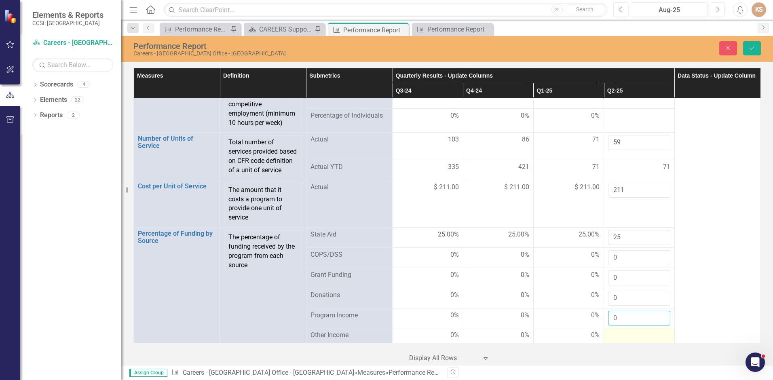
type input "0"
click at [645, 335] on div at bounding box center [639, 336] width 62 height 10
click at [644, 335] on div at bounding box center [639, 336] width 62 height 10
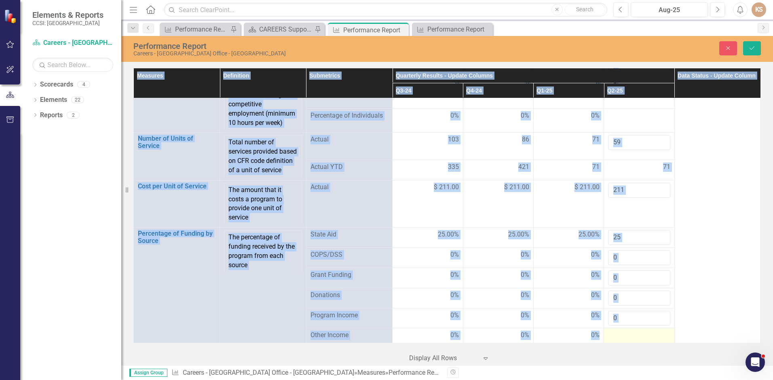
click at [644, 335] on div at bounding box center [639, 336] width 62 height 10
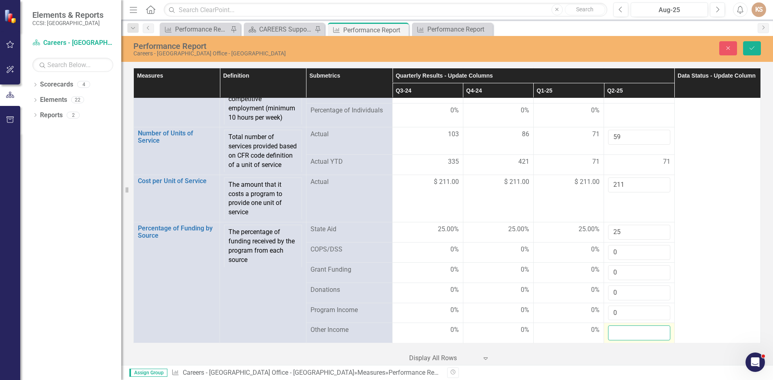
click at [643, 335] on input "number" at bounding box center [639, 332] width 62 height 15
type input "0"
drag, startPoint x: 753, startPoint y: 45, endPoint x: 767, endPoint y: 230, distance: 185.6
click at [755, 45] on button "Save" at bounding box center [752, 48] width 18 height 14
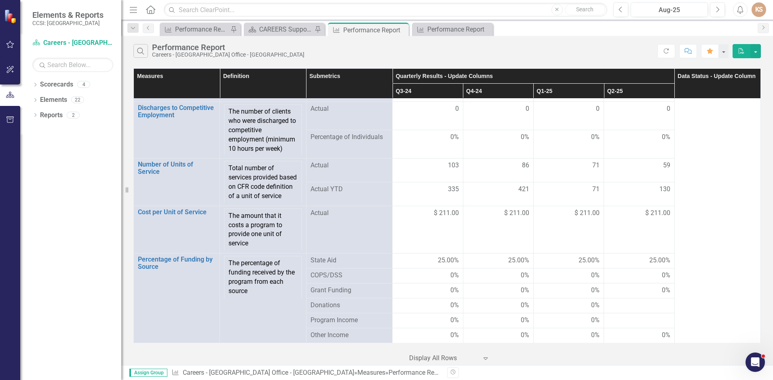
scroll to position [1107, 0]
click at [650, 305] on div at bounding box center [639, 306] width 62 height 10
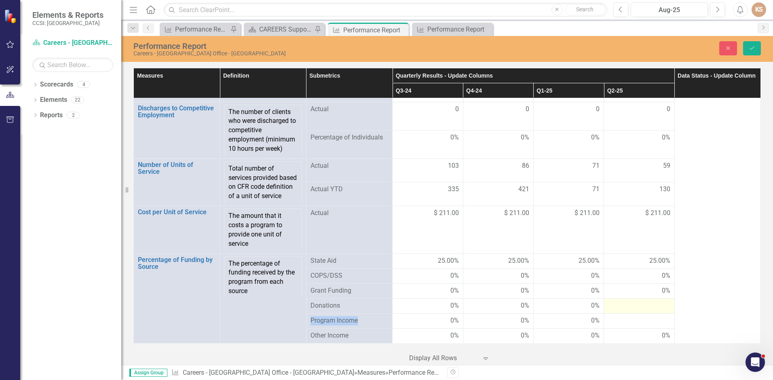
click at [650, 305] on div at bounding box center [639, 306] width 62 height 10
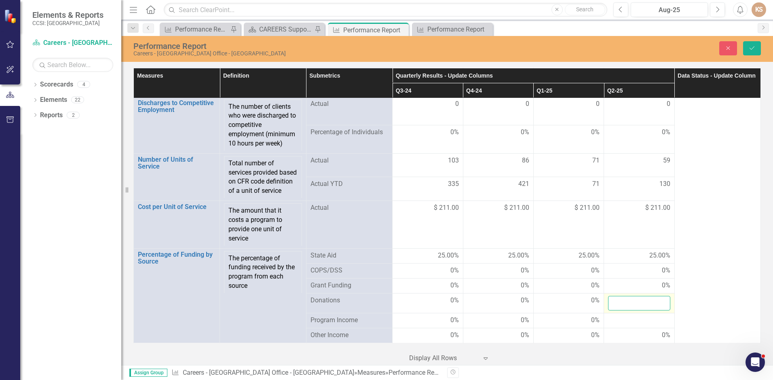
click at [650, 305] on input "number" at bounding box center [639, 303] width 62 height 15
type input "0"
click at [649, 322] on div at bounding box center [639, 321] width 62 height 10
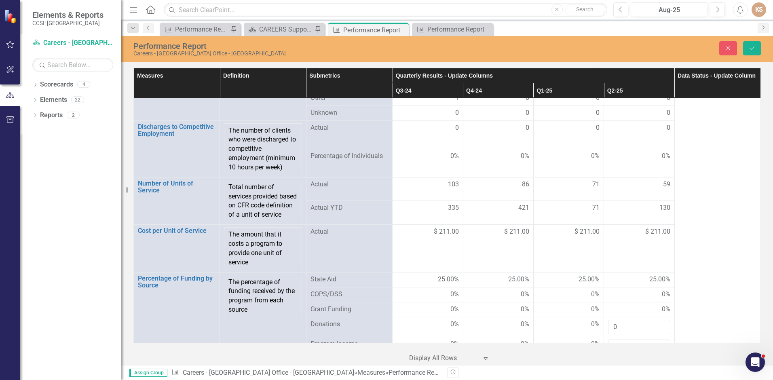
scroll to position [1117, 0]
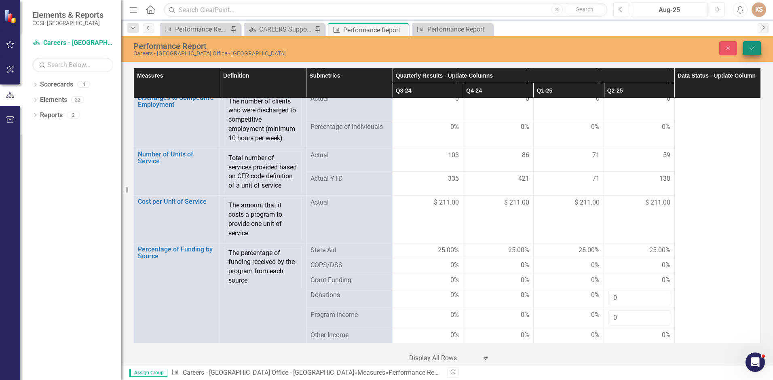
type input "0"
click at [747, 48] on button "Save" at bounding box center [752, 48] width 18 height 14
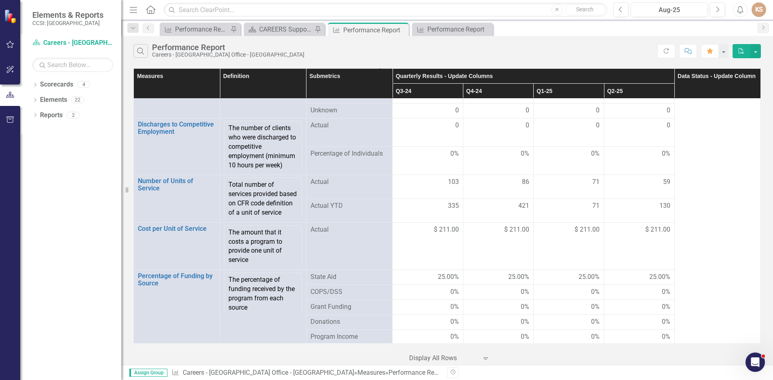
scroll to position [1107, 0]
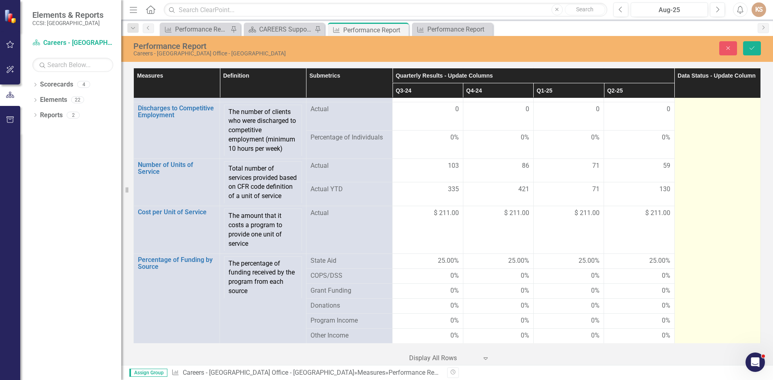
drag, startPoint x: 739, startPoint y: 114, endPoint x: 677, endPoint y: 119, distance: 62.0
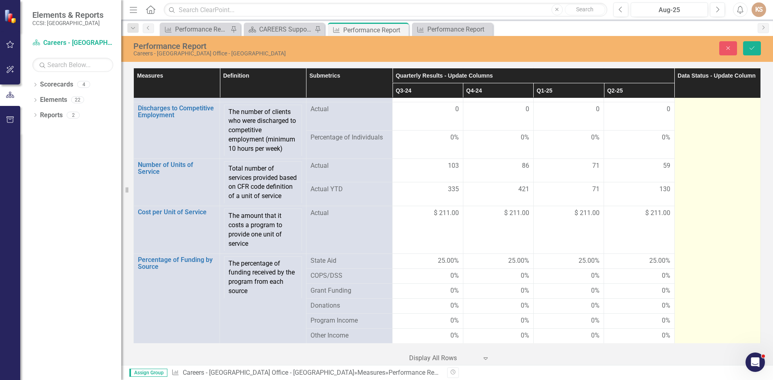
copy span "Spanish"
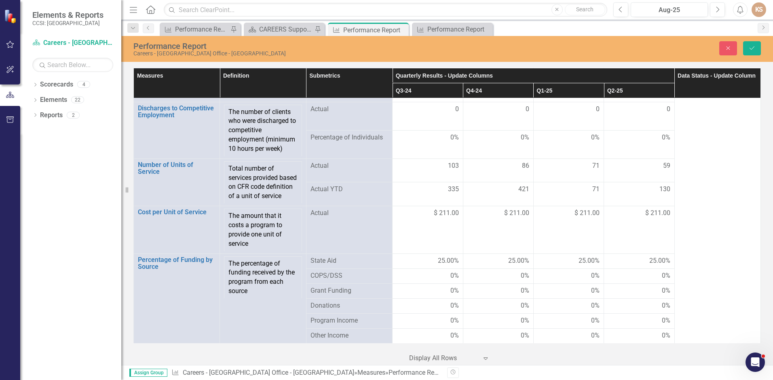
click at [738, 86] on th "Data Status - Update Column" at bounding box center [717, 83] width 86 height 30
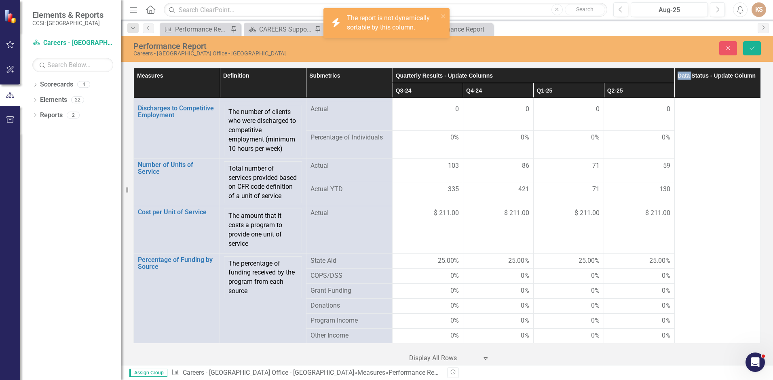
click at [738, 86] on th "Data Status - Update Column" at bounding box center [717, 83] width 86 height 30
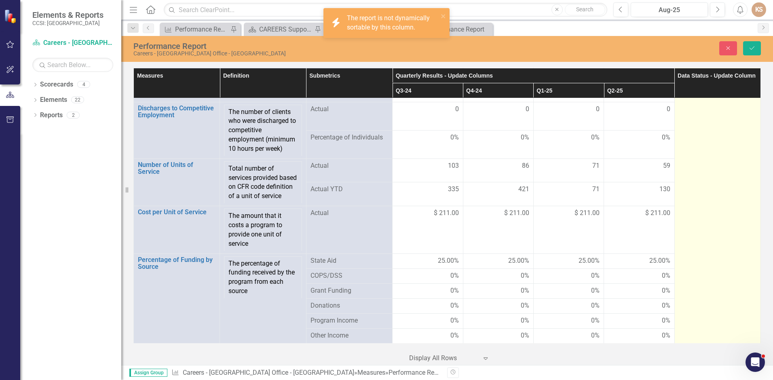
drag, startPoint x: 738, startPoint y: 86, endPoint x: 704, endPoint y: 136, distance: 61.0
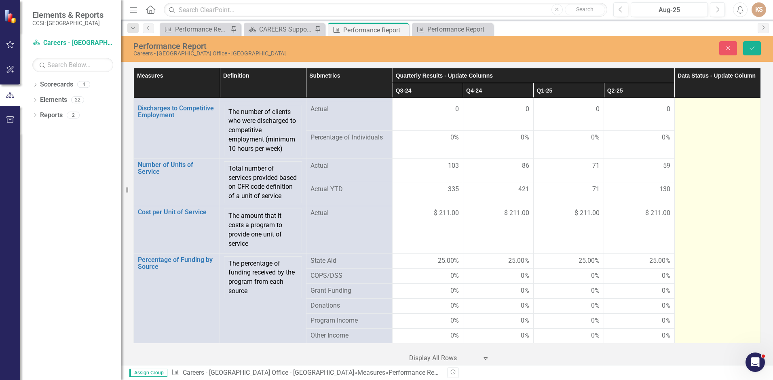
drag, startPoint x: 704, startPoint y: 130, endPoint x: 718, endPoint y: 114, distance: 21.8
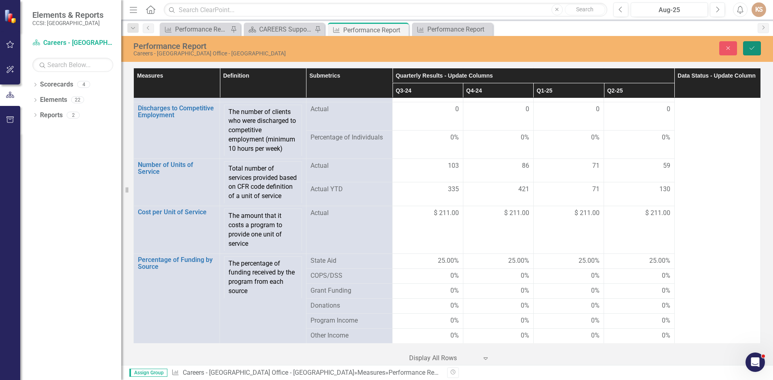
click at [746, 48] on button "Save" at bounding box center [752, 48] width 18 height 14
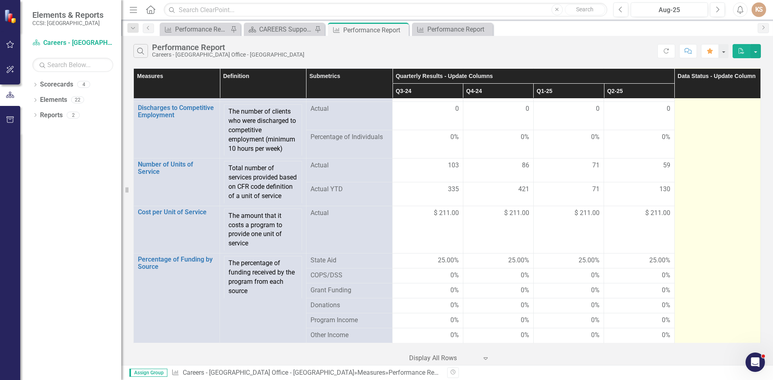
scroll to position [1107, 0]
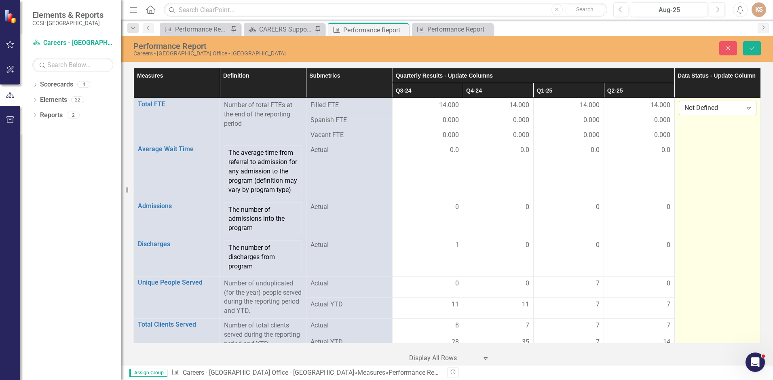
drag, startPoint x: 729, startPoint y: 110, endPoint x: 716, endPoint y: 110, distance: 12.9
click at [716, 110] on div "Not Defined" at bounding box center [713, 107] width 58 height 9
click at [698, 148] on div "Submitted" at bounding box center [713, 148] width 64 height 9
click at [748, 49] on button "Save" at bounding box center [752, 48] width 18 height 14
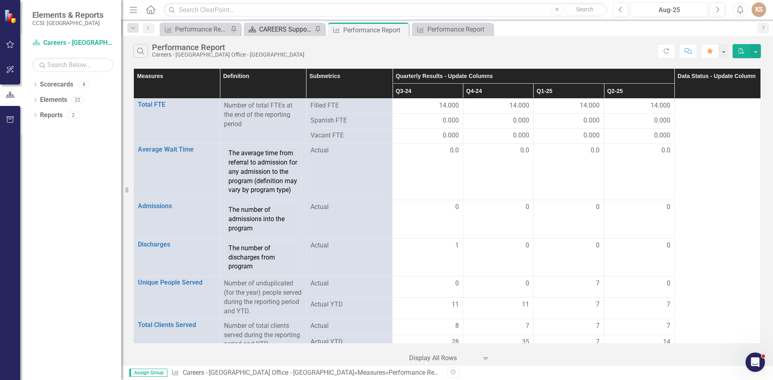
click at [295, 30] on div "CAREERS Support Solutions Landing Page" at bounding box center [285, 29] width 53 height 10
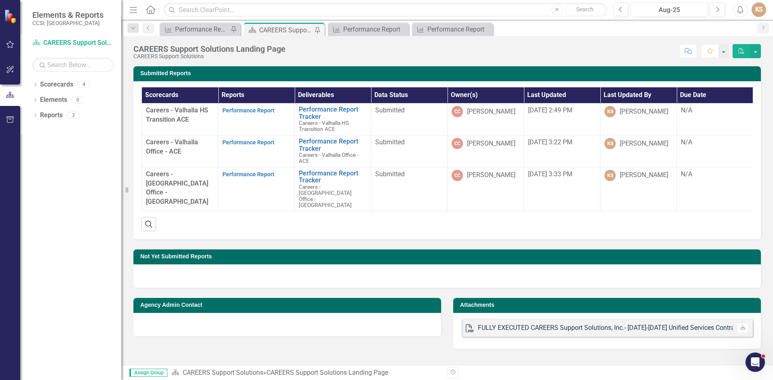
click at [302, 31] on div "CAREERS Support Solutions Landing Page" at bounding box center [285, 30] width 53 height 10
click at [237, 111] on link "Performance Report" at bounding box center [248, 110] width 52 height 6
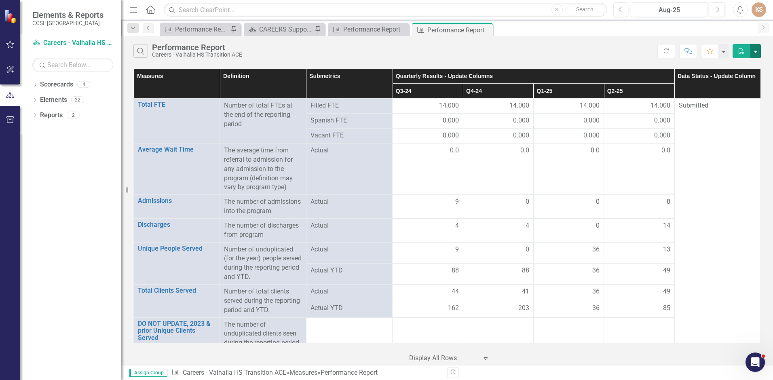
click at [754, 53] on button "button" at bounding box center [755, 51] width 11 height 14
click at [739, 65] on link "PDF Export to PDF" at bounding box center [728, 66] width 64 height 15
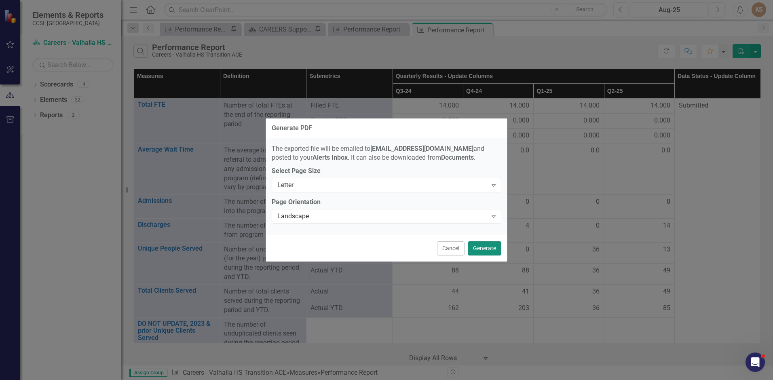
click at [489, 247] on button "Generate" at bounding box center [485, 248] width 34 height 14
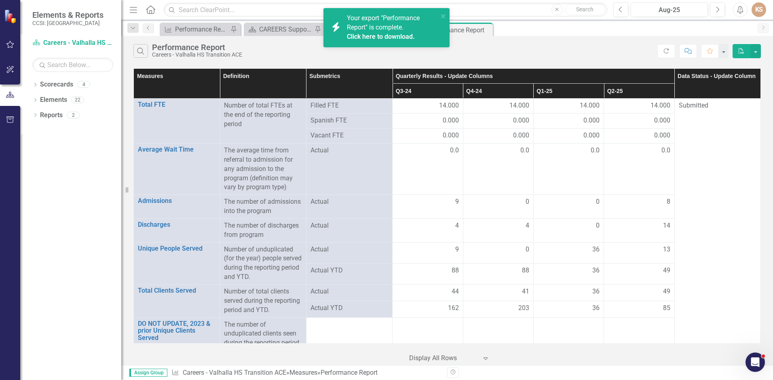
click at [428, 31] on div "Your export "Performance Report" is complete. Click here to download." at bounding box center [392, 28] width 91 height 28
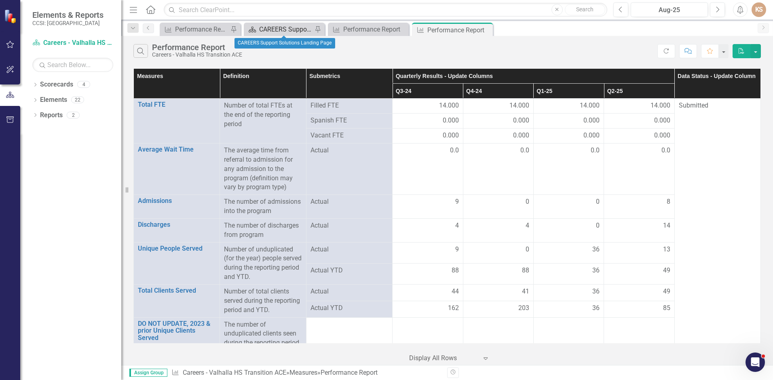
click at [310, 25] on div "CAREERS Support Solutions Landing Page" at bounding box center [285, 29] width 53 height 10
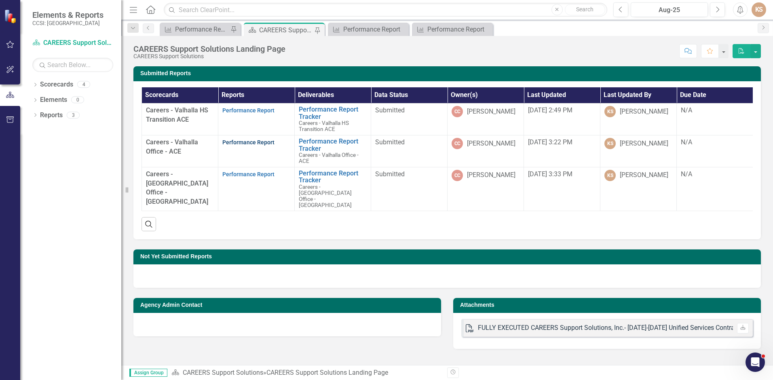
click at [260, 141] on link "Performance Report" at bounding box center [248, 142] width 52 height 6
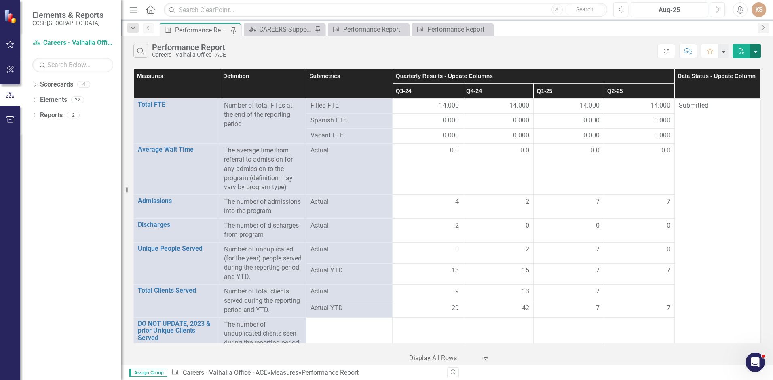
click at [754, 51] on button "button" at bounding box center [755, 51] width 11 height 14
click at [734, 65] on link "PDF Export to PDF" at bounding box center [728, 66] width 64 height 15
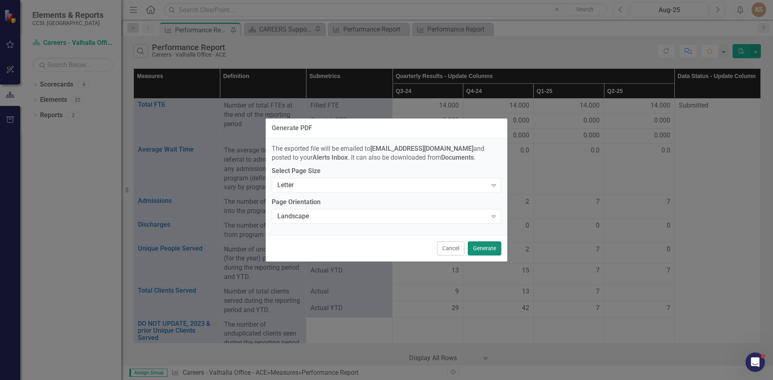
click at [488, 244] on button "Generate" at bounding box center [485, 248] width 34 height 14
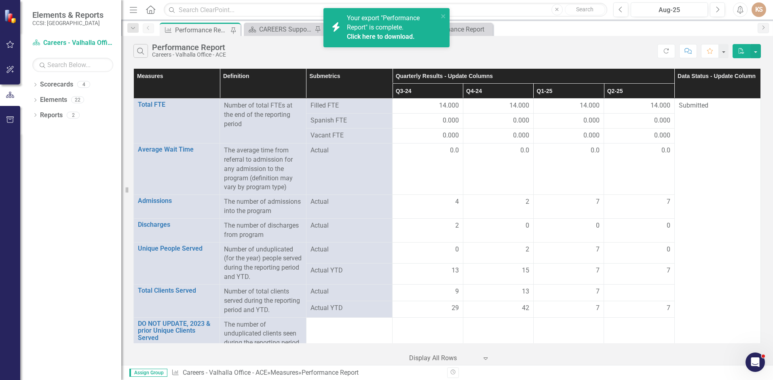
click at [409, 36] on link "Click here to download." at bounding box center [381, 37] width 68 height 8
click at [294, 29] on div "CAREERS Support Solutions Landing Page" at bounding box center [285, 29] width 53 height 10
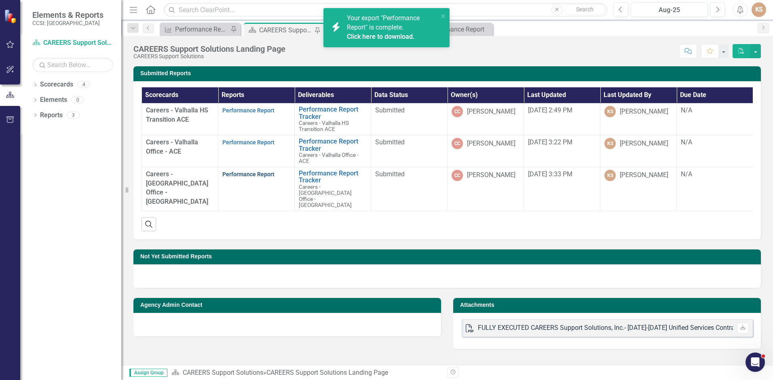
click at [261, 172] on link "Performance Report" at bounding box center [248, 174] width 52 height 6
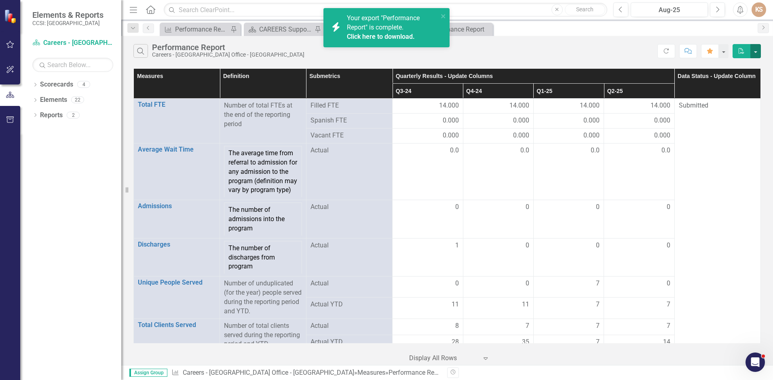
click at [755, 50] on button "button" at bounding box center [755, 51] width 11 height 14
click at [717, 65] on link "PDF Export to PDF" at bounding box center [728, 66] width 64 height 15
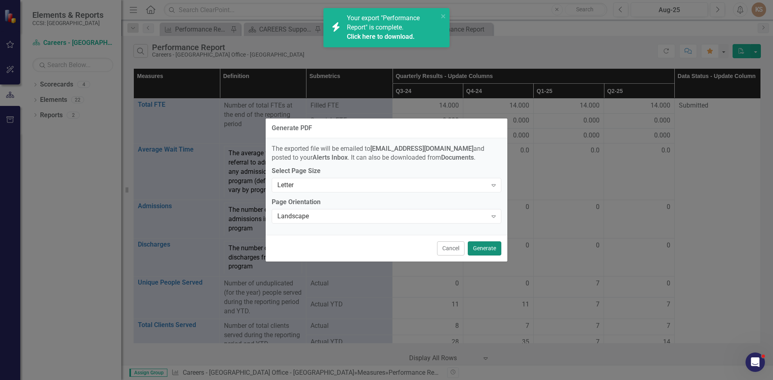
click at [484, 244] on button "Generate" at bounding box center [485, 248] width 34 height 14
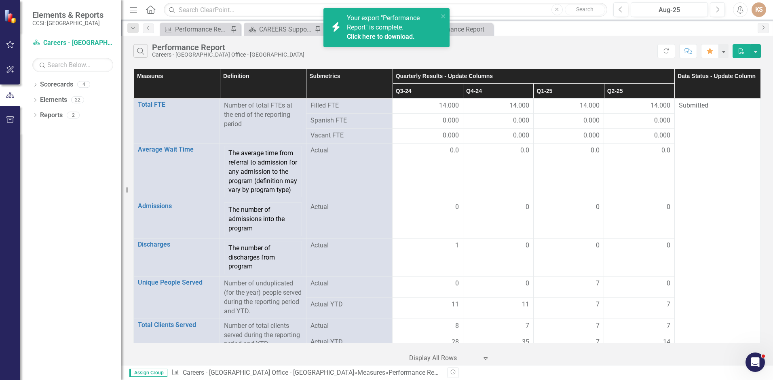
click at [408, 36] on link "Click here to download." at bounding box center [381, 37] width 68 height 8
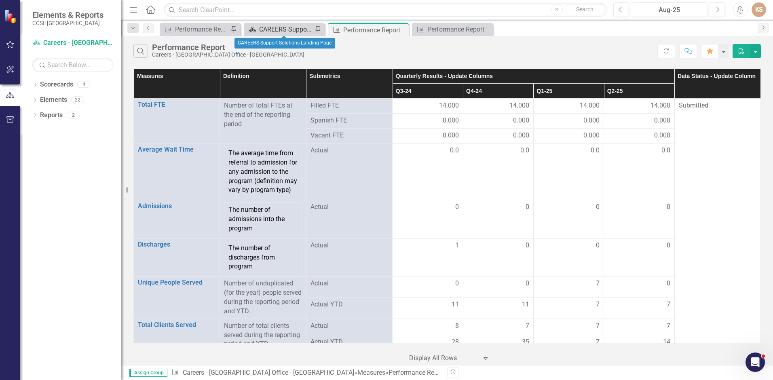
click at [302, 28] on div "CAREERS Support Solutions Landing Page" at bounding box center [285, 29] width 53 height 10
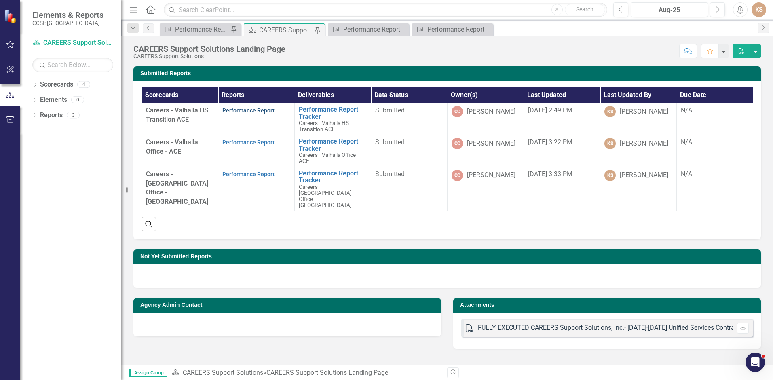
click at [236, 110] on link "Performance Report" at bounding box center [248, 110] width 52 height 6
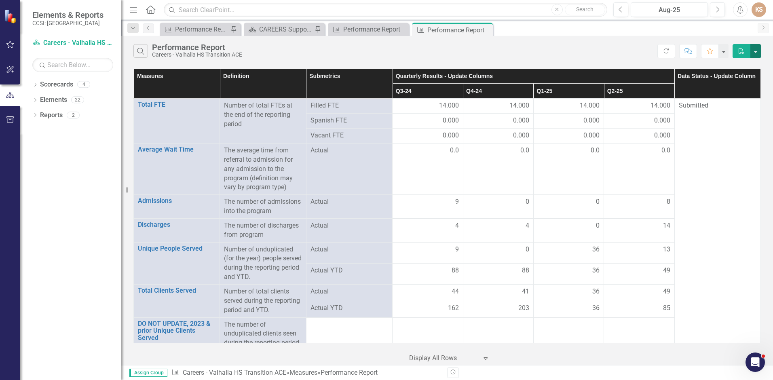
click at [754, 46] on button "button" at bounding box center [755, 51] width 11 height 14
click at [727, 65] on link "PDF Export to PDF" at bounding box center [728, 66] width 64 height 15
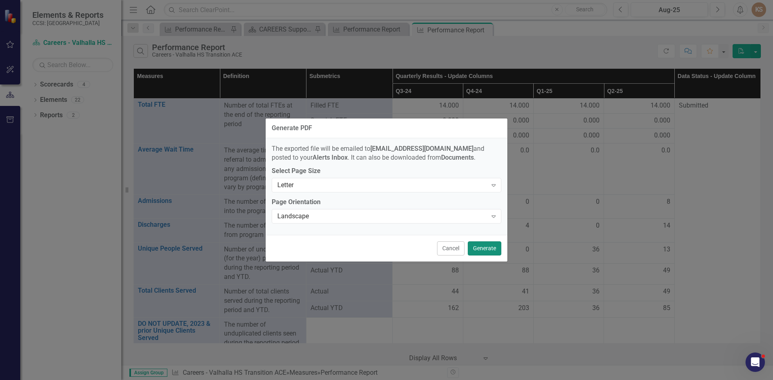
click at [487, 245] on button "Generate" at bounding box center [485, 248] width 34 height 14
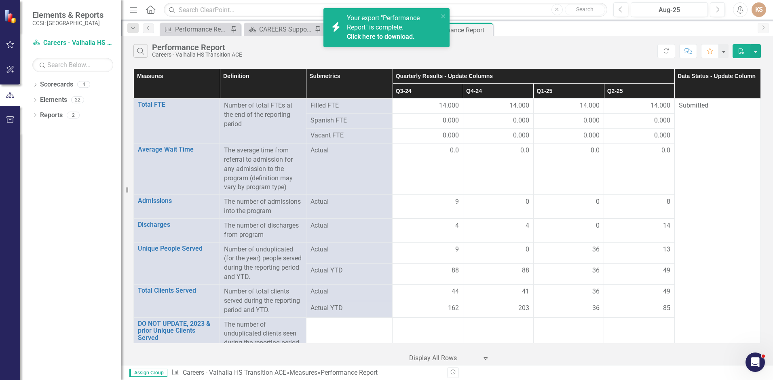
click at [397, 36] on link "Click here to download." at bounding box center [381, 37] width 68 height 8
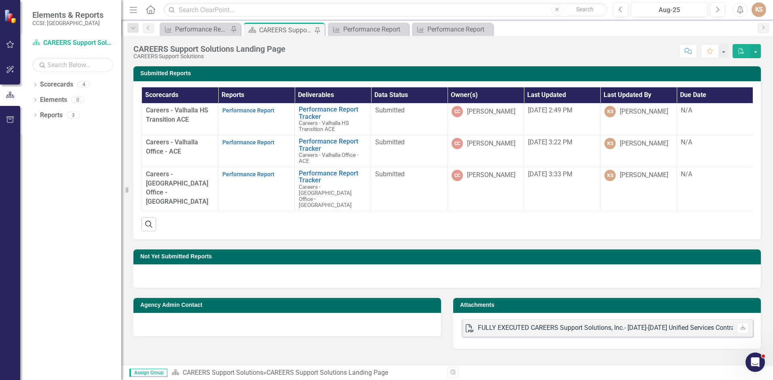
click at [758, 8] on div "KS" at bounding box center [758, 9] width 15 height 15
click at [731, 101] on link "Logout Log Out" at bounding box center [734, 102] width 64 height 15
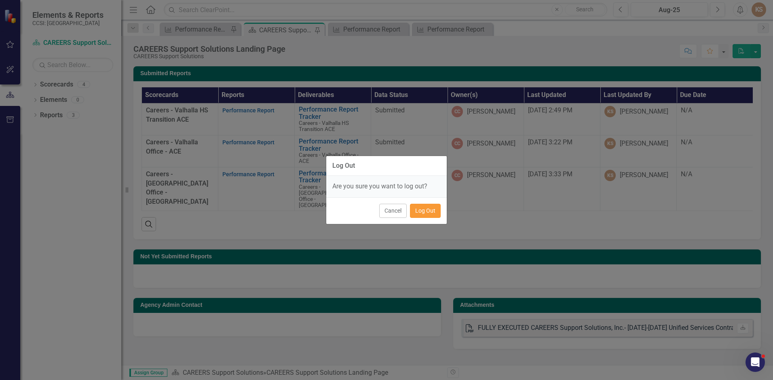
click at [427, 213] on button "Log Out" at bounding box center [425, 211] width 31 height 14
